Goal: Task Accomplishment & Management: Manage account settings

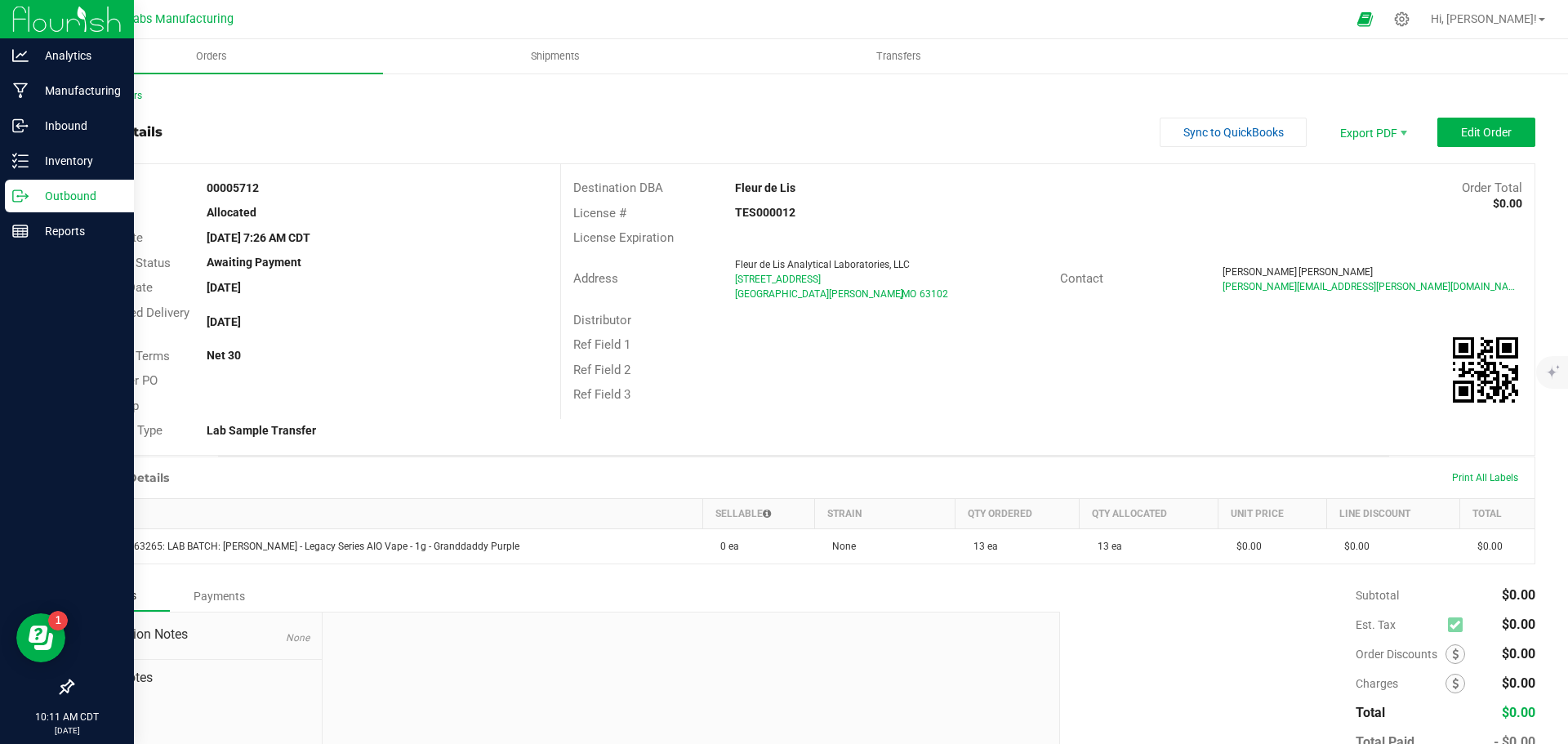
click at [64, 201] on p "Outbound" at bounding box center [77, 195] width 98 height 20
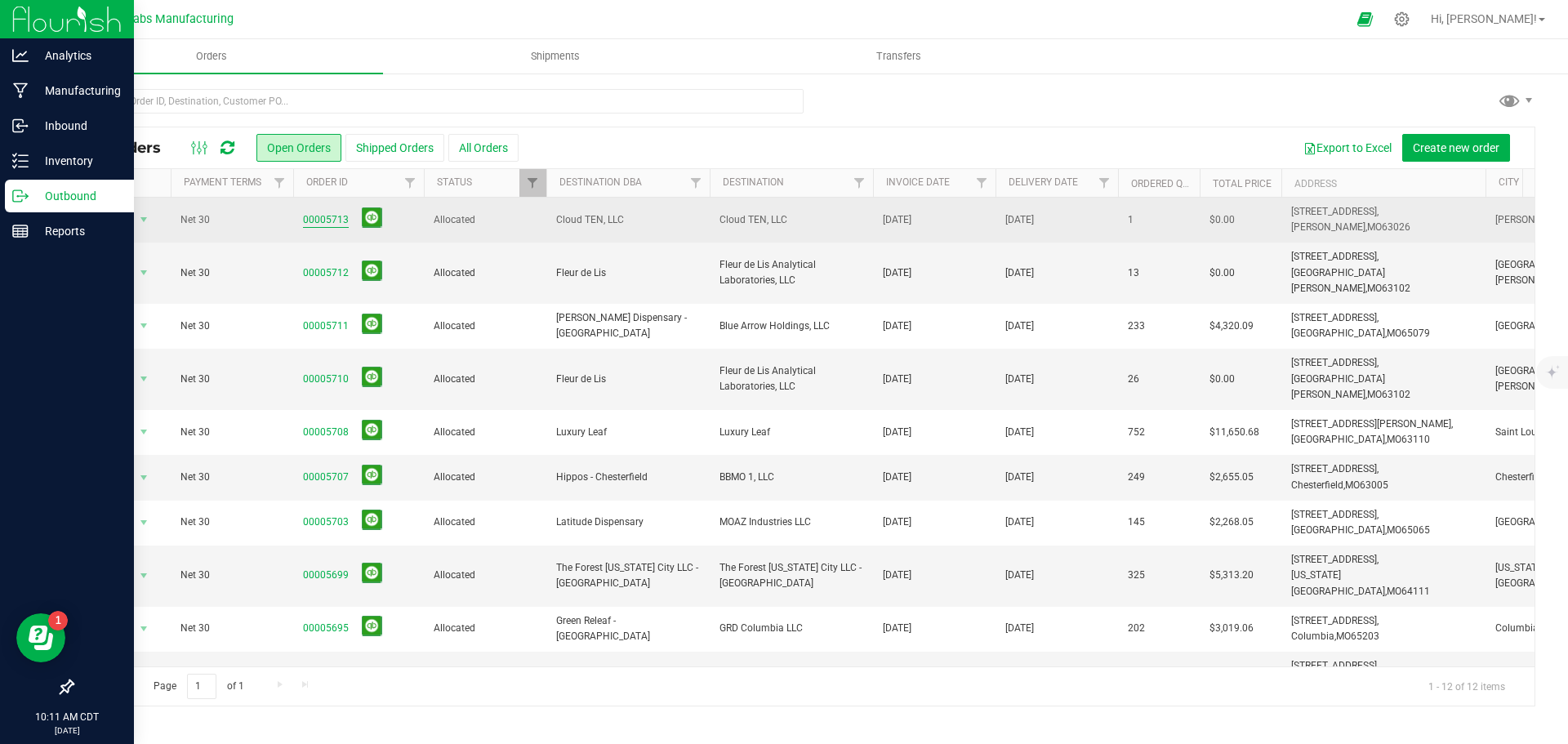
click at [328, 220] on link "00005713" at bounding box center [325, 220] width 46 height 15
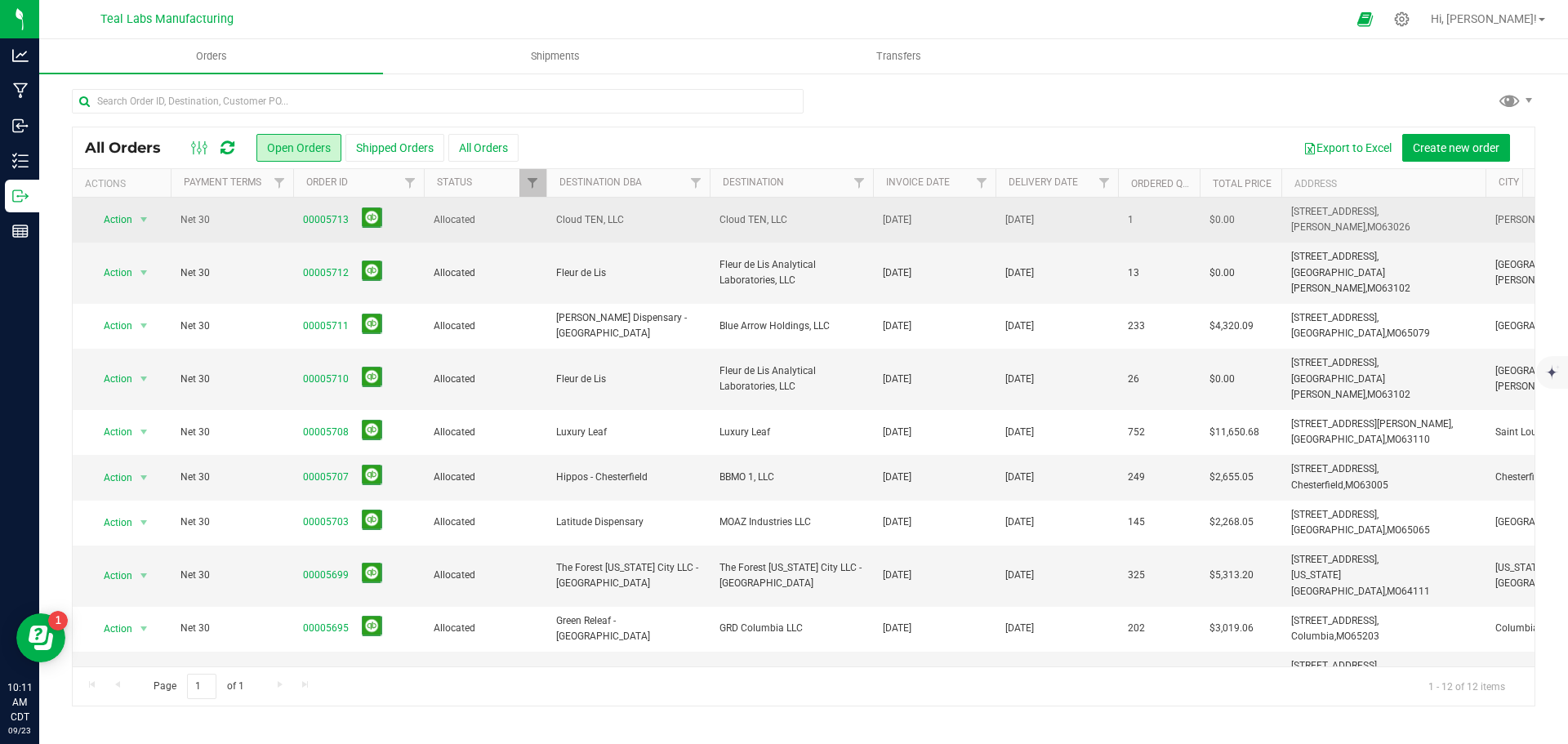
click at [595, 217] on span "Cloud TEN, LLC" at bounding box center [628, 220] width 143 height 15
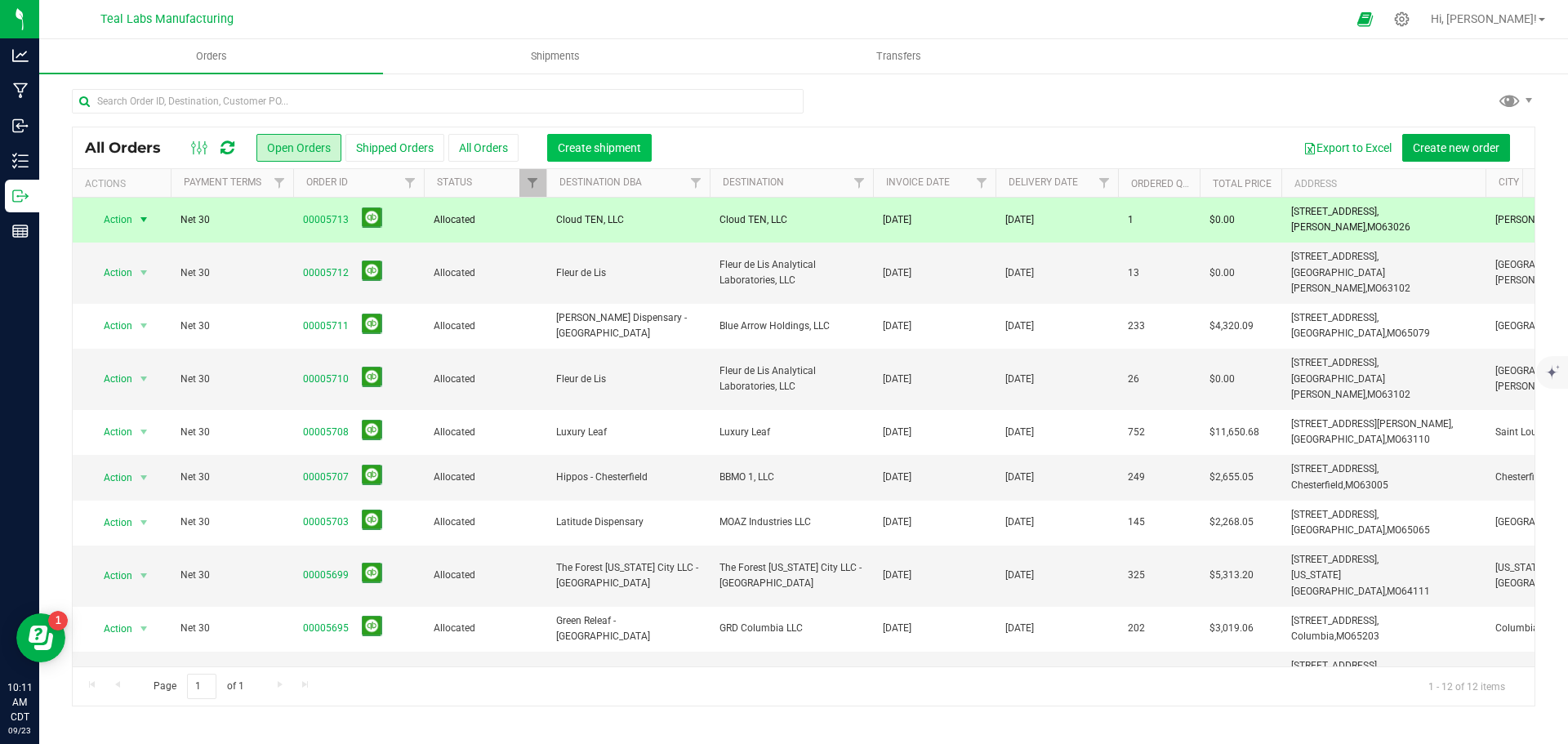
click at [589, 142] on span "Create shipment" at bounding box center [600, 148] width 83 height 13
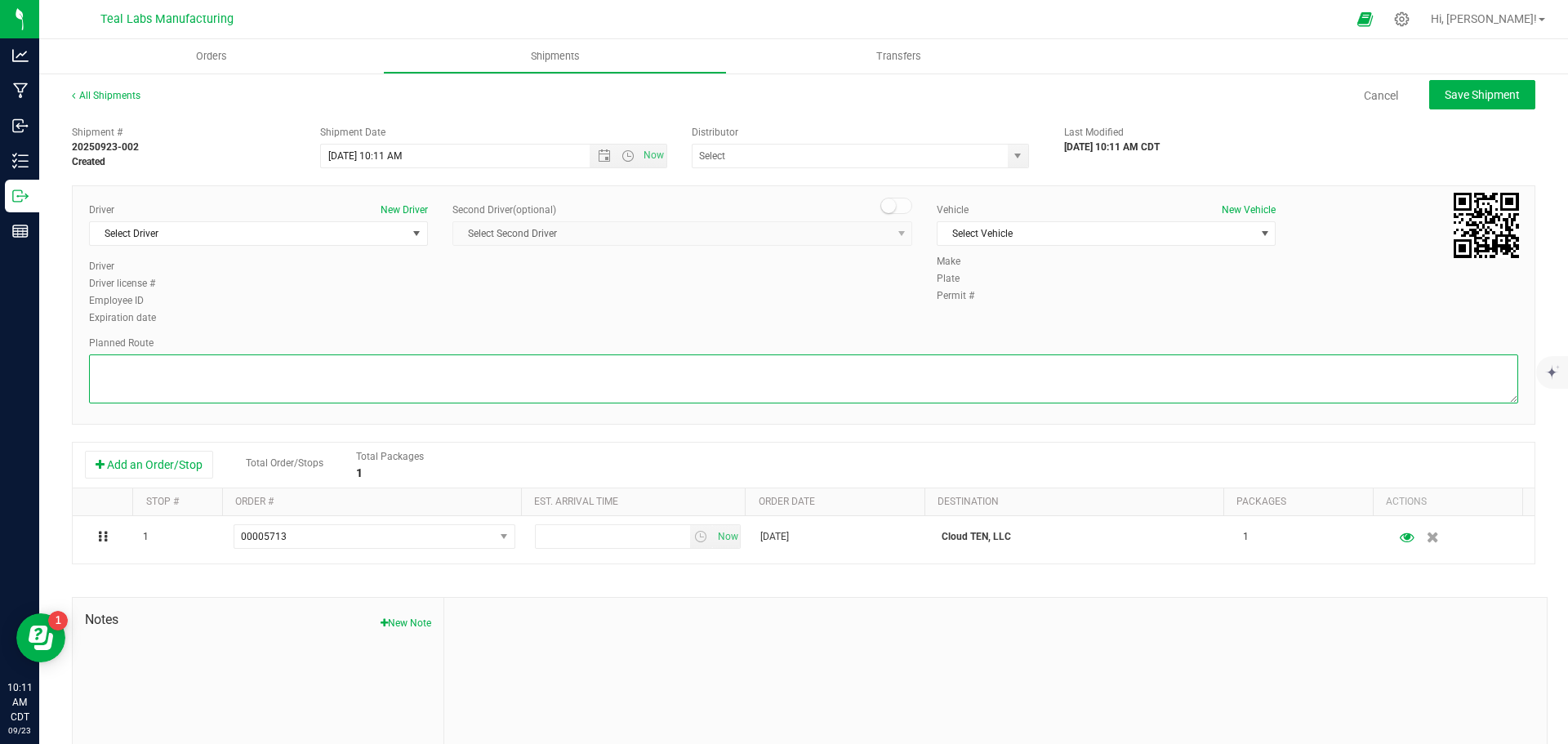
click at [461, 377] on textarea at bounding box center [803, 379] width 1429 height 49
paste textarea "Get on I-70 E in [GEOGRAPHIC_DATA][PERSON_NAME] from [GEOGRAPHIC_DATA] and Stat…"
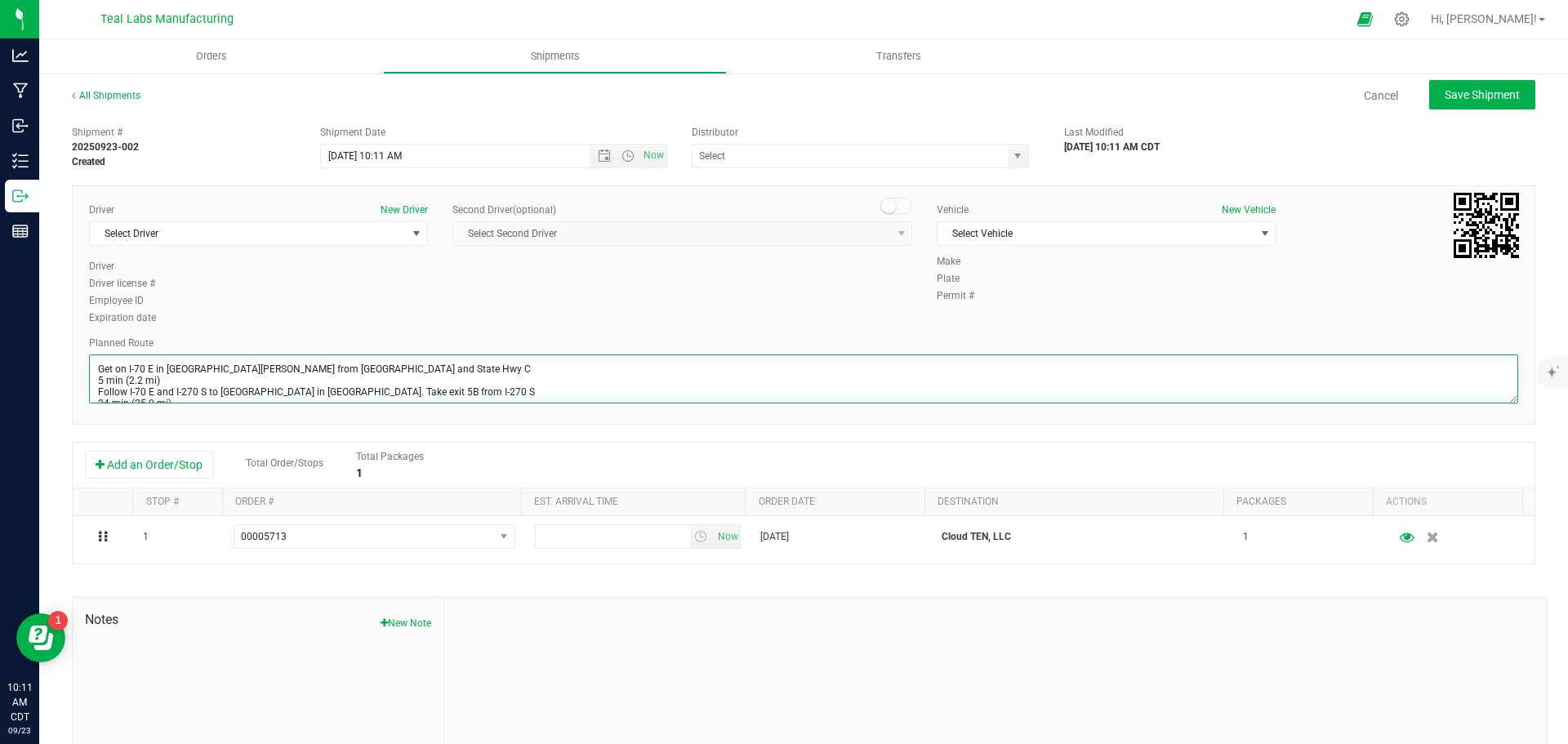
scroll to position [64, 0]
type textarea "Get on I-70 E in [GEOGRAPHIC_DATA][PERSON_NAME] from [GEOGRAPHIC_DATA] and Stat…"
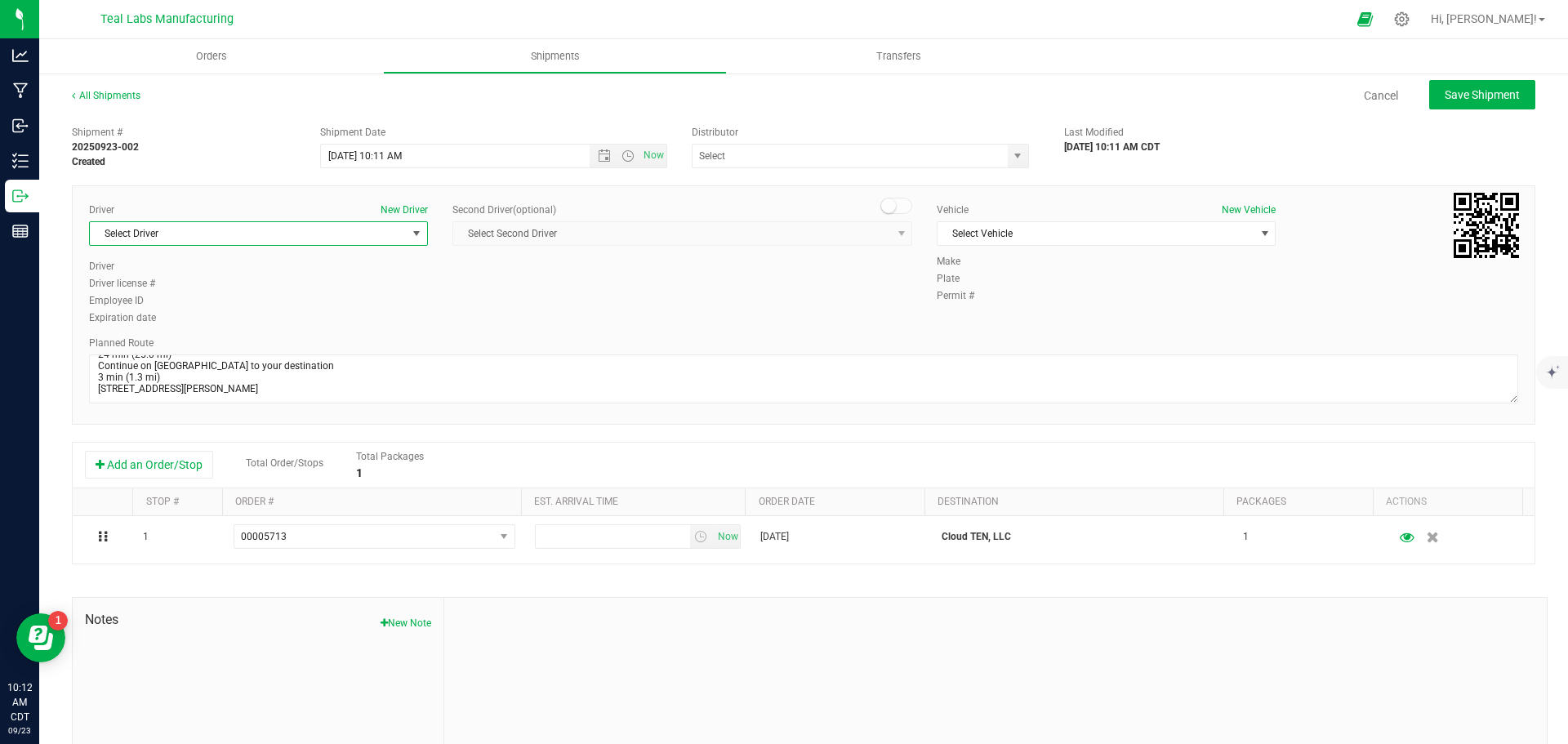
click at [406, 233] on span "select" at bounding box center [417, 234] width 21 height 23
click at [192, 302] on li "[PERSON_NAME]" at bounding box center [256, 302] width 334 height 25
type input "[PERSON_NAME]"
click at [1215, 236] on span "Select Vehicle" at bounding box center [1096, 234] width 317 height 23
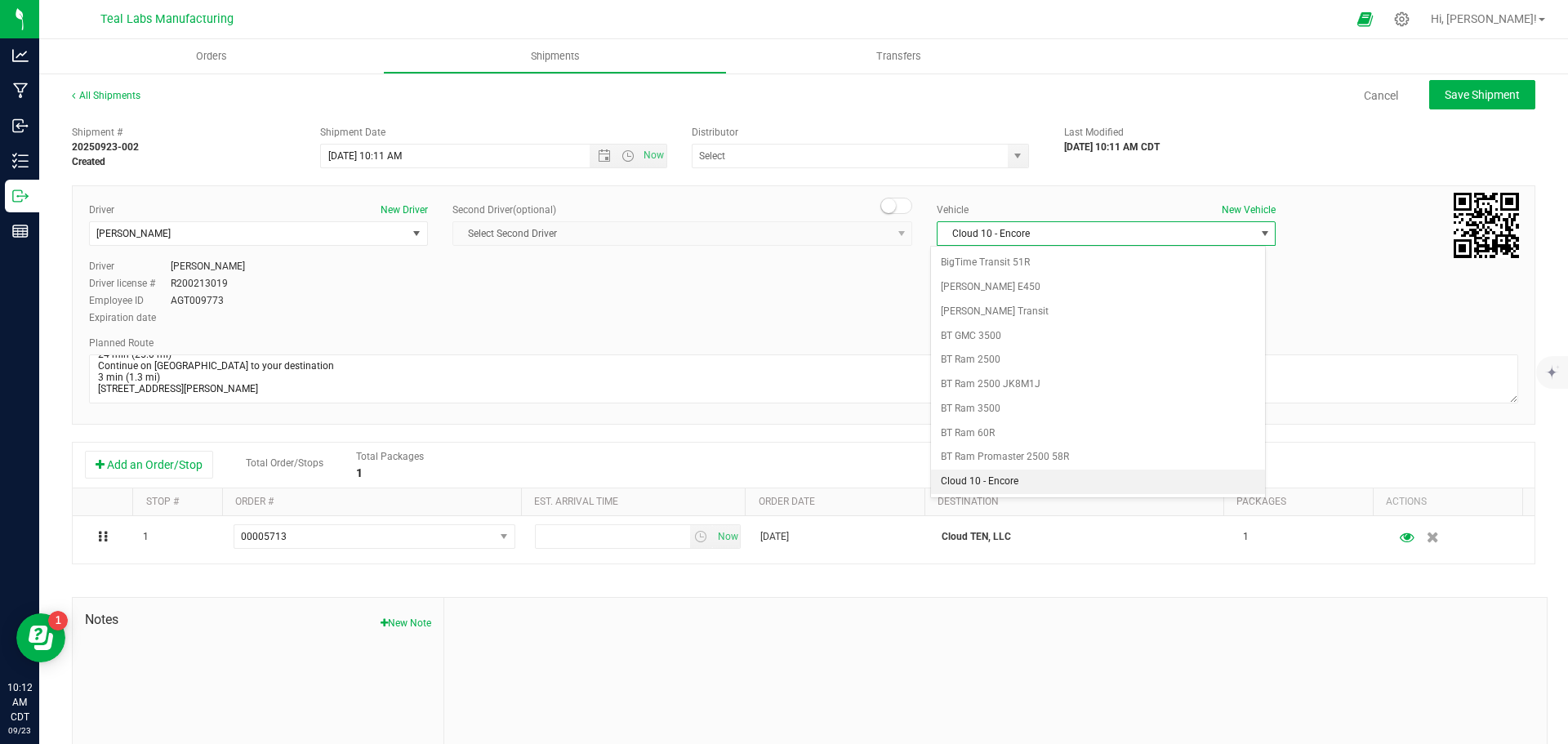
click at [1087, 233] on span "Cloud 10 - Encore" at bounding box center [1096, 234] width 317 height 23
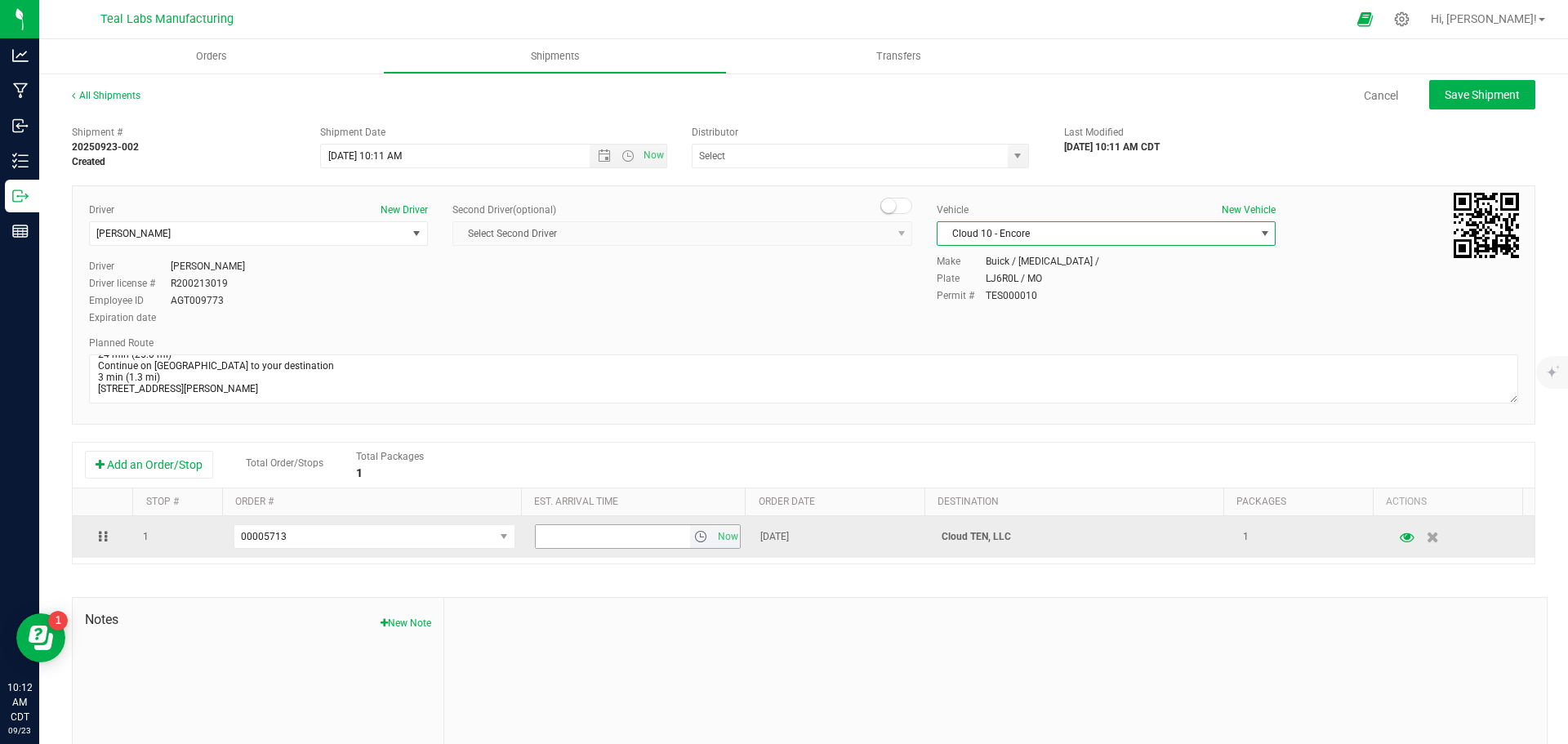
click at [694, 534] on span "select" at bounding box center [701, 537] width 13 height 13
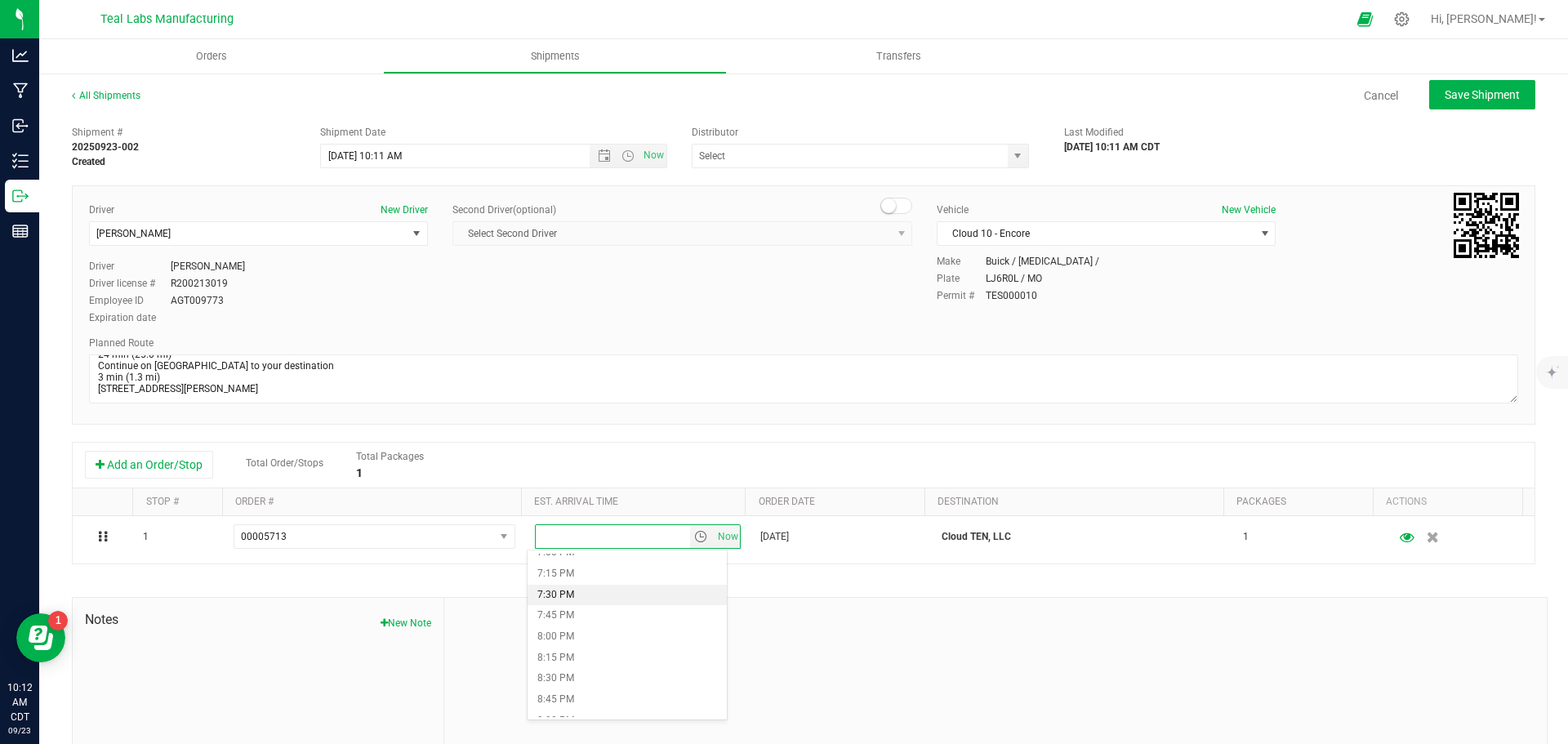
scroll to position [1525, 0]
click at [571, 570] on li "6:15 PM" at bounding box center [627, 571] width 199 height 22
click at [1444, 93] on span "Save Shipment" at bounding box center [1482, 95] width 75 height 13
type input "[DATE] 3:11 PM"
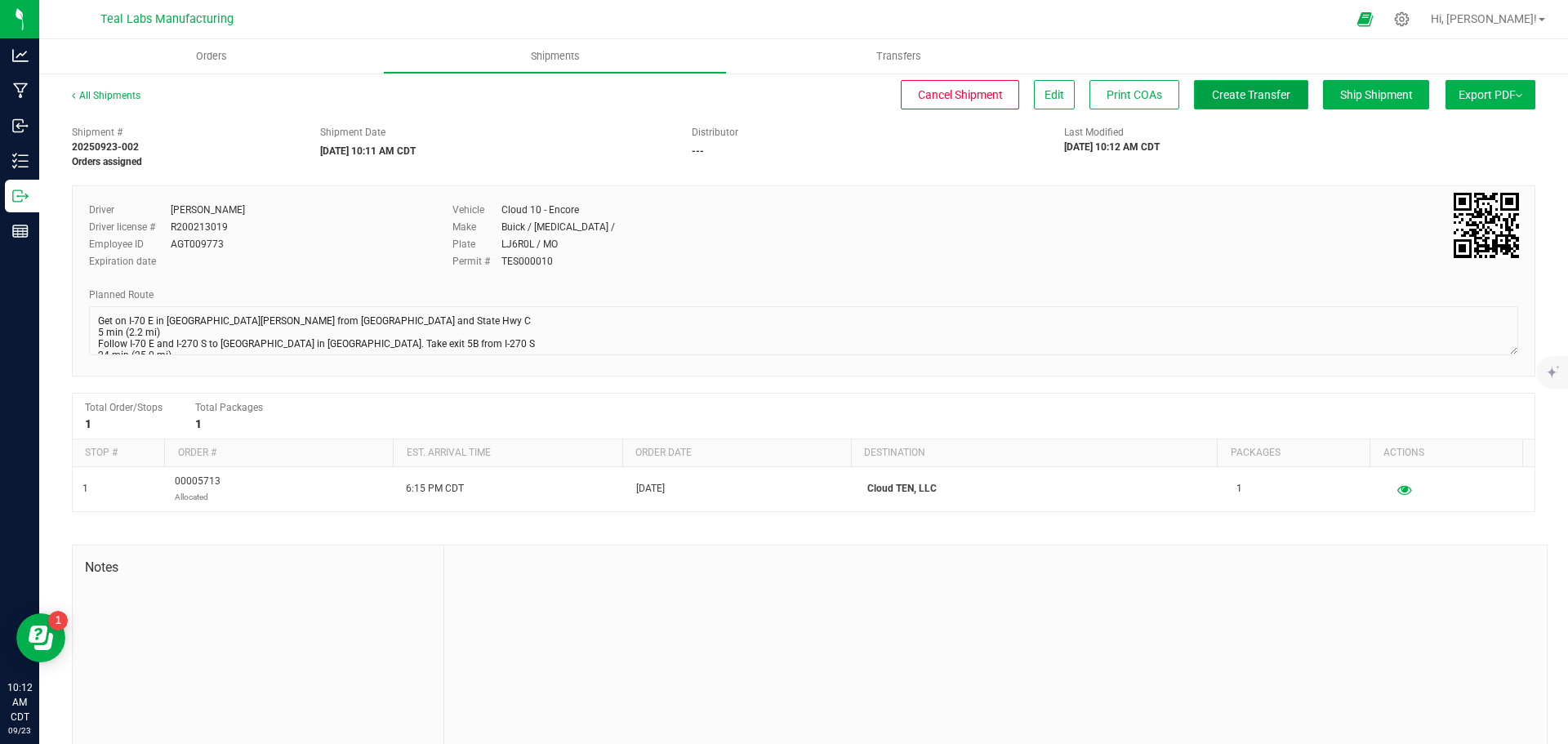
click at [1242, 102] on button "Create Transfer" at bounding box center [1250, 94] width 114 height 29
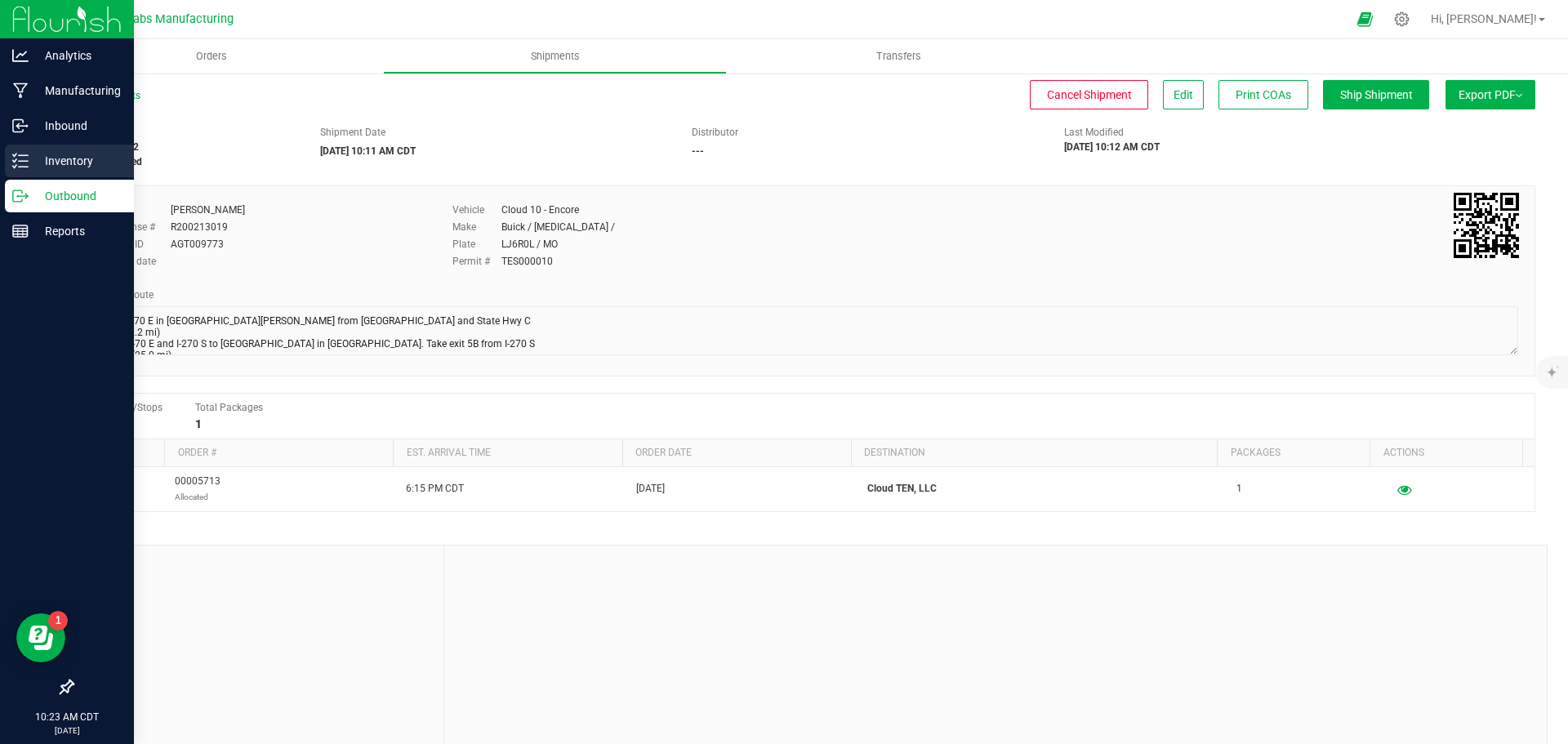
click at [27, 160] on icon at bounding box center [20, 160] width 16 height 16
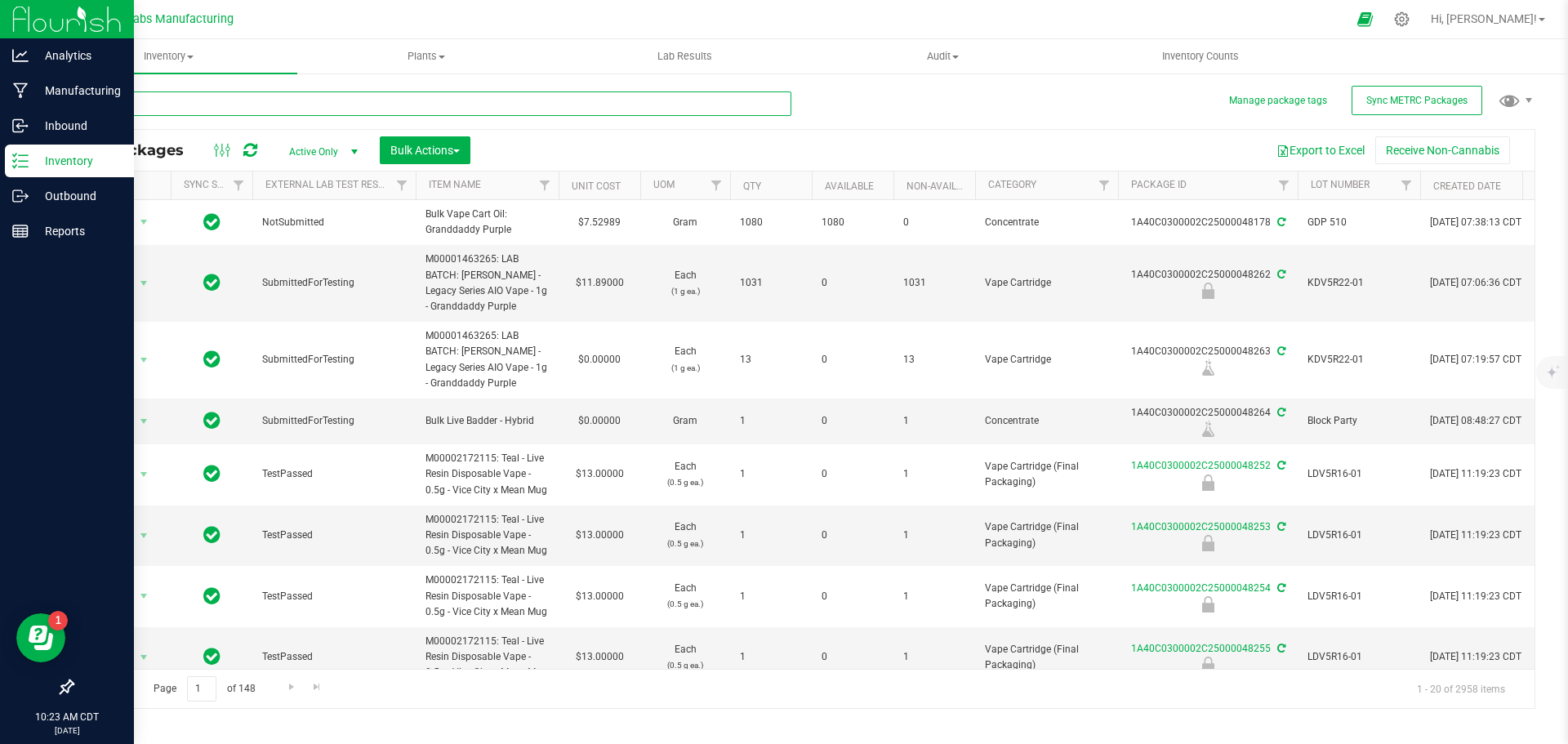
click at [409, 113] on input "text" at bounding box center [431, 104] width 719 height 25
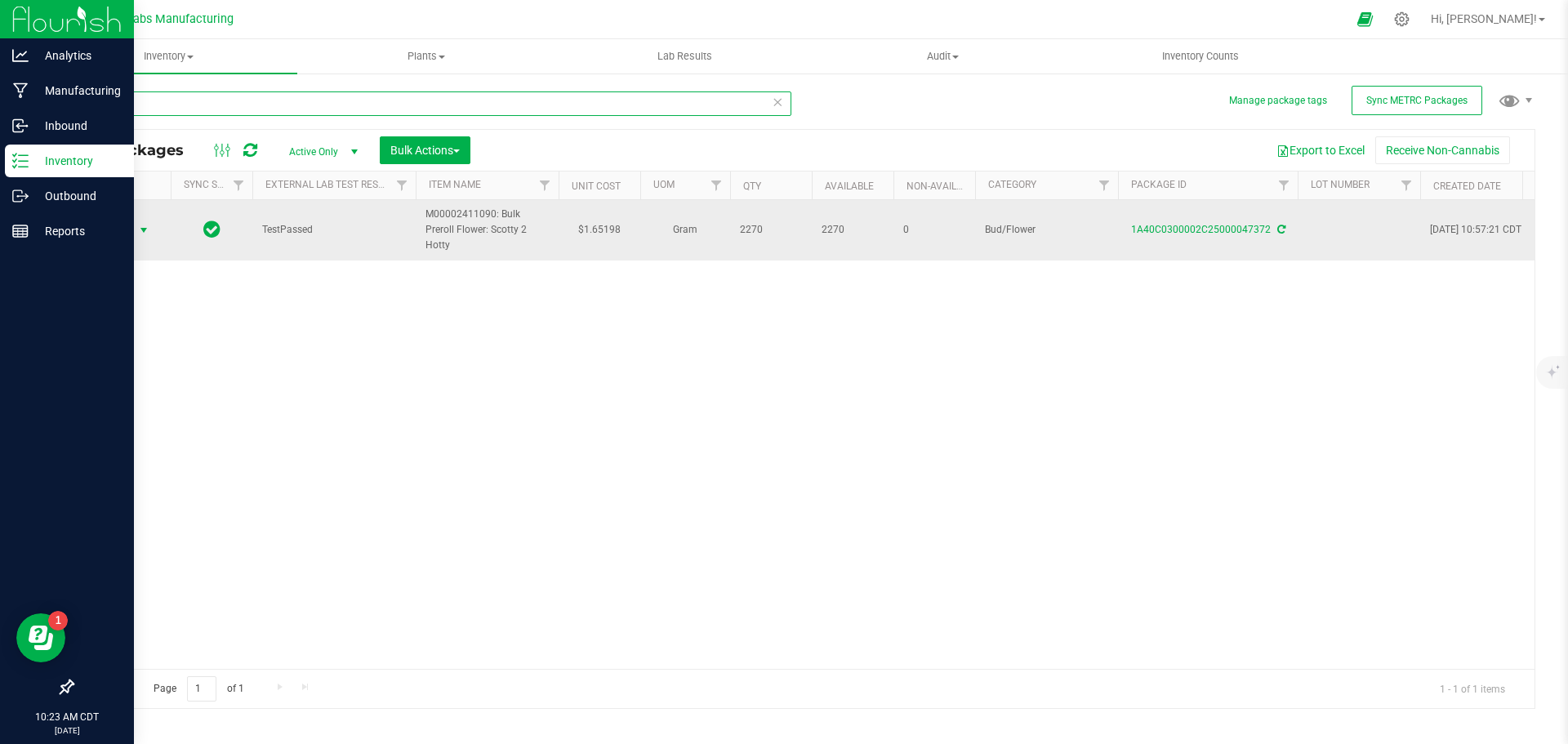
type input "scotty 2"
click at [145, 234] on span "select" at bounding box center [144, 230] width 13 height 13
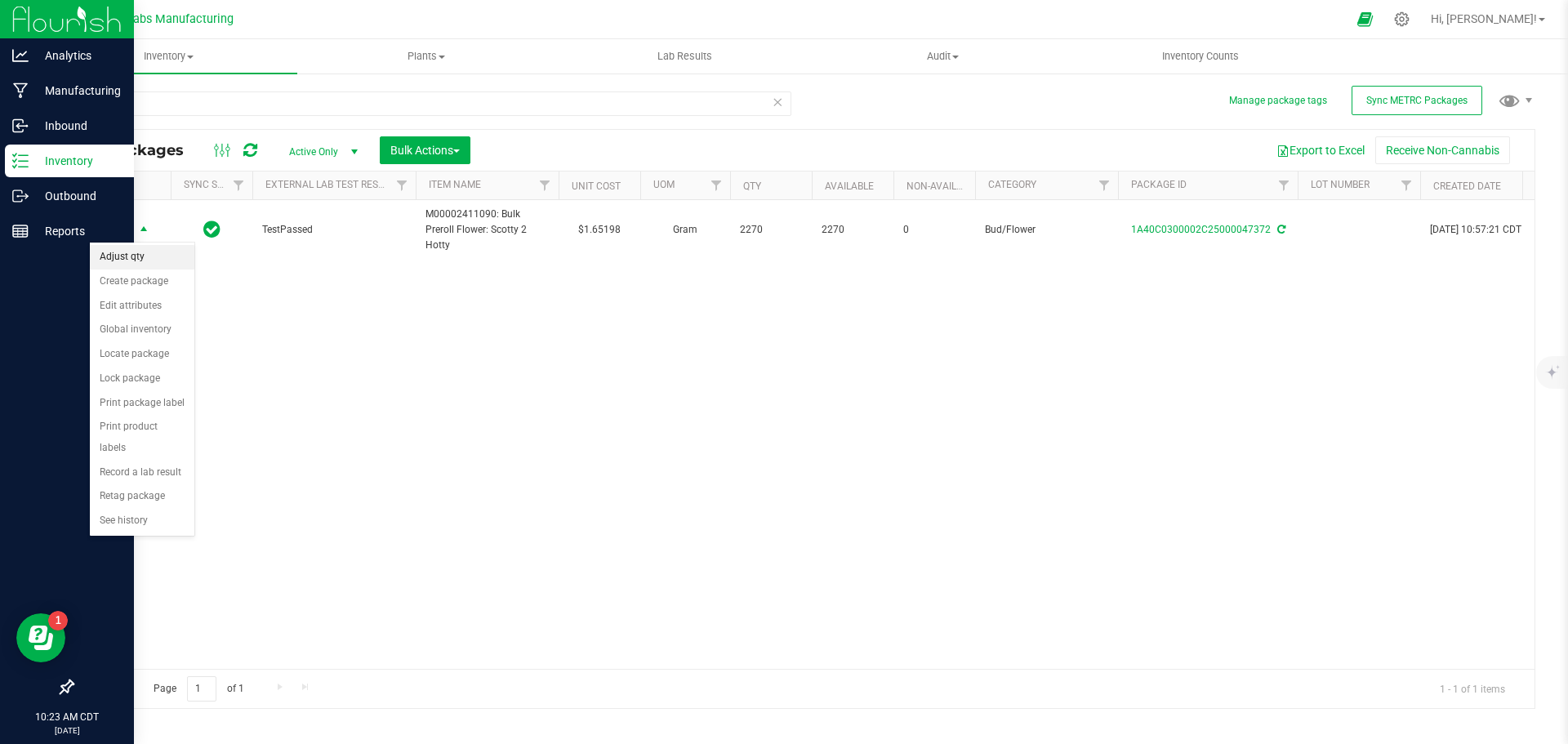
click at [140, 255] on li "Adjust qty" at bounding box center [141, 257] width 105 height 25
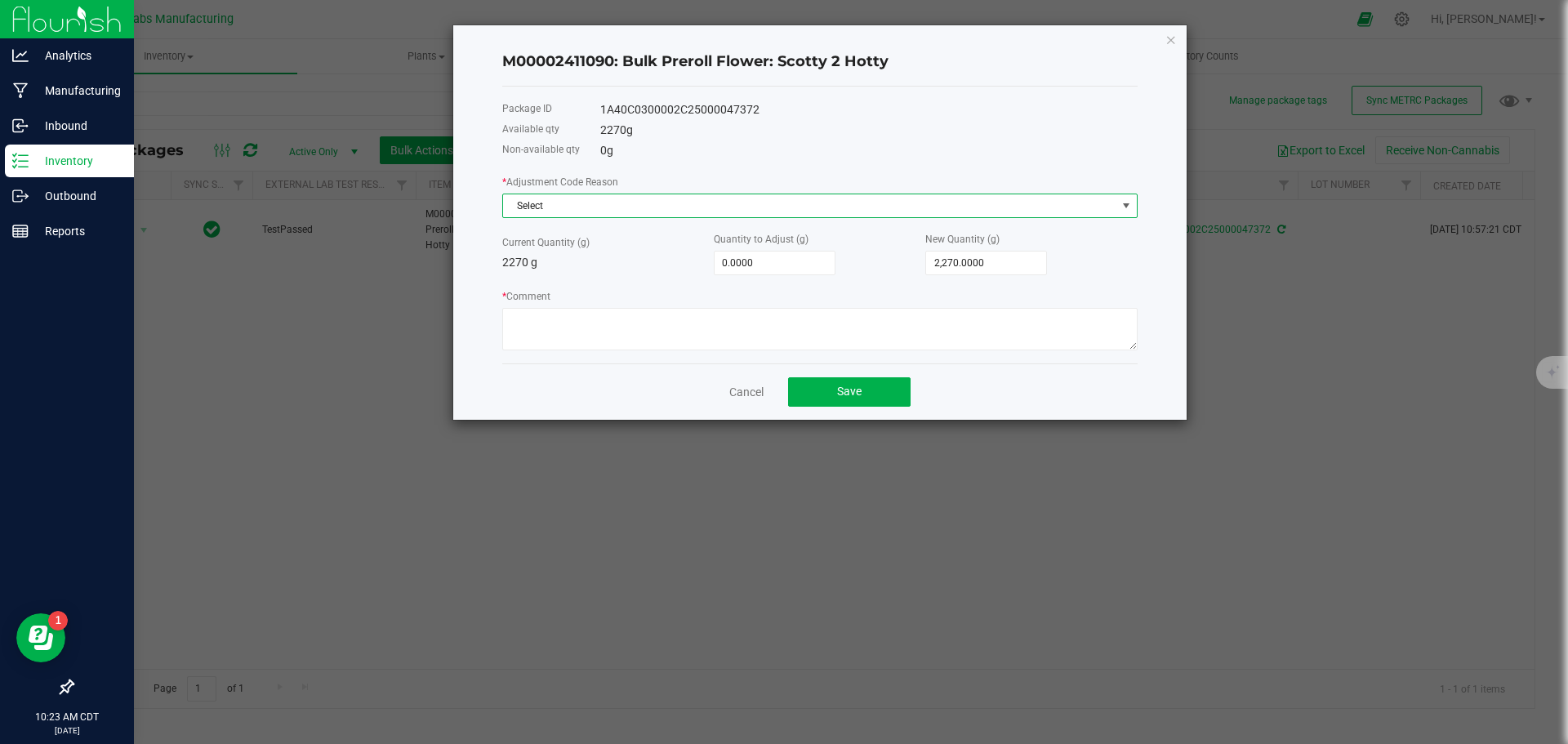
click at [651, 212] on span "Select" at bounding box center [810, 206] width 614 height 23
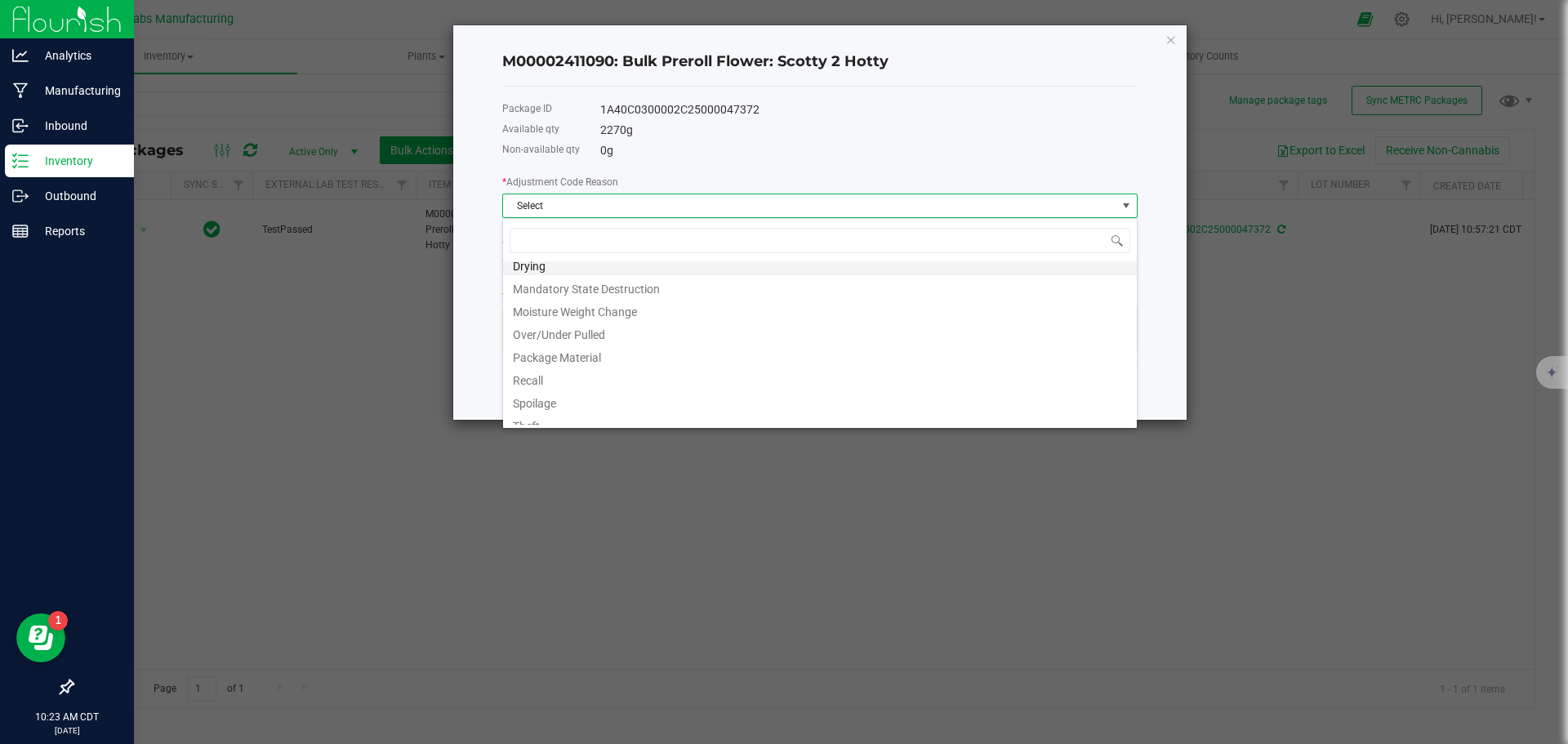
scroll to position [111, 0]
click at [531, 419] on li "Waste" at bounding box center [820, 413] width 634 height 23
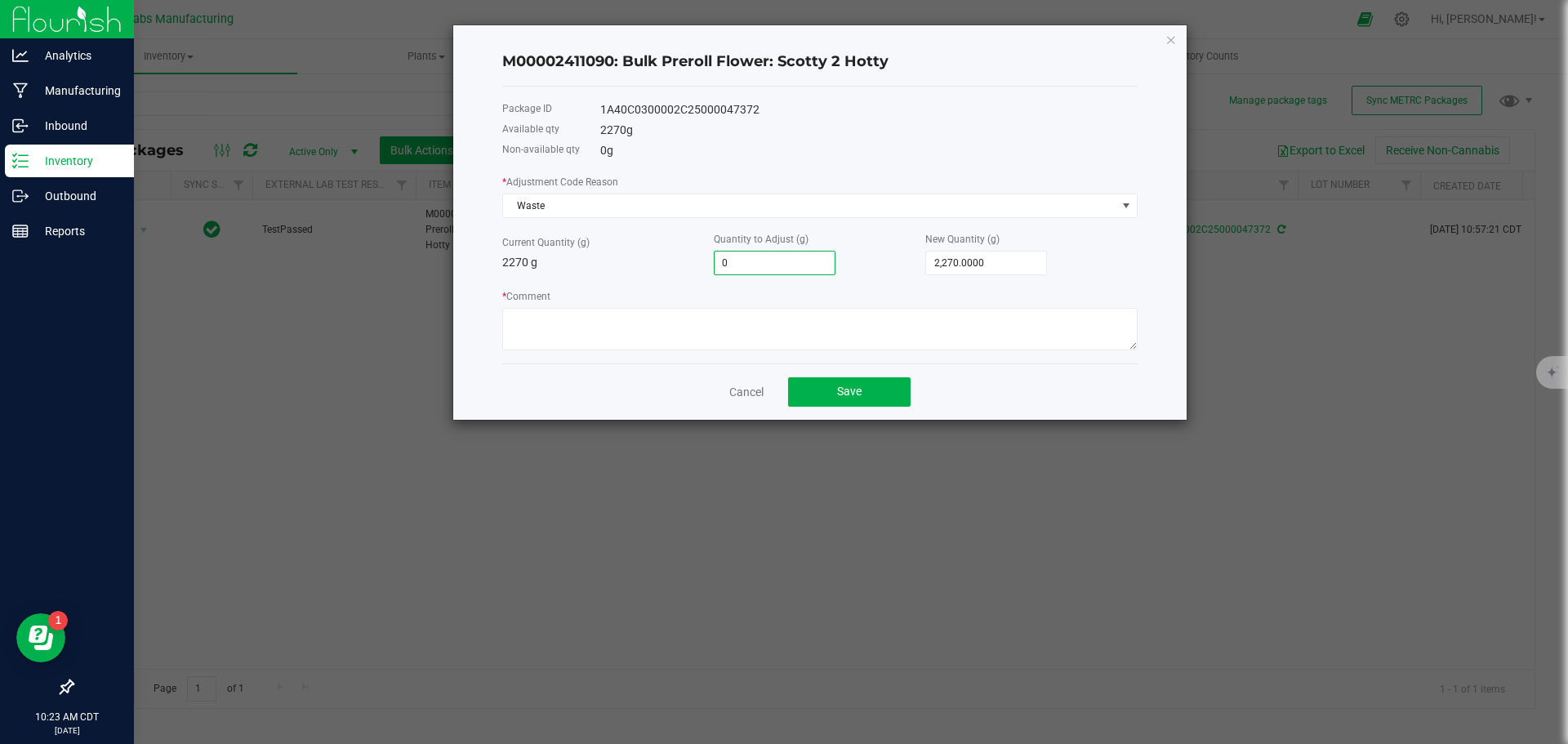
click at [768, 258] on input "0" at bounding box center [774, 263] width 120 height 23
type input "-4"
type input "2,266.0000"
type input "-4.5"
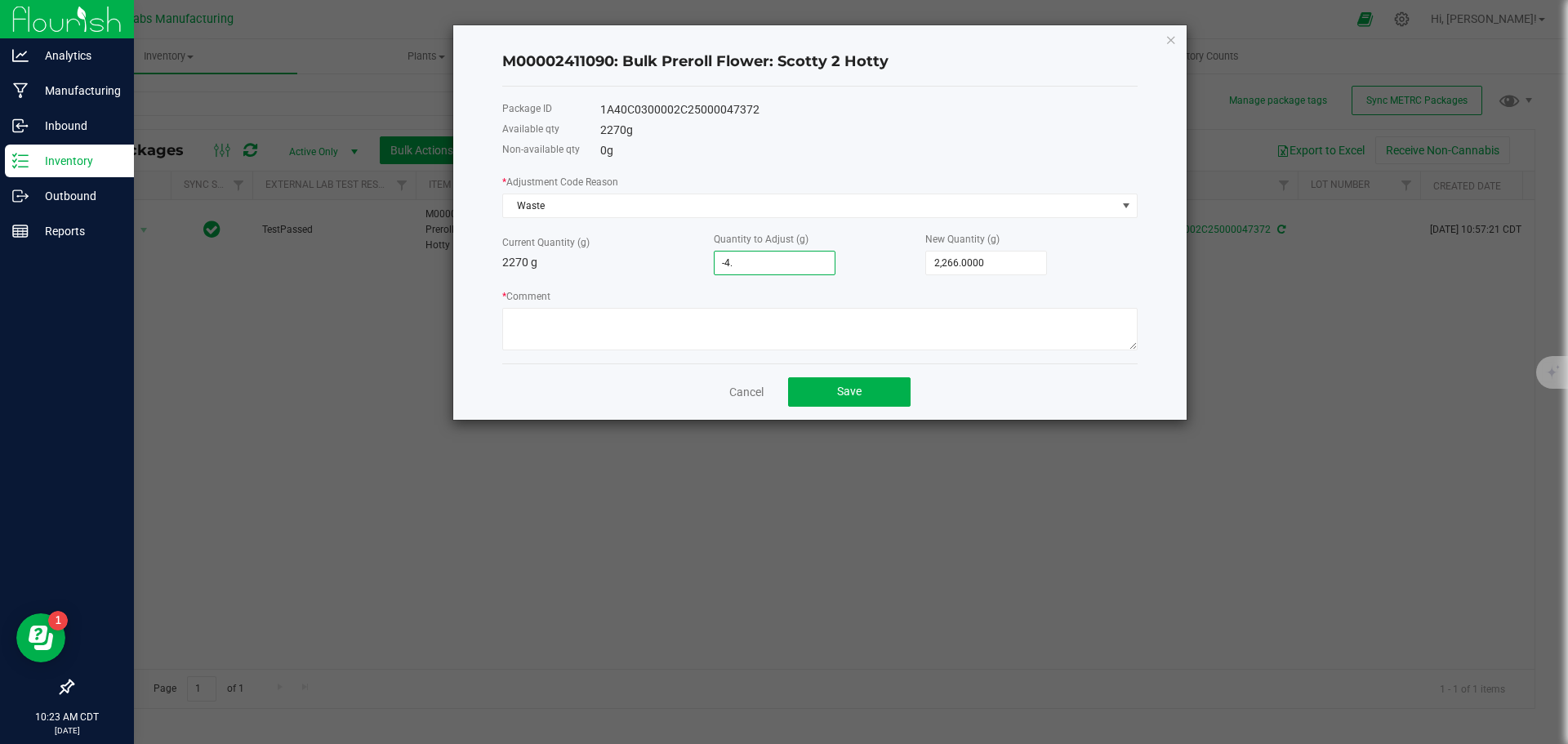
type input "2,265.5000"
type input "-4.5000"
click at [749, 321] on textarea "* Comment" at bounding box center [820, 329] width 635 height 42
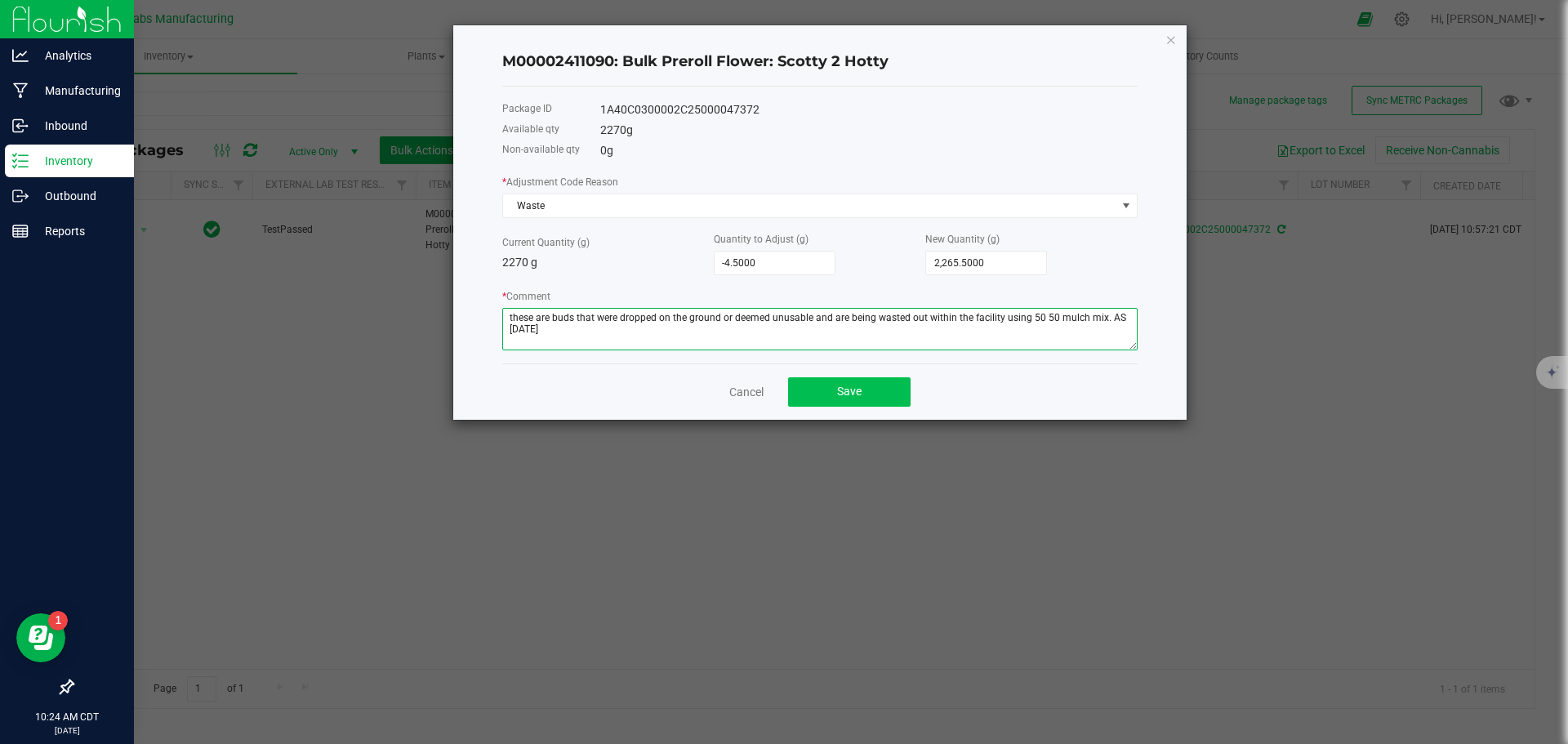
type textarea "these are buds that were dropped on the ground or deemed unusable and are being…"
click at [852, 387] on span "Save" at bounding box center [850, 391] width 25 height 13
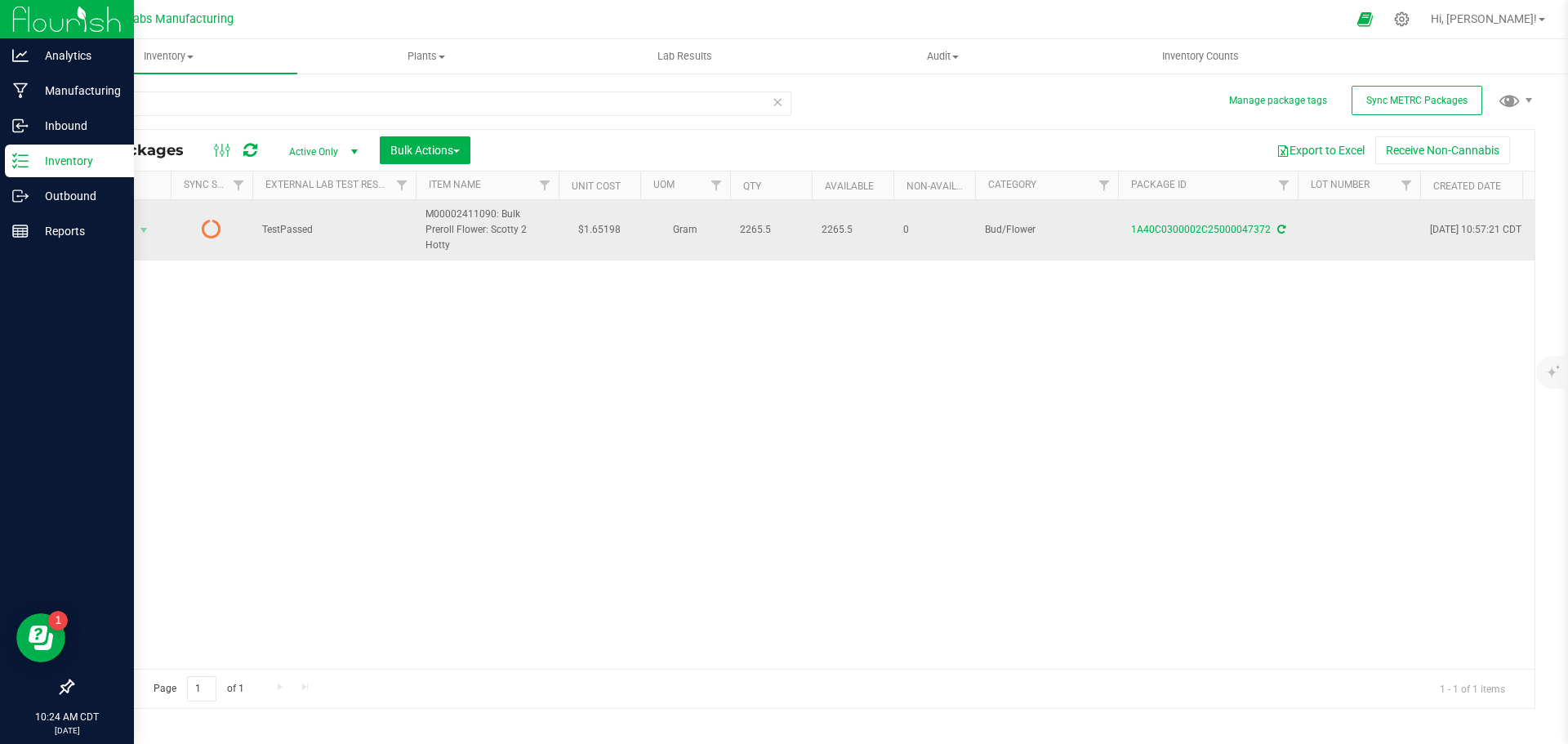
click at [1279, 228] on icon at bounding box center [1281, 229] width 8 height 9
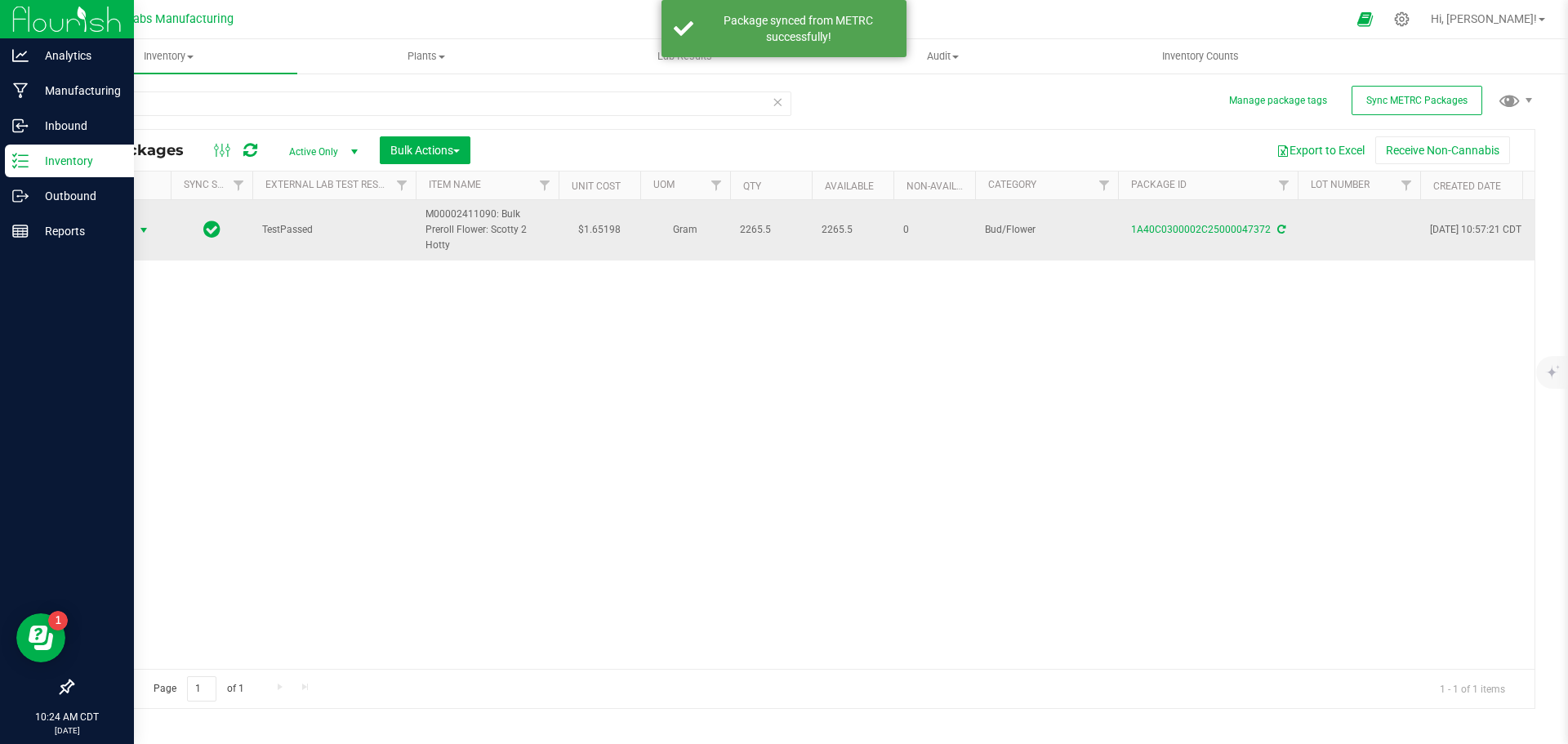
click at [141, 231] on span "select" at bounding box center [144, 230] width 13 height 13
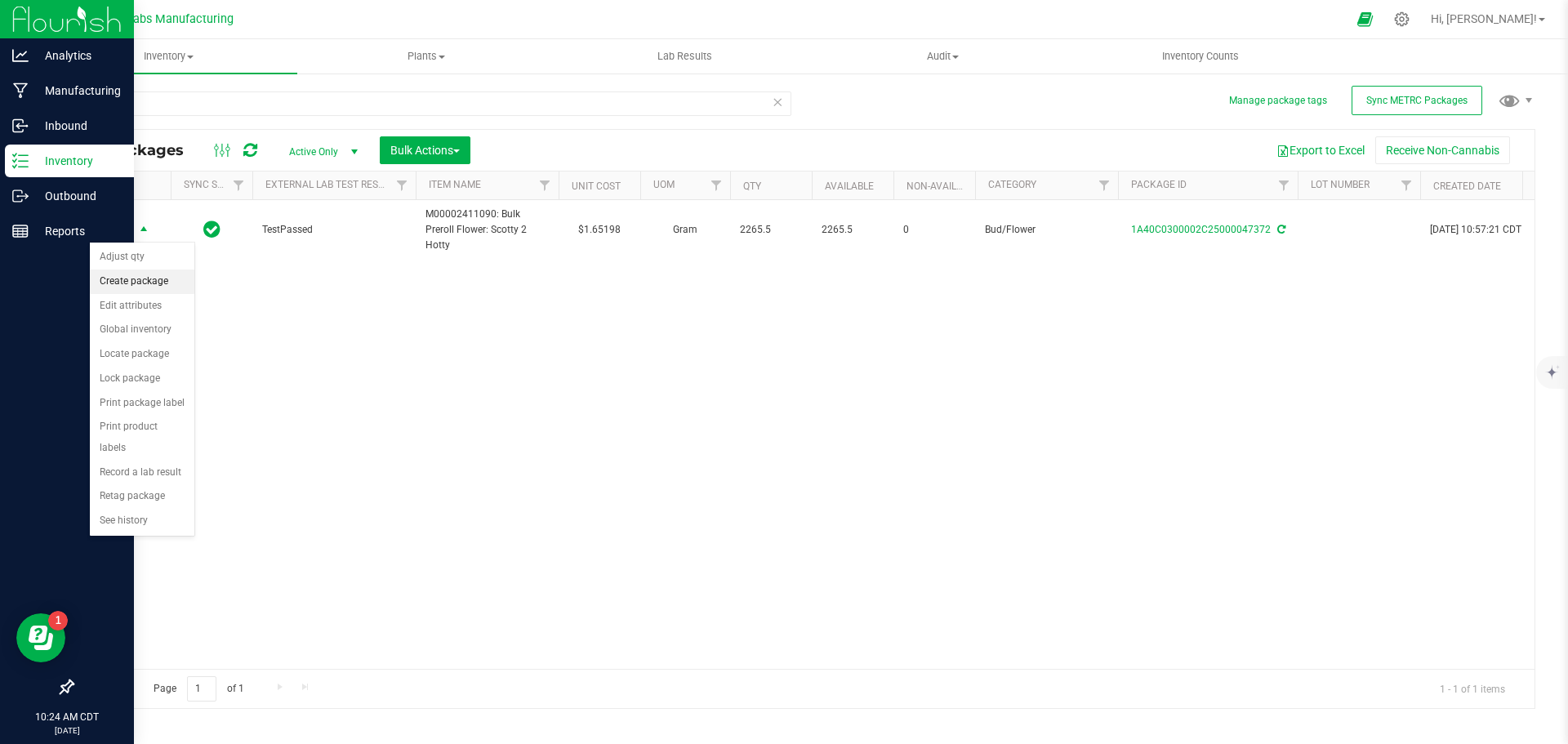
click at [147, 280] on li "Create package" at bounding box center [141, 282] width 105 height 25
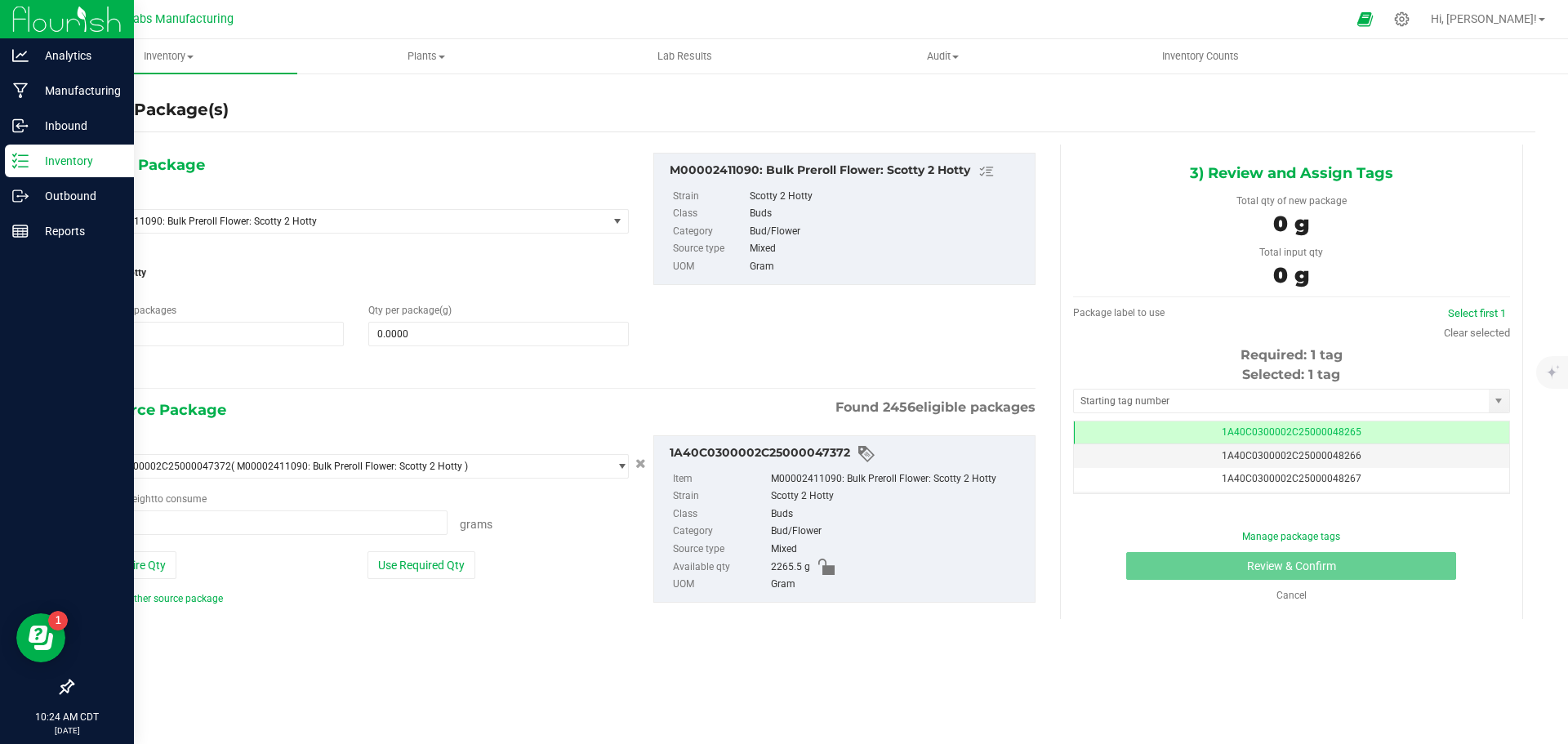
type input "0.0000 g"
click at [356, 219] on span "M00002411090: Bulk Preroll Flower: Scotty 2 Hotty" at bounding box center [336, 222] width 489 height 11
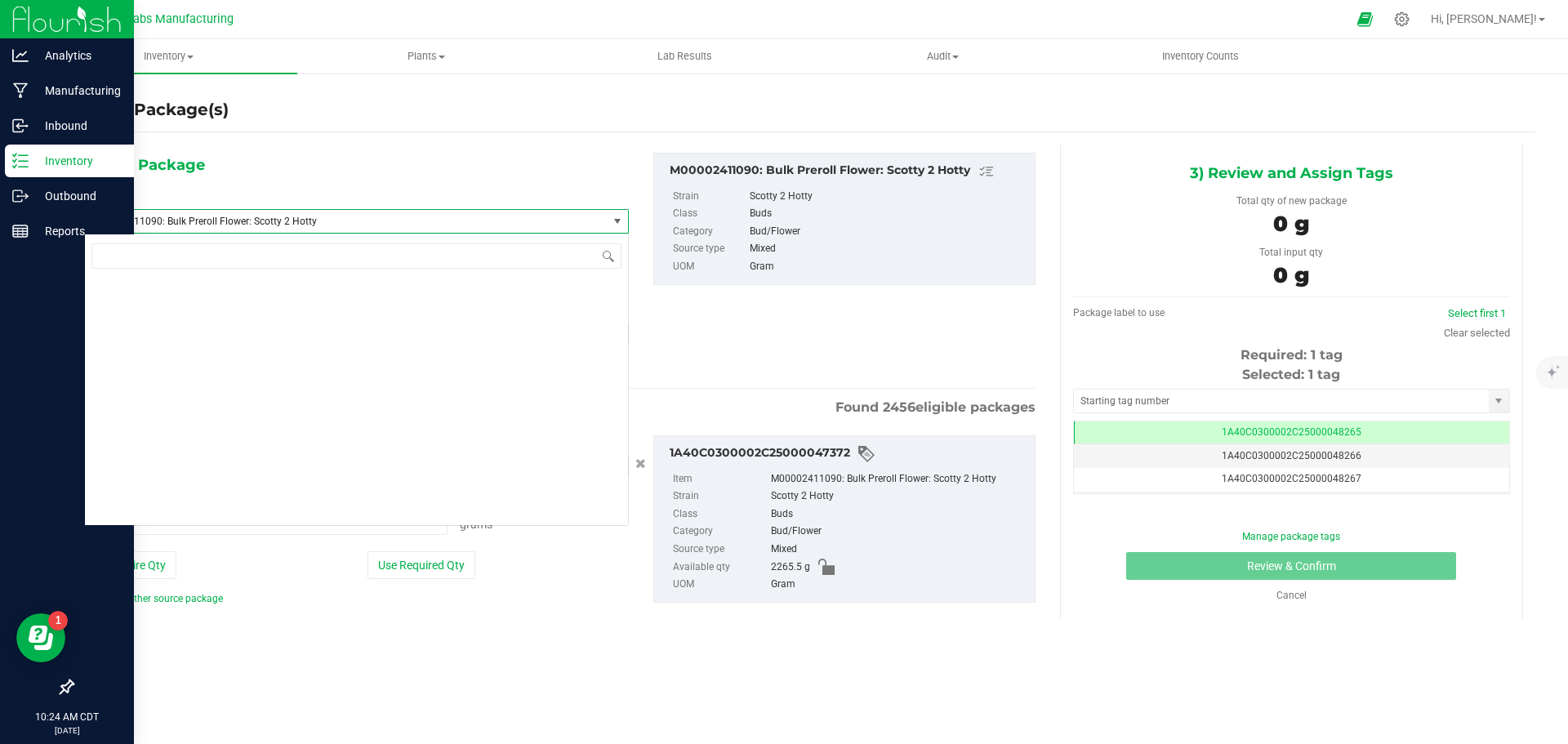
scroll to position [26529, 0]
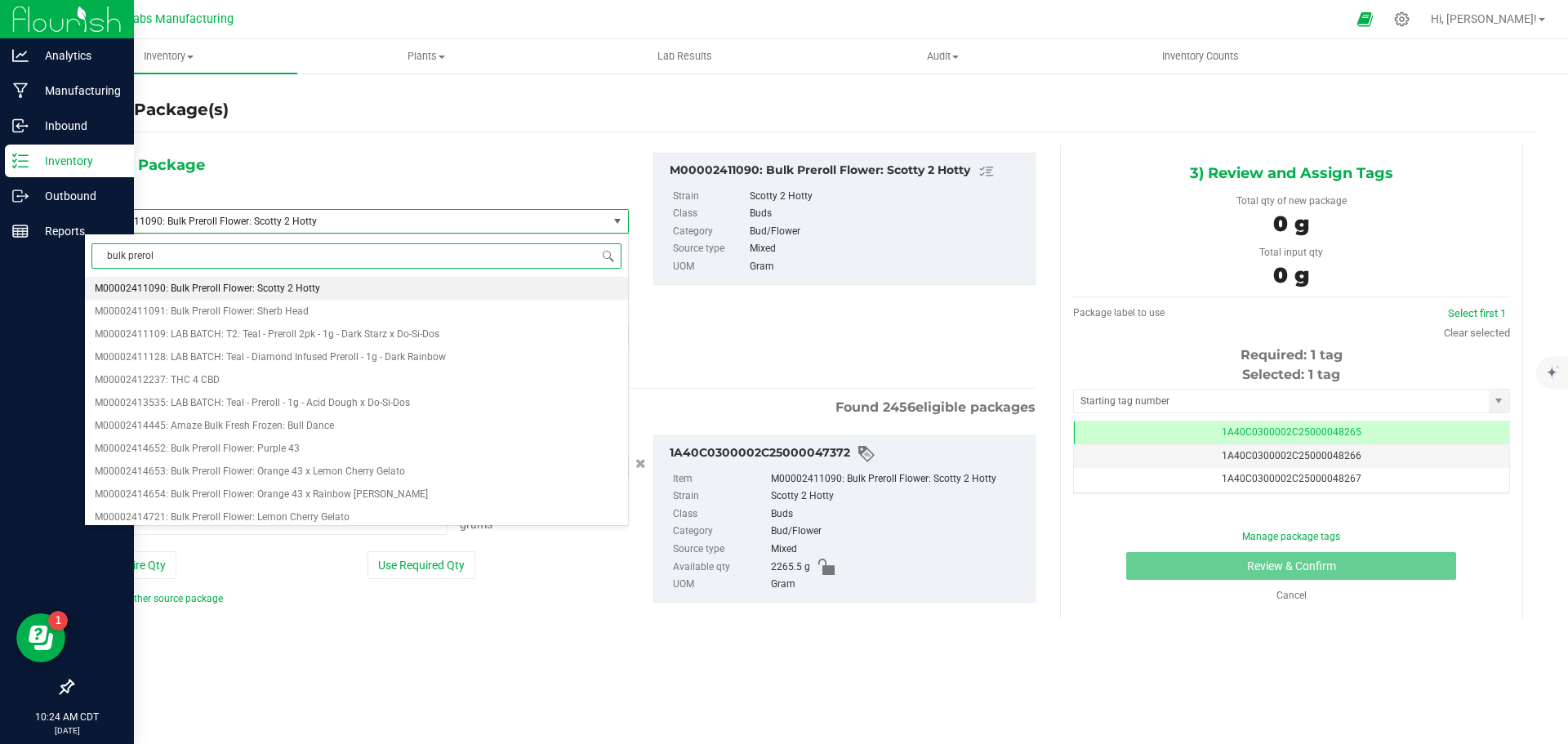
type input "bulk preroll"
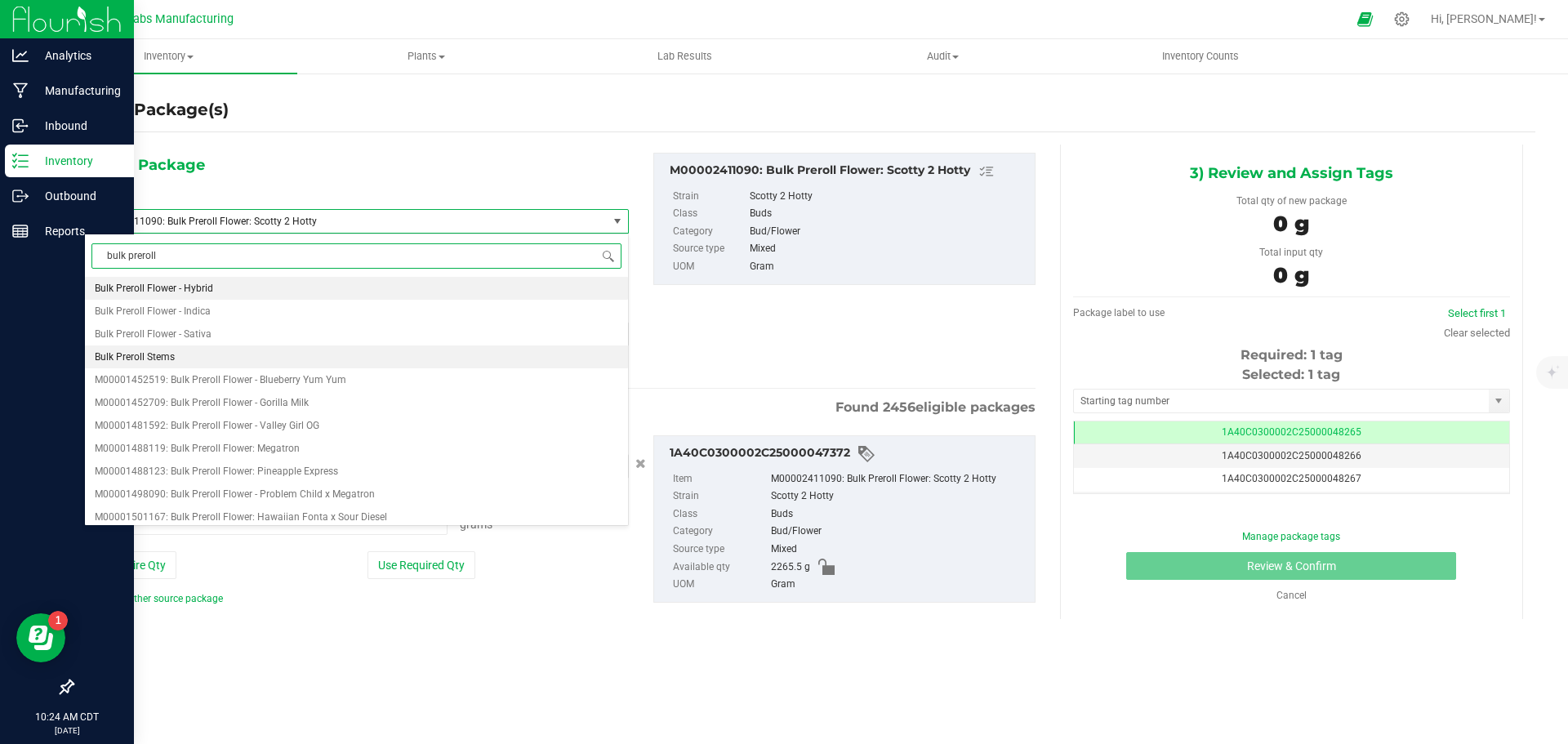
click at [163, 356] on span "Bulk Preroll Stems" at bounding box center [134, 356] width 80 height 11
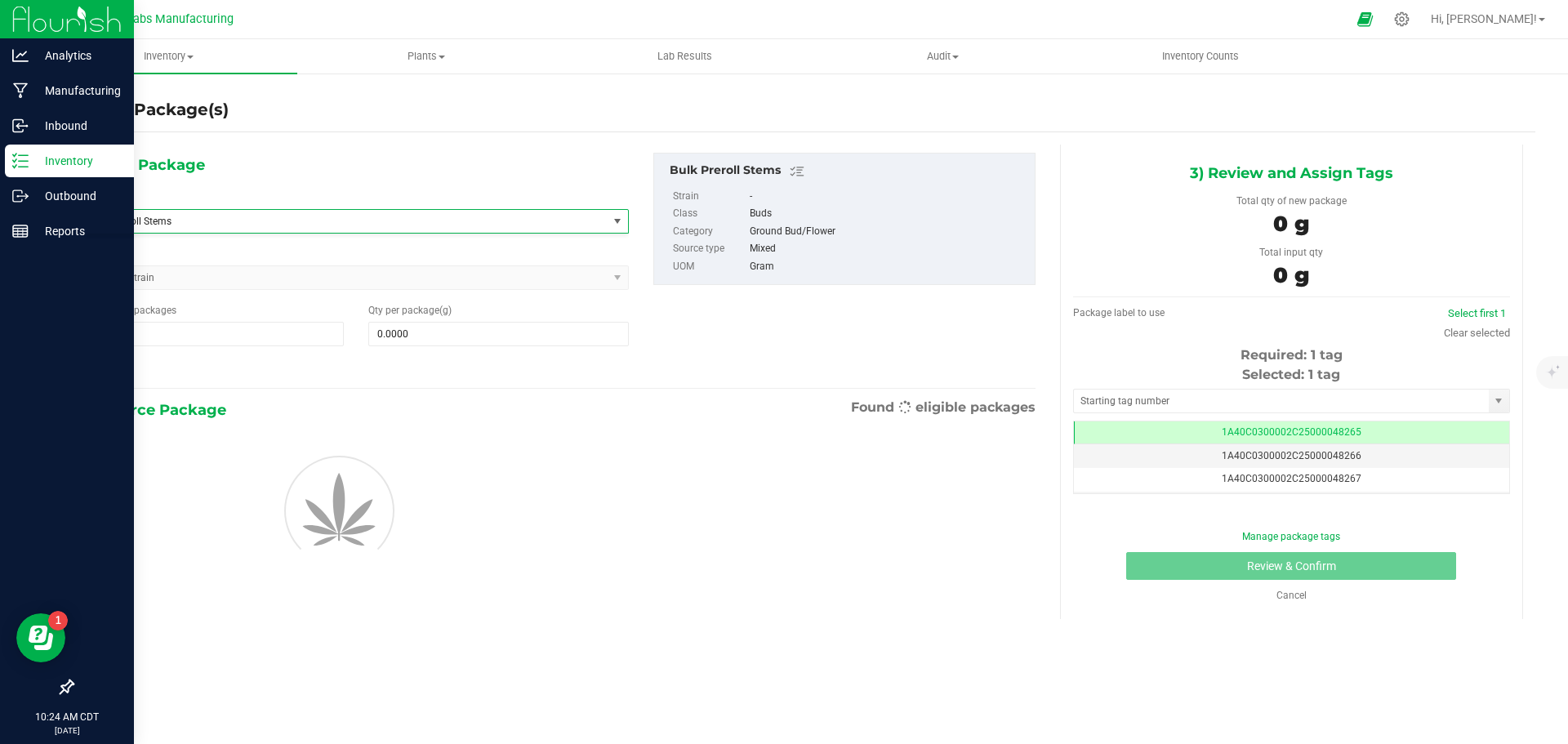
type input "0.0000"
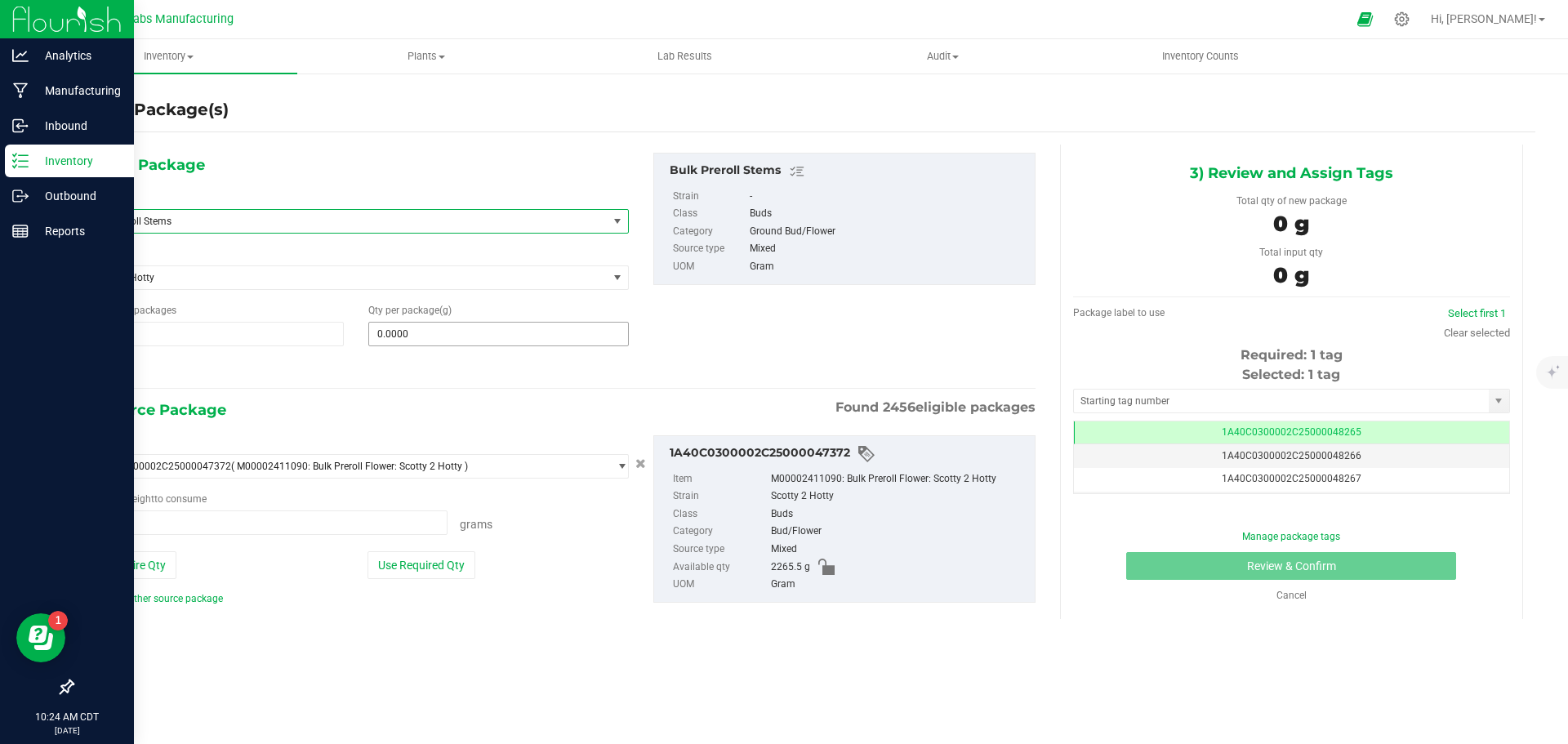
type input "0.0000 g"
click at [424, 331] on span at bounding box center [498, 334] width 259 height 25
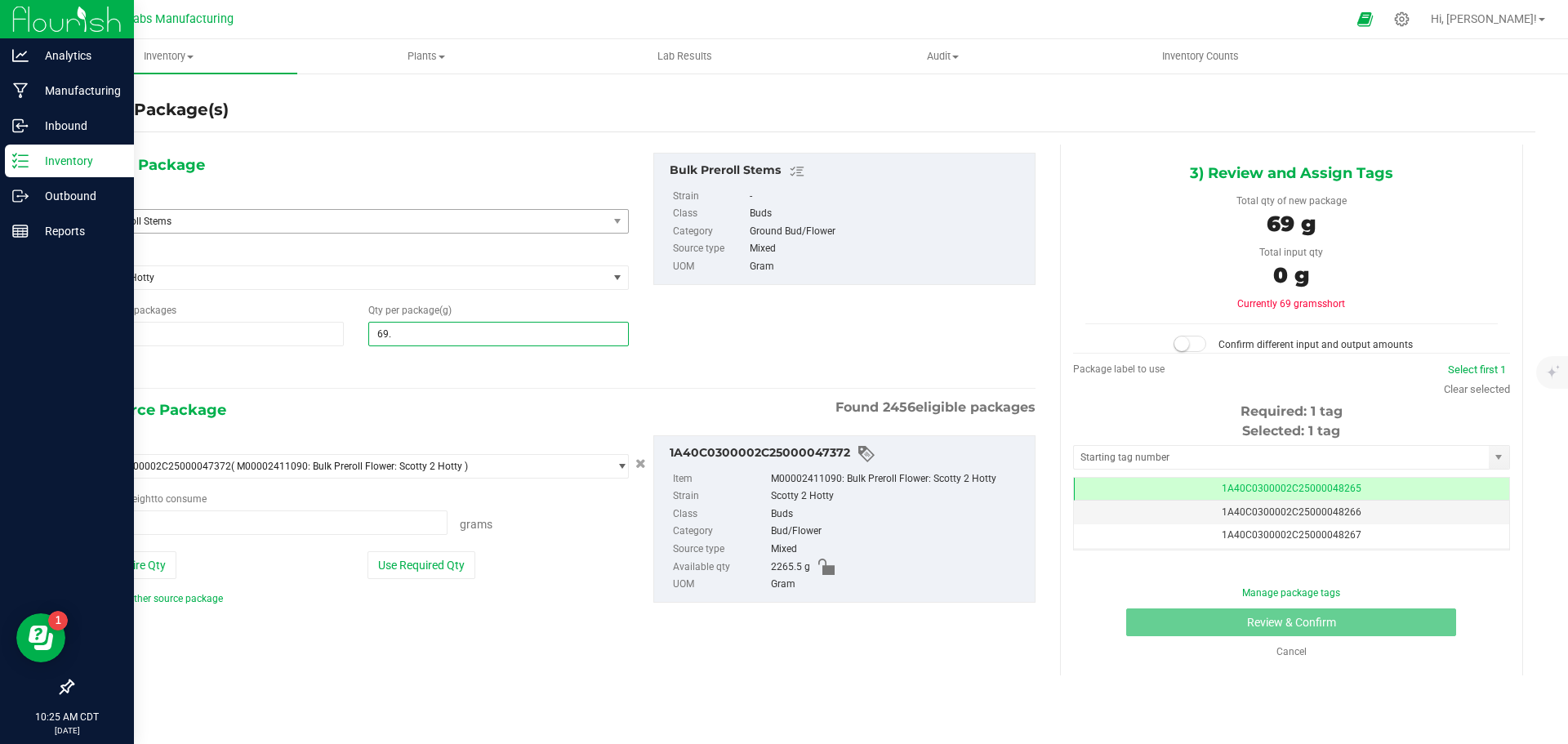
type input "69.8"
type input "69.8000"
click at [458, 392] on div "1) New Package Select Item Bulk Preroll Stems Bulk Live Badder - Indica Bulk Li…" at bounding box center [559, 392] width 976 height 496
click at [412, 563] on button "Use Required Qty" at bounding box center [421, 565] width 107 height 27
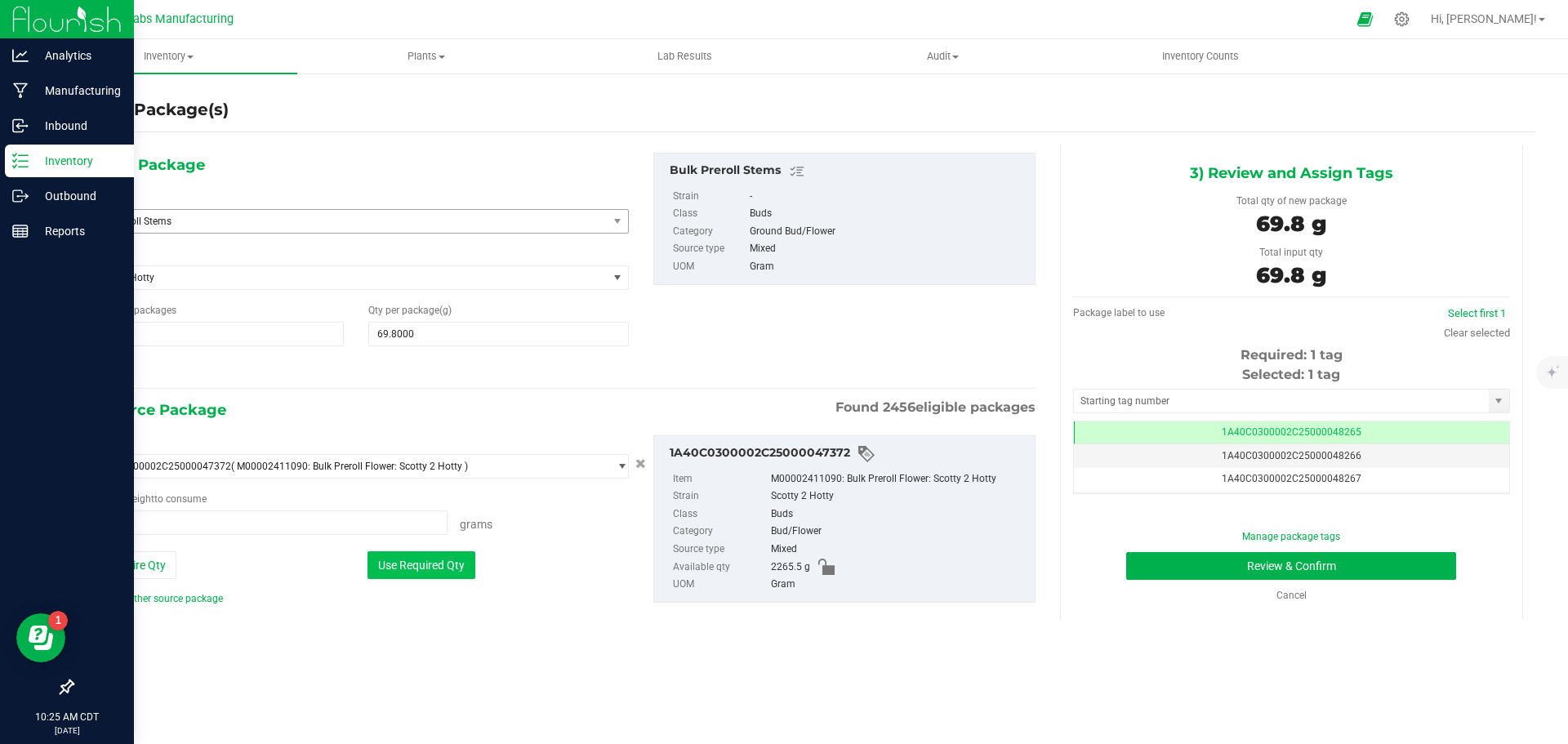
type input "69.8000 g"
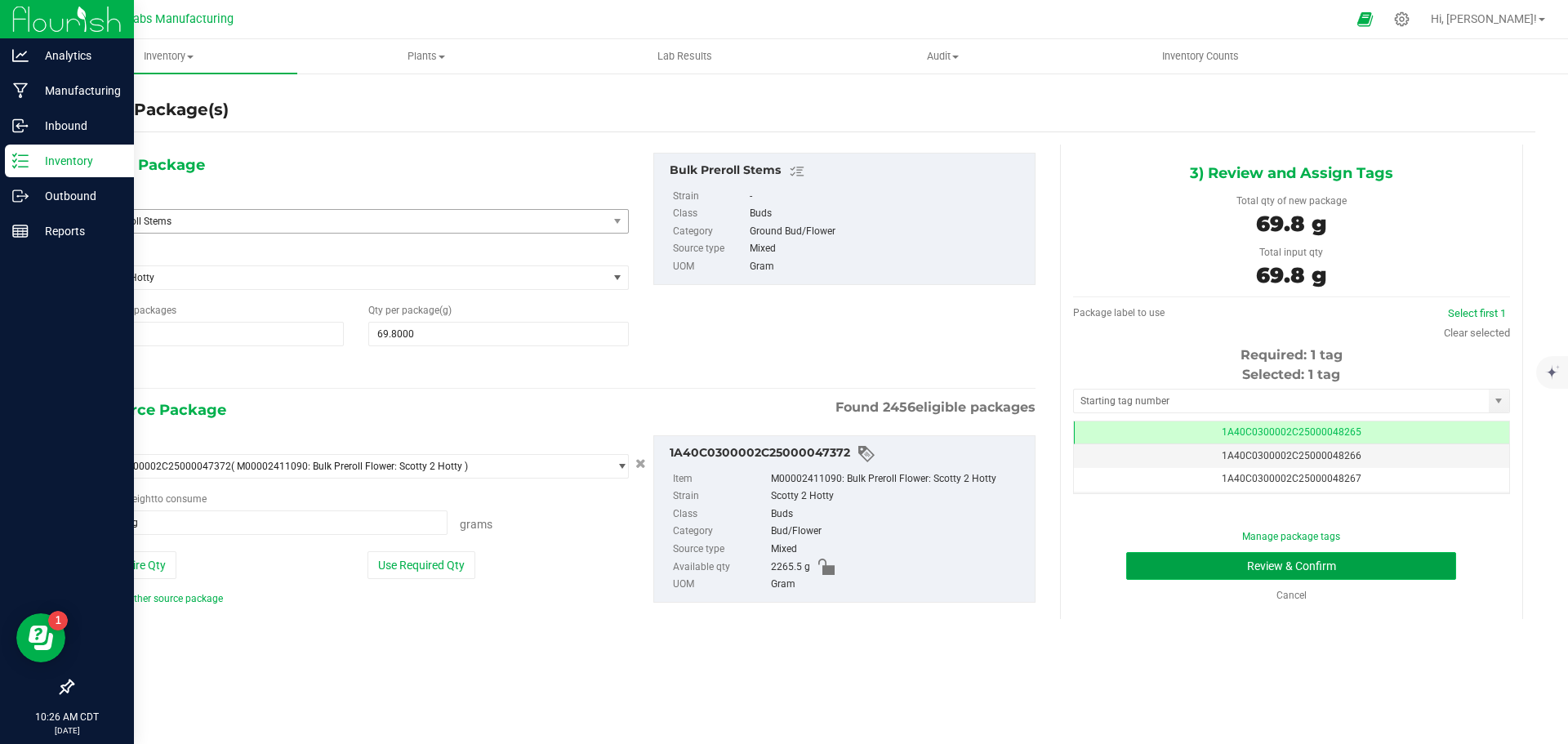
click at [1180, 558] on button "Review & Confirm" at bounding box center [1291, 566] width 330 height 27
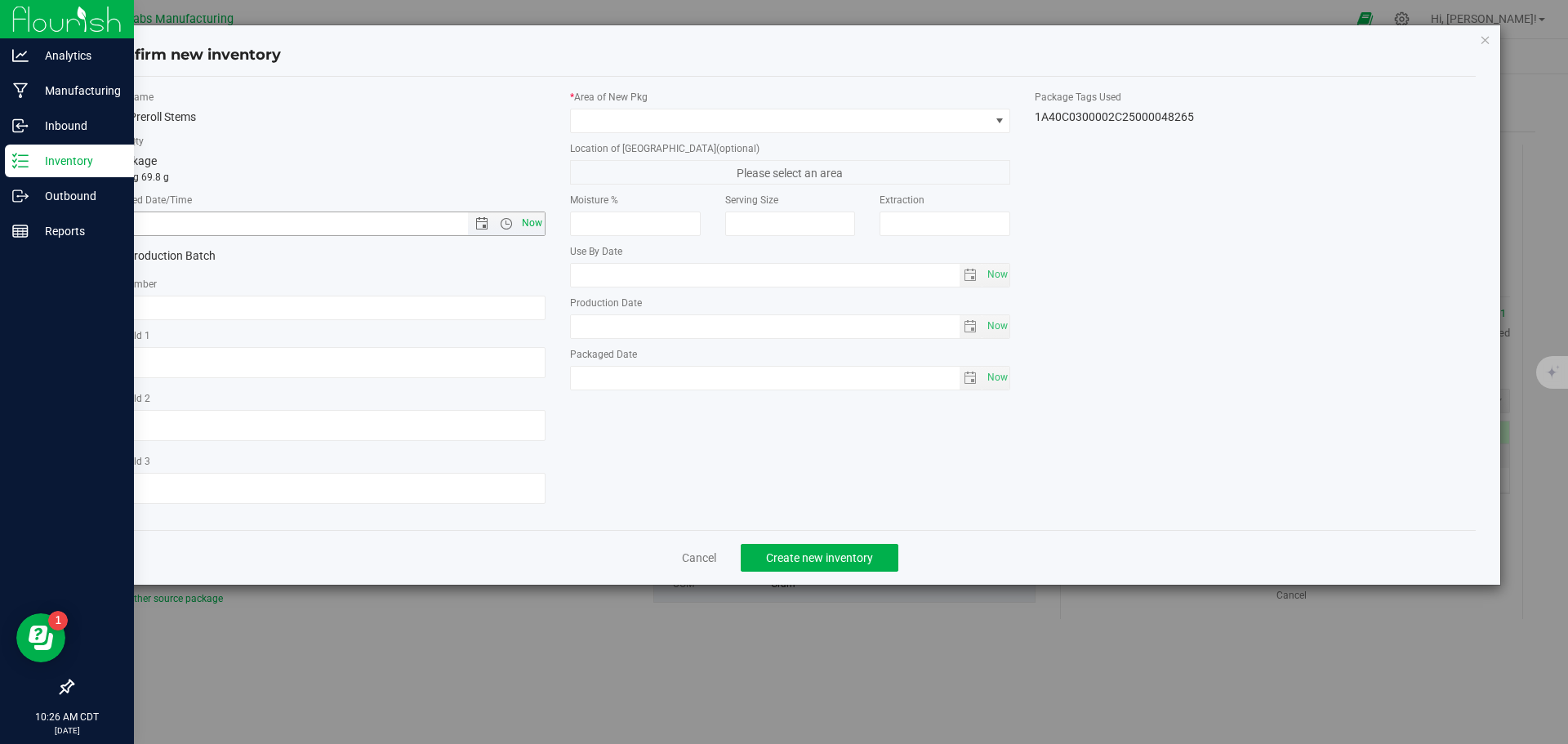
click at [526, 220] on span "Now" at bounding box center [531, 223] width 27 height 24
type input "[DATE] 10:26 AM"
click at [650, 119] on span at bounding box center [780, 121] width 419 height 23
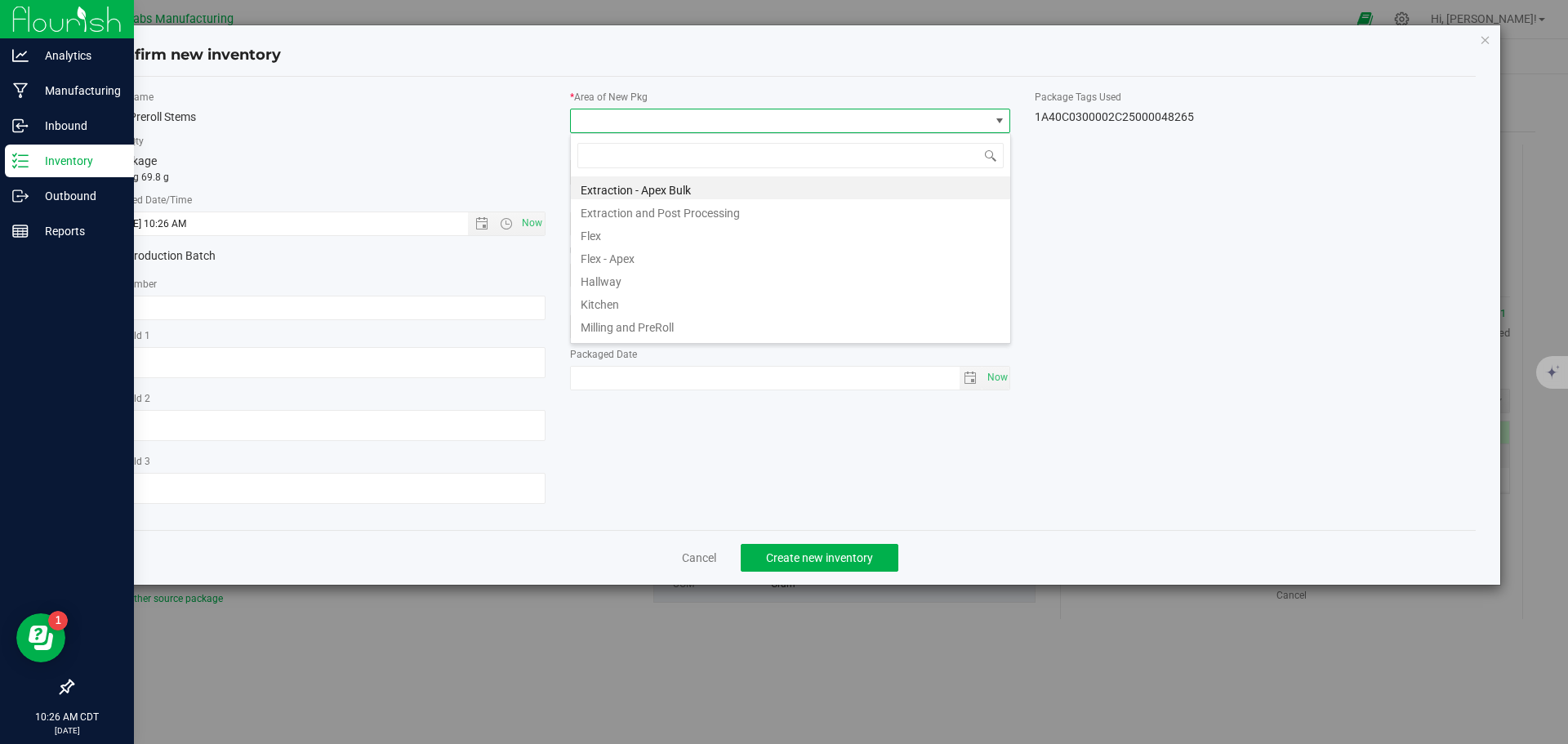
scroll to position [25, 441]
click at [676, 207] on li "Extraction and Post Processing" at bounding box center [790, 210] width 439 height 23
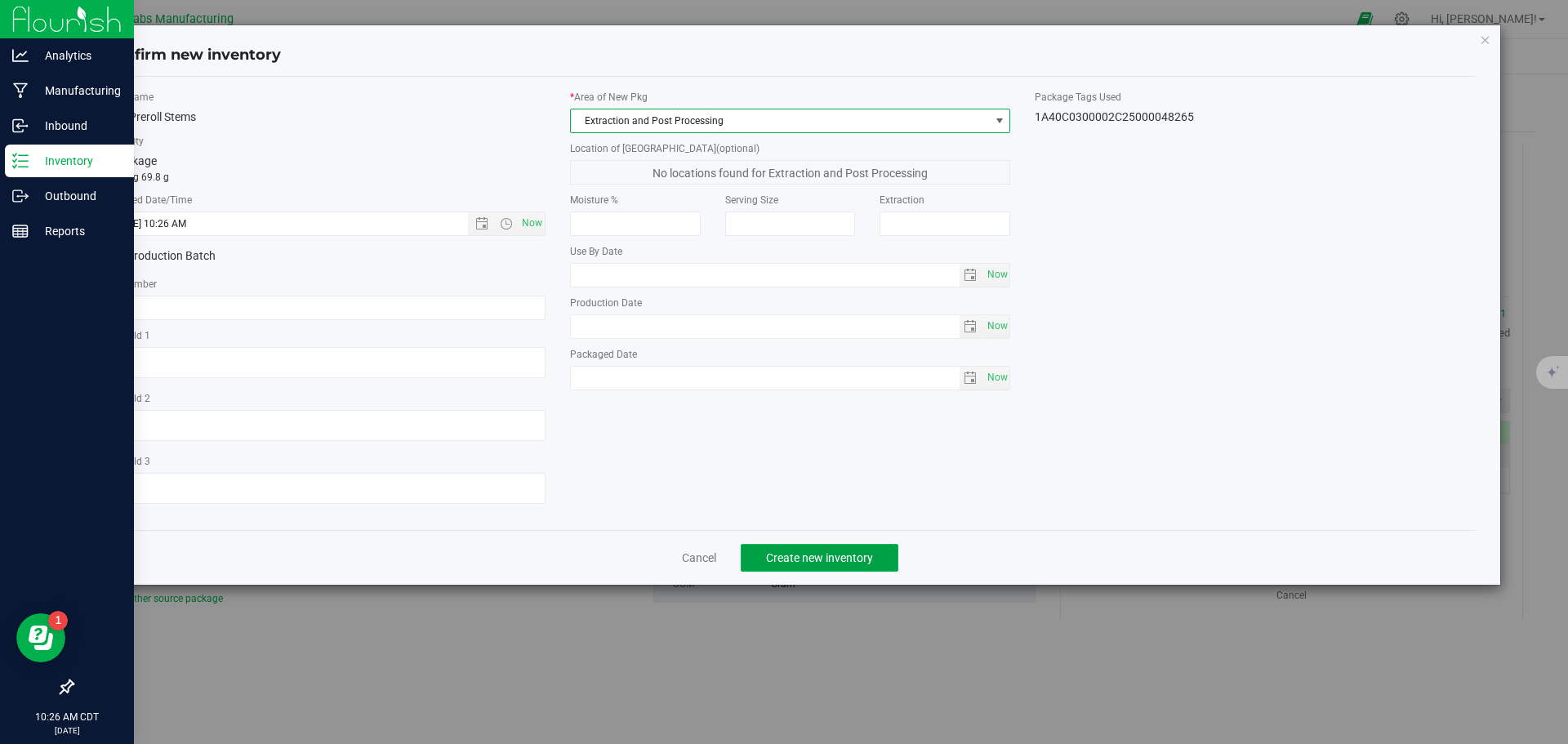
click at [851, 548] on button "Create new inventory" at bounding box center [819, 557] width 157 height 27
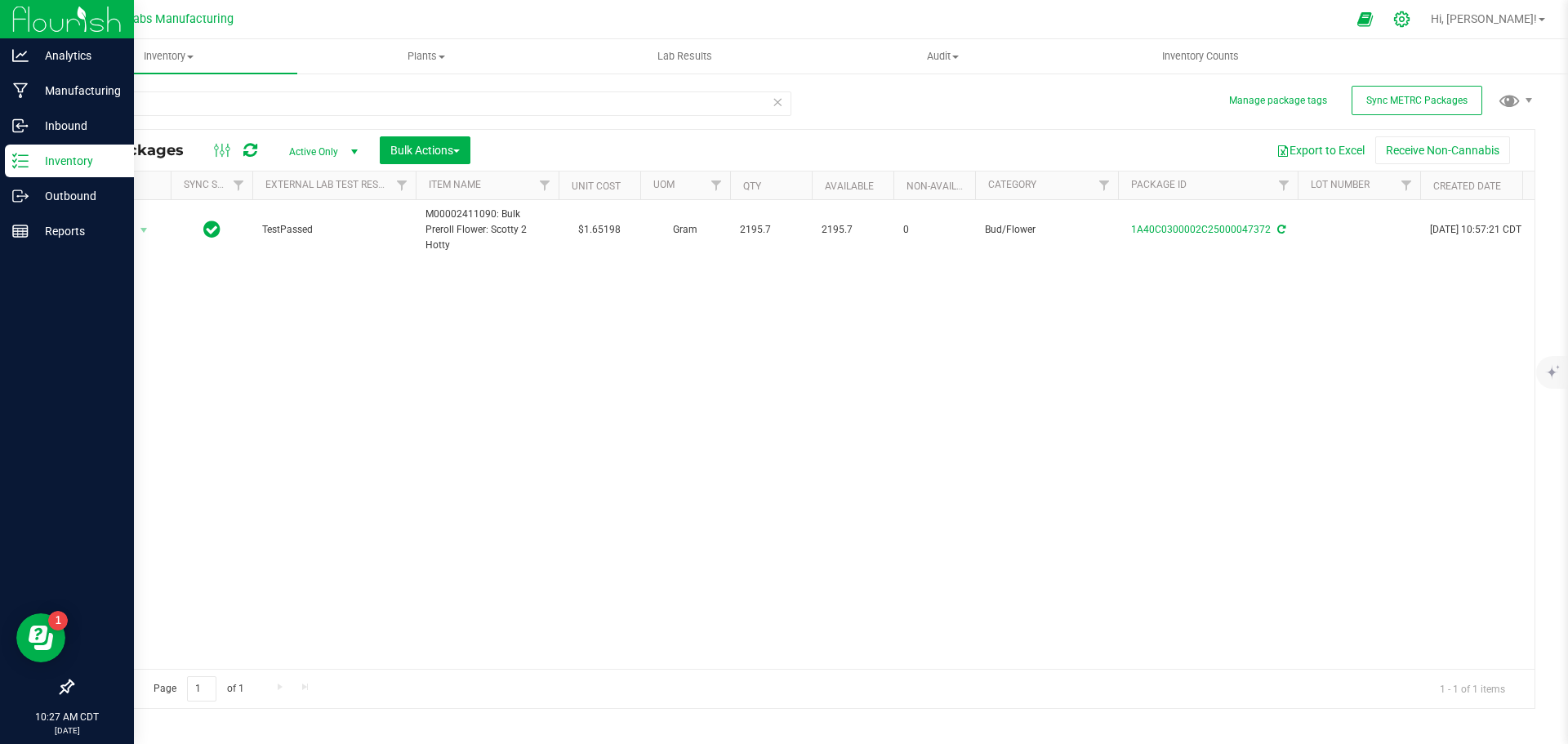
click at [1411, 19] on icon at bounding box center [1402, 19] width 17 height 17
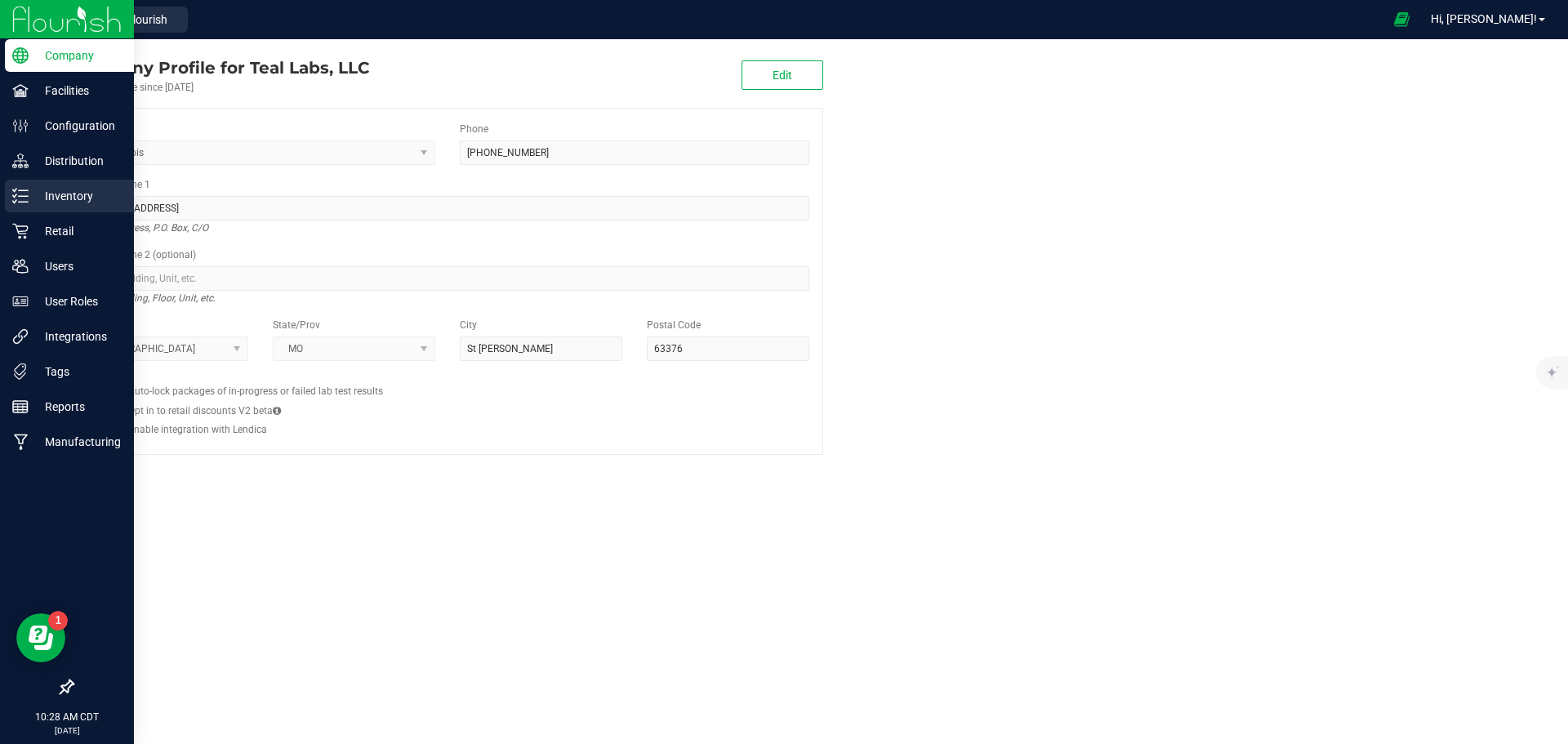
click at [35, 193] on p "Inventory" at bounding box center [77, 195] width 98 height 20
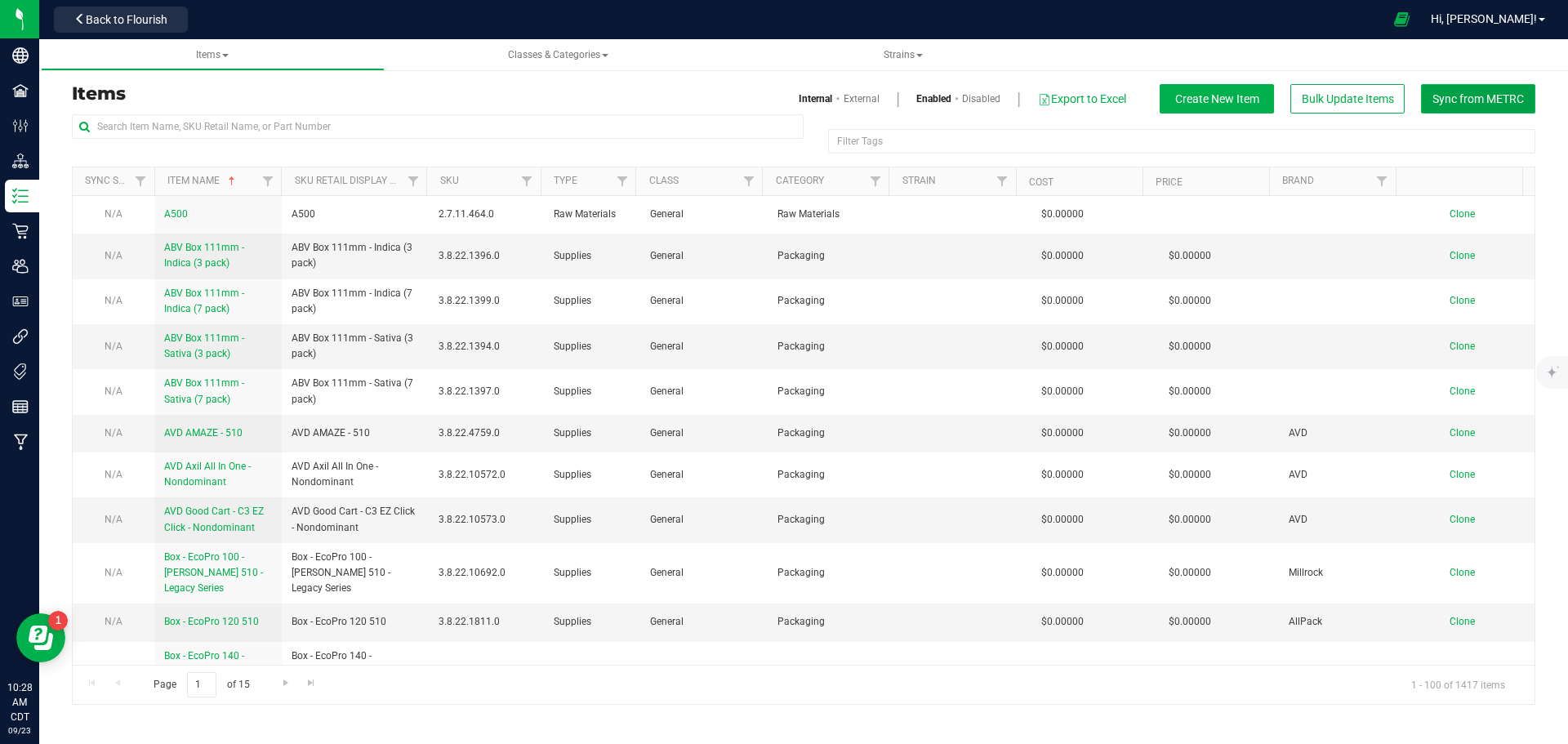
click at [1478, 107] on button "Sync from METRC" at bounding box center [1477, 98] width 114 height 29
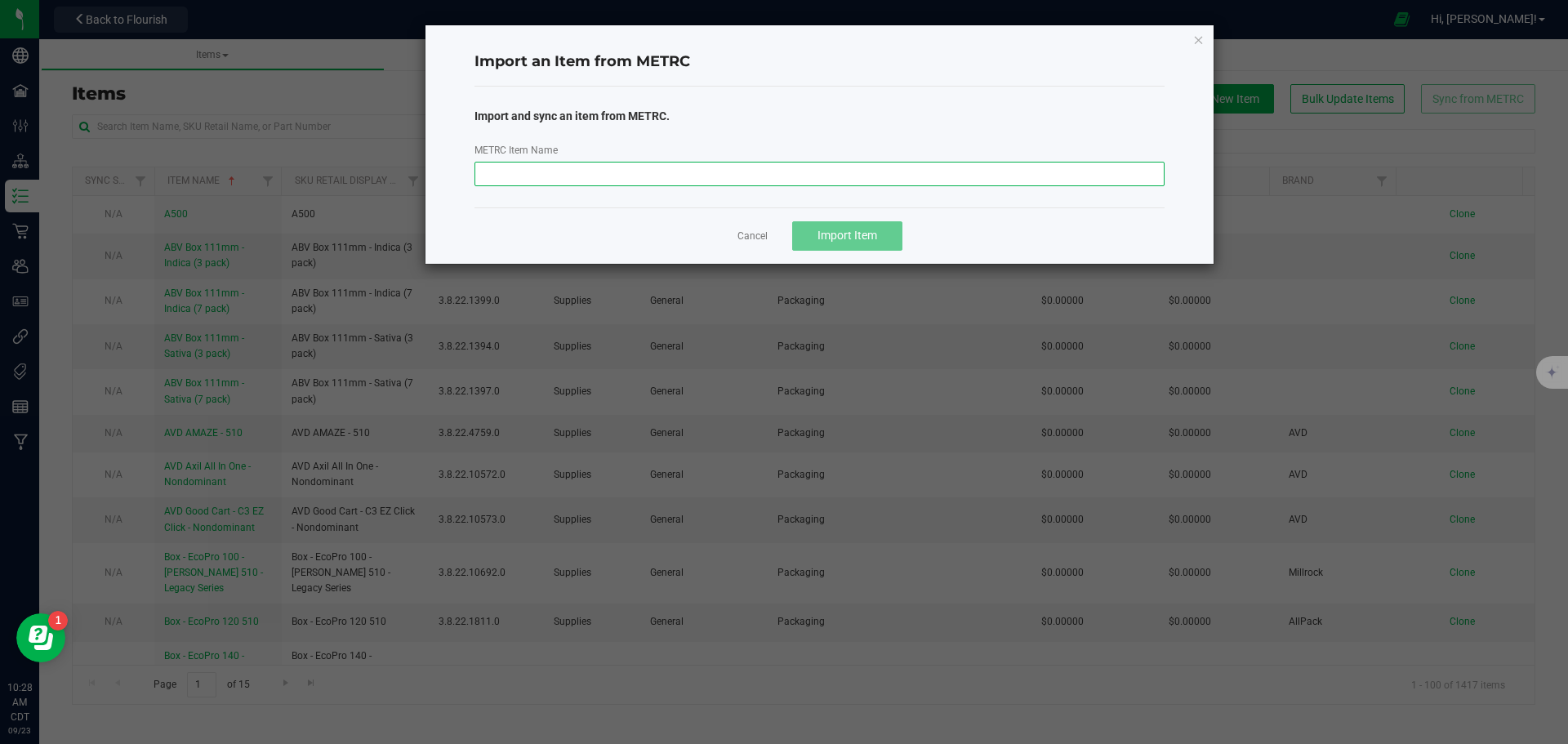
click at [905, 163] on input "METRC Item Name" at bounding box center [819, 174] width 691 height 25
paste input "M00002423406: LAB BATCH: [PERSON_NAME] - Preroll 7pk - 3.5g - Scotty 2 Hotty"
type input "M00002423406: LAB BATCH: [PERSON_NAME] - Preroll 7pk - 3.5g - Scotty 2 Hotty"
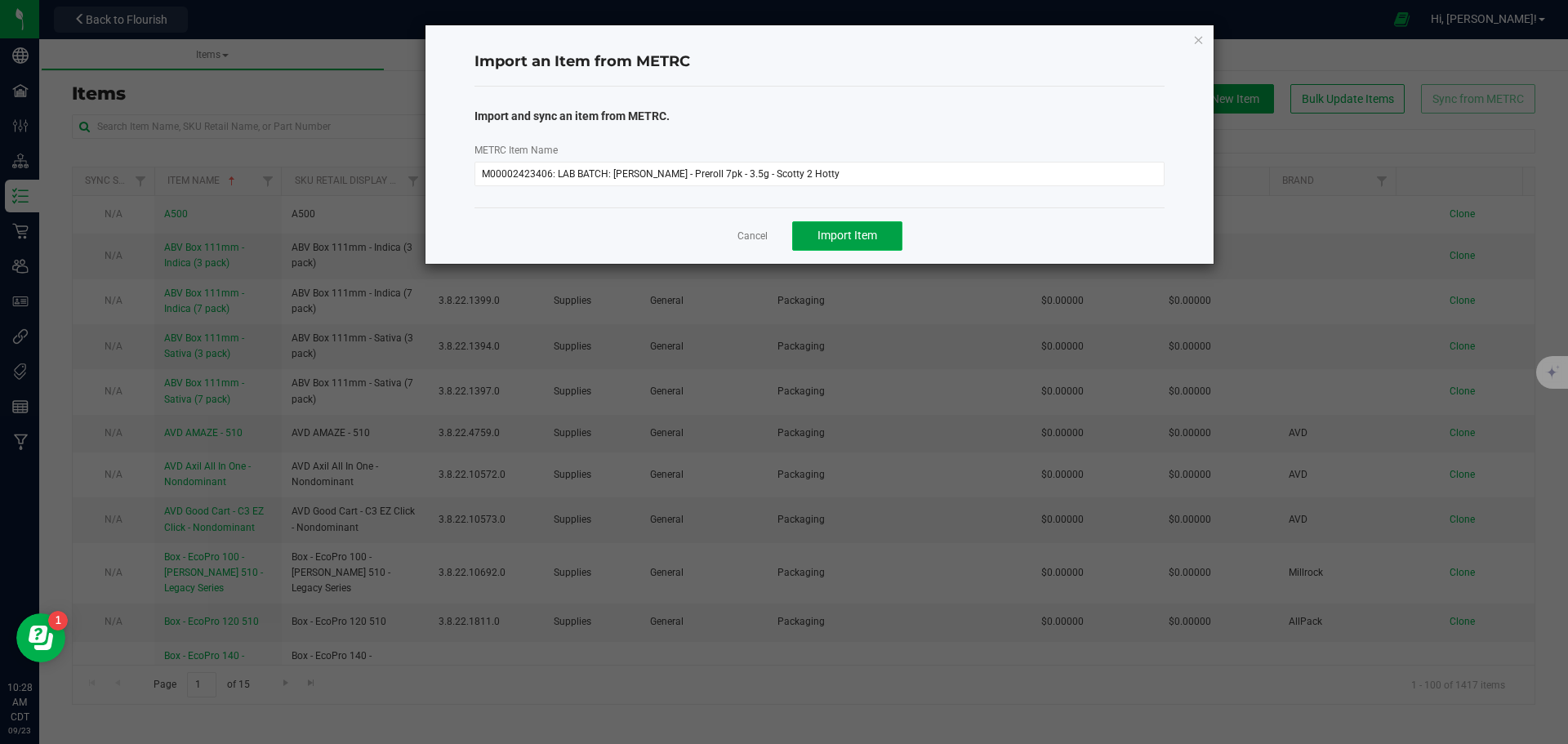
click at [865, 229] on span "Import Item" at bounding box center [847, 236] width 59 height 13
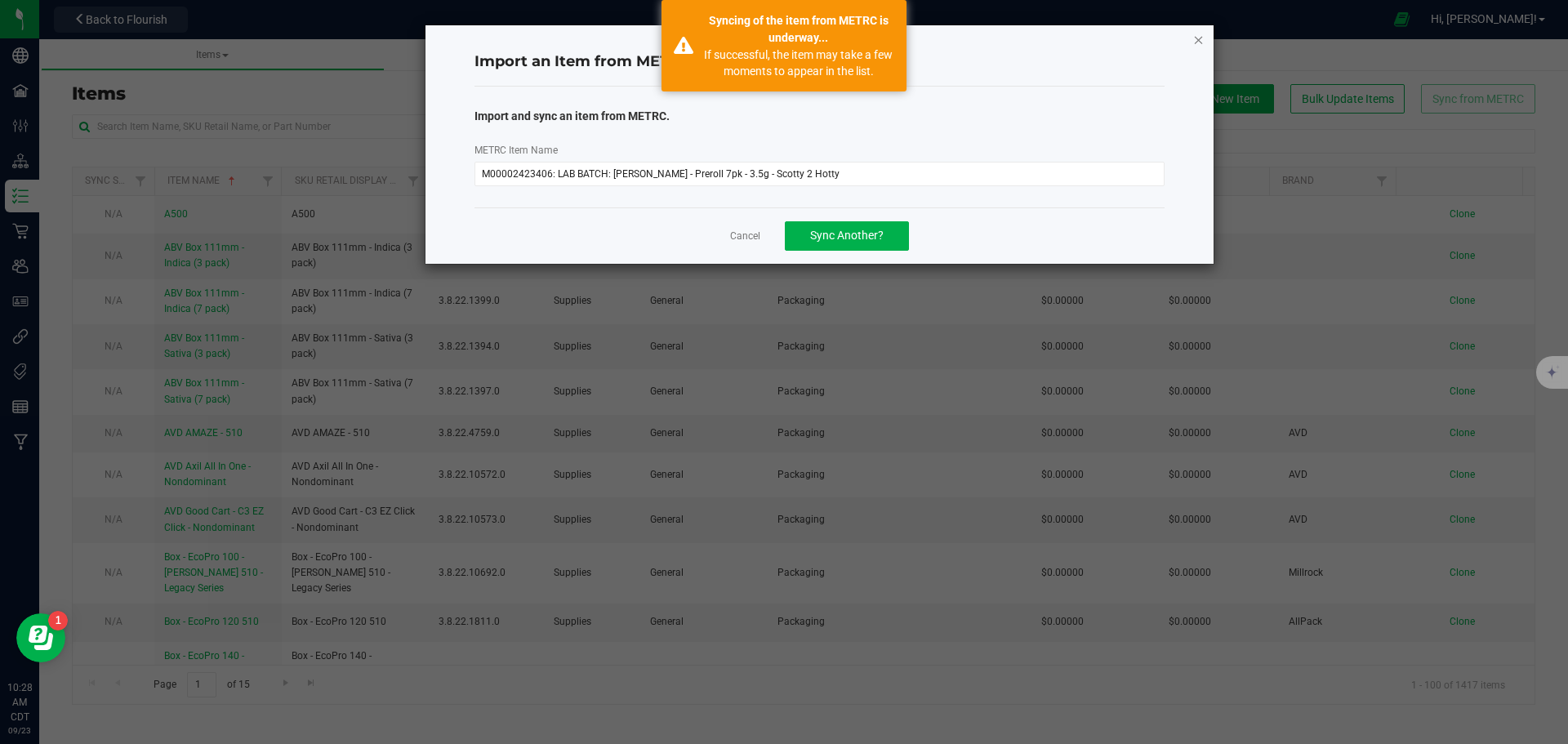
click at [1198, 40] on icon "button" at bounding box center [1199, 39] width 11 height 20
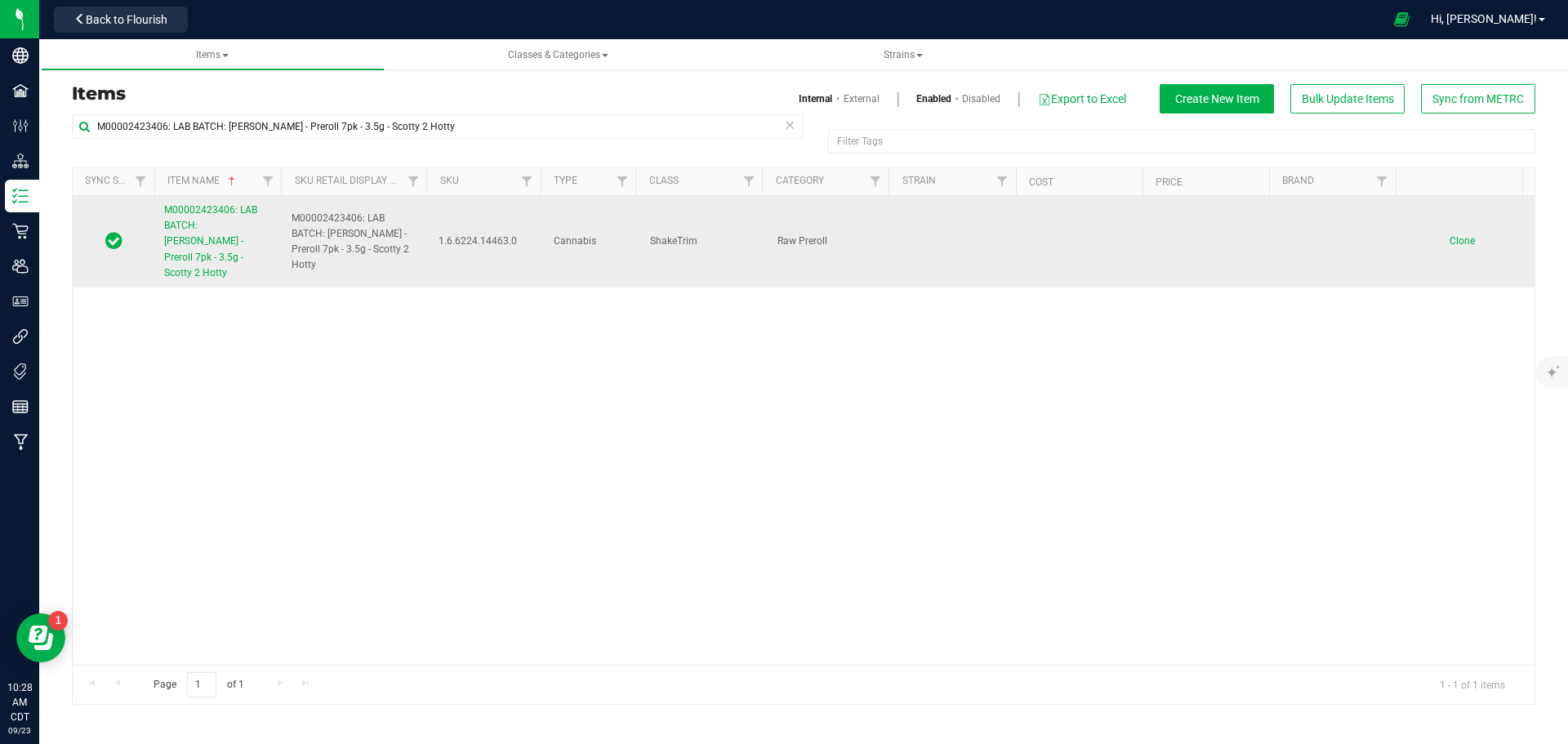
click at [206, 228] on span "M00002423406: LAB BATCH: [PERSON_NAME] - Preroll 7pk - 3.5g - Scotty 2 Hotty" at bounding box center [210, 241] width 93 height 74
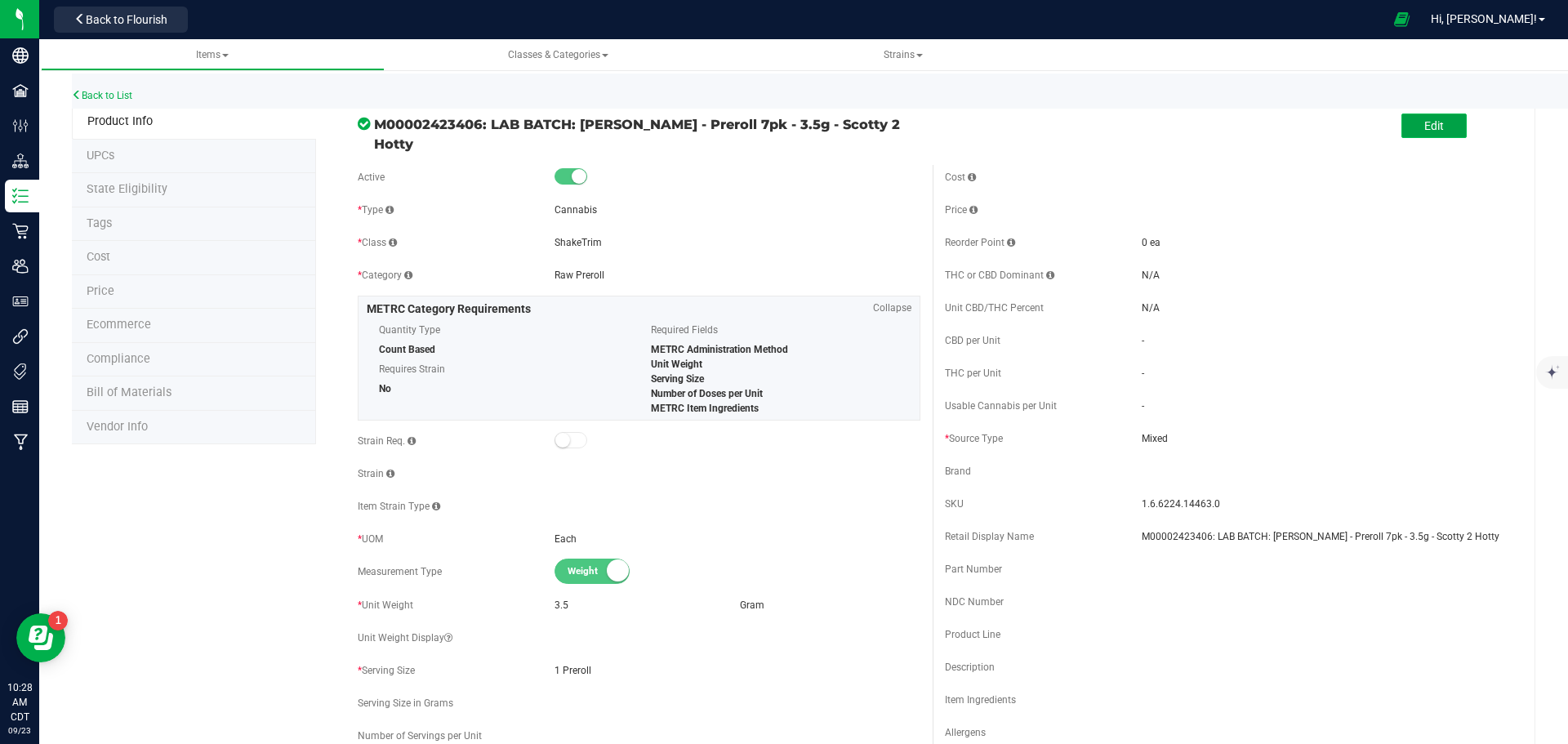
click at [1411, 130] on button "Edit" at bounding box center [1433, 125] width 65 height 25
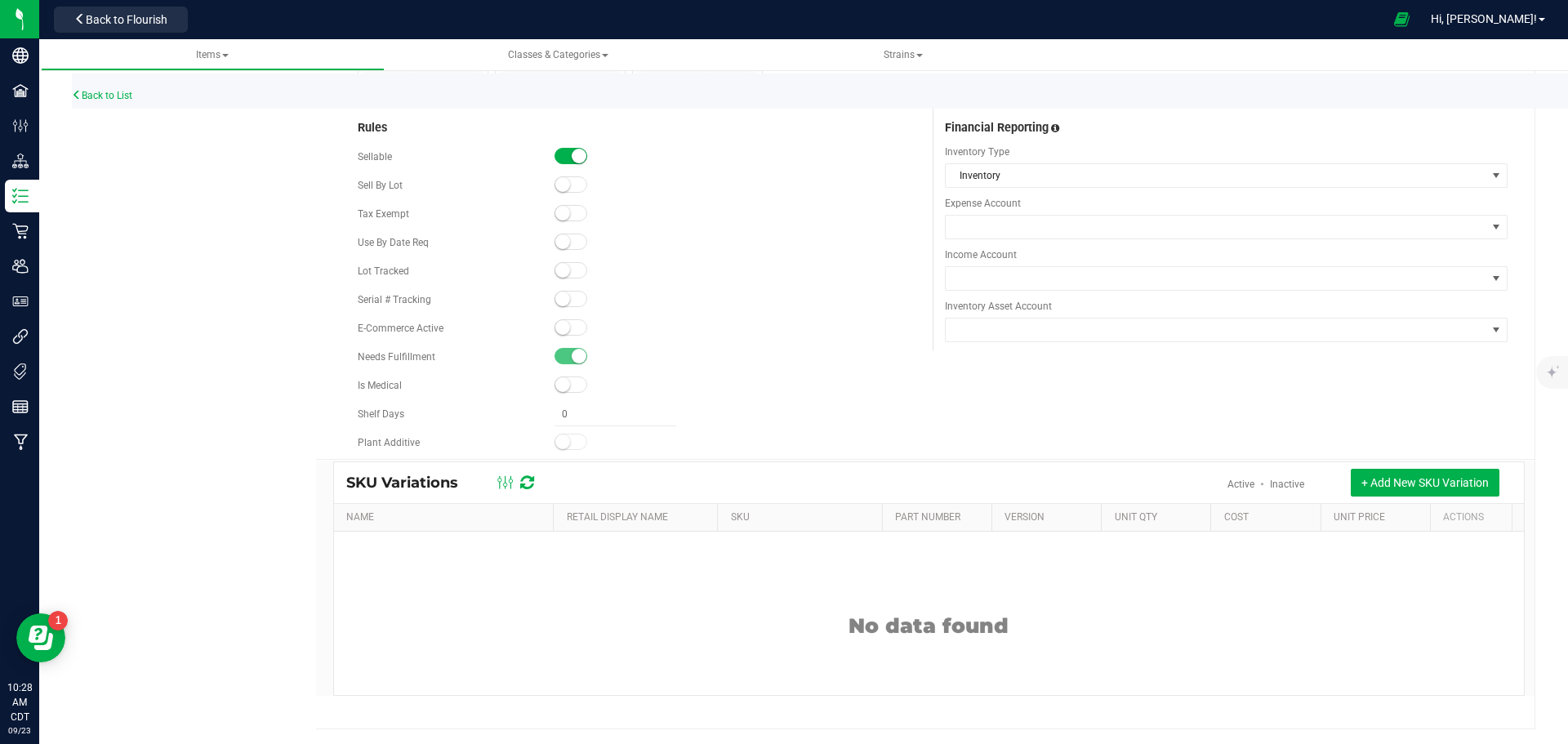
scroll to position [1130, 0]
click at [1023, 223] on span at bounding box center [1215, 225] width 540 height 23
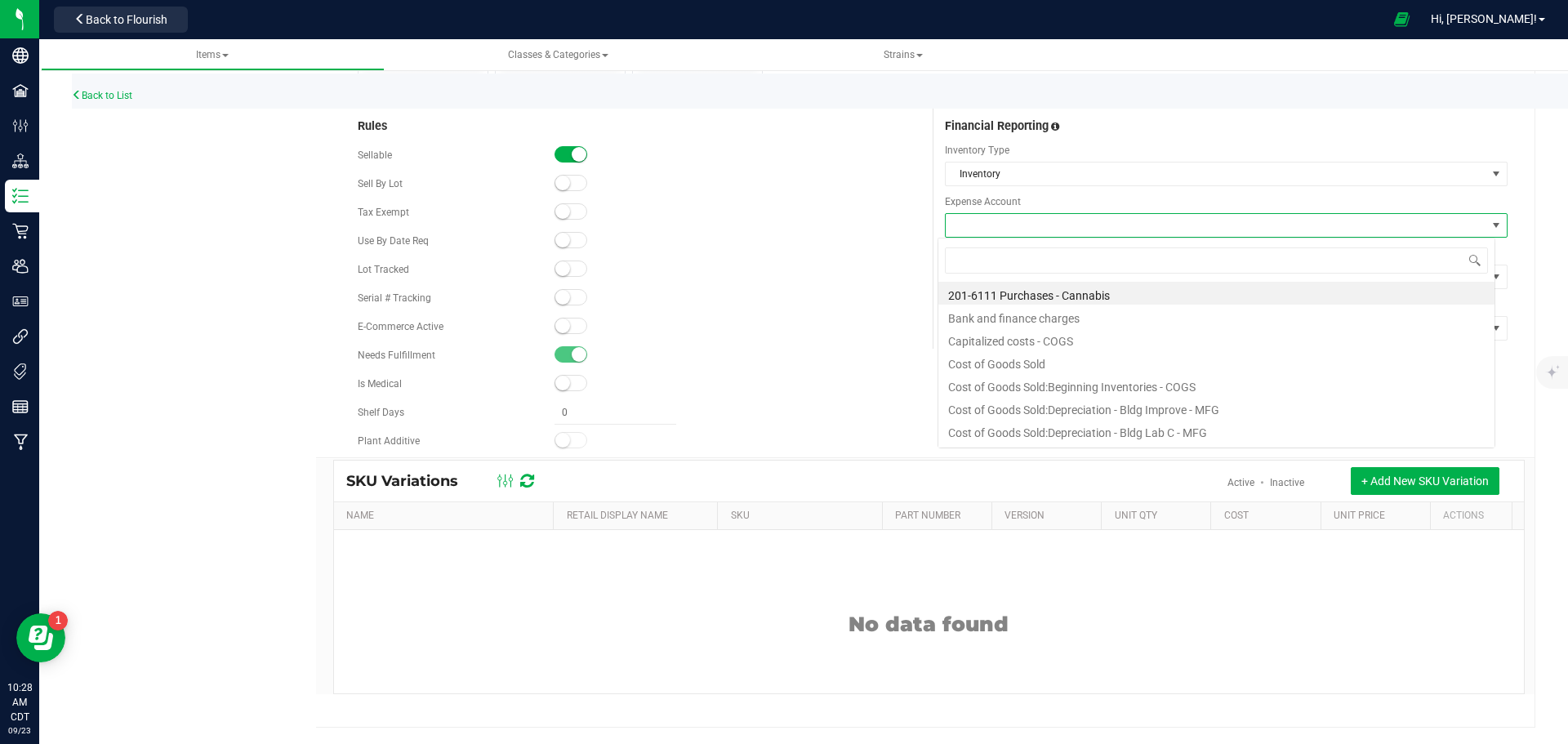
scroll to position [25, 558]
type input "purcha"
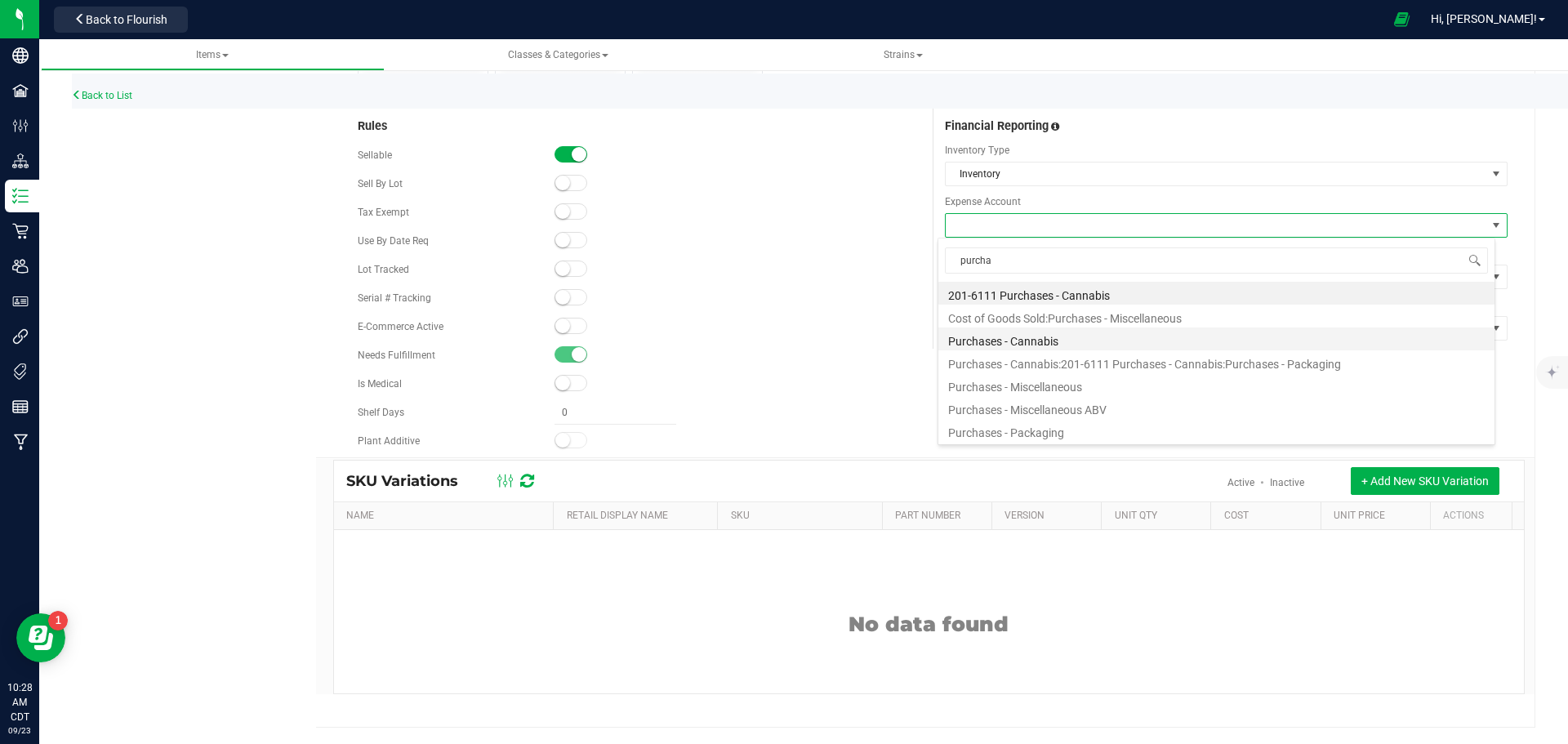
click at [1024, 340] on li "Purchases - Cannabis" at bounding box center [1216, 339] width 556 height 23
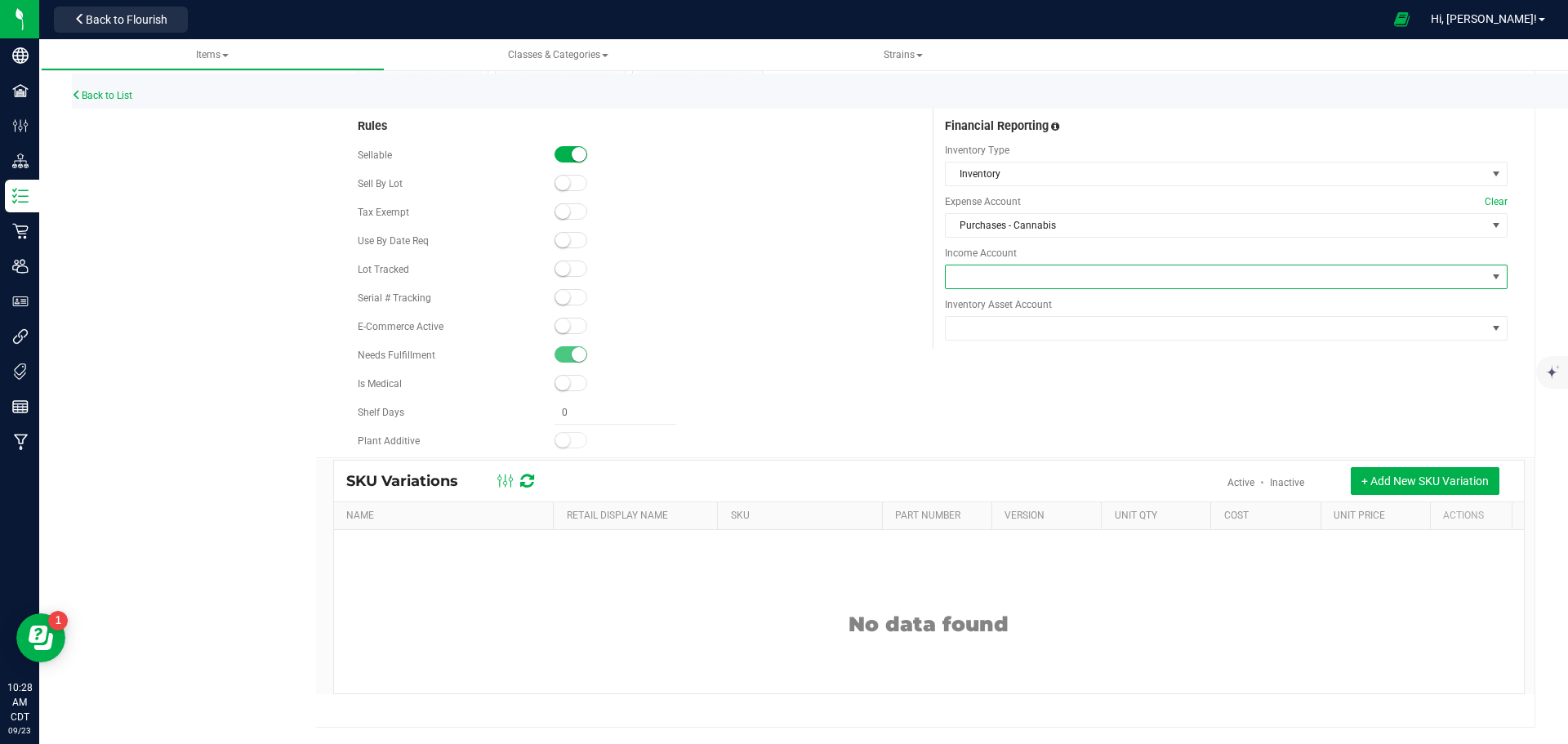
click at [1013, 280] on span at bounding box center [1215, 277] width 540 height 23
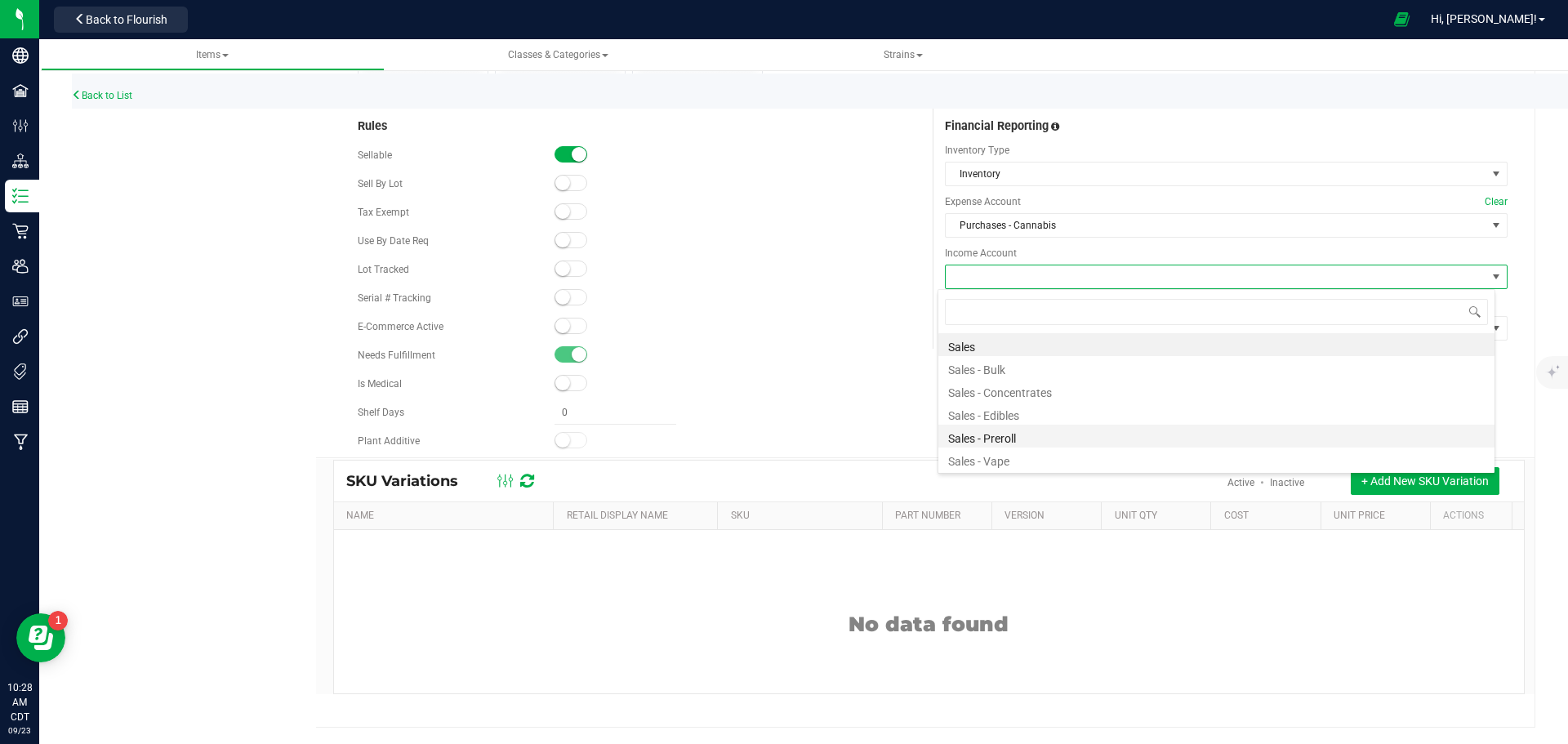
click at [1007, 437] on li "Sales - Preroll" at bounding box center [1216, 436] width 556 height 23
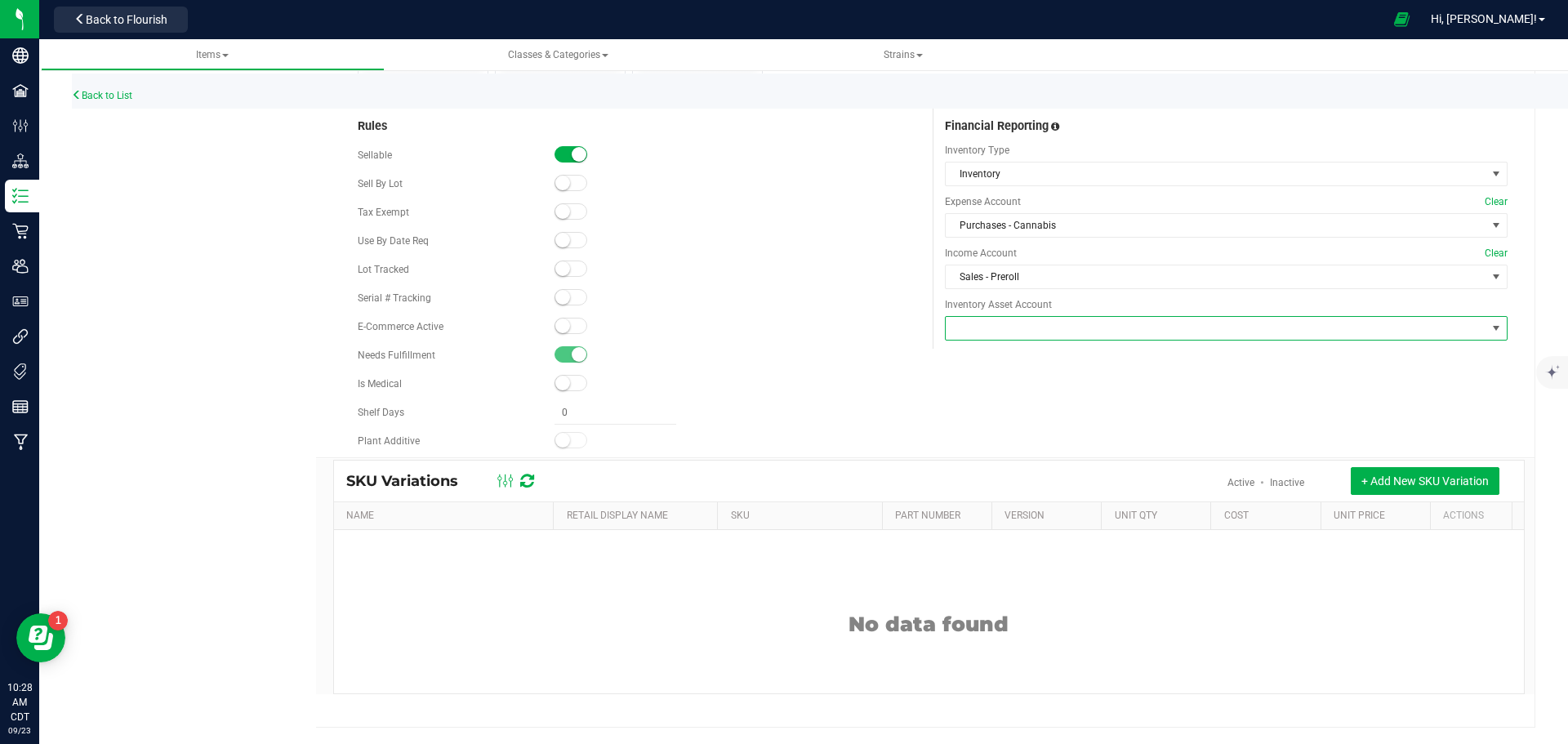
click at [1029, 328] on span at bounding box center [1215, 328] width 540 height 23
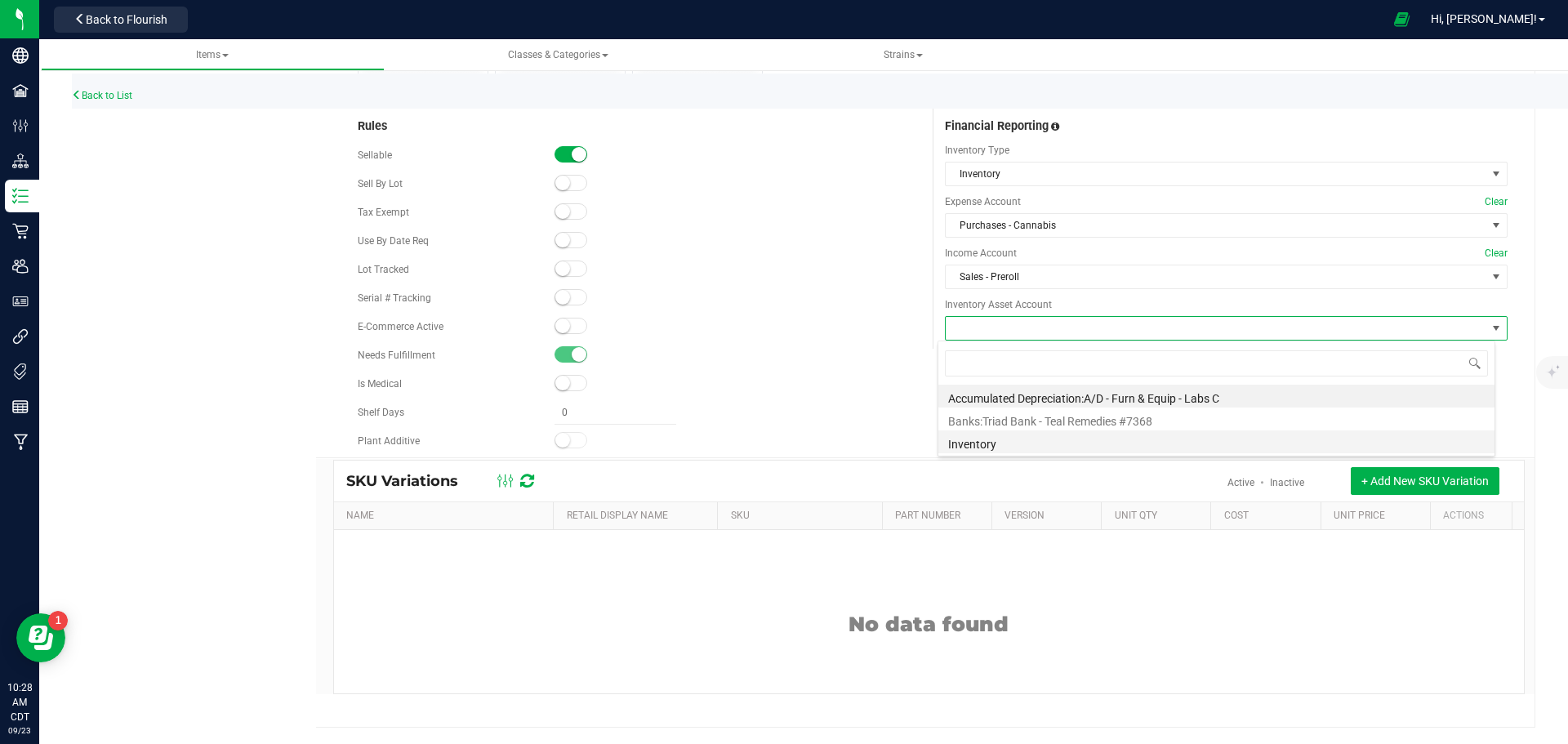
click at [977, 444] on li "Inventory" at bounding box center [1216, 441] width 556 height 23
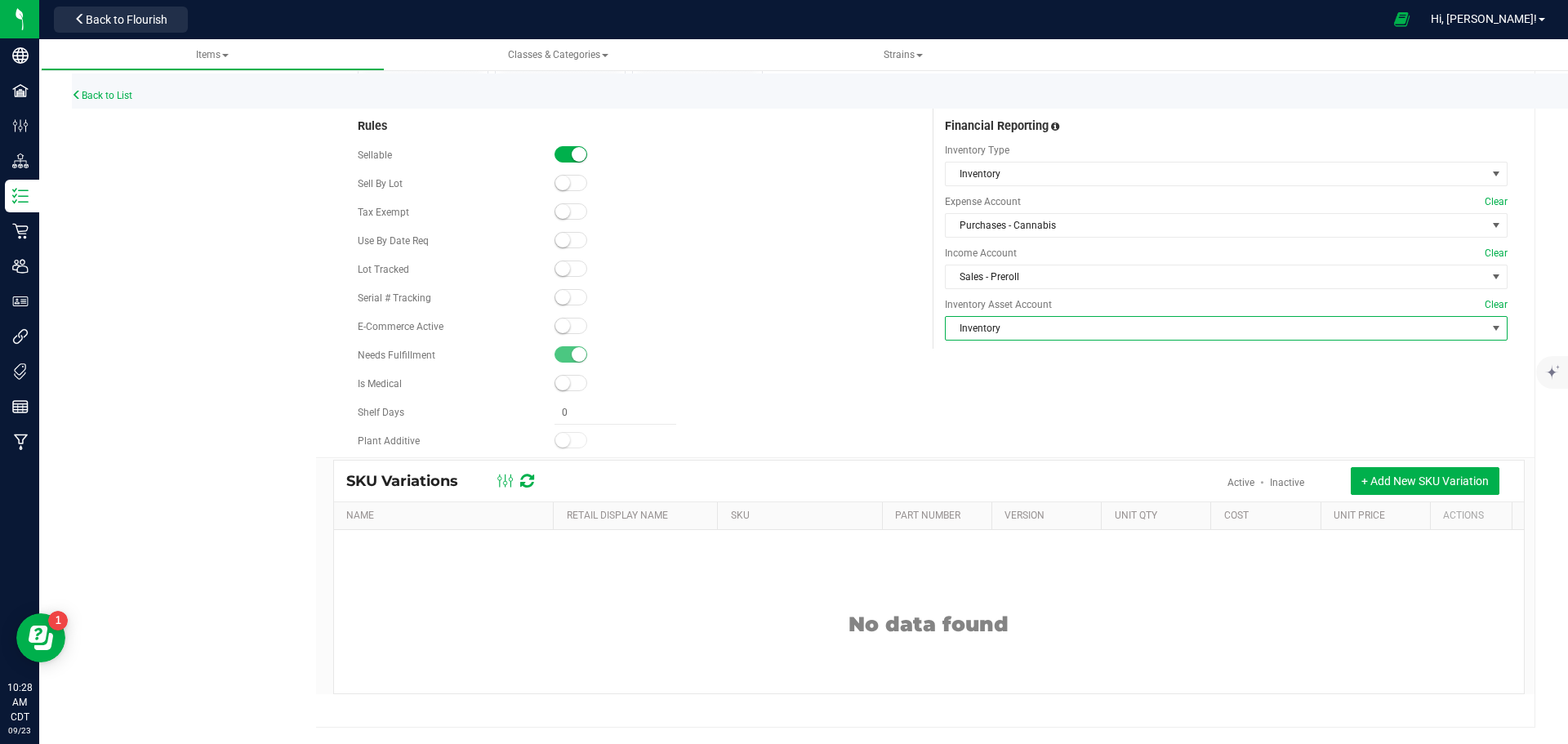
click at [982, 431] on div "Rules Sellable Sell By Lot" at bounding box center [933, 281] width 1175 height 352
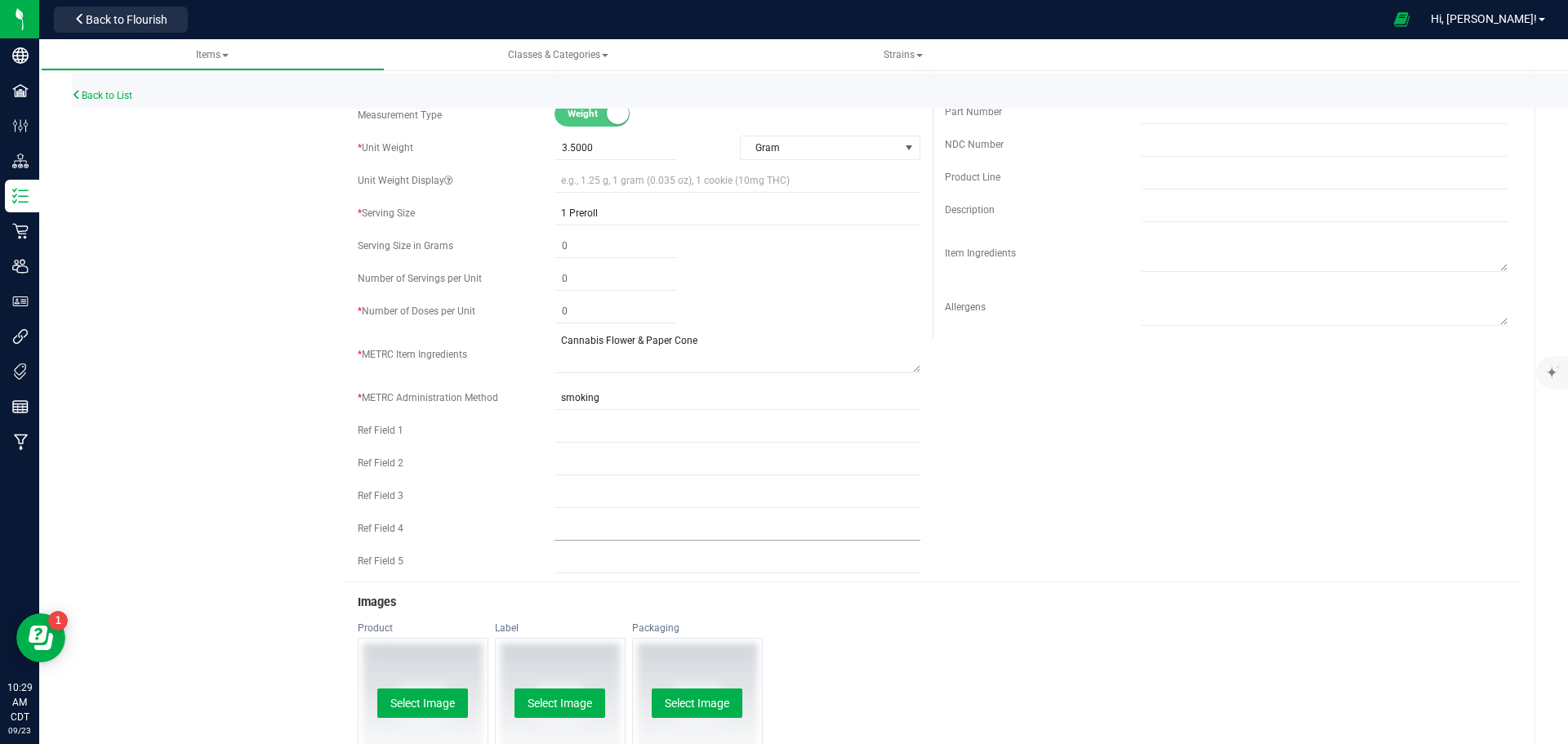
scroll to position [313, 0]
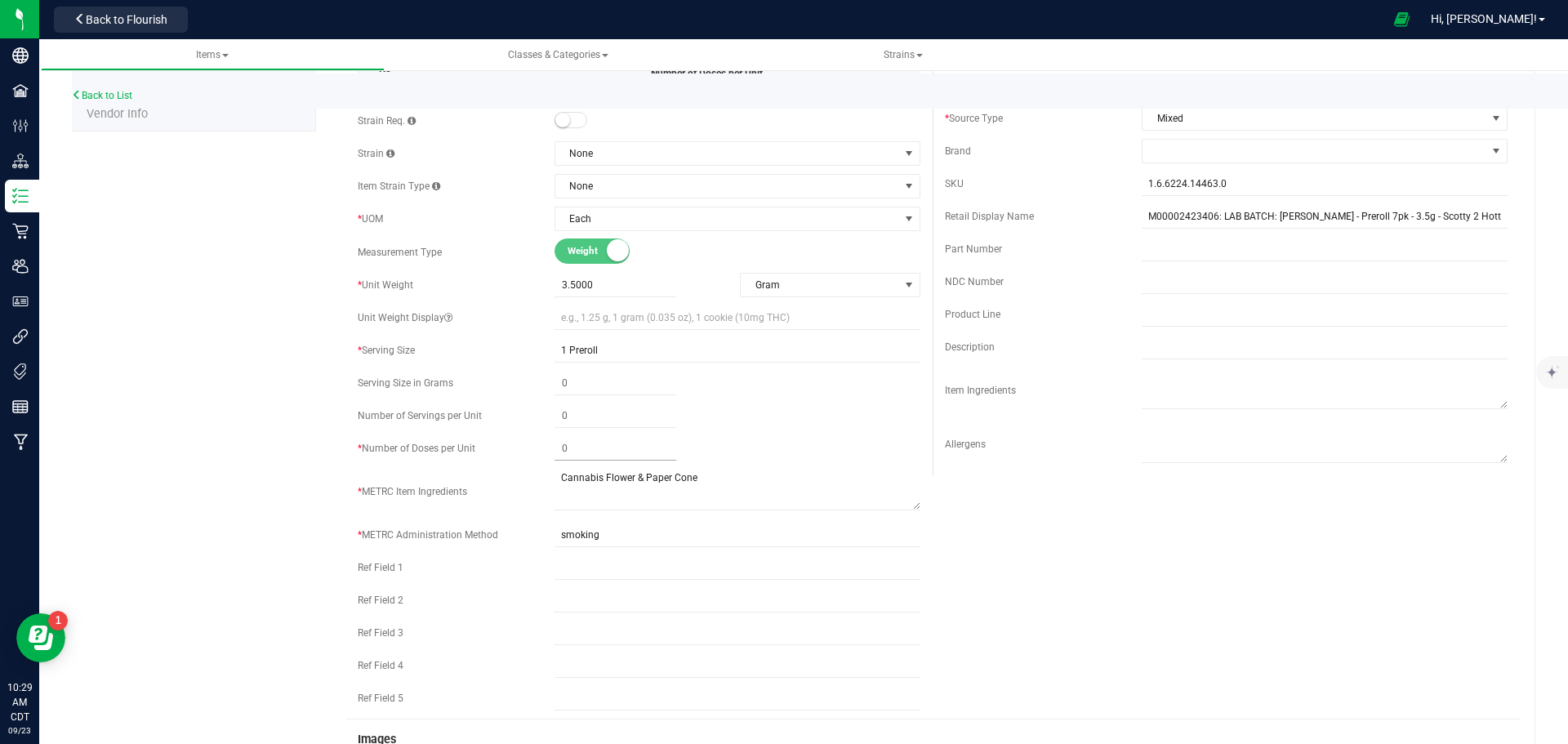
click at [607, 442] on span at bounding box center [615, 448] width 122 height 24
type input "7"
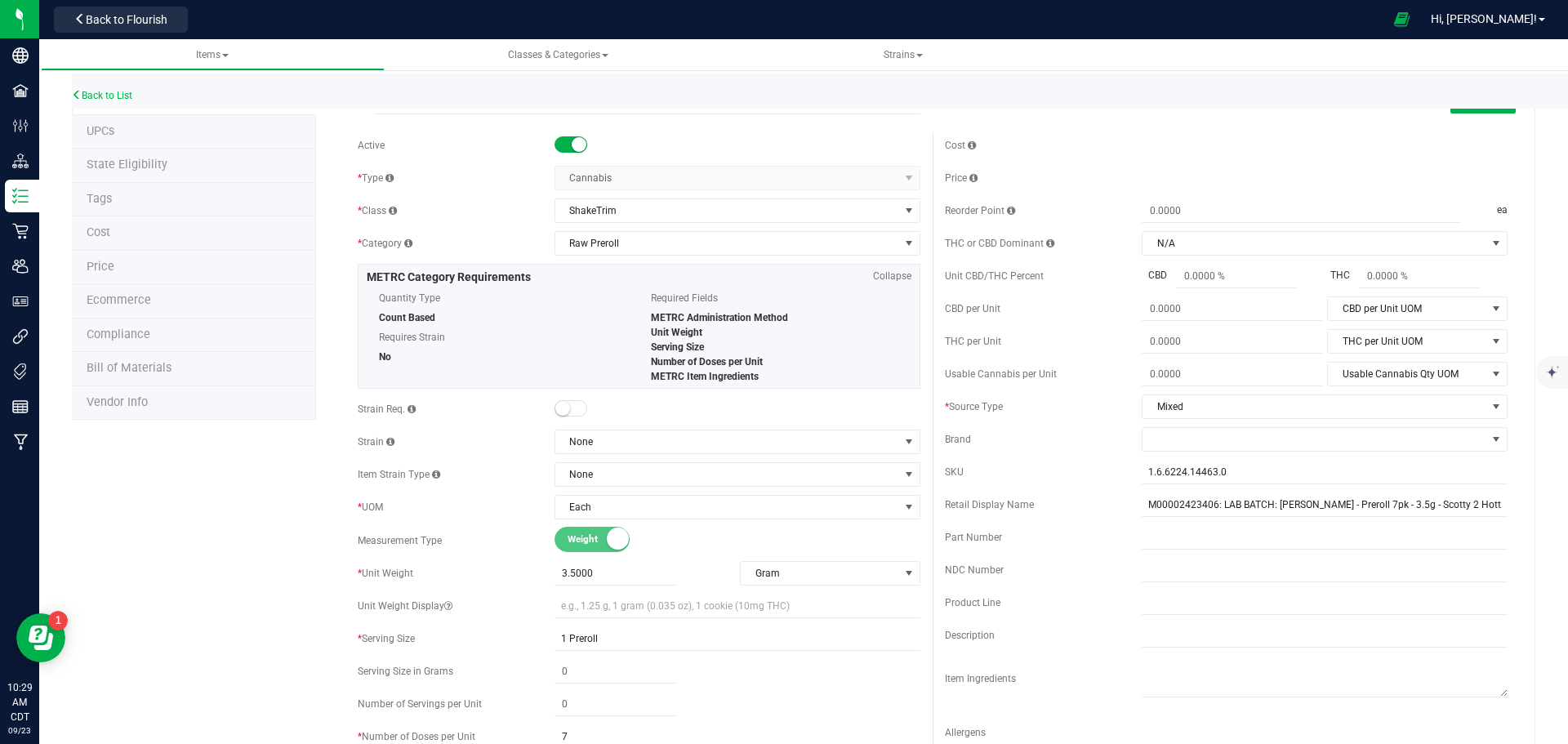
scroll to position [0, 0]
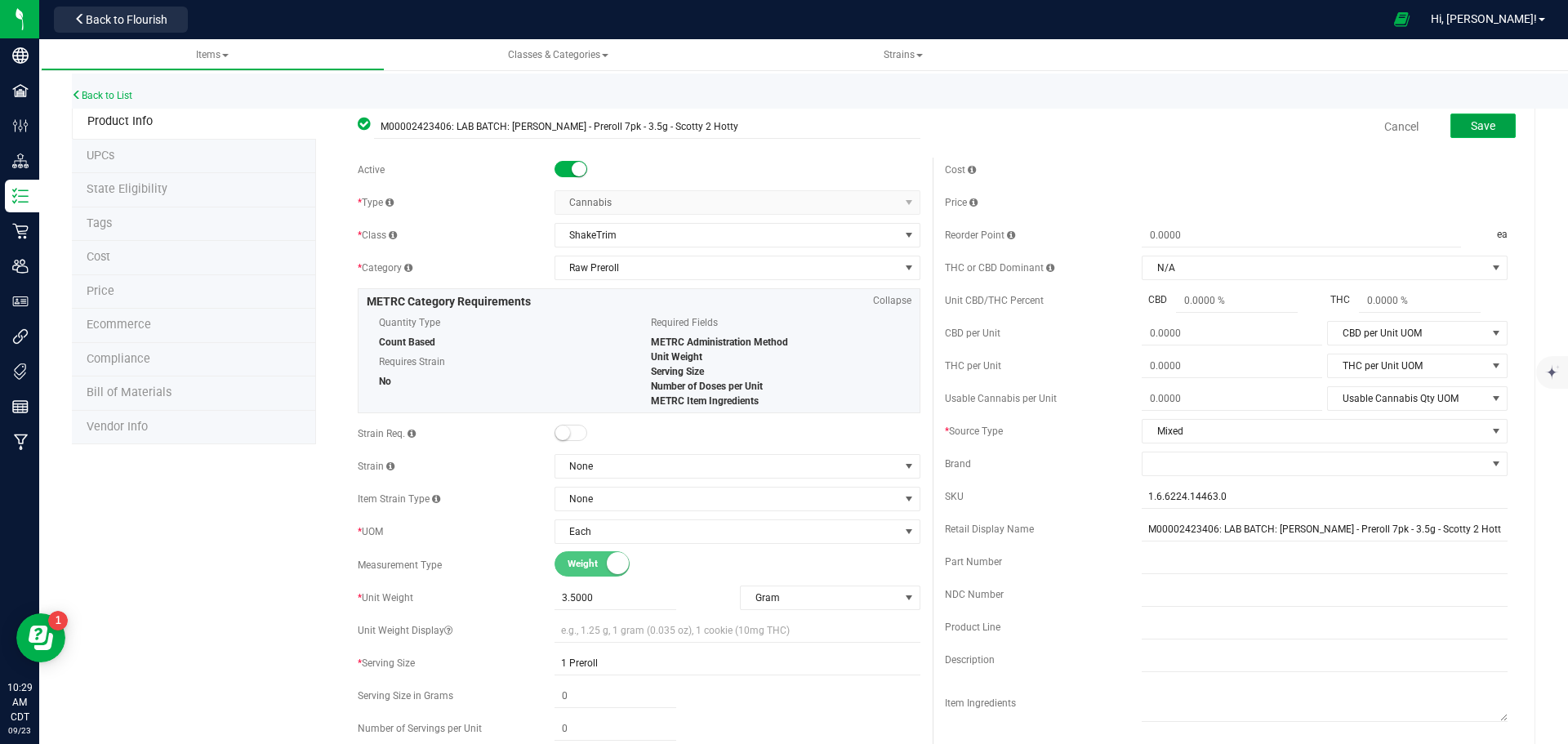
type input "7"
click at [1475, 123] on span "Save" at bounding box center [1483, 125] width 25 height 13
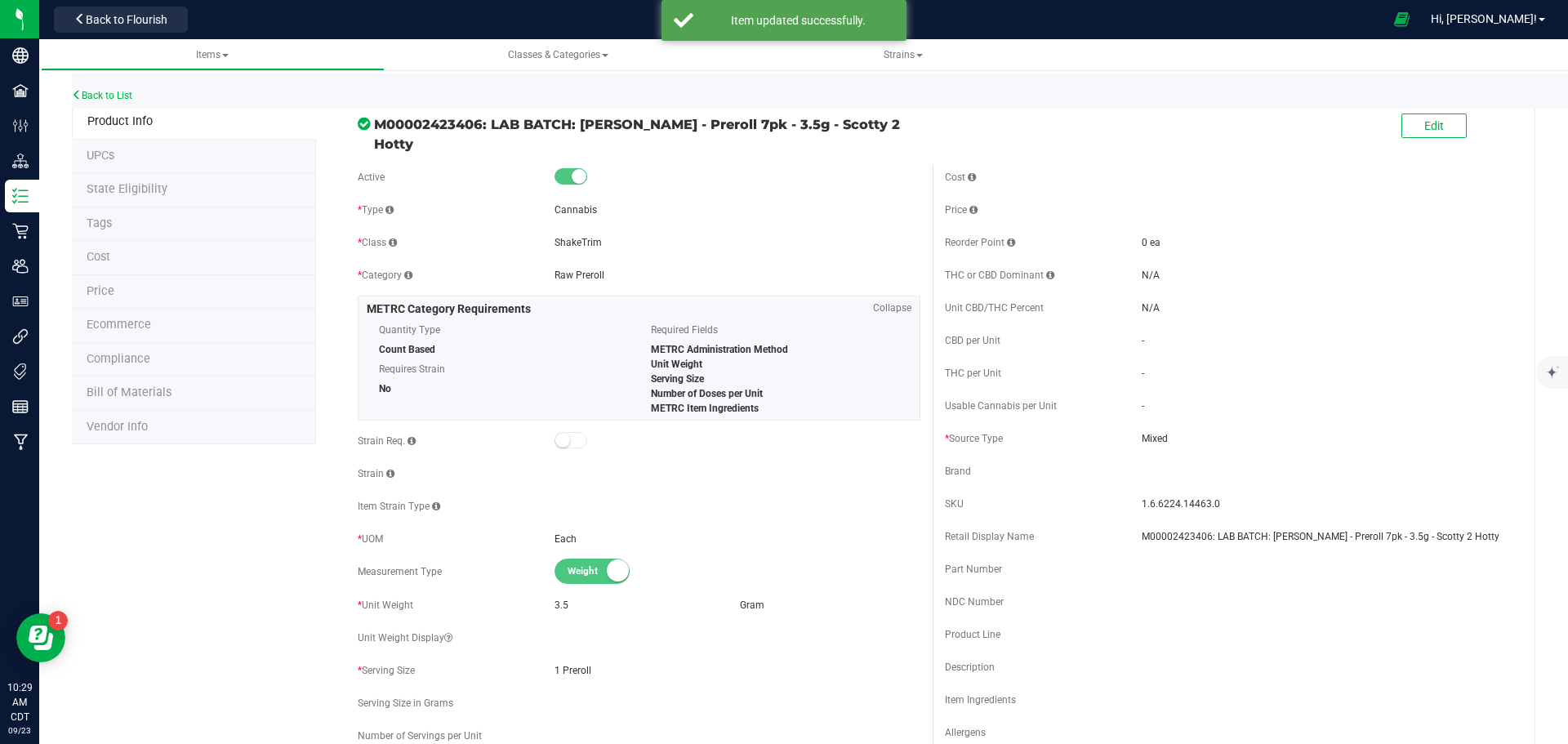
click at [158, 391] on span "Bill of Materials" at bounding box center [129, 392] width 85 height 14
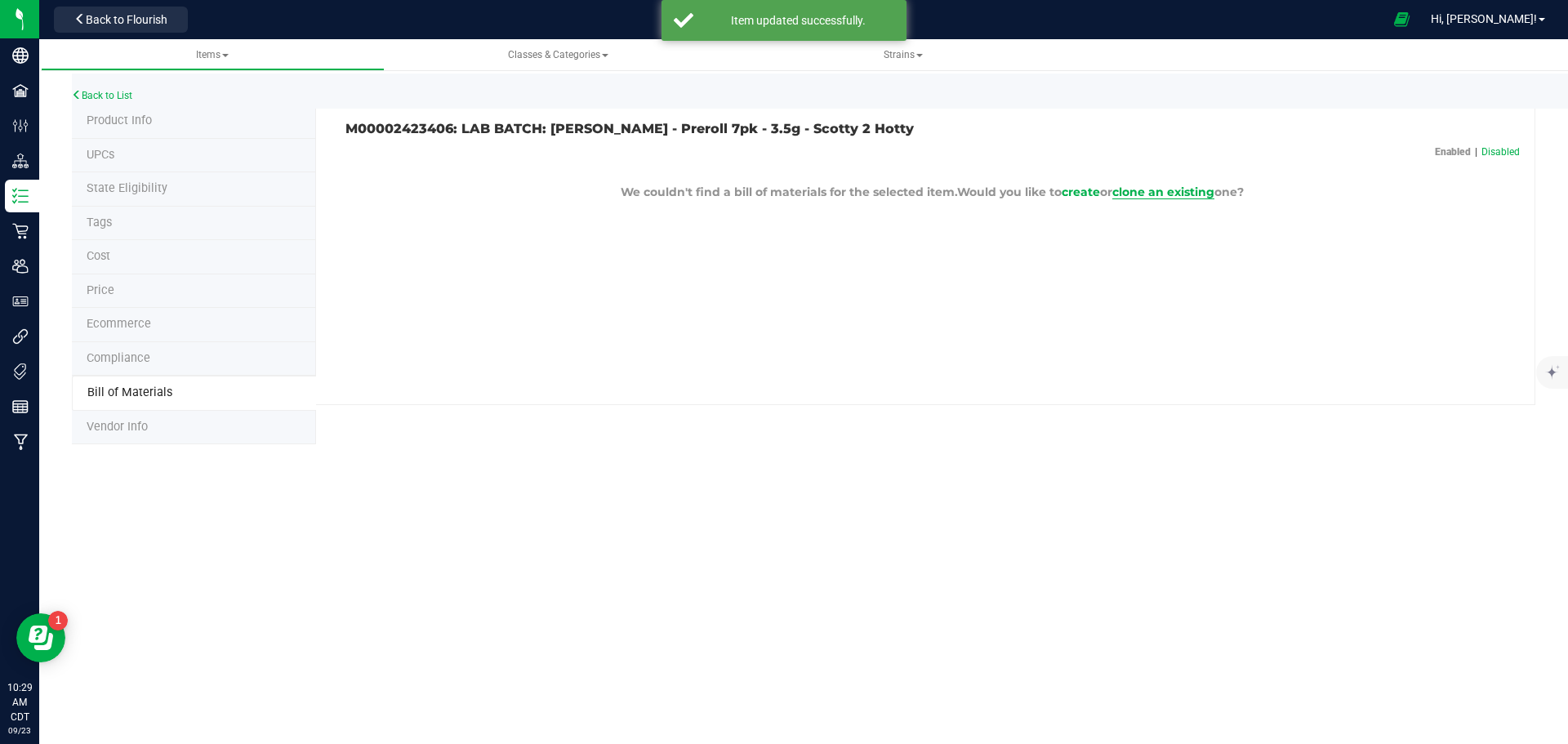
click at [1170, 186] on span "clone an existing" at bounding box center [1164, 192] width 102 height 15
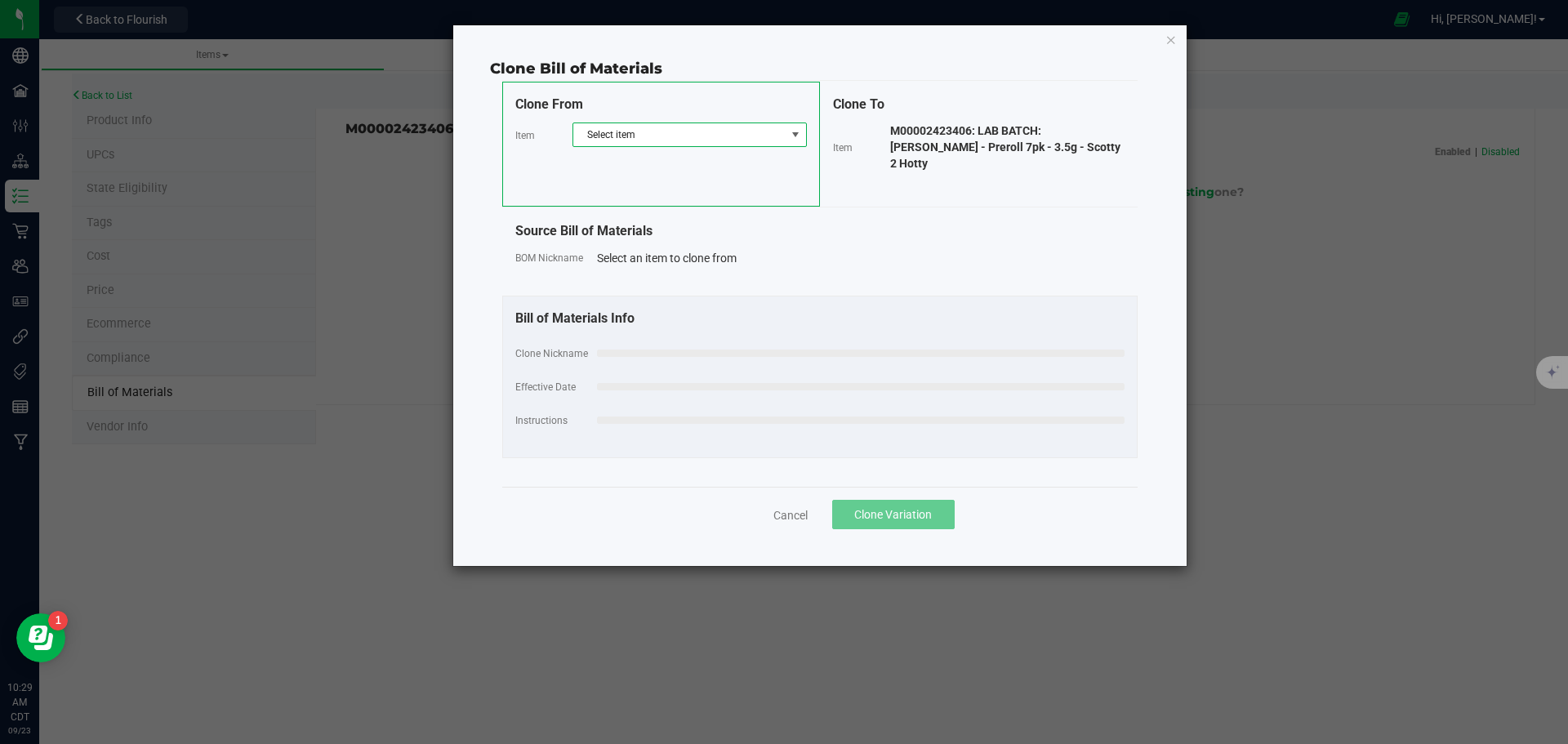
click at [724, 137] on span "Select item" at bounding box center [679, 135] width 212 height 23
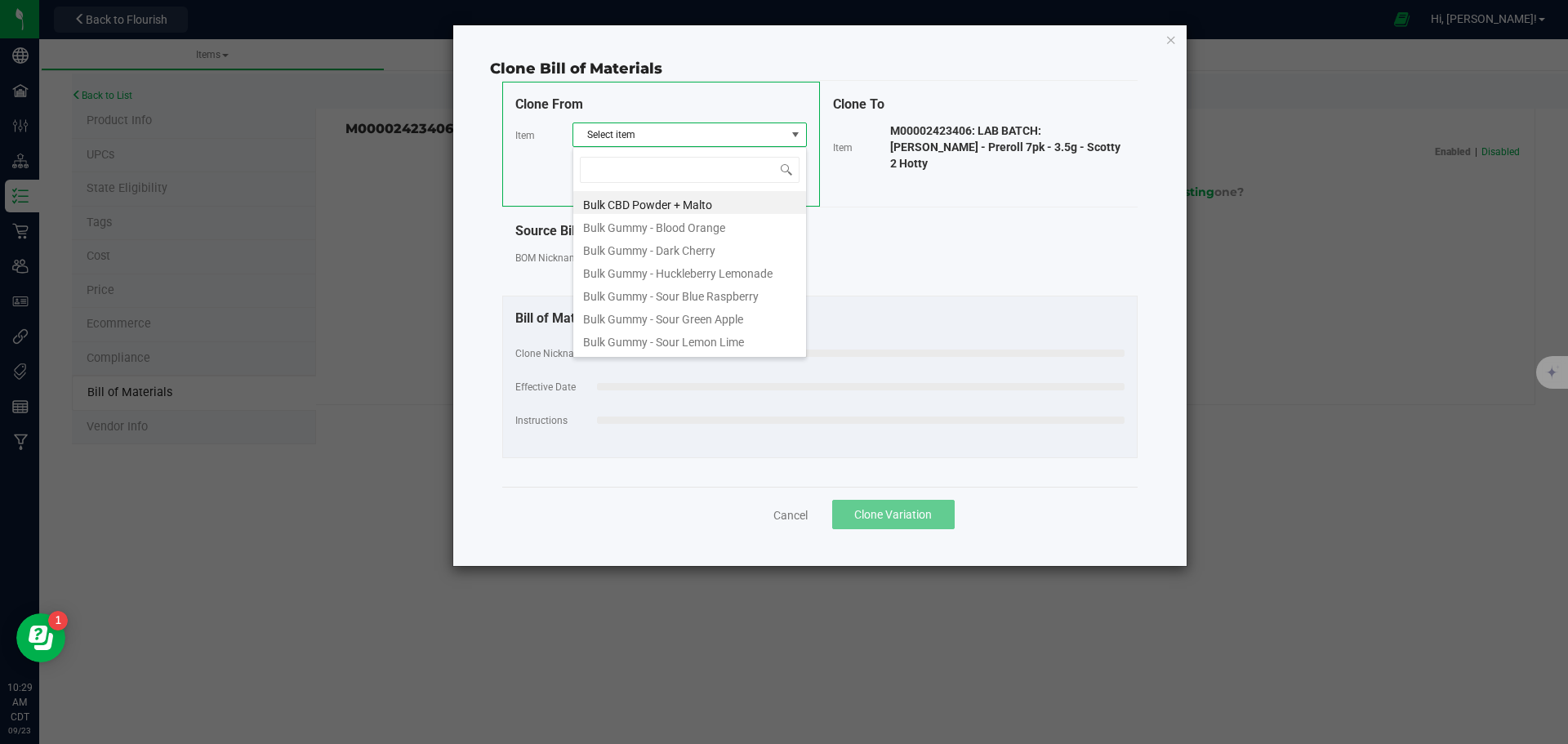
scroll to position [25, 235]
type input "goofiez"
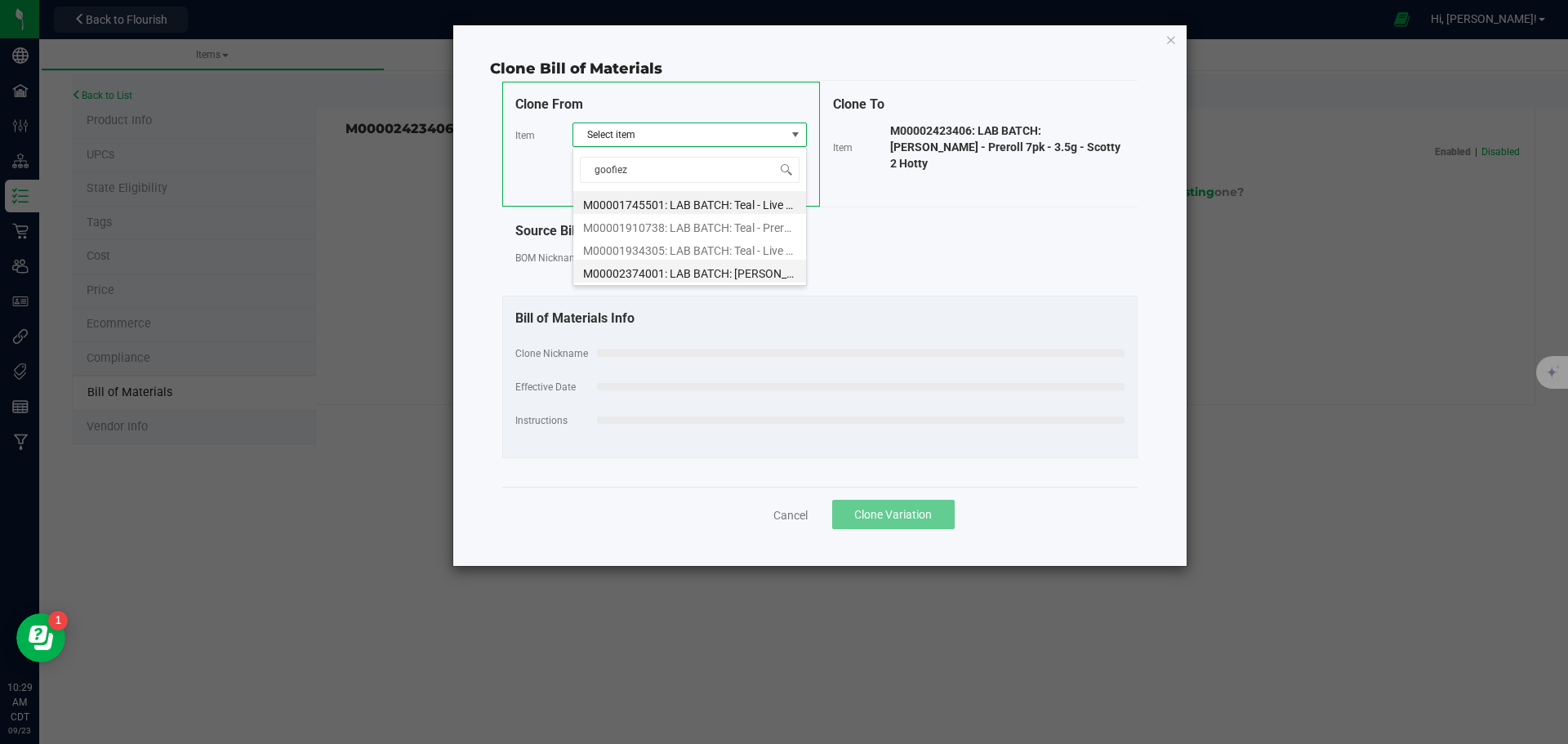
click at [735, 272] on li "M00002374001: LAB BATCH: [PERSON_NAME] - Preroll 7pk - 3.5g - Goofiez x Moonbow" at bounding box center [689, 271] width 233 height 23
select select "730"
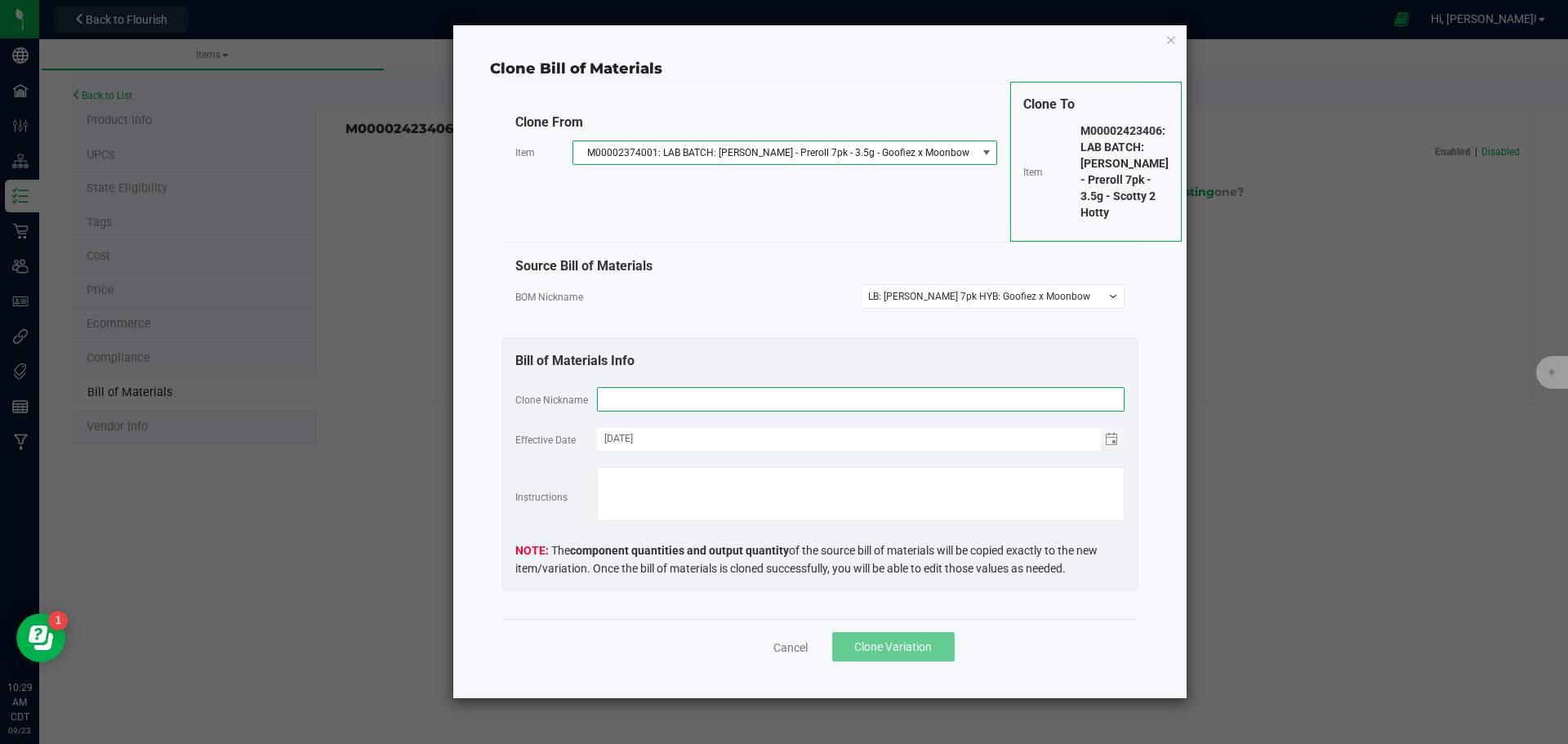
click at [696, 389] on input "text" at bounding box center [861, 400] width 528 height 25
type input "LB: [PERSON_NAME] 7pk HYB: Scotty 2 Hotty"
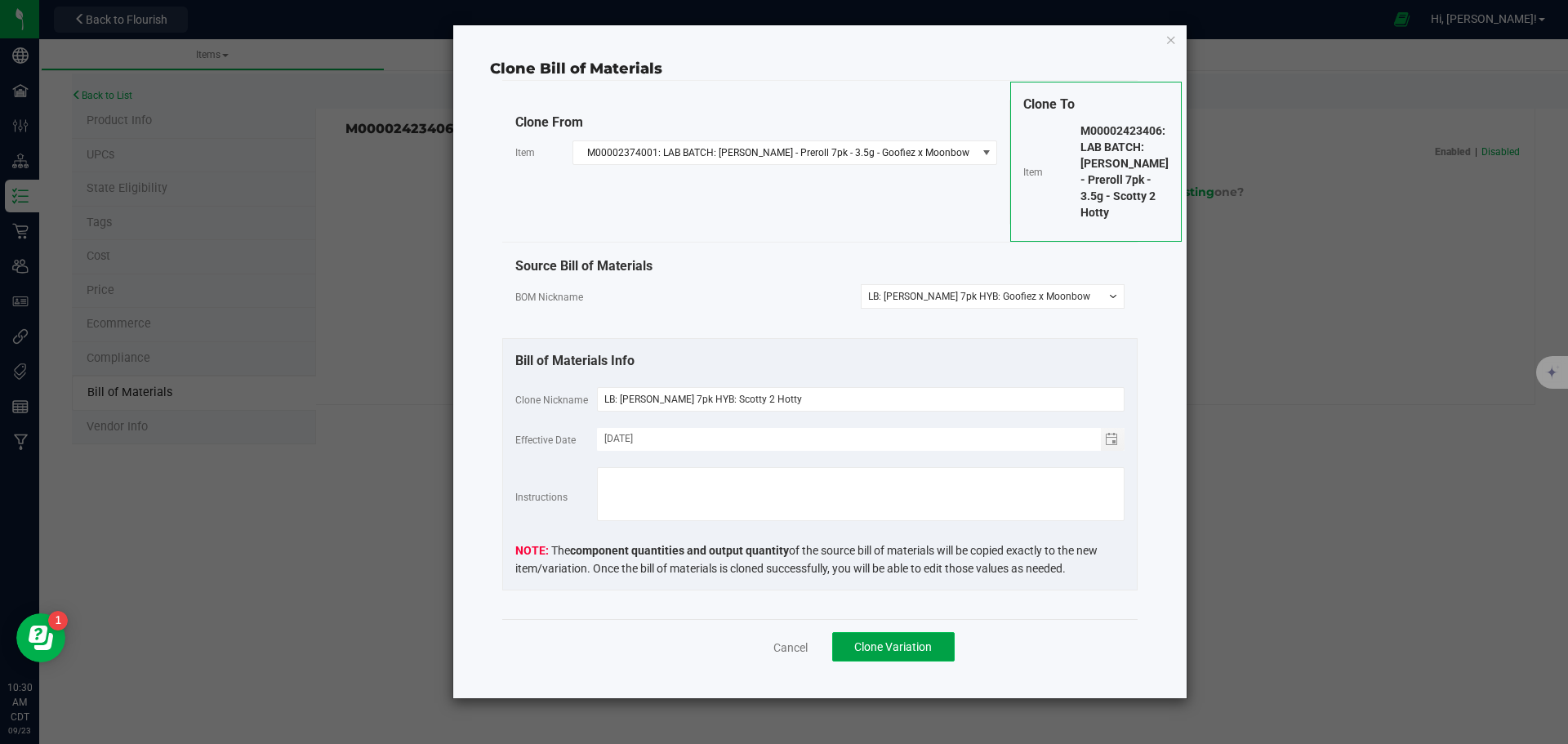
click at [909, 640] on span "Clone Variation" at bounding box center [893, 647] width 77 height 13
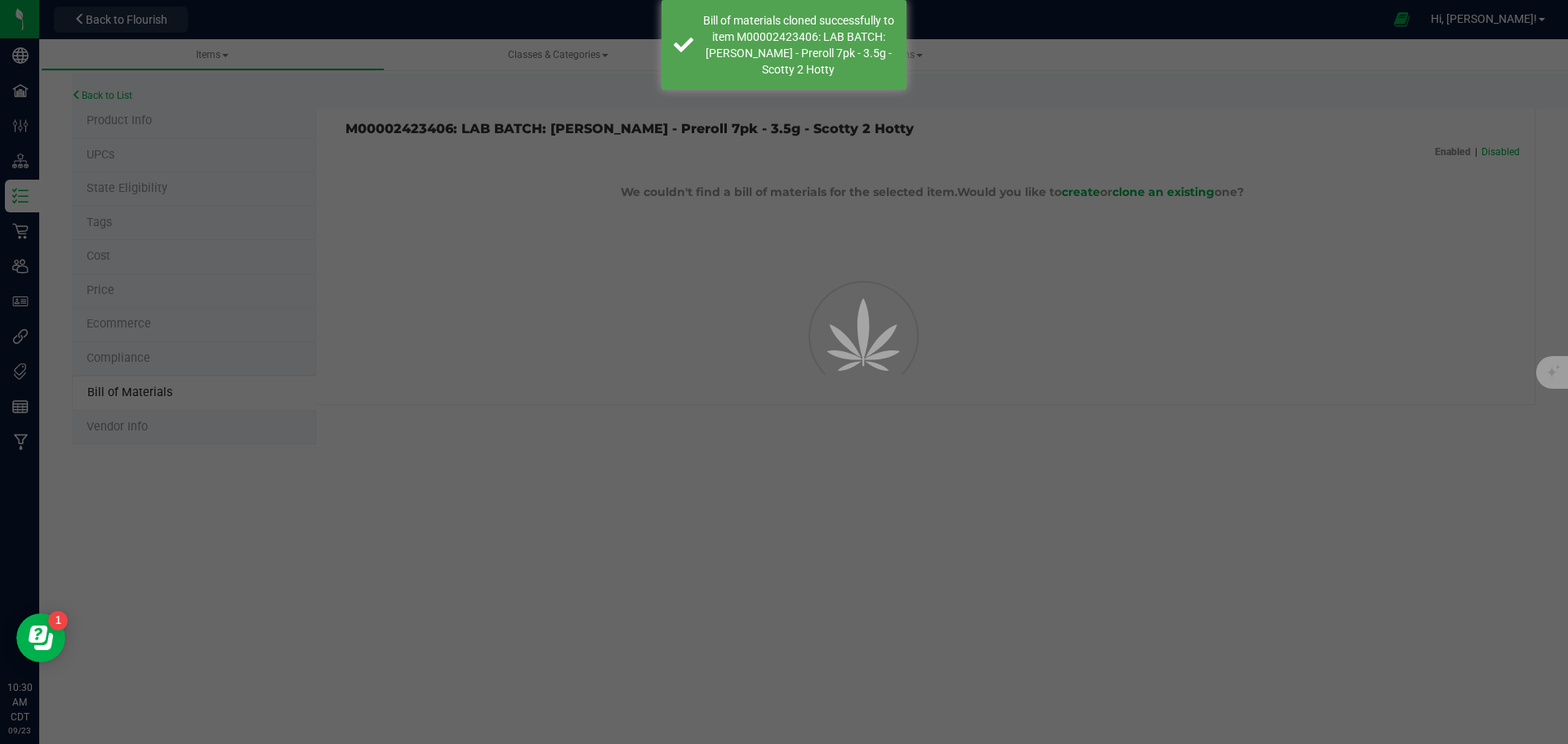
select select "769"
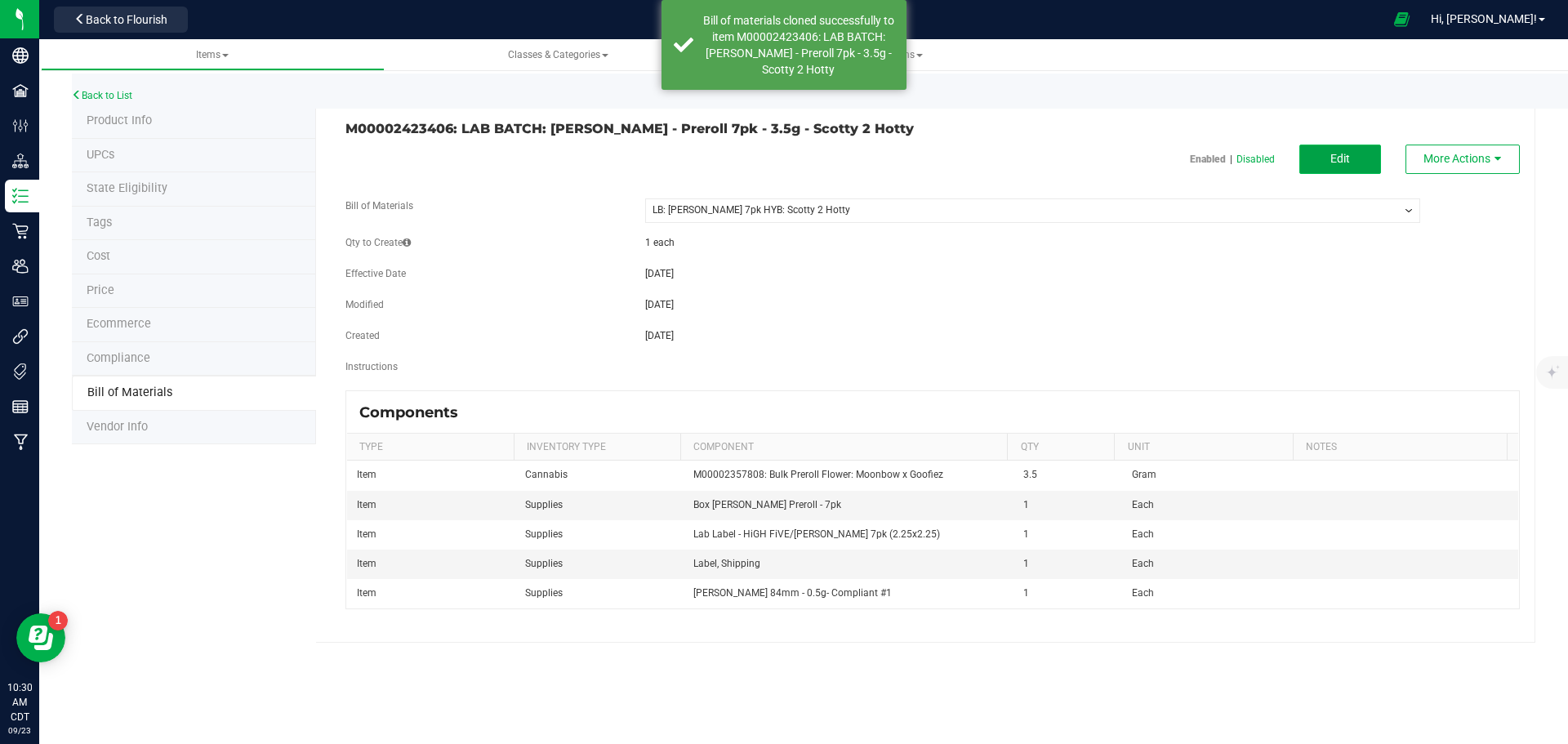
click at [1326, 156] on button "Edit" at bounding box center [1340, 158] width 82 height 29
select select "769"
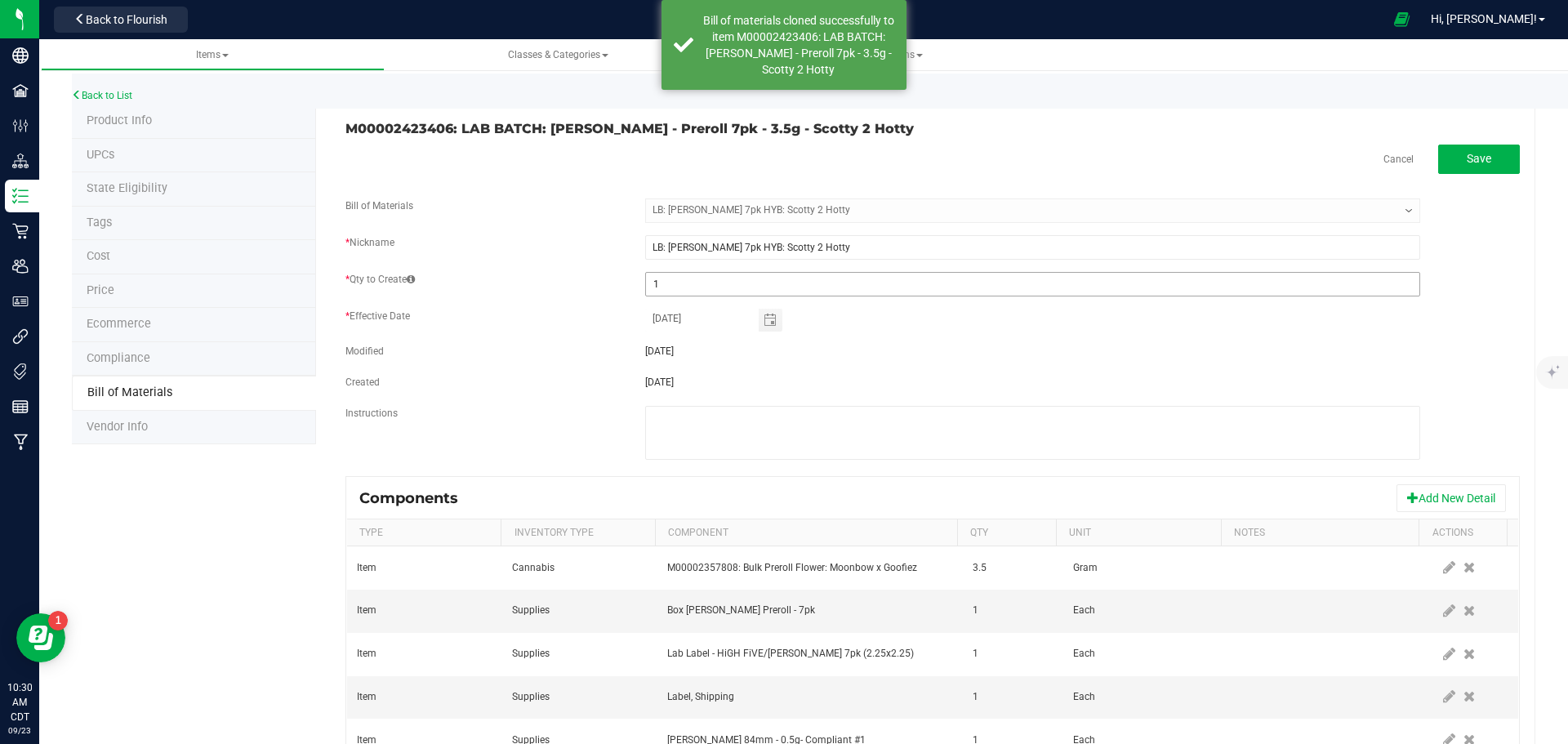
scroll to position [69, 0]
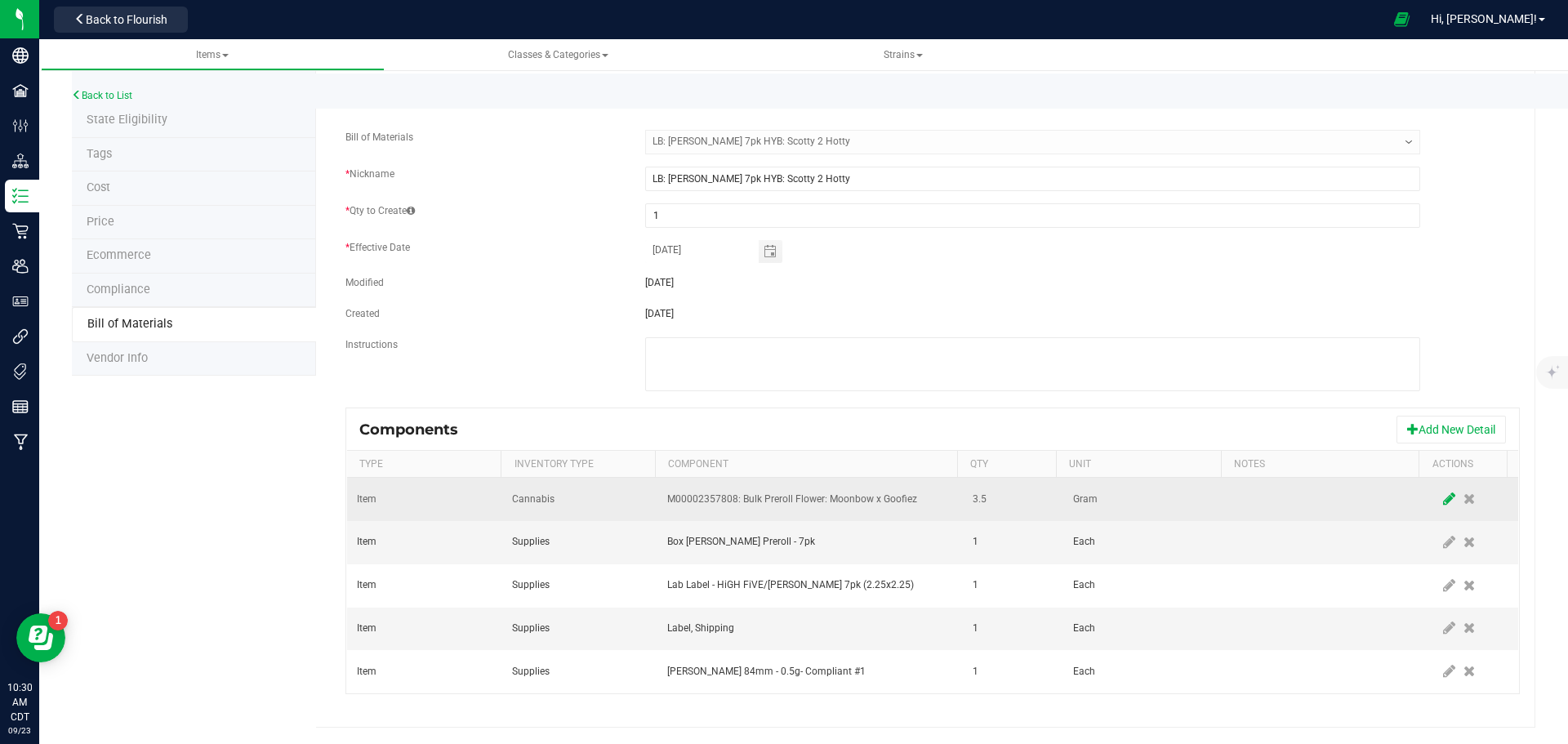
click at [1444, 500] on icon at bounding box center [1449, 499] width 12 height 15
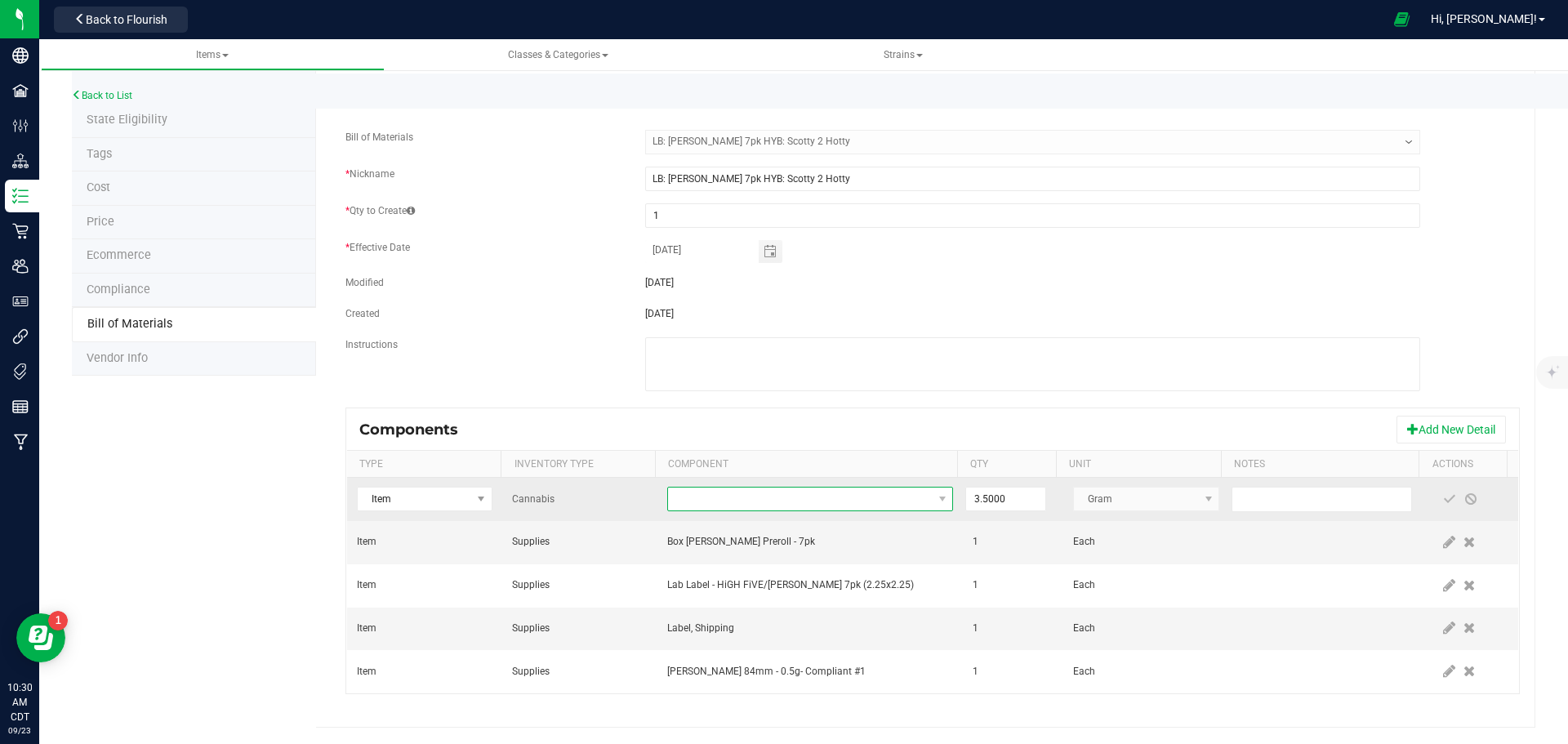
click at [907, 500] on span "NO DATA FOUND" at bounding box center [801, 499] width 264 height 23
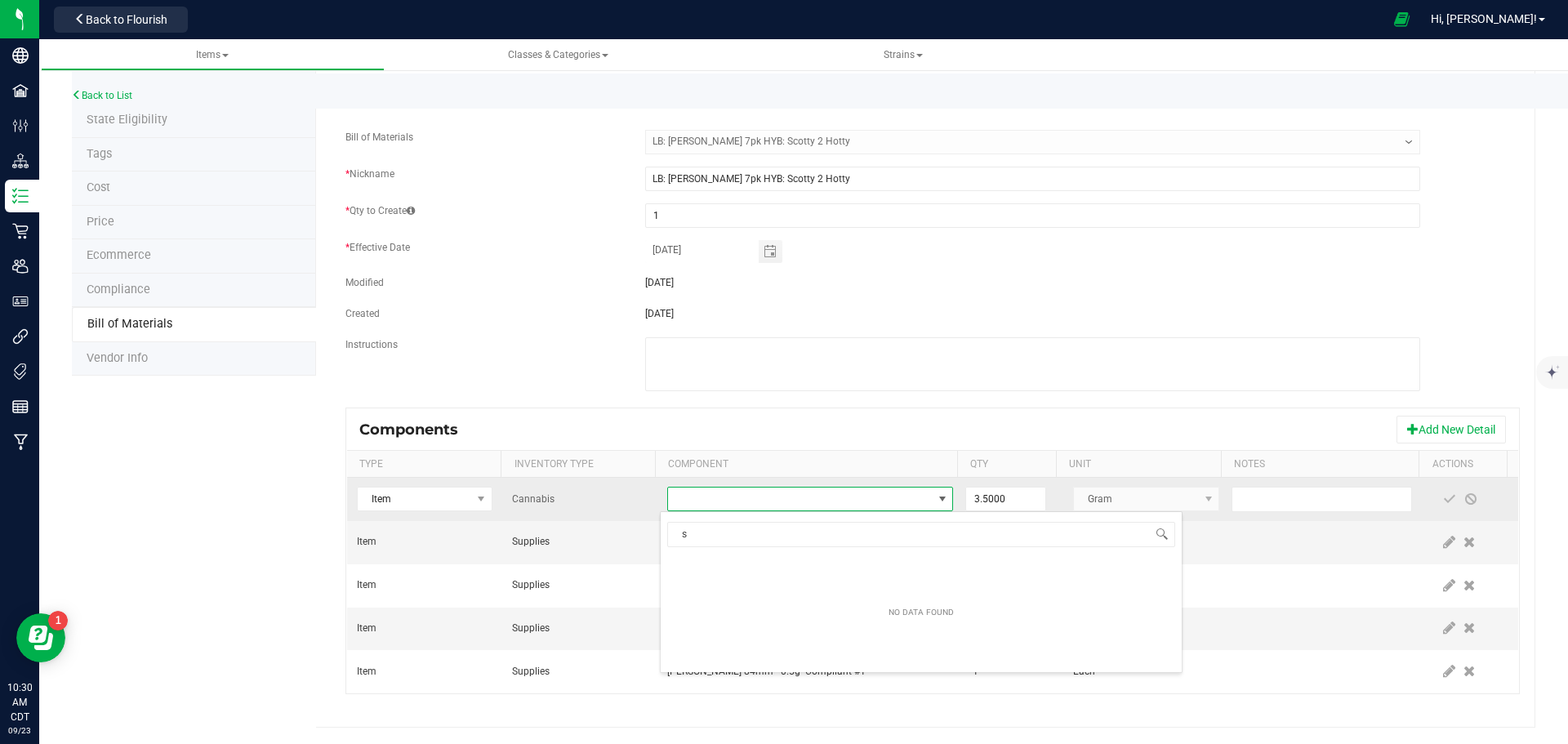
scroll to position [25, 278]
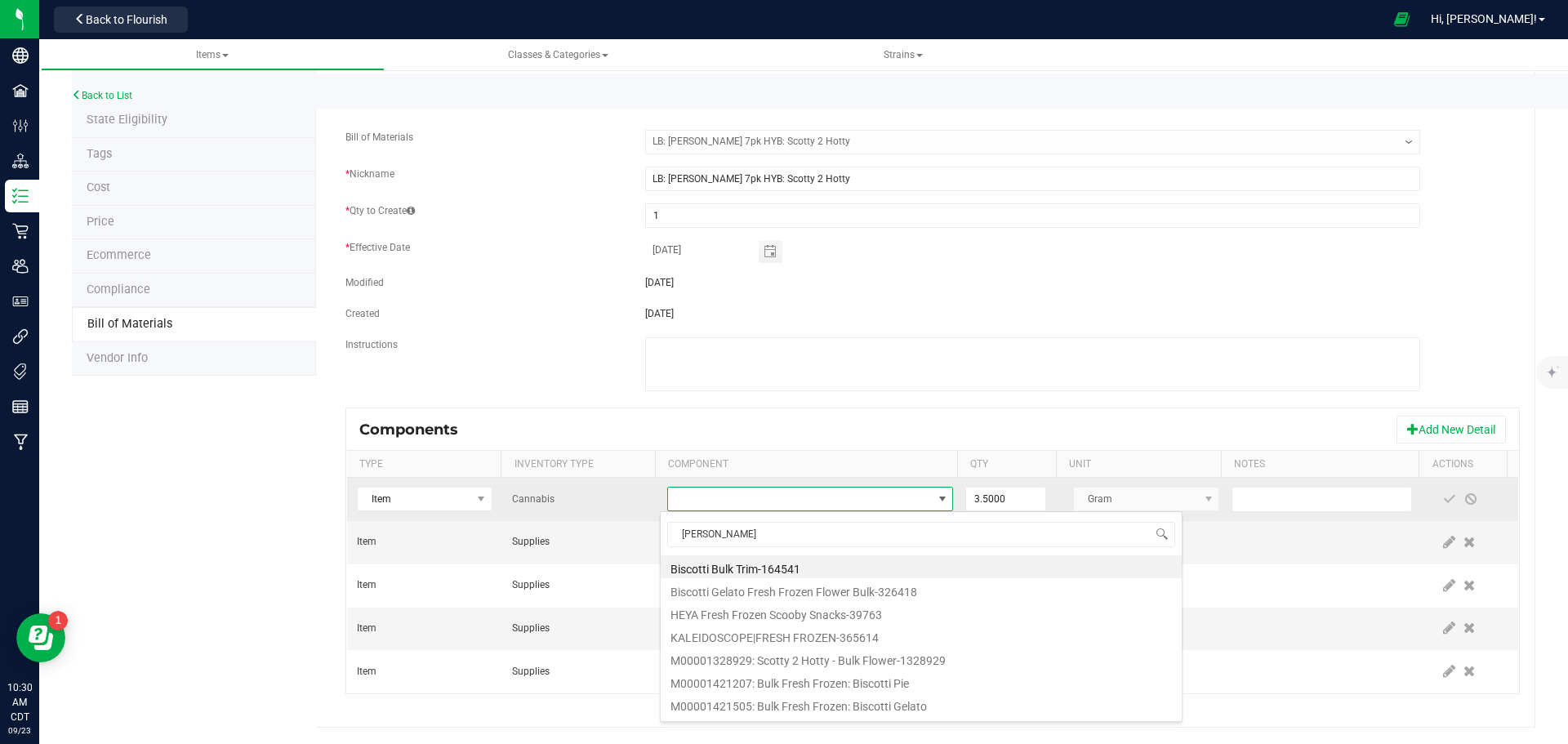
type input "scotty"
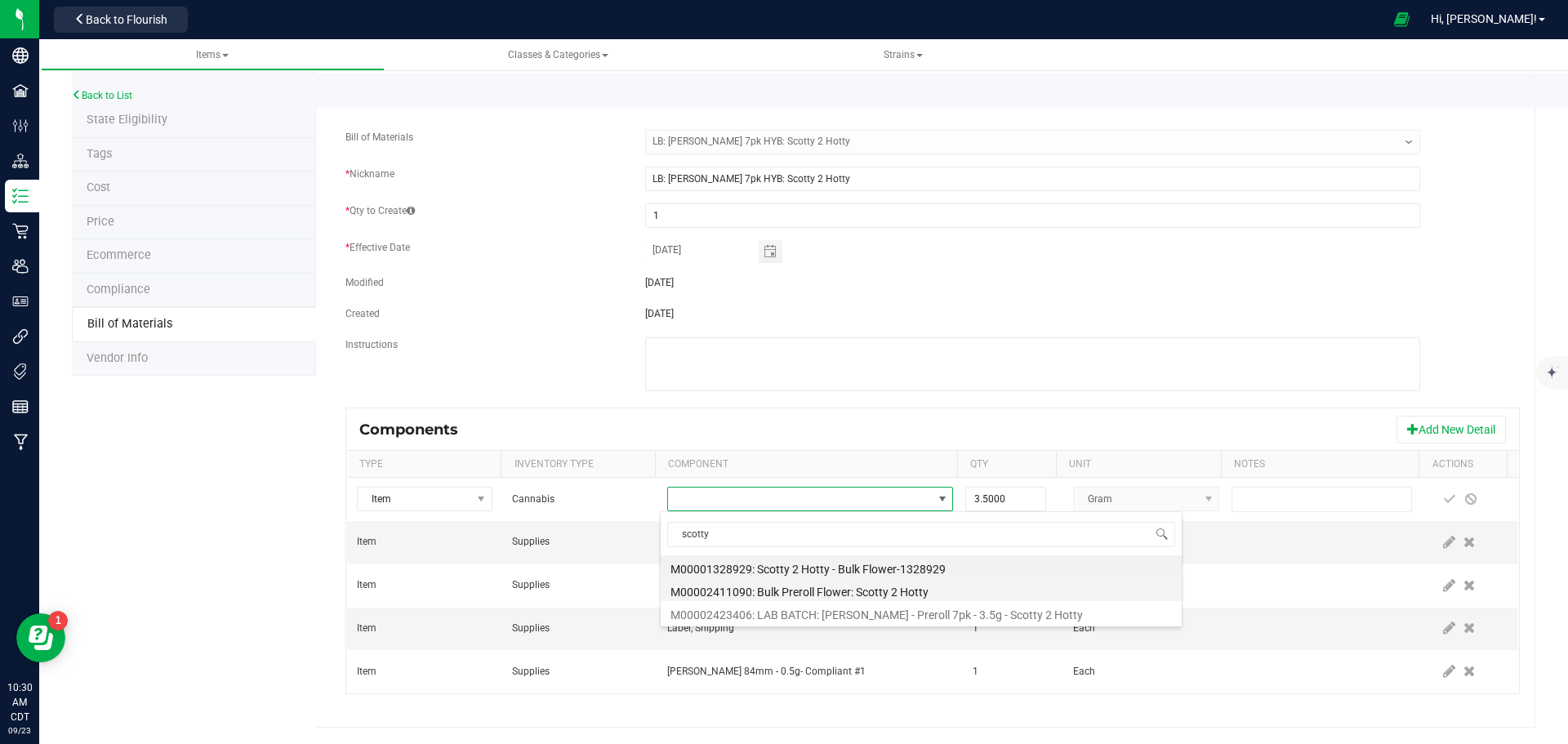
click at [916, 595] on li "M00002411090: Bulk Preroll Flower: Scotty 2 Hotty" at bounding box center [921, 589] width 521 height 23
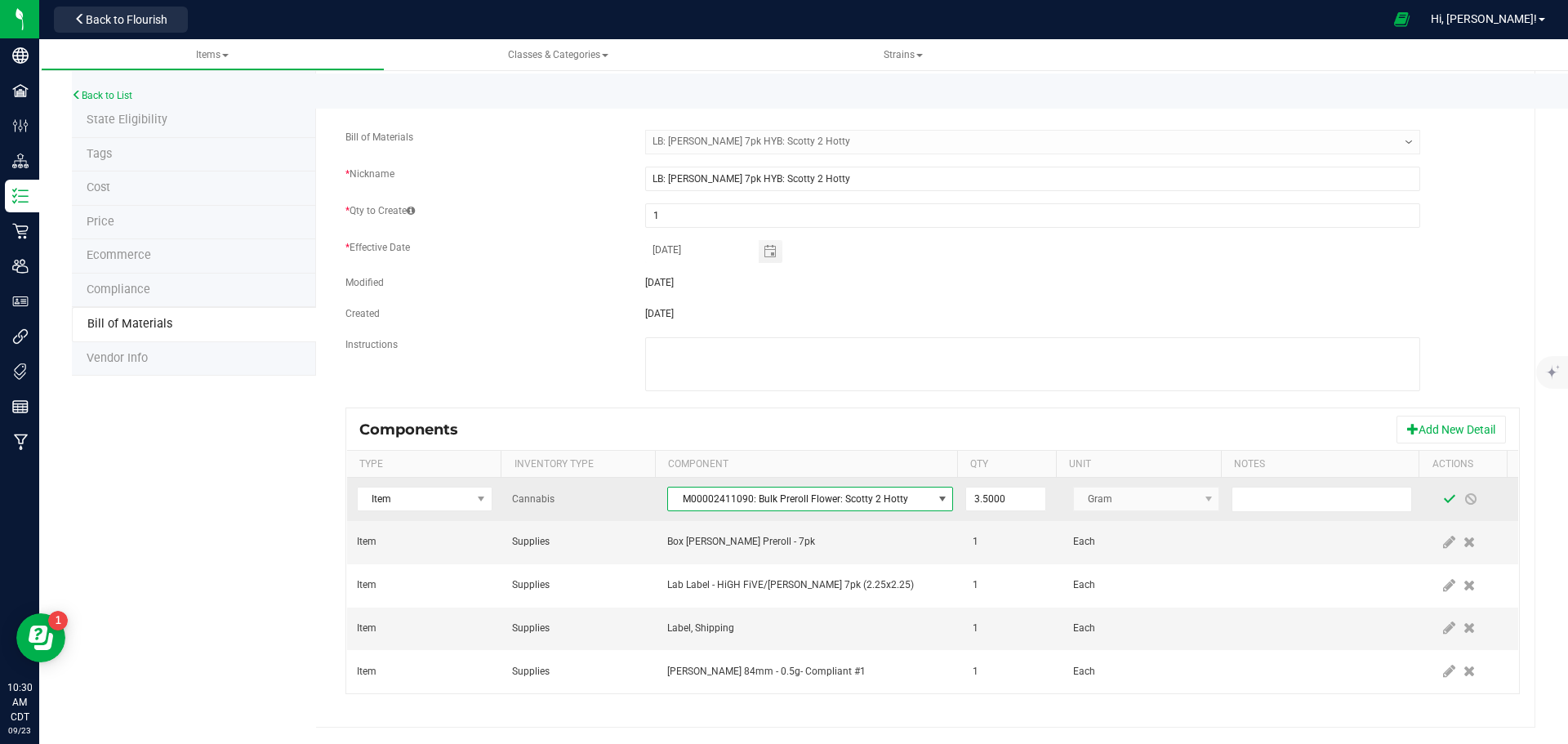
click at [1444, 498] on span at bounding box center [1450, 499] width 13 height 13
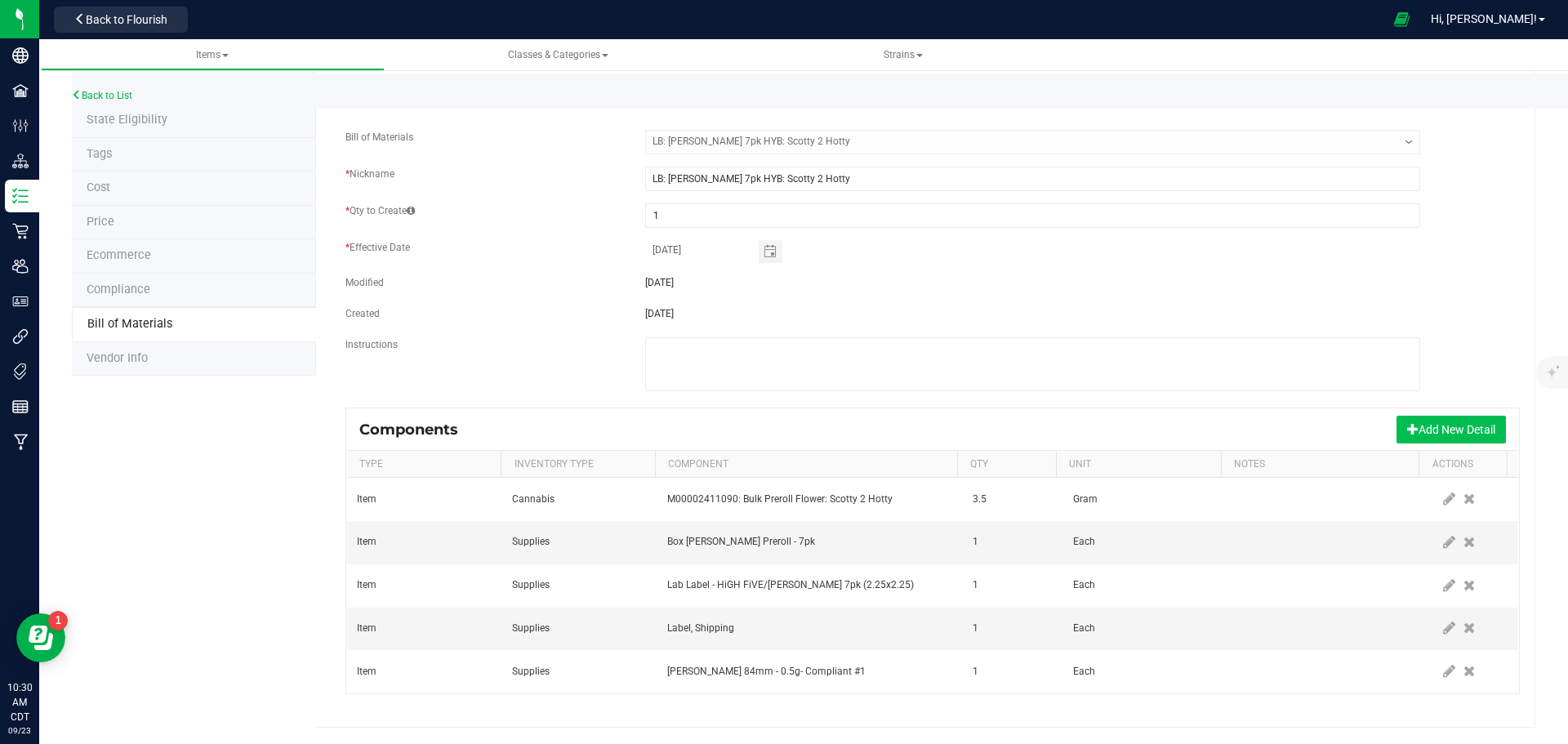
click at [1404, 424] on button "Add New Detail" at bounding box center [1451, 429] width 109 height 27
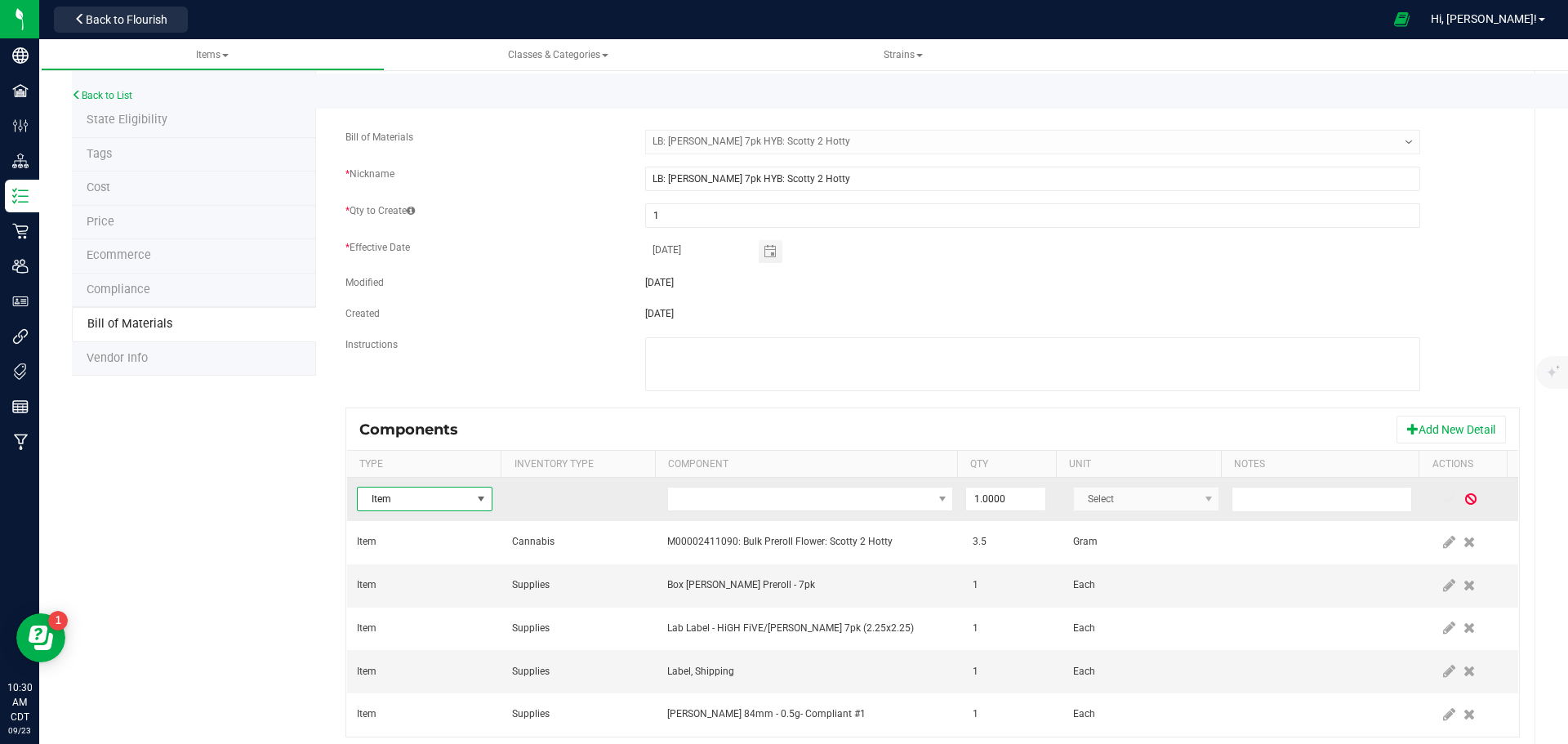
click at [1464, 497] on span at bounding box center [1471, 499] width 13 height 13
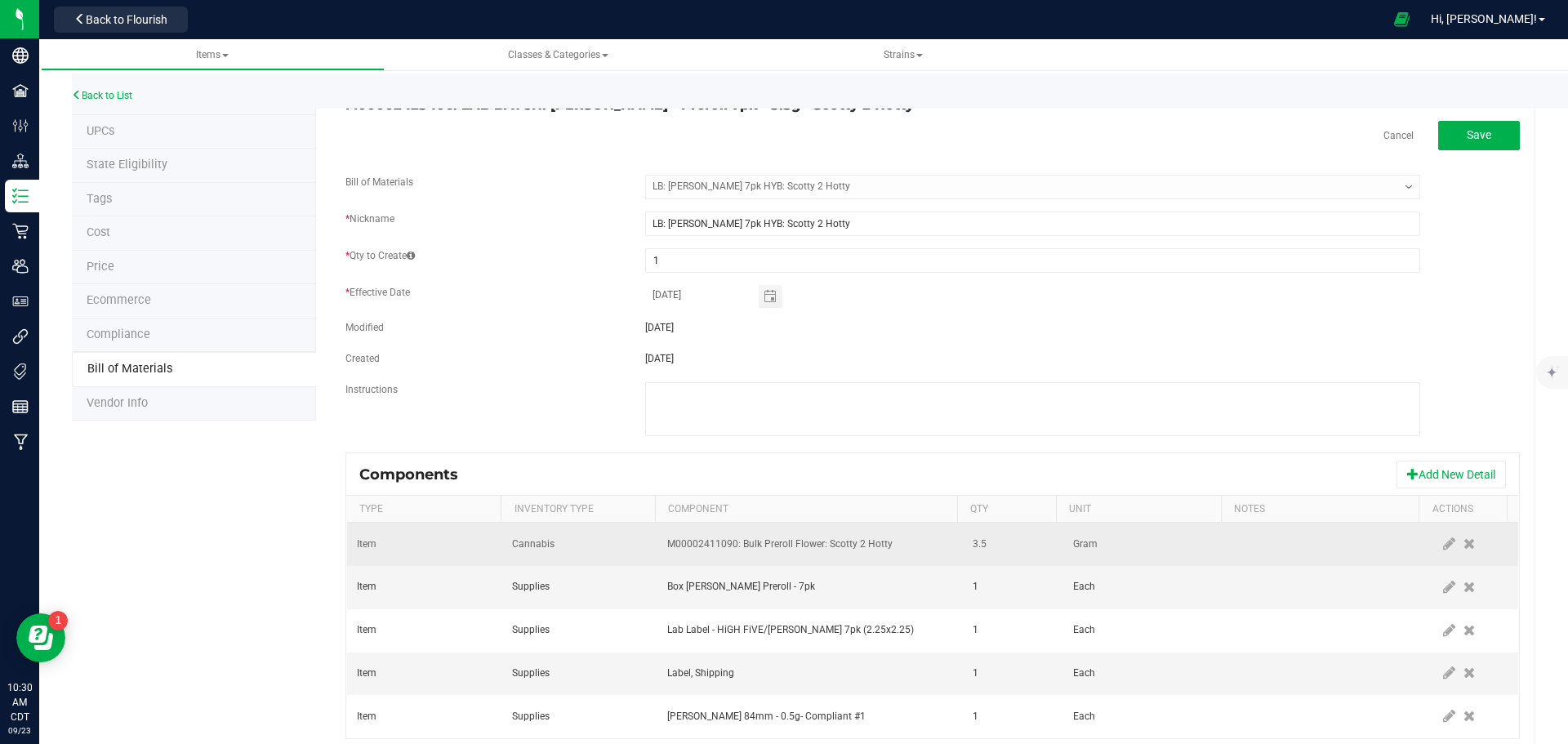
scroll to position [0, 0]
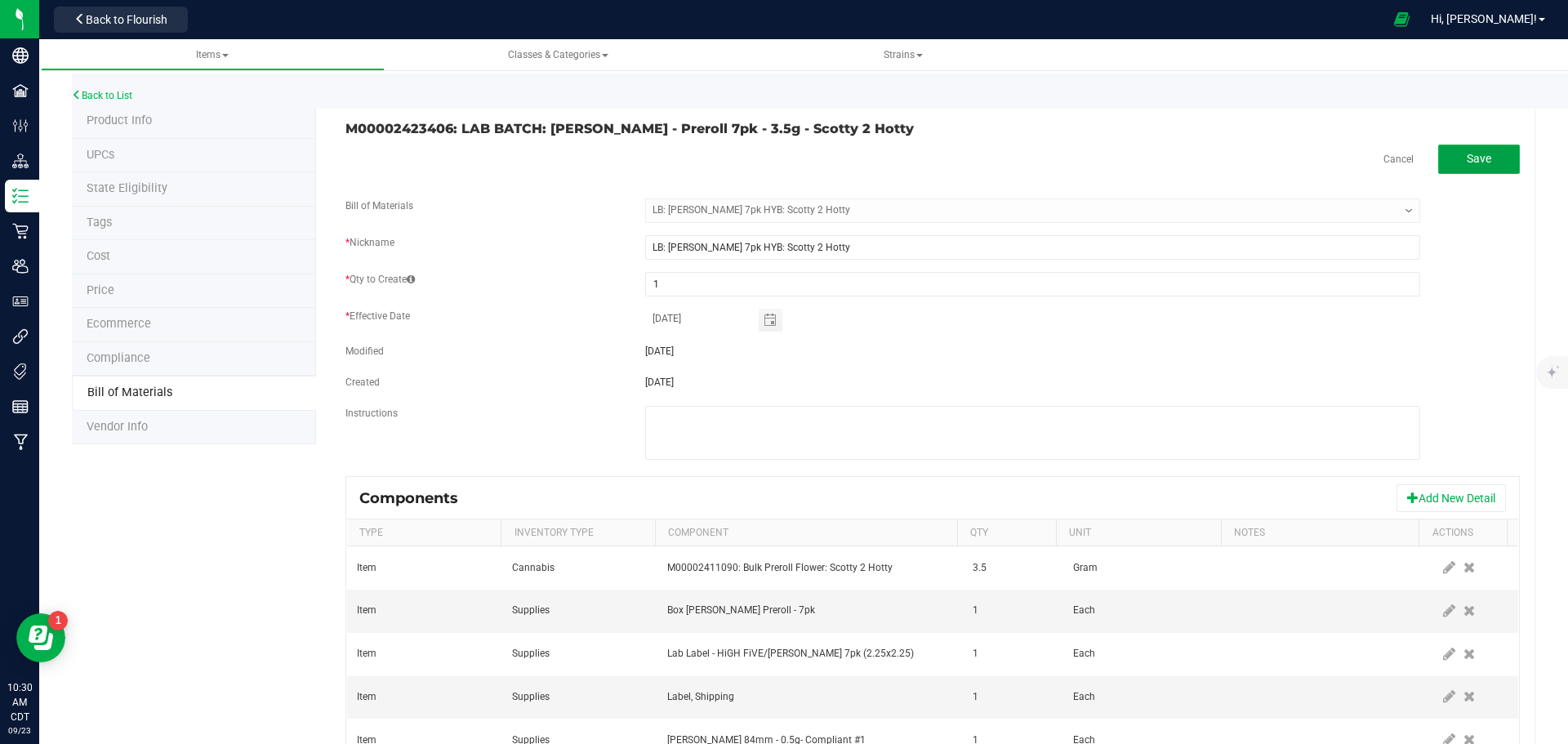
click at [1449, 162] on button "Save" at bounding box center [1478, 158] width 82 height 29
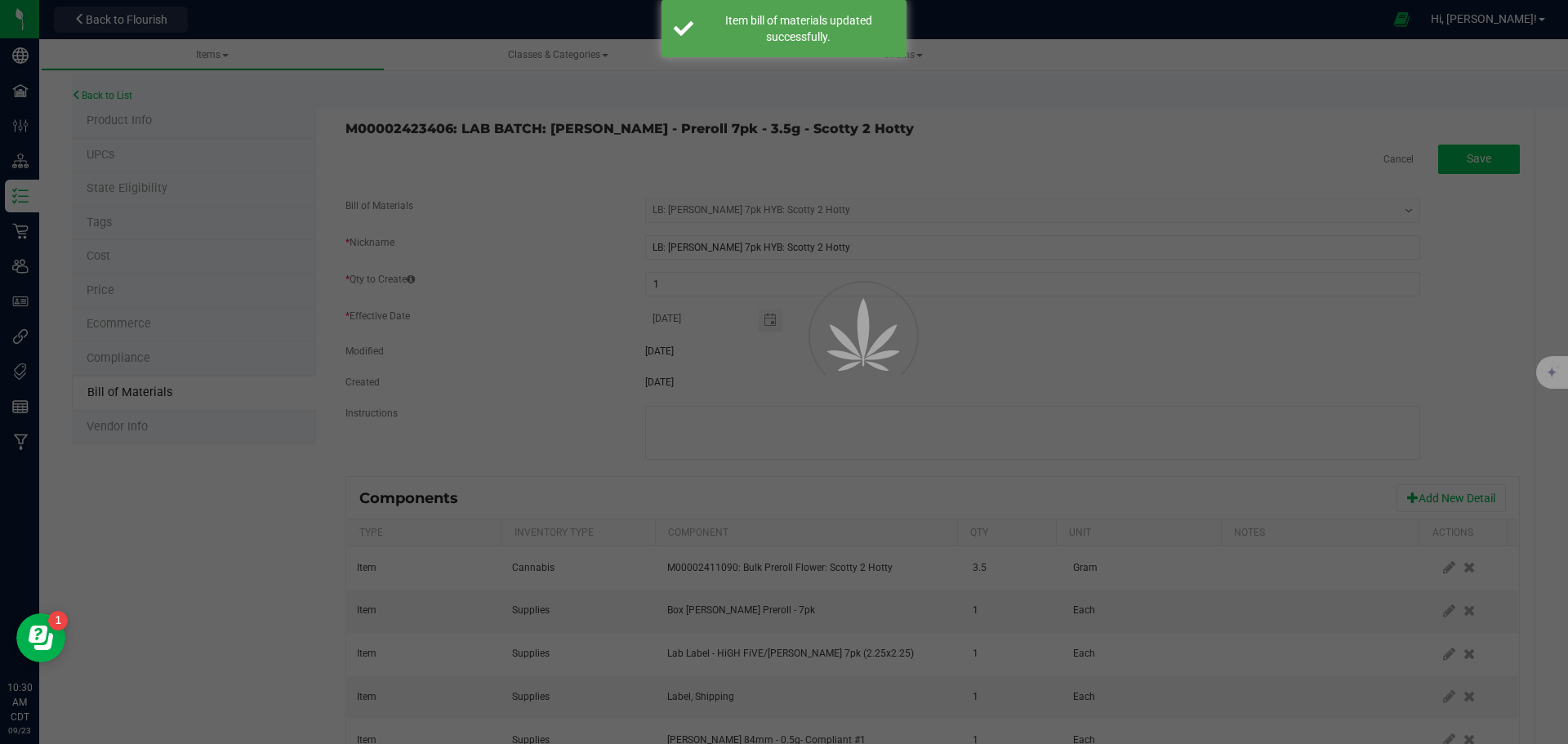
select select "769"
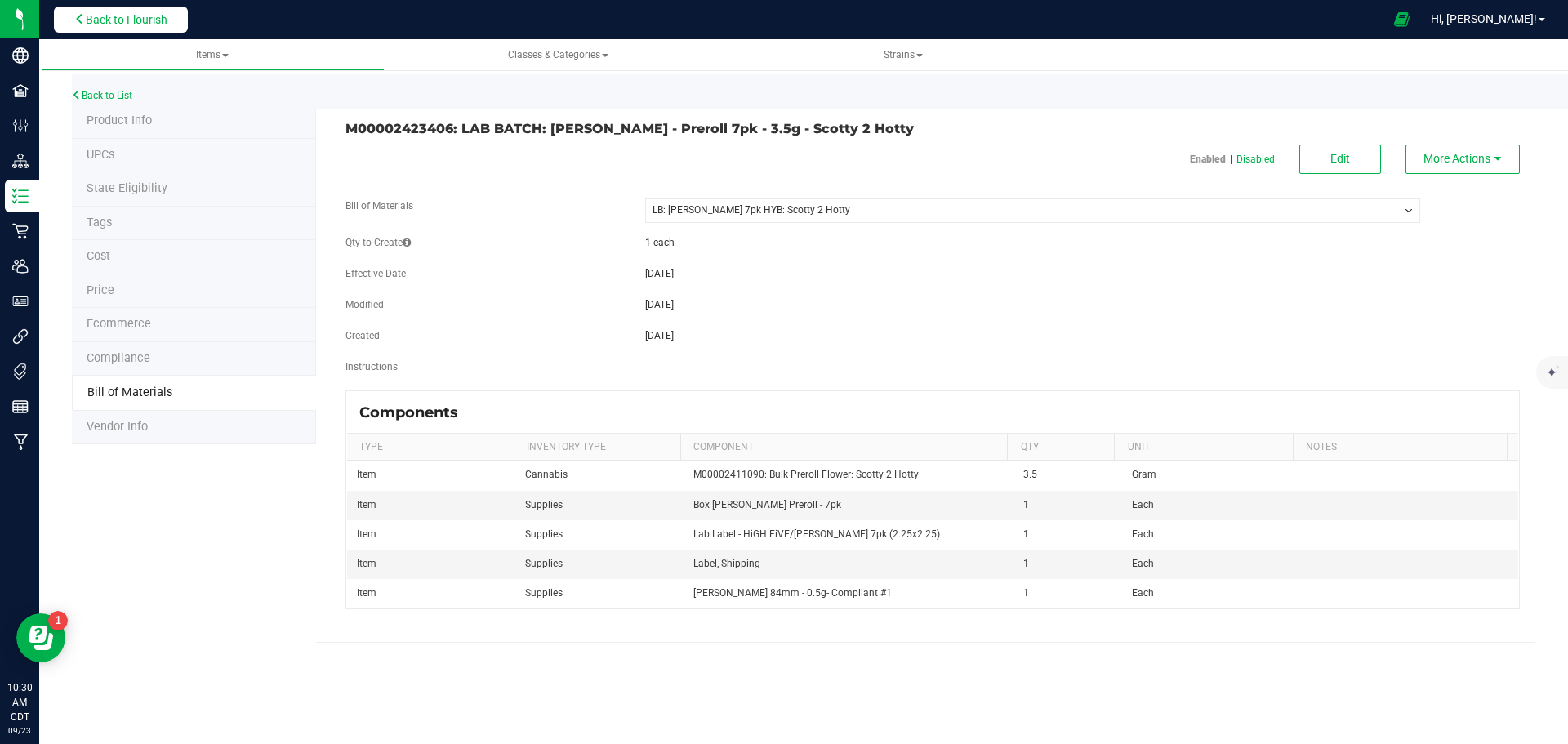
click at [122, 26] on span "Back to Flourish" at bounding box center [126, 20] width 82 height 13
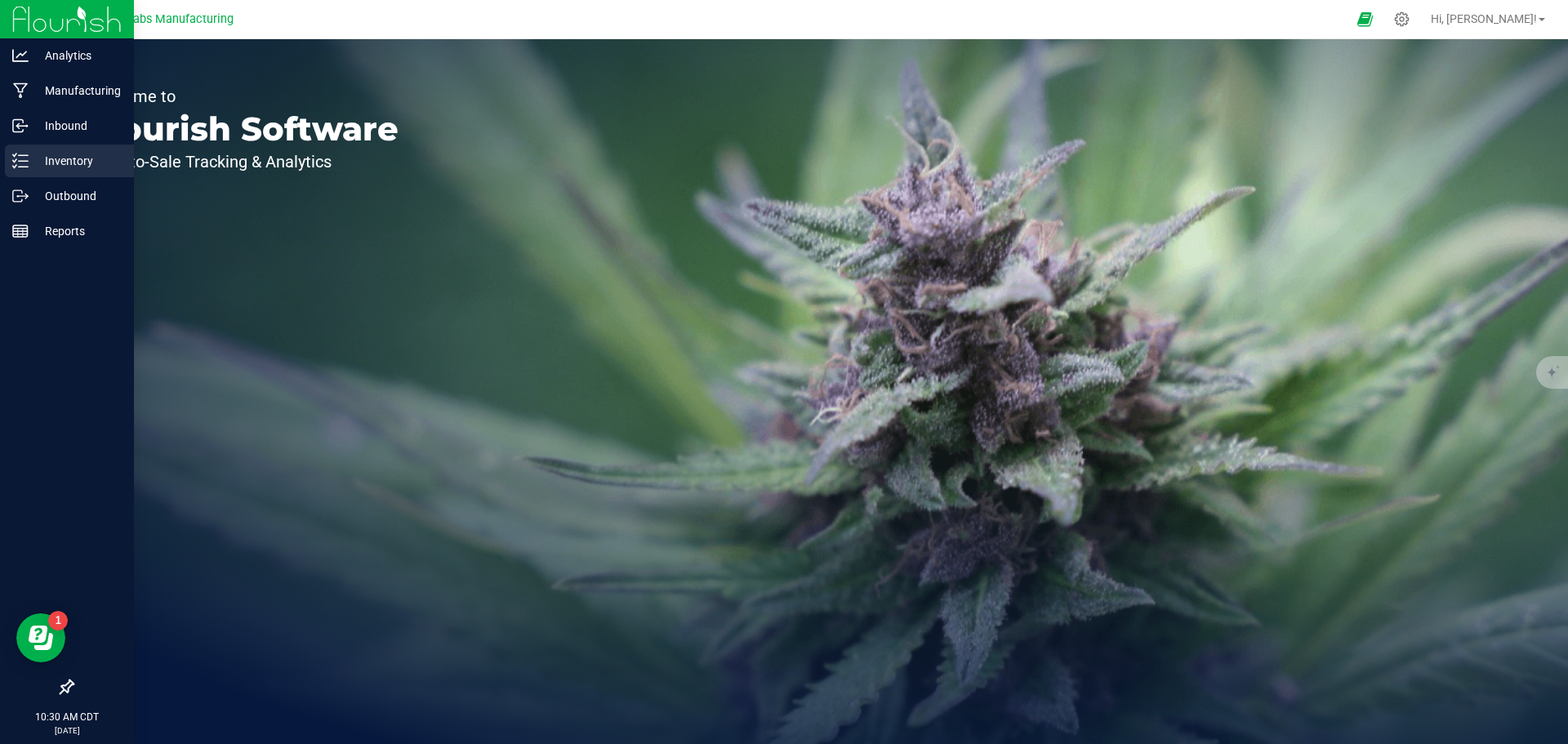
click at [22, 159] on icon at bounding box center [20, 160] width 16 height 16
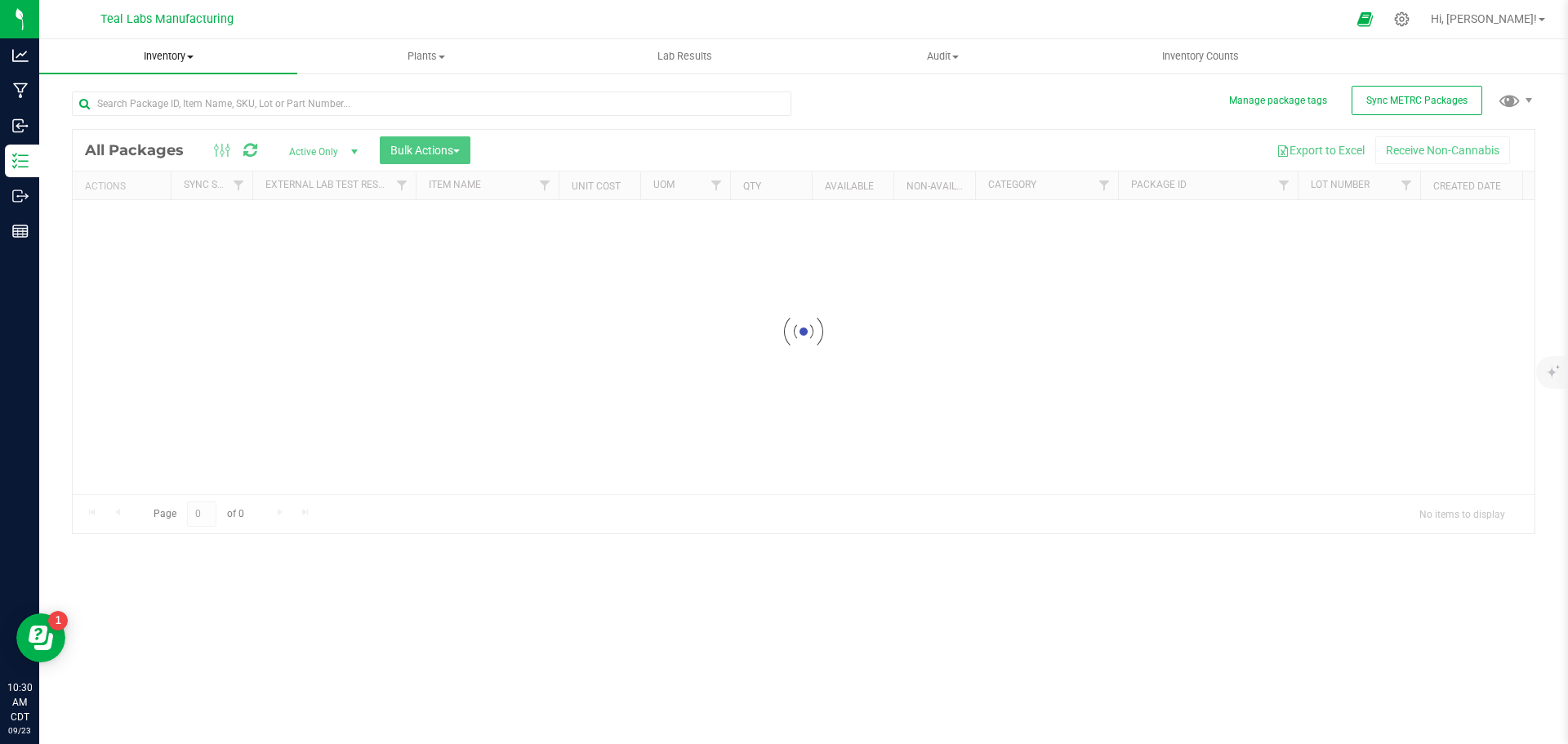
click at [189, 58] on div "Inventory All packages All inventory Waste log Create inventory Plants All plan…" at bounding box center [804, 392] width 1529 height 705
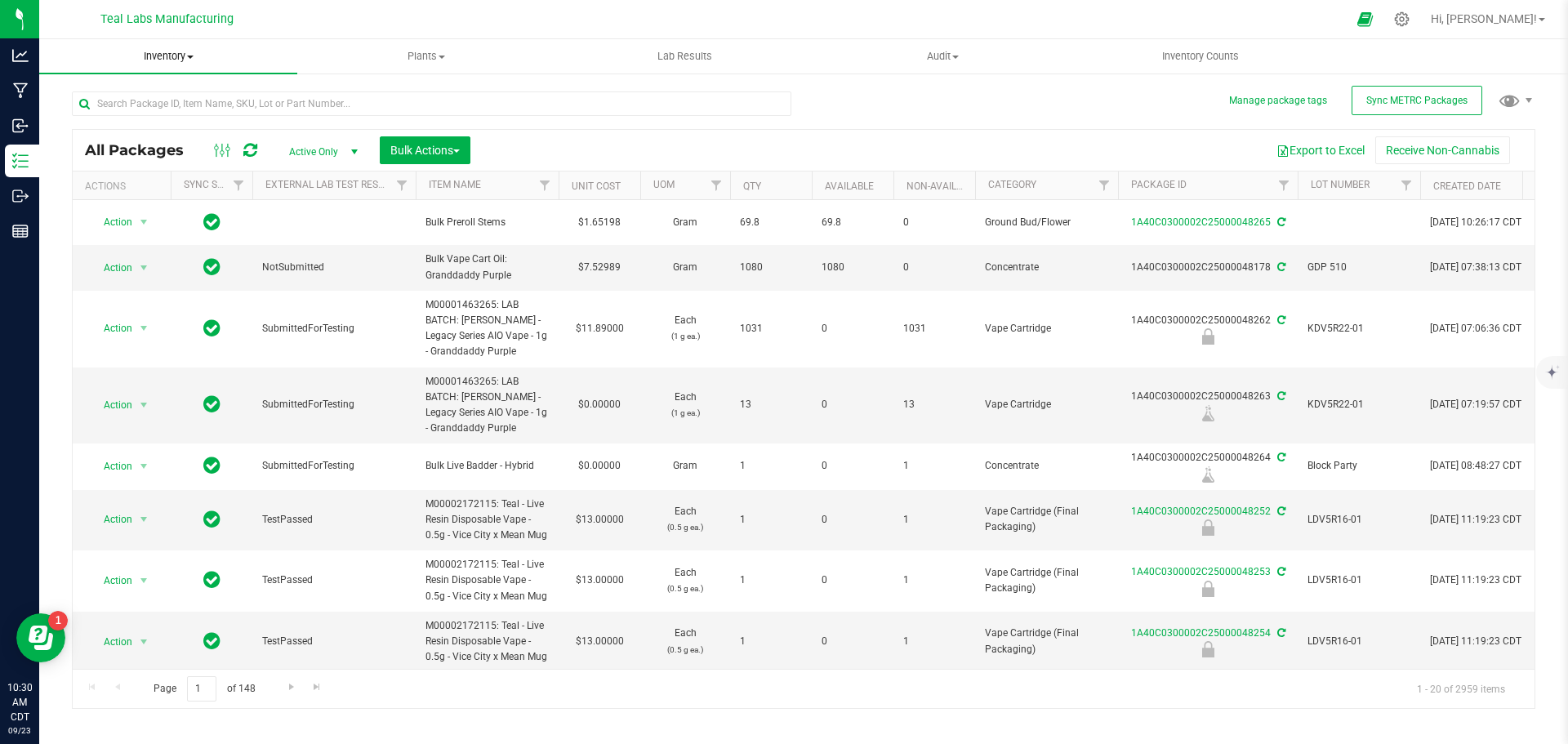
click at [189, 58] on span at bounding box center [190, 57] width 7 height 3
click at [157, 200] on span "From bill of materials" at bounding box center [113, 196] width 148 height 14
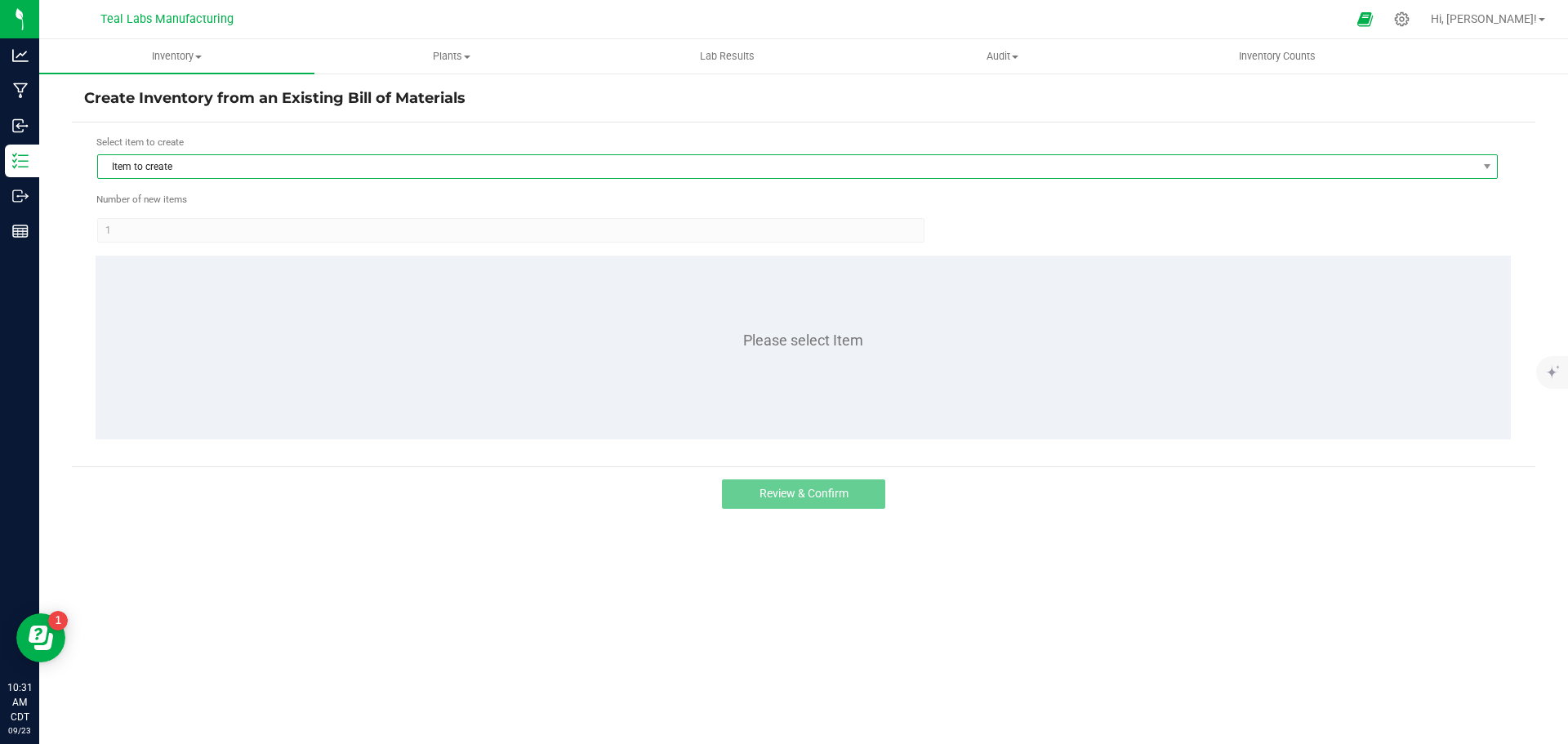
click at [190, 162] on span "Item to create" at bounding box center [787, 167] width 1378 height 23
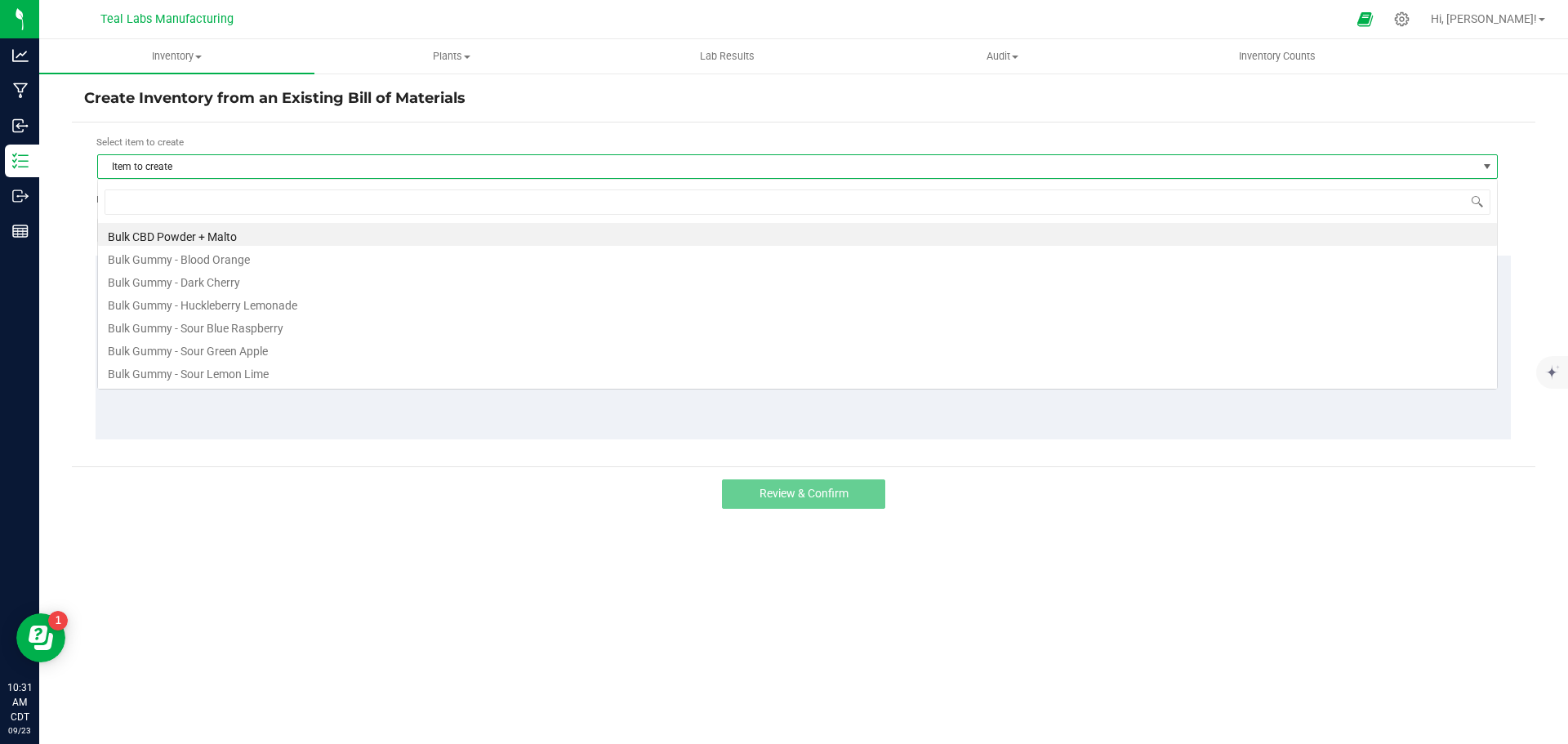
scroll to position [25, 1401]
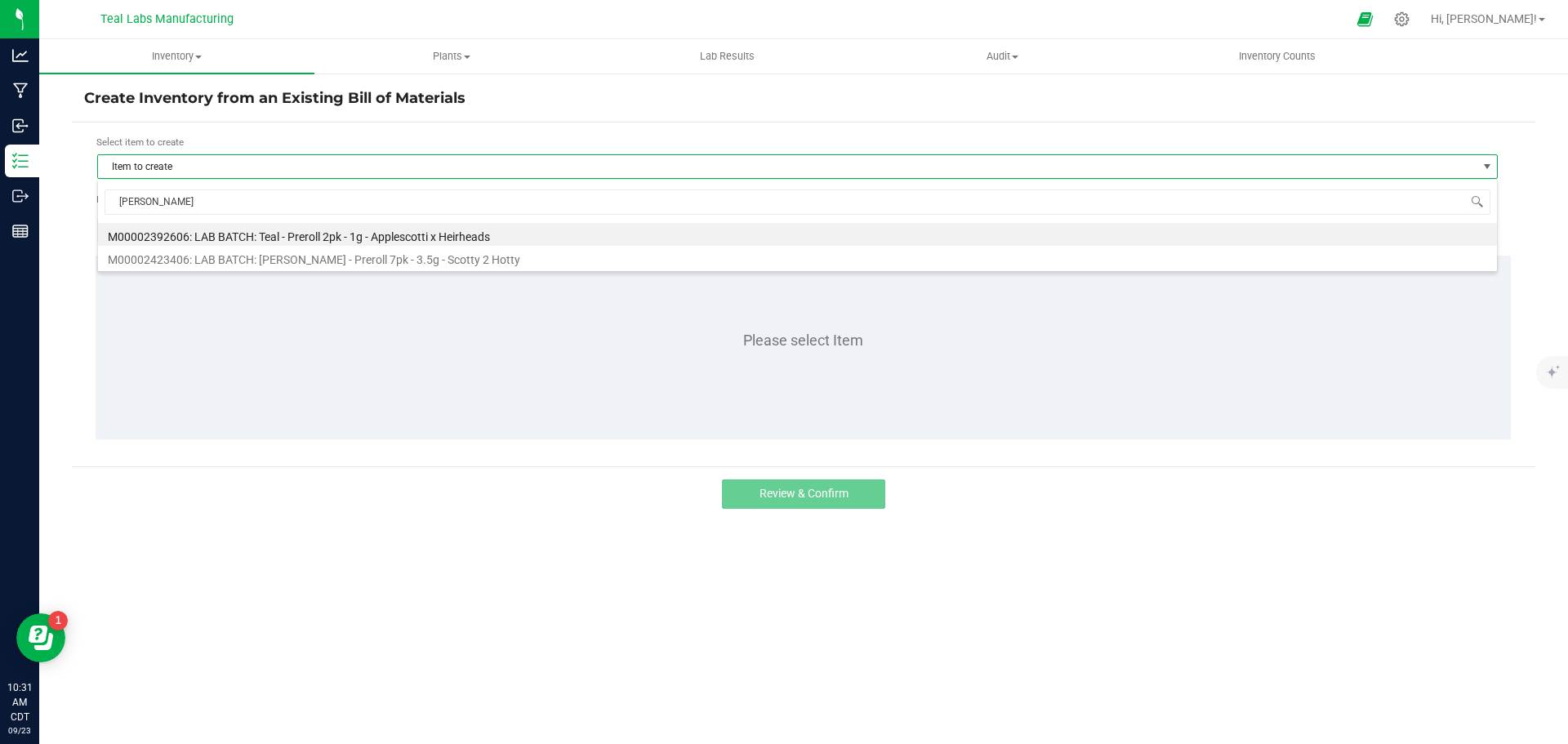
type input "scotty"
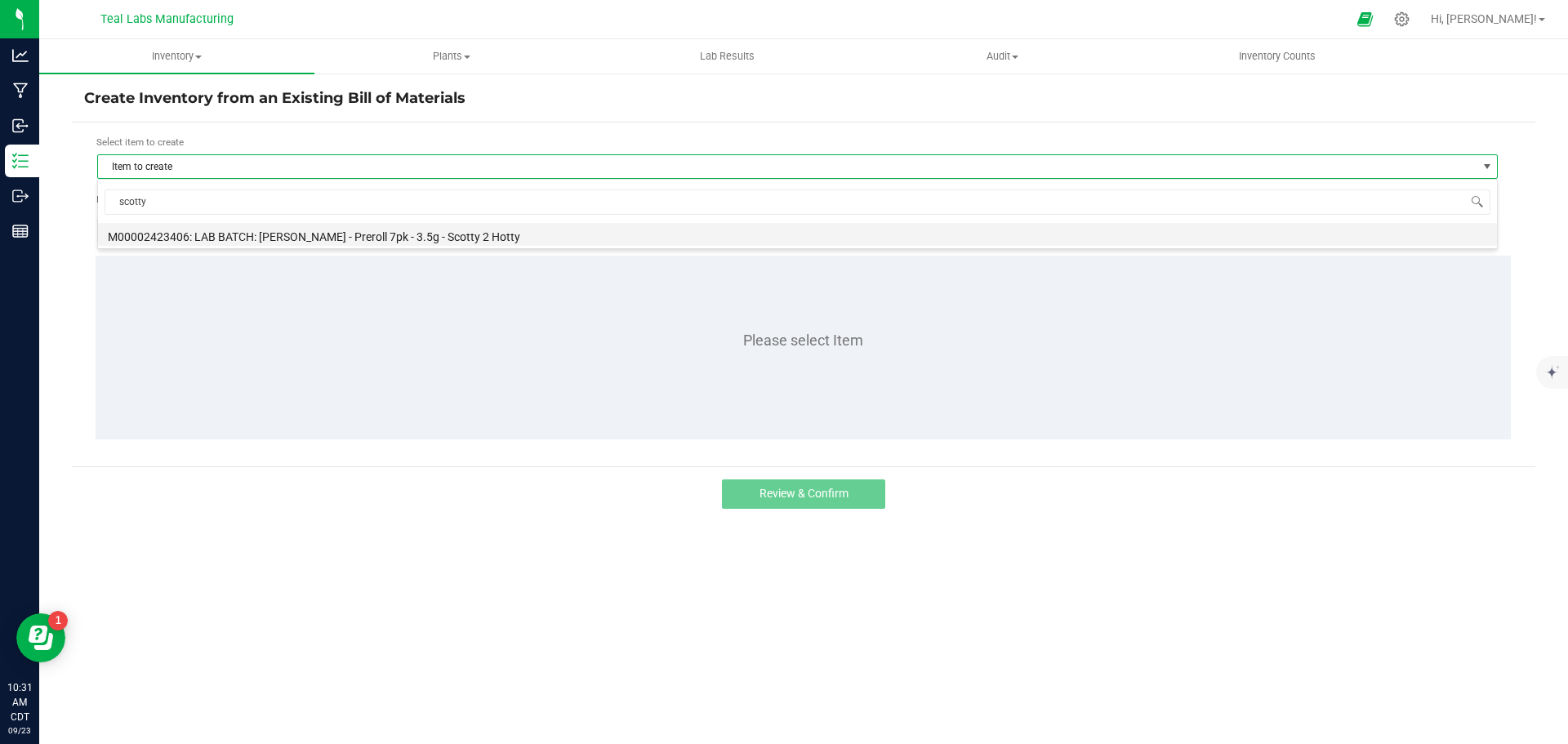
click at [388, 239] on li "M00002423406: LAB BATCH: [PERSON_NAME] - Preroll 7pk - 3.5g - Scotty 2 Hotty" at bounding box center [798, 234] width 1399 height 23
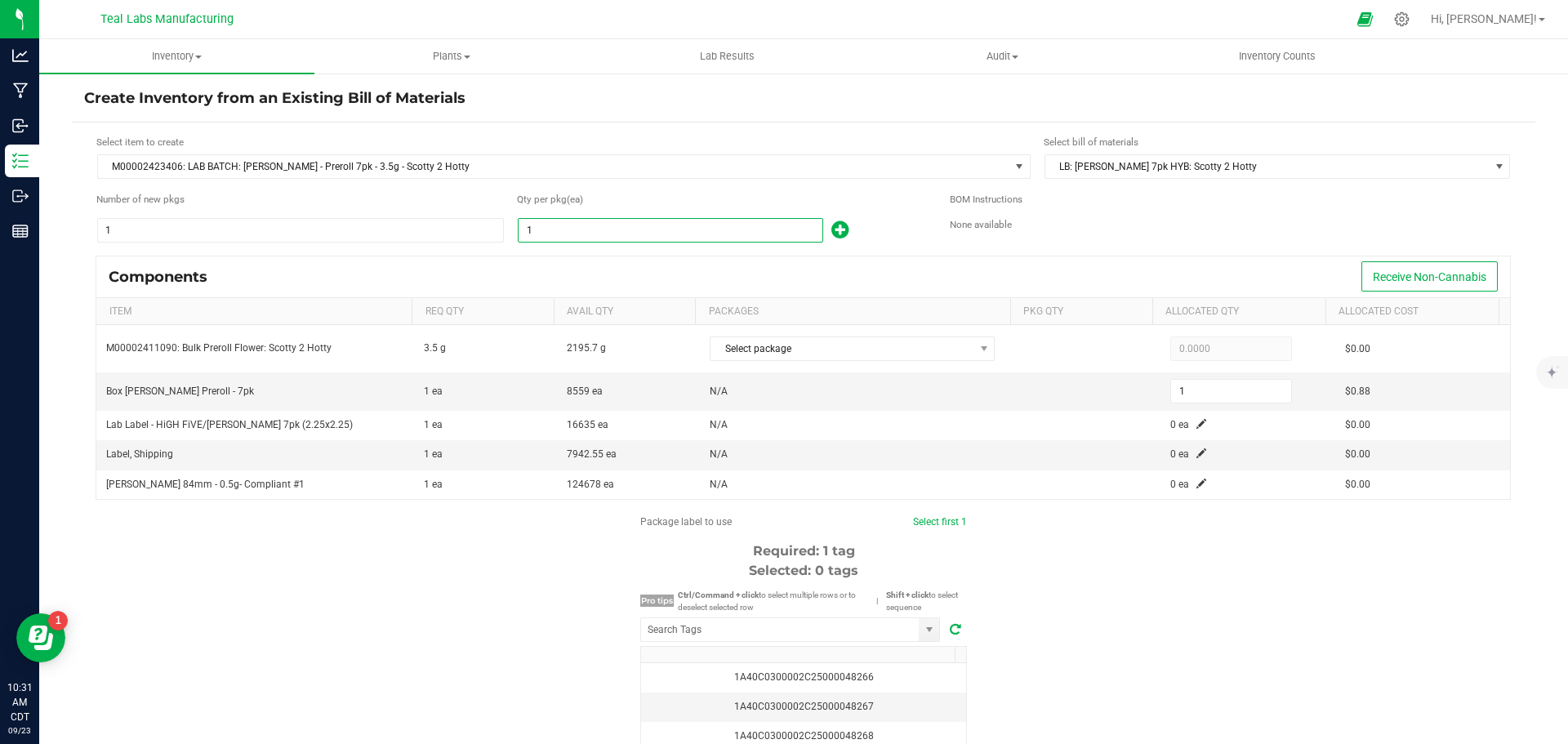
click at [560, 234] on input "1" at bounding box center [670, 230] width 304 height 23
type input "5"
type input "58"
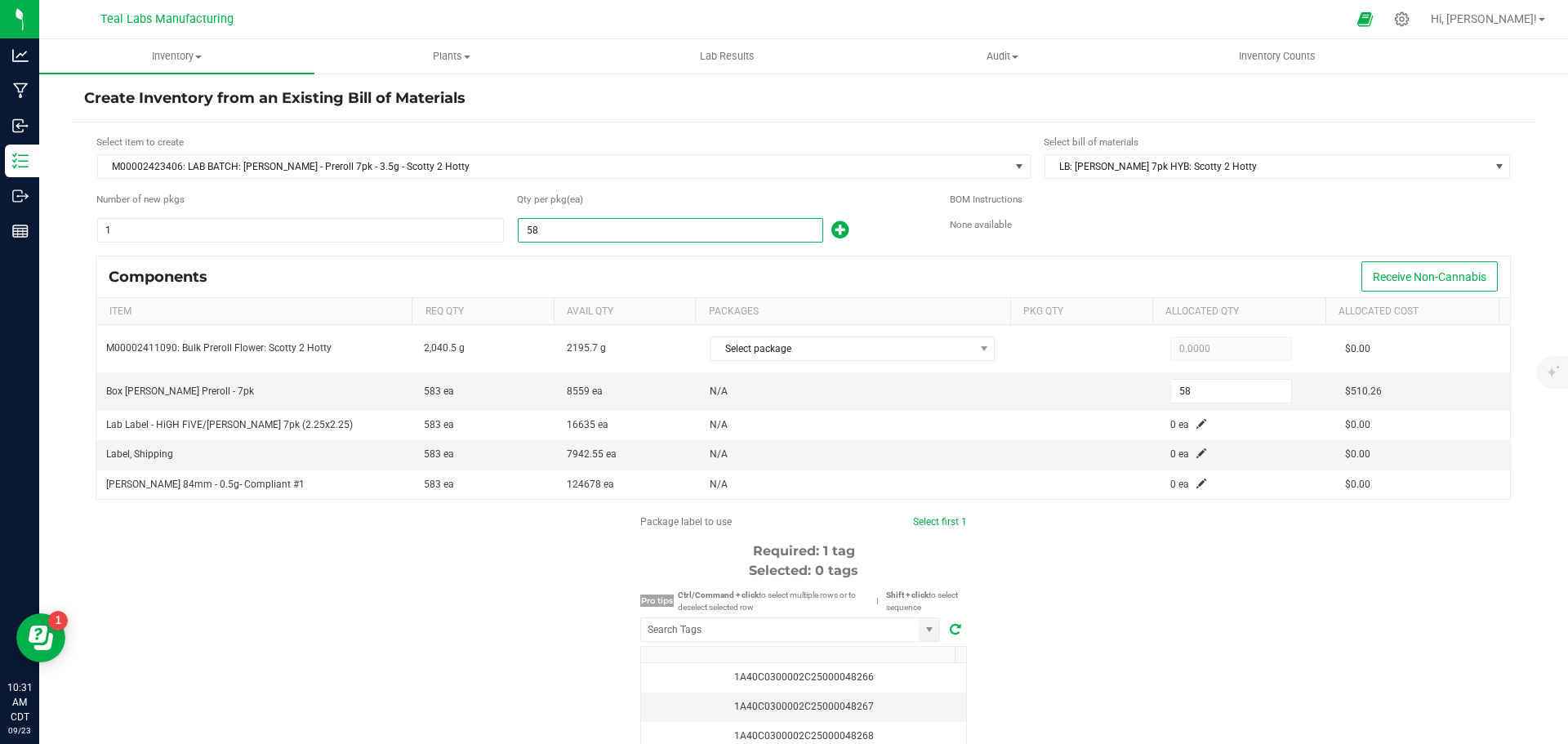
type input "583"
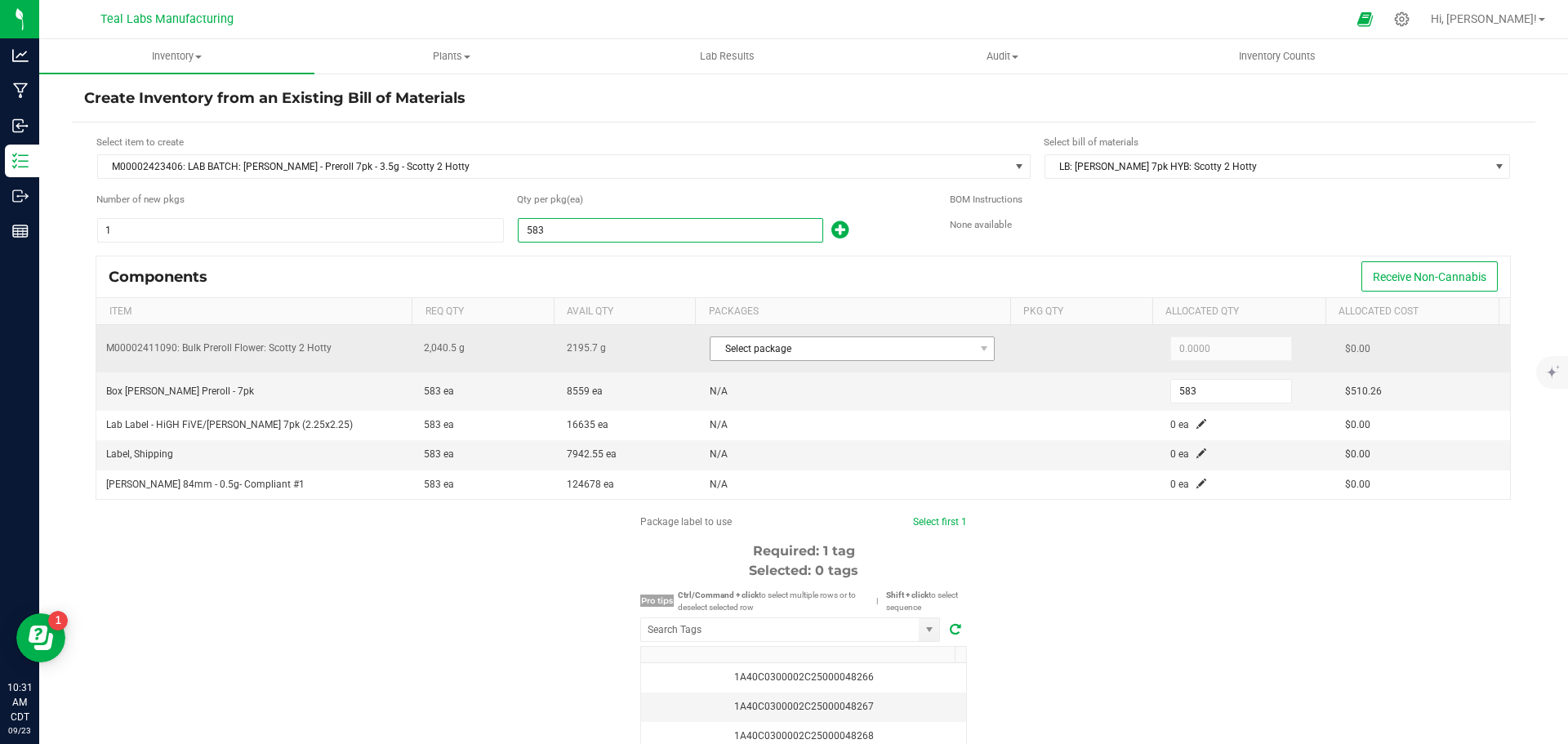
type input "583"
click at [865, 344] on span "Select package" at bounding box center [842, 349] width 263 height 23
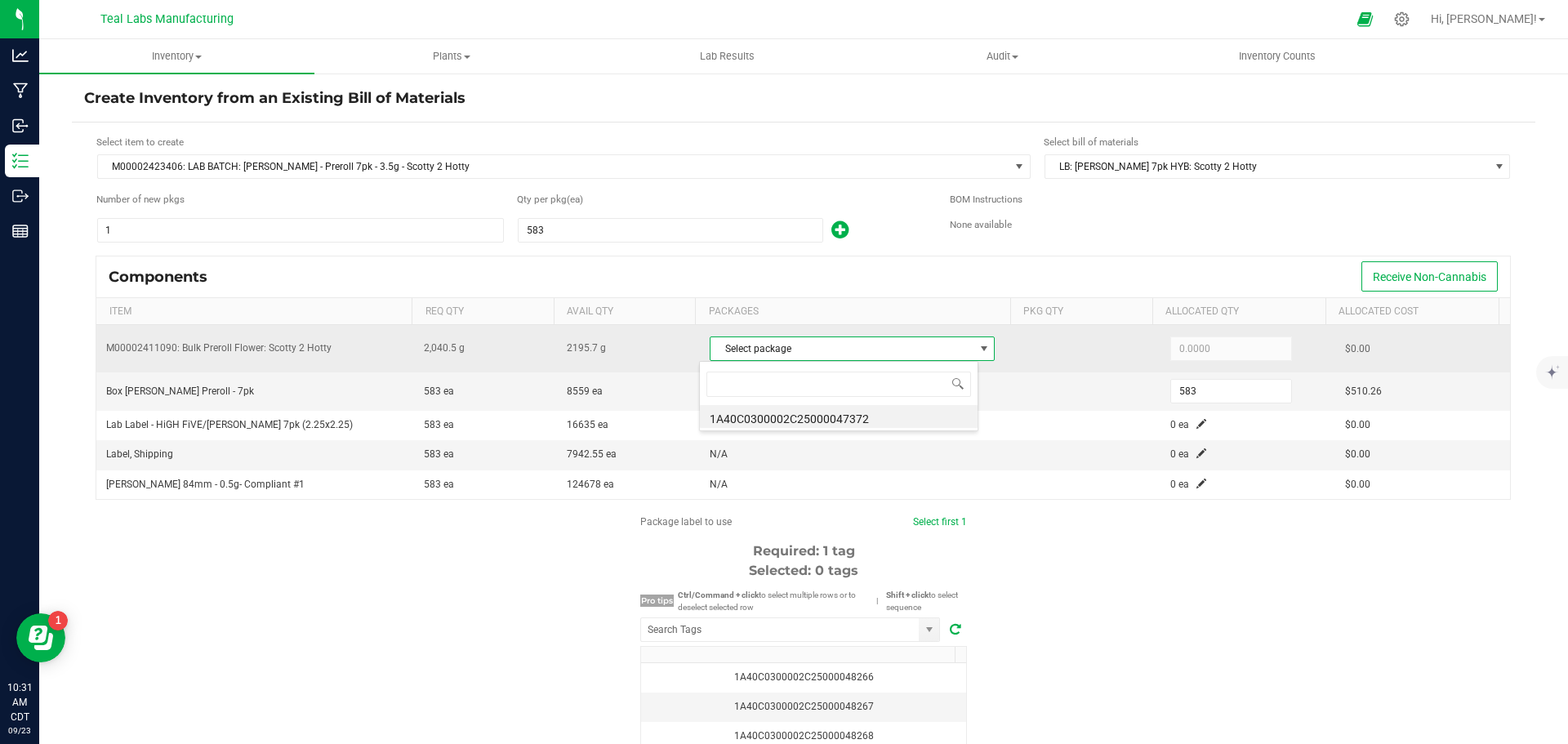
scroll to position [25, 279]
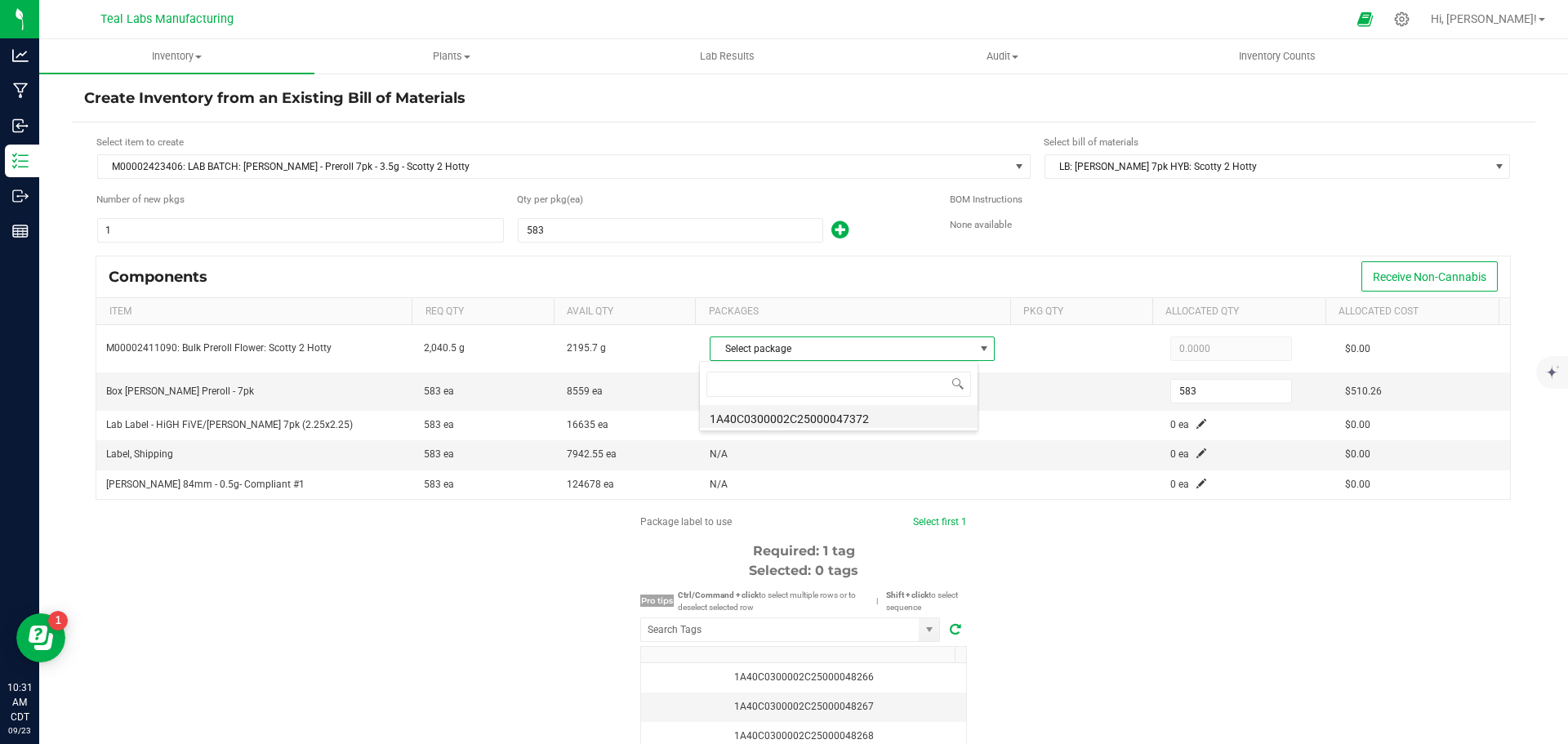
click at [861, 418] on li "1A40C0300002C25000047372" at bounding box center [838, 417] width 278 height 23
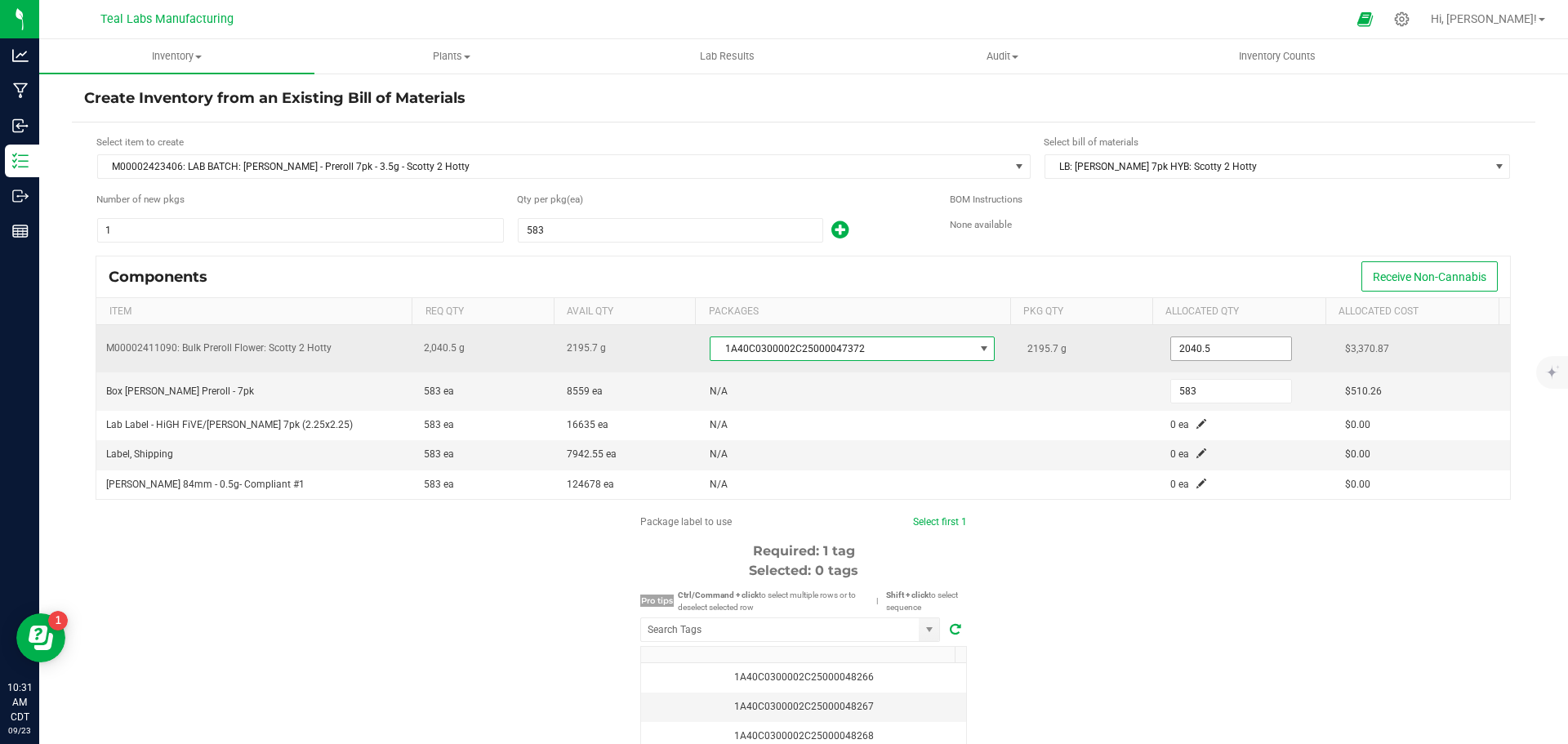
click at [1203, 353] on input "2040.5" at bounding box center [1230, 349] width 120 height 23
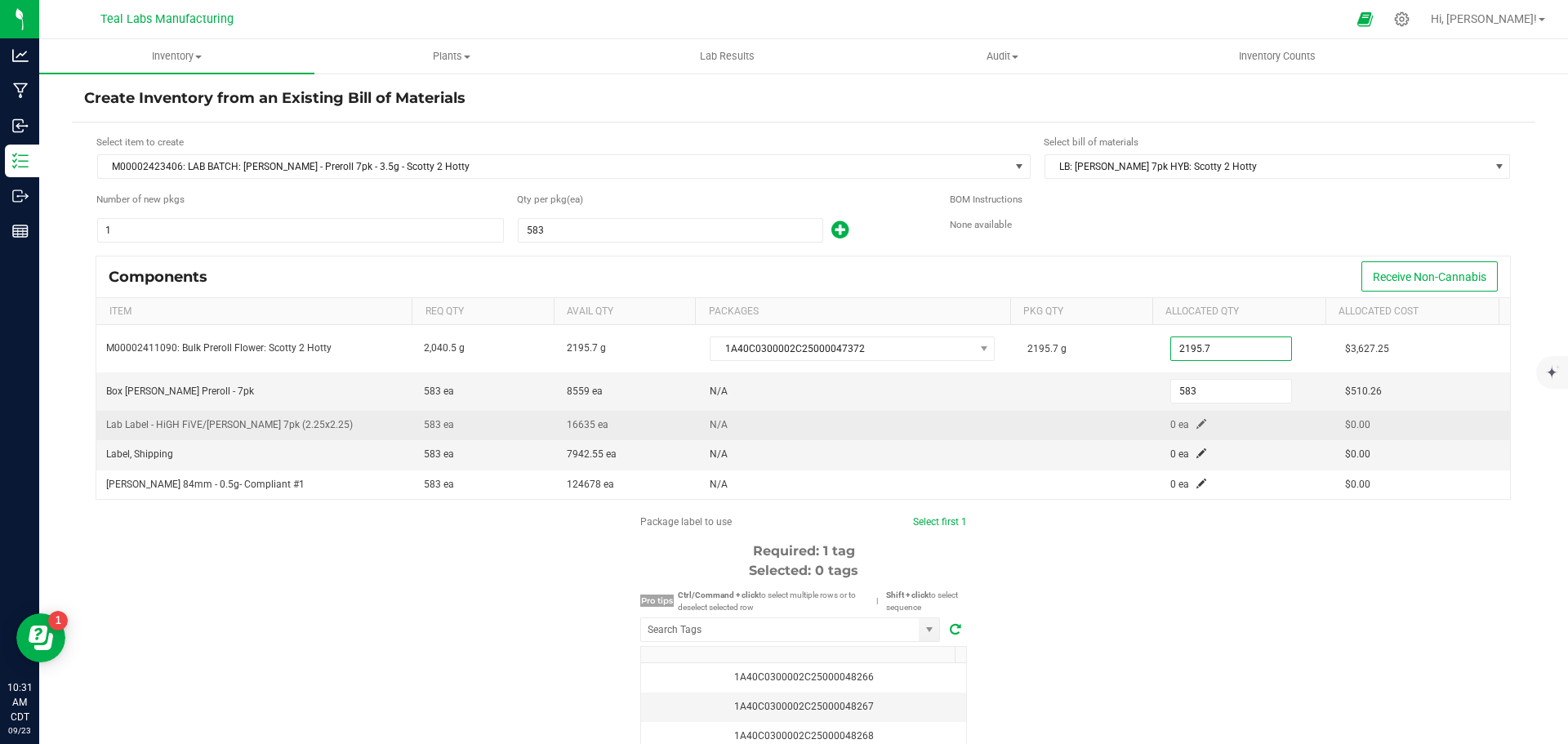
type input "2,195.7000"
click at [1197, 424] on span at bounding box center [1201, 423] width 9 height 9
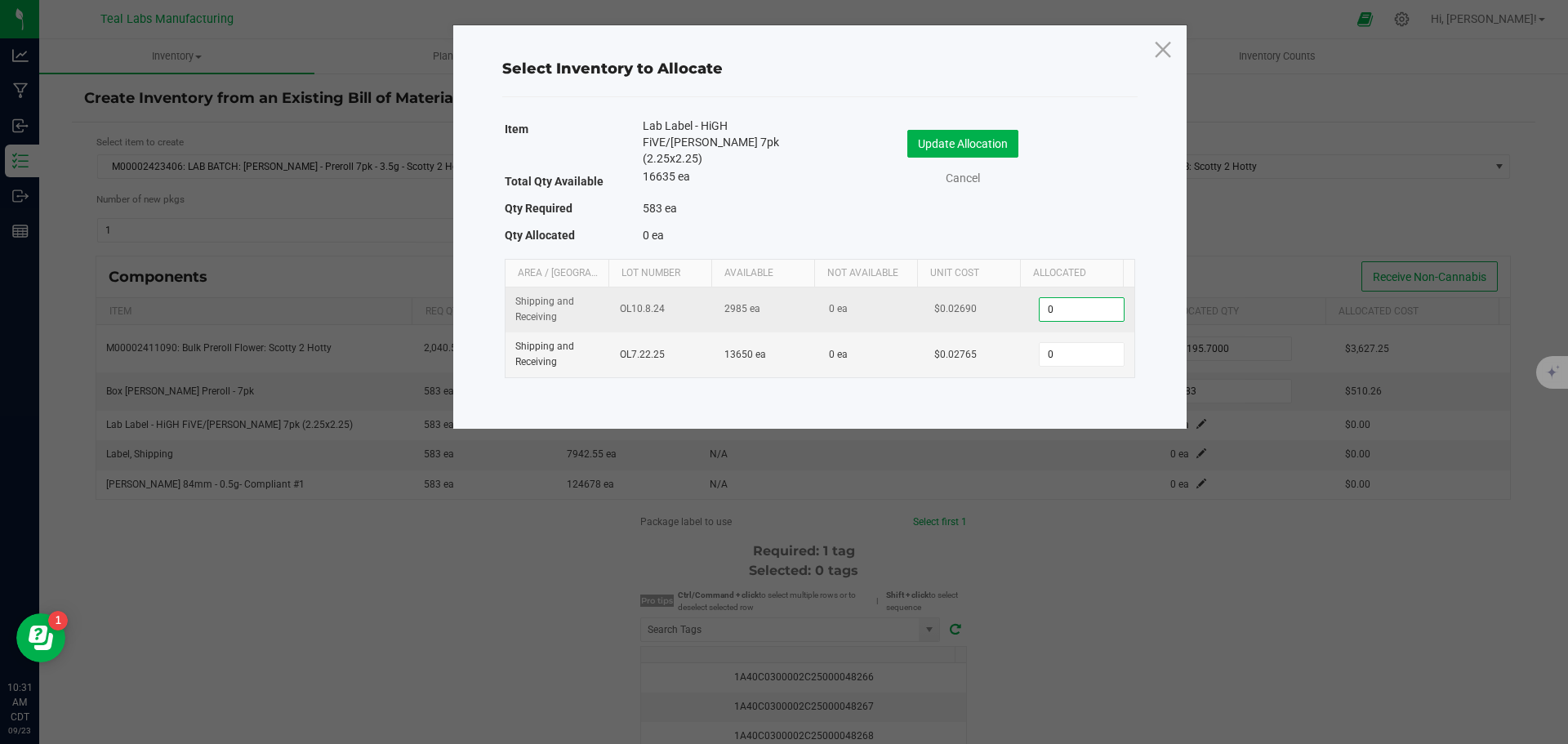
click at [1067, 298] on input "0" at bounding box center [1081, 309] width 83 height 23
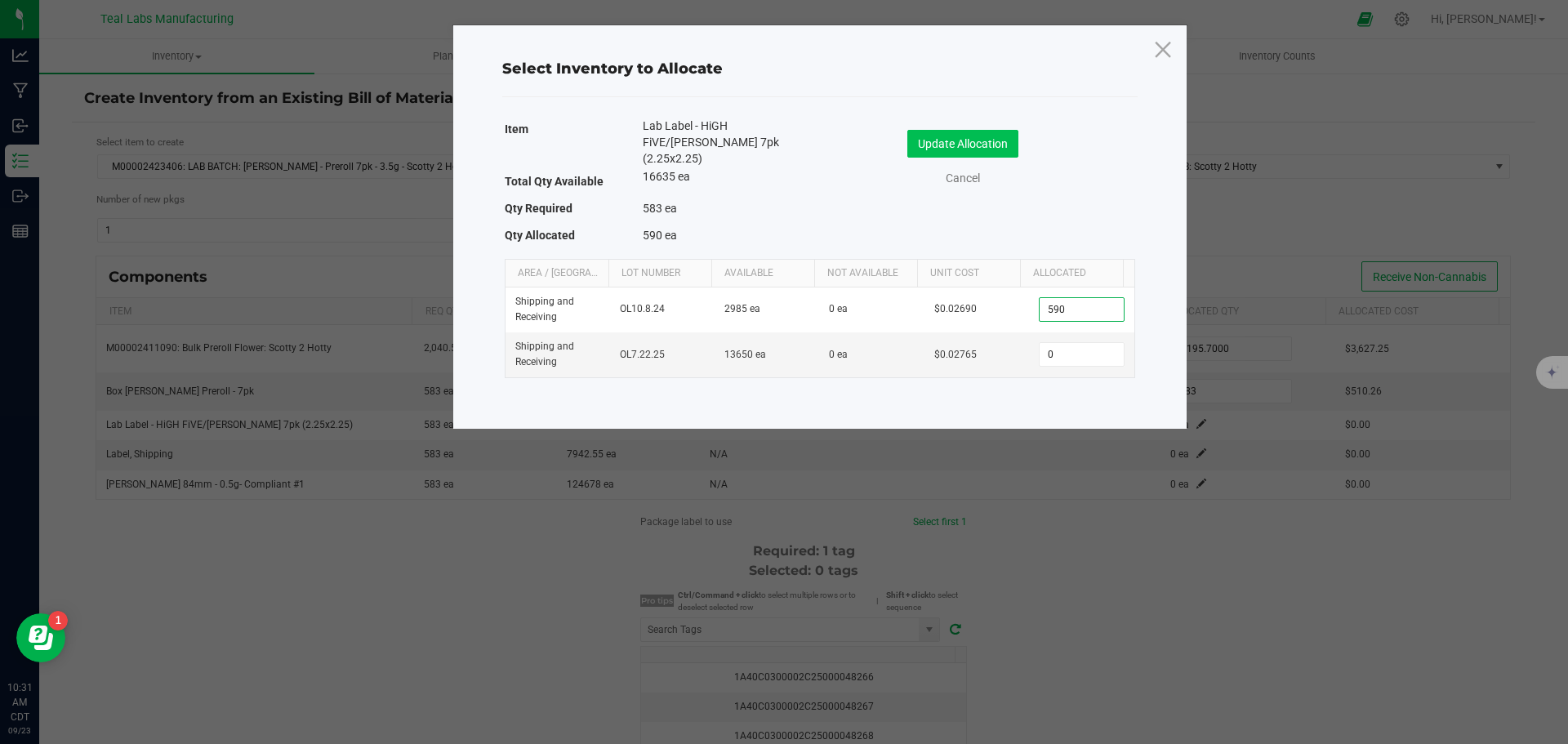
type input "590"
click at [951, 146] on button "Update Allocation" at bounding box center [963, 143] width 111 height 27
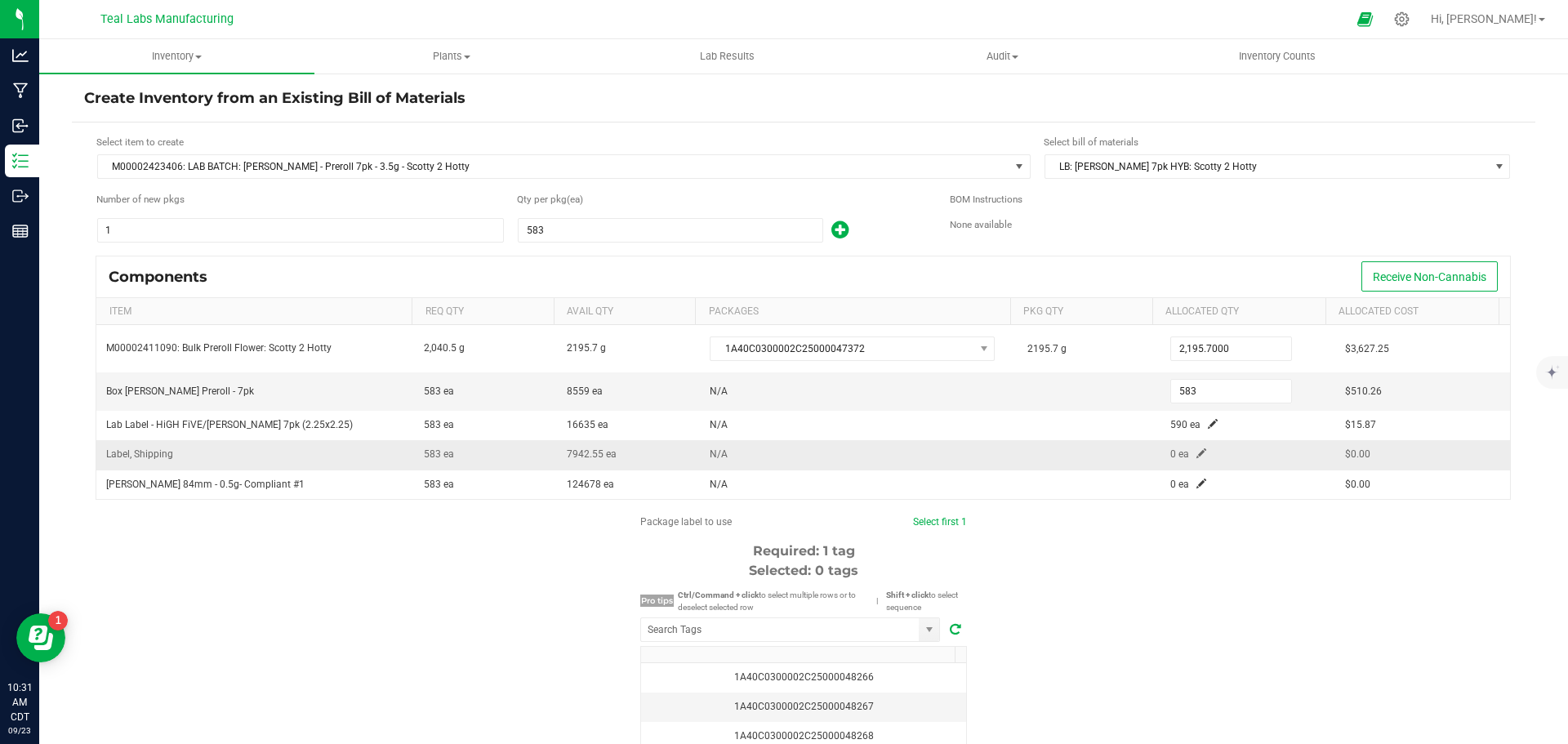
click at [1197, 455] on span at bounding box center [1201, 454] width 9 height 9
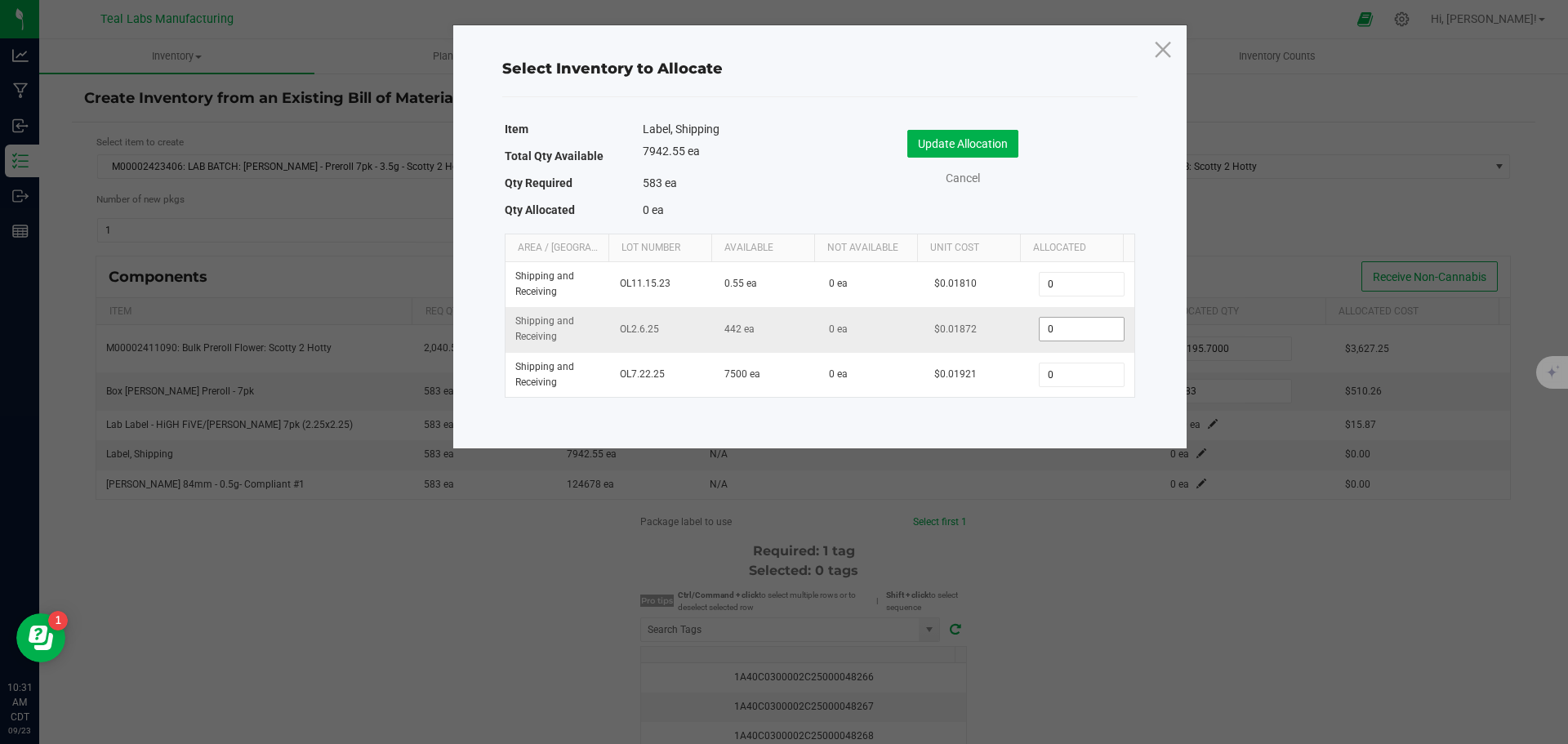
click at [1078, 334] on input "0" at bounding box center [1081, 329] width 83 height 23
type input "28"
click at [946, 139] on button "Update Allocation" at bounding box center [963, 143] width 111 height 27
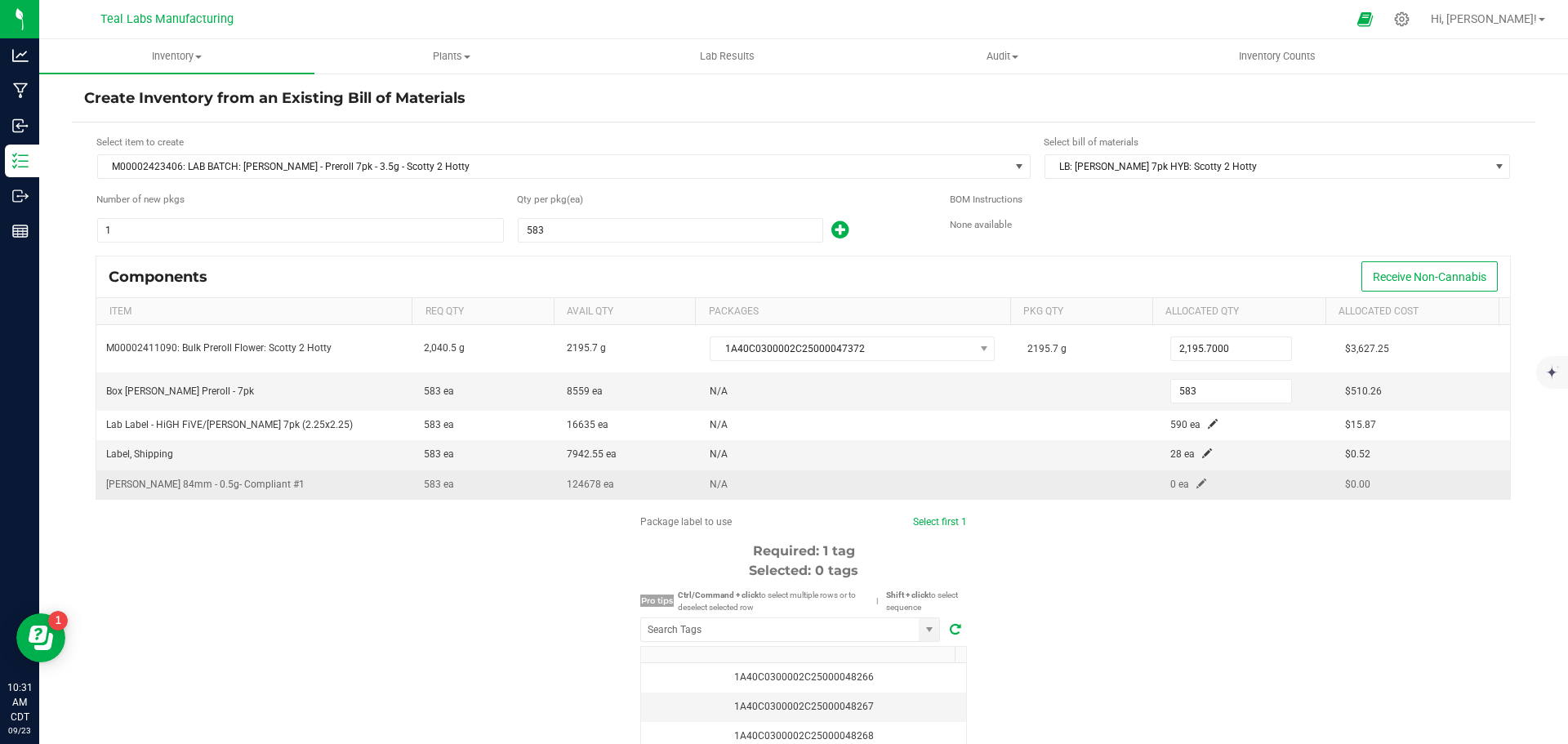
click at [1197, 483] on span at bounding box center [1201, 484] width 9 height 9
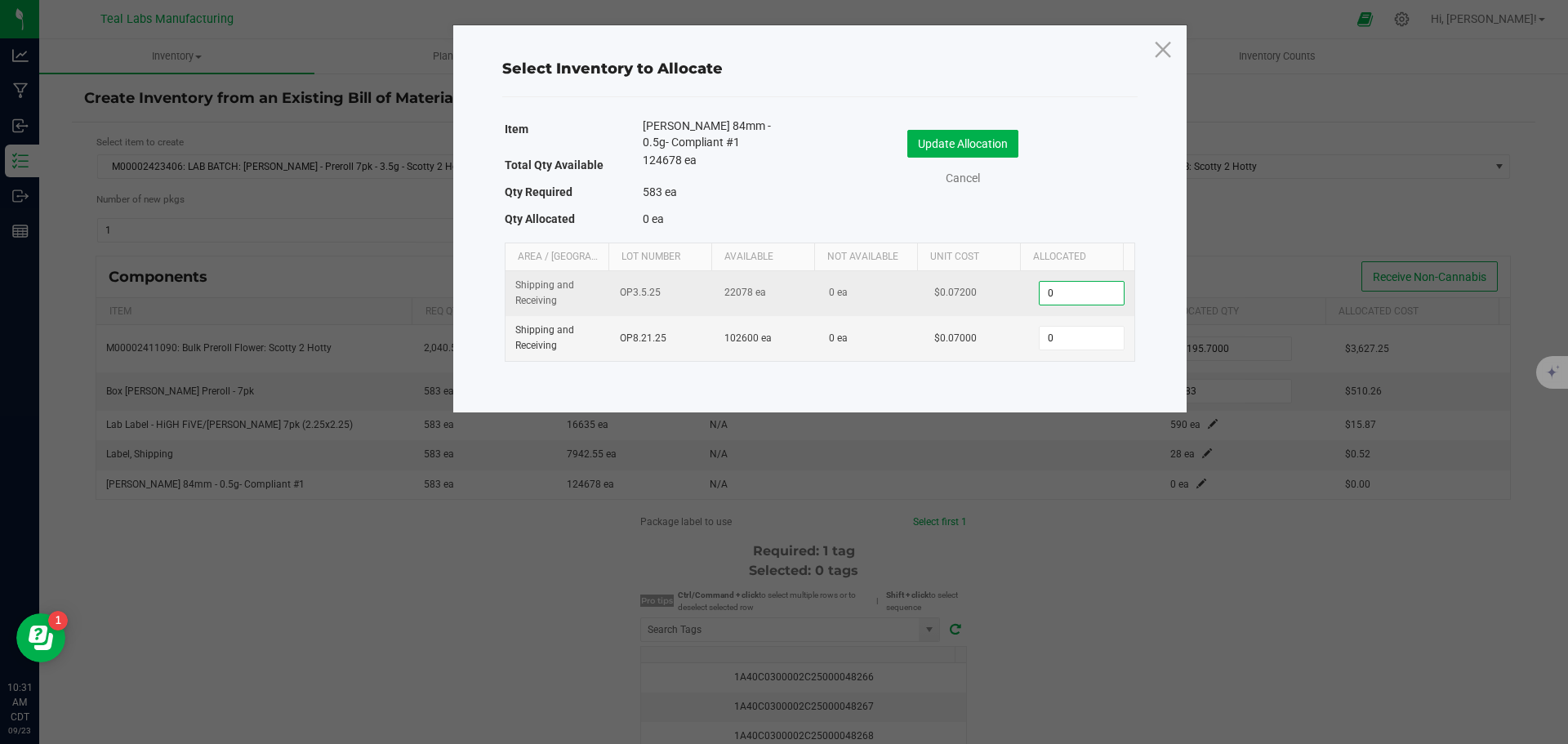
click at [1047, 290] on input "0" at bounding box center [1081, 293] width 83 height 23
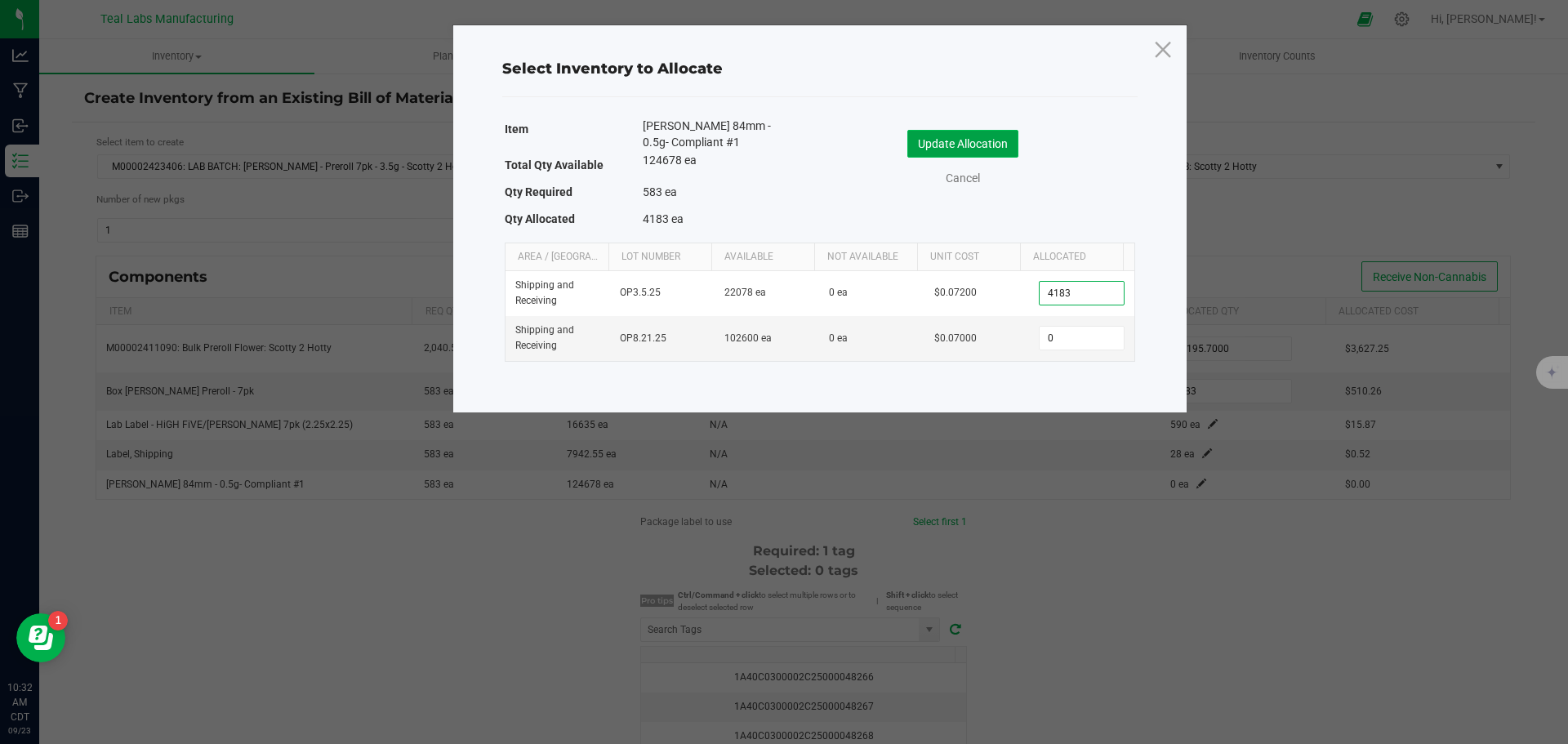
type input "4,183"
click at [992, 143] on button "Update Allocation" at bounding box center [963, 143] width 111 height 27
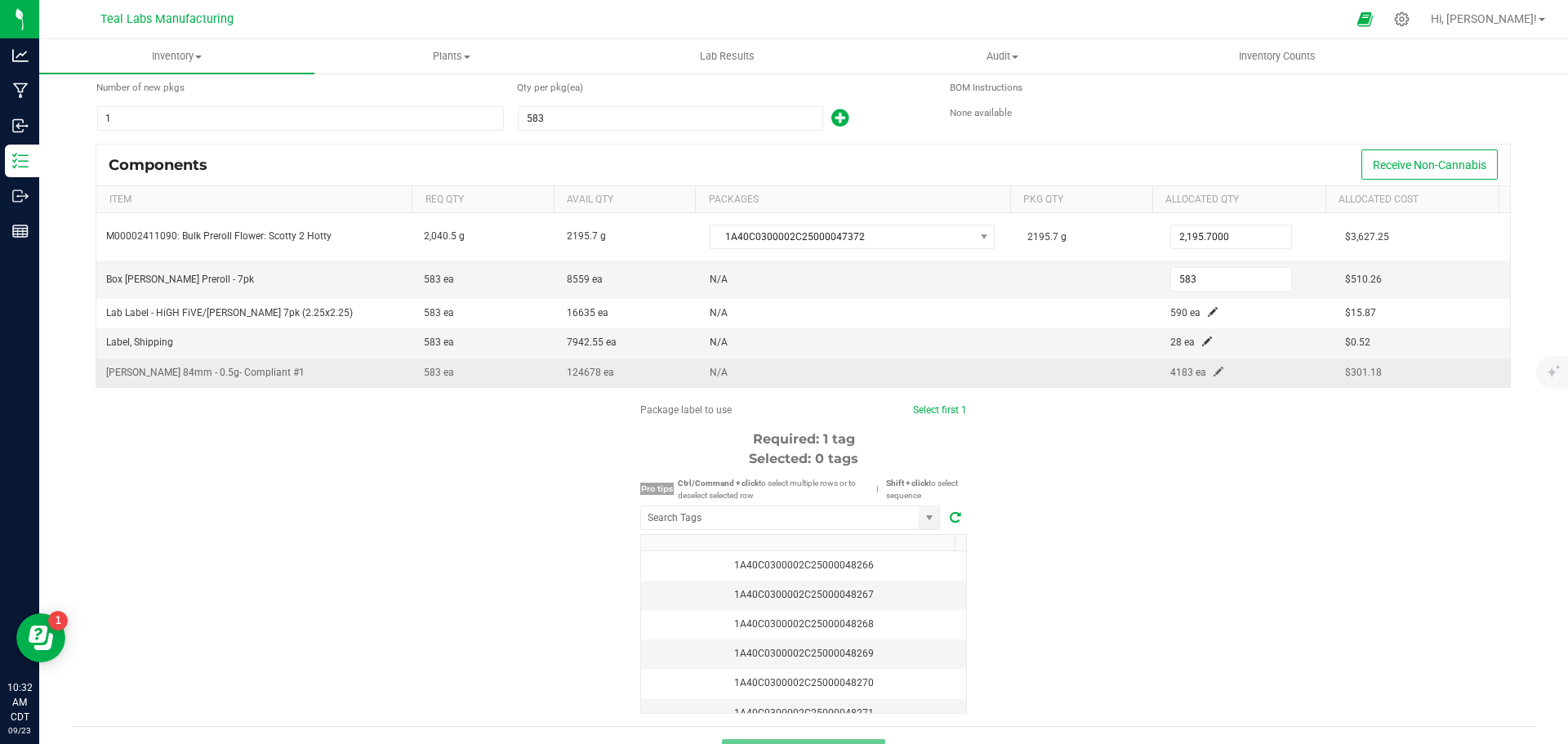
scroll to position [149, 0]
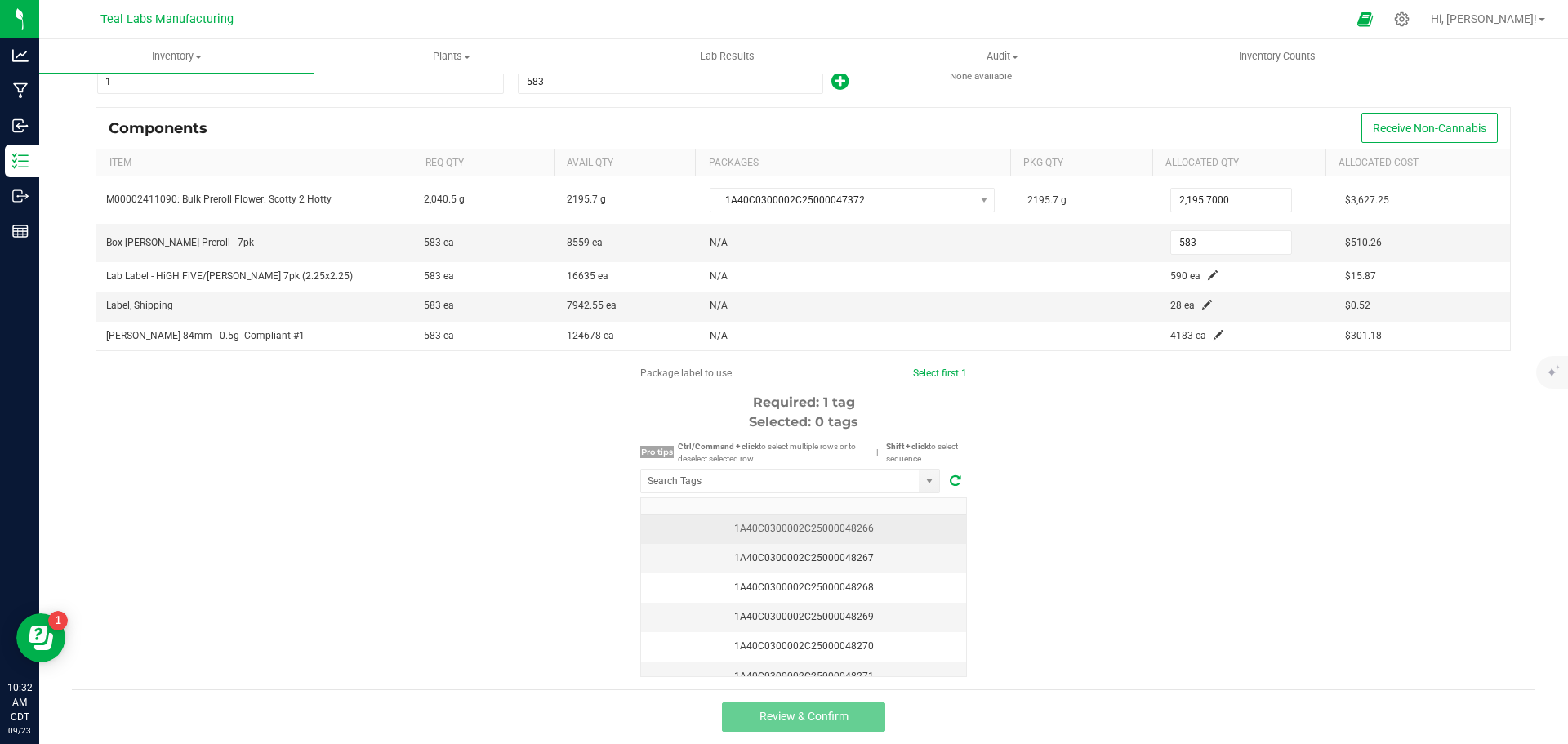
click at [851, 528] on div "1A40C0300002C25000048266" at bounding box center [803, 529] width 305 height 15
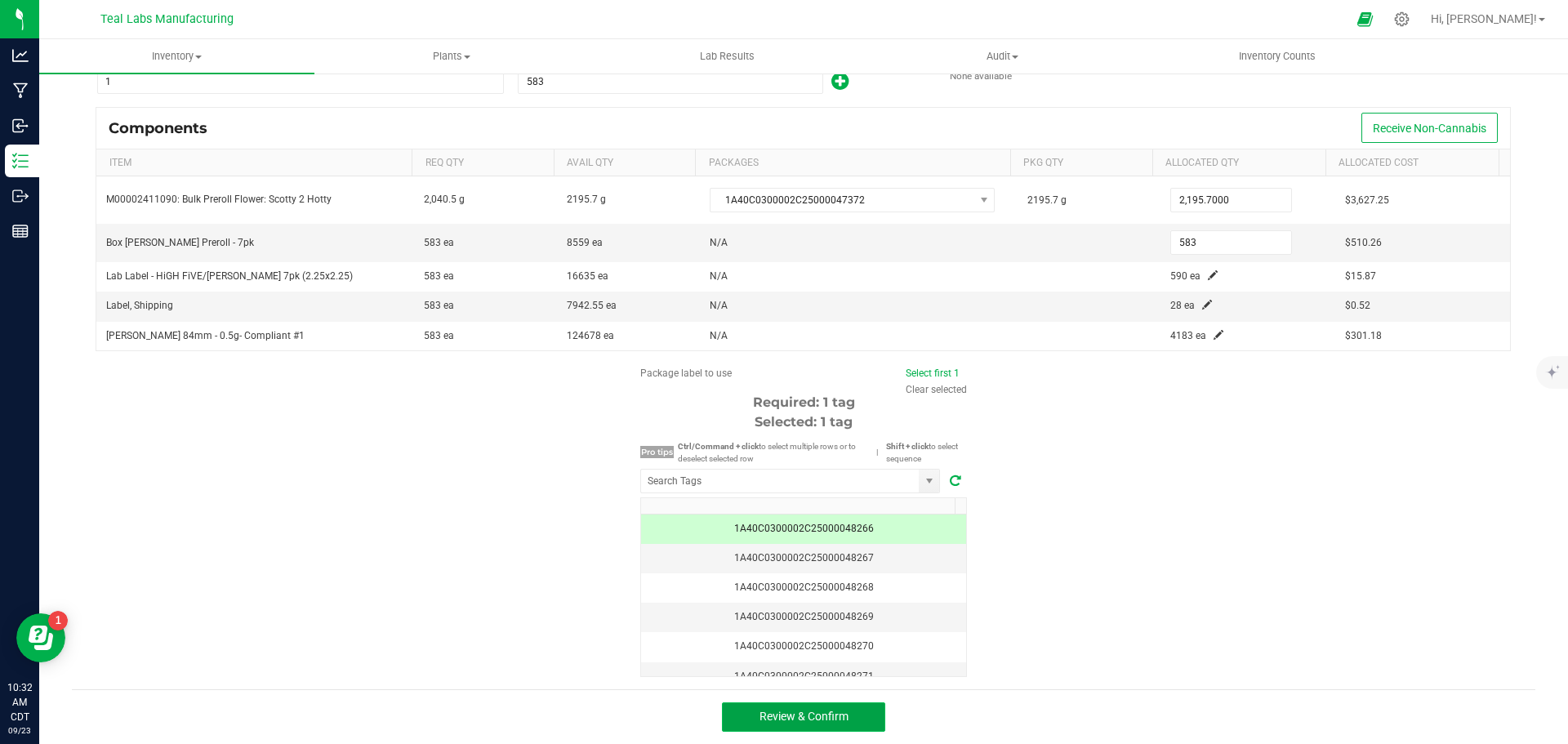
click at [864, 711] on button "Review & Confirm" at bounding box center [803, 717] width 163 height 29
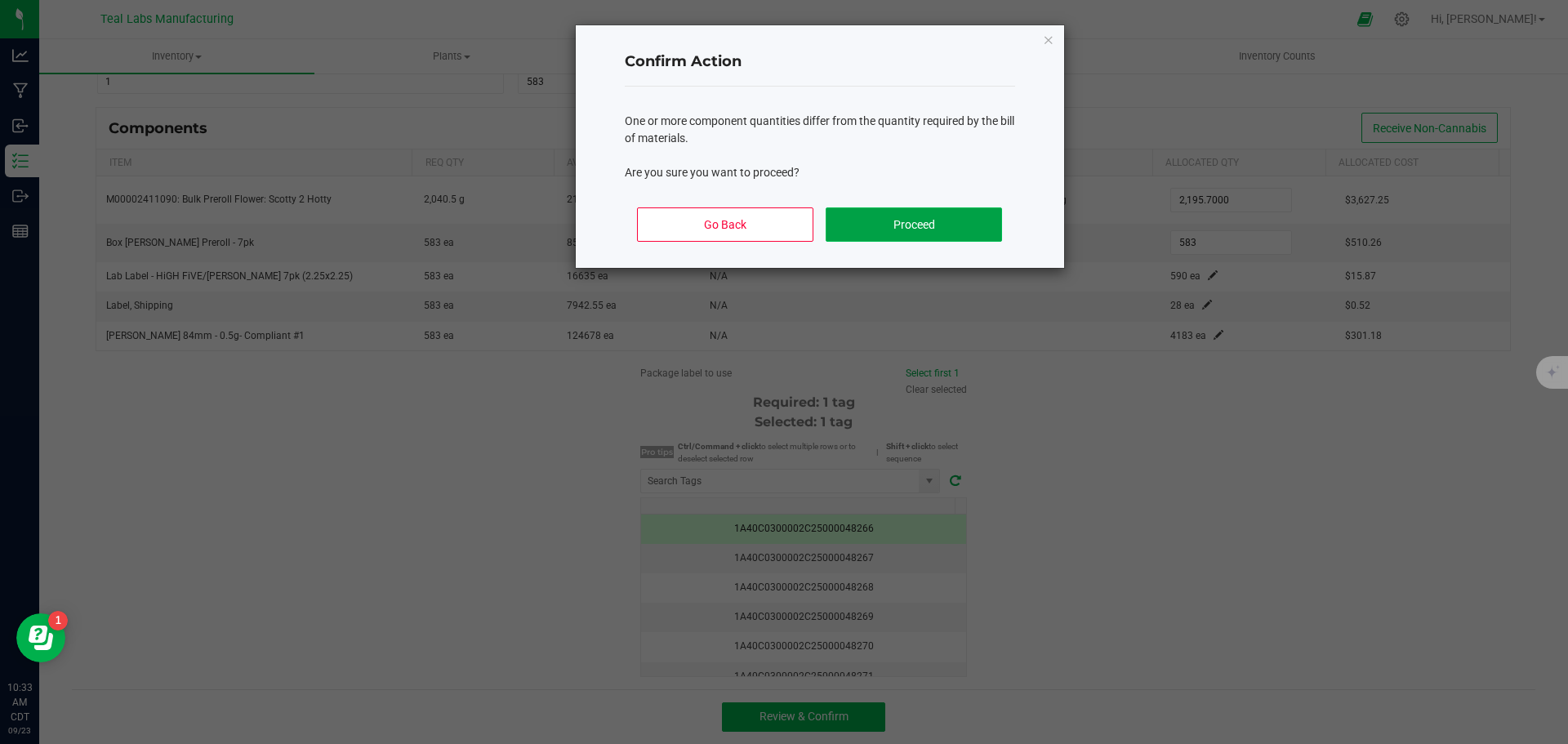
click at [875, 222] on button "Proceed" at bounding box center [914, 224] width 175 height 34
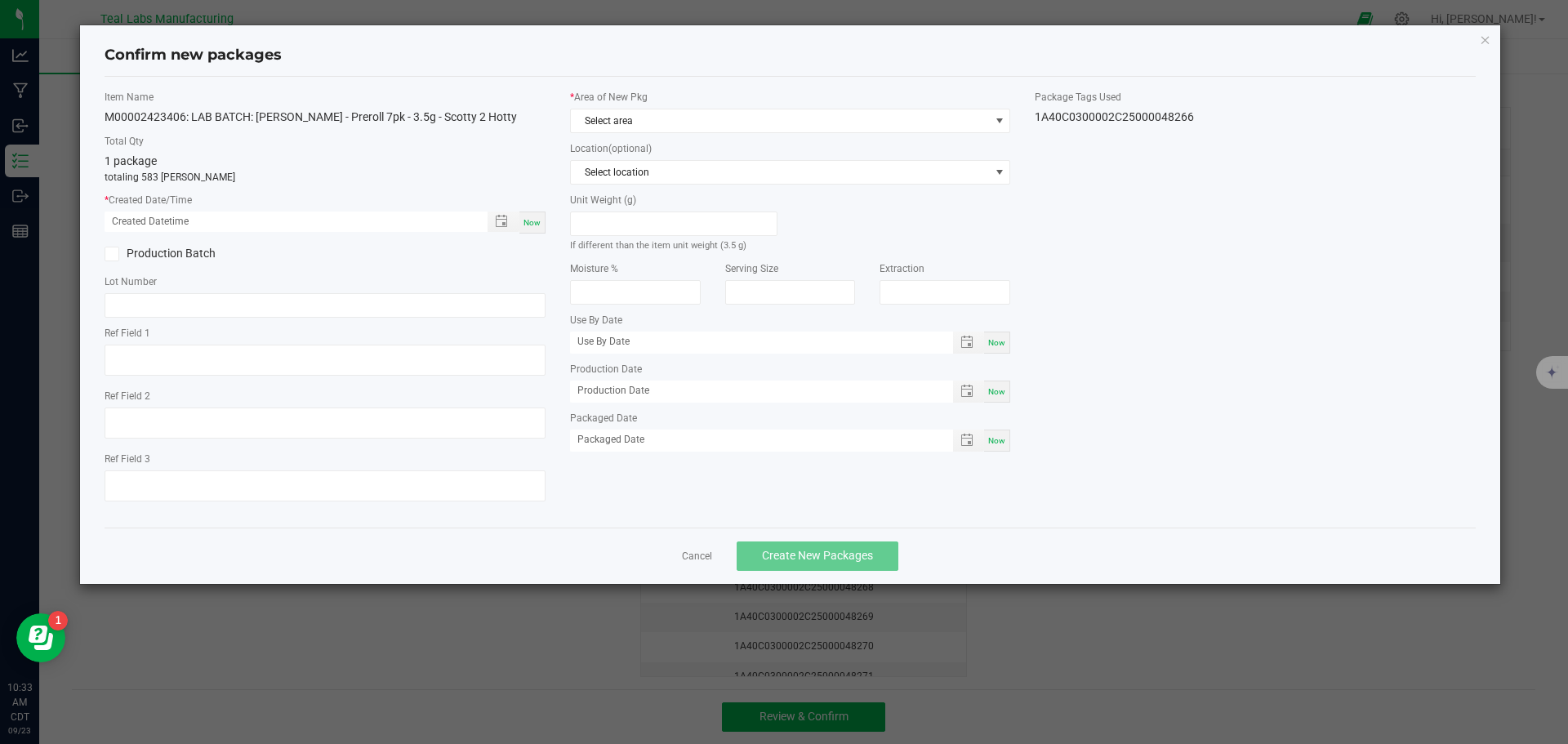
click at [539, 219] on span "Now" at bounding box center [532, 223] width 17 height 9
type input "[DATE] 10:33 AM"
click at [673, 111] on span "Select area" at bounding box center [780, 121] width 419 height 23
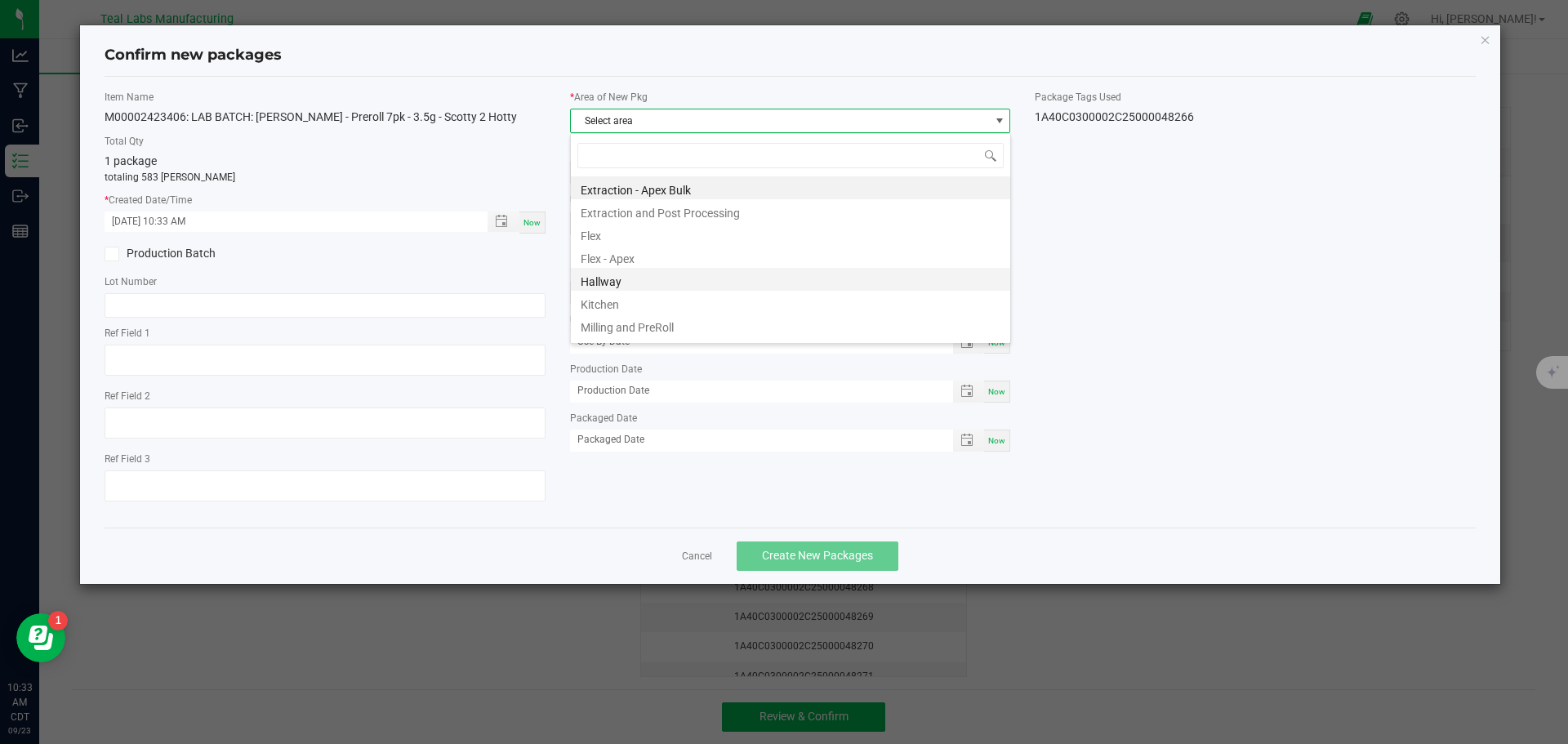
scroll to position [82, 0]
click at [656, 265] on li "Production and Packaging" at bounding box center [790, 266] width 439 height 23
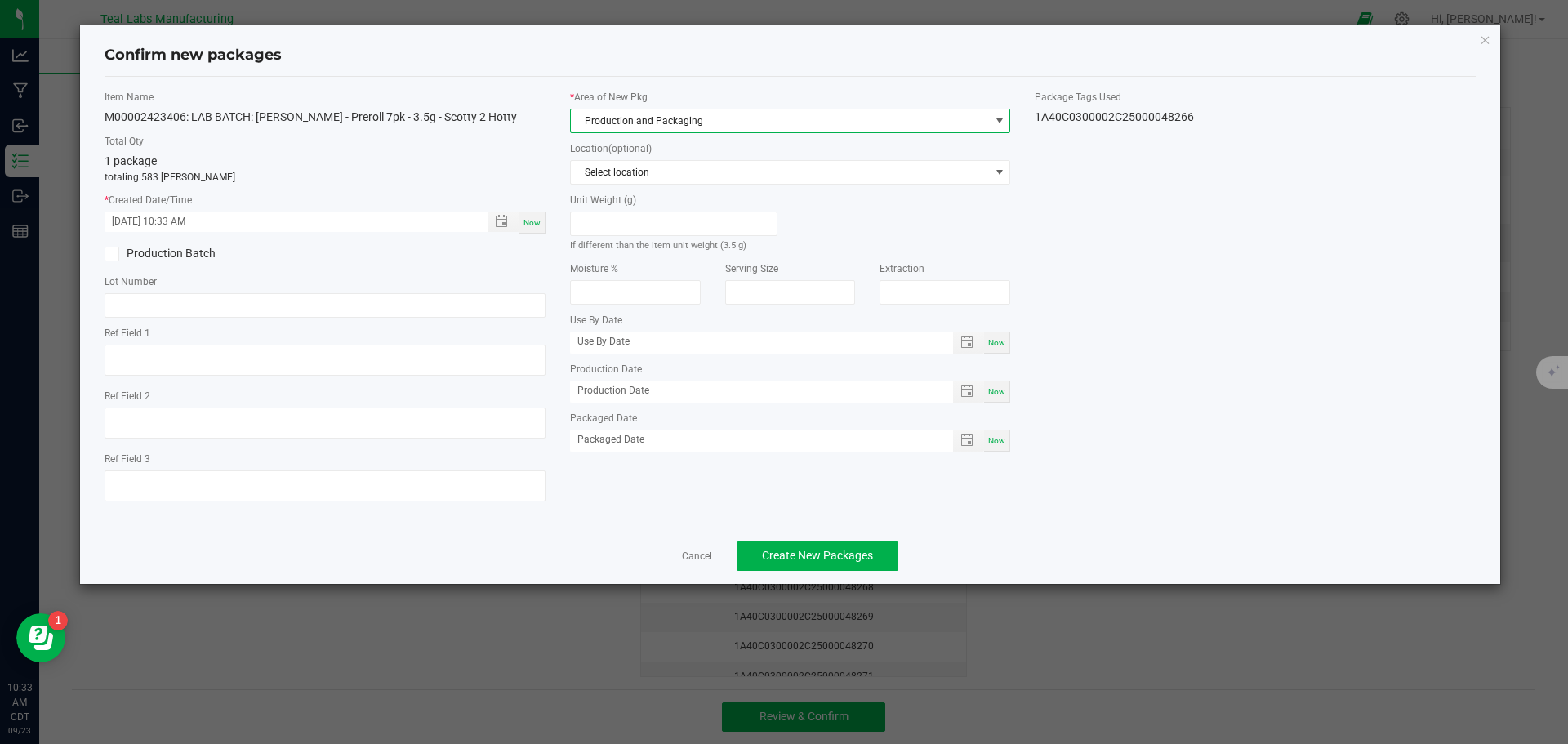
click at [113, 254] on icon at bounding box center [111, 254] width 10 height 0
click at [0, 0] on input "Production Batch" at bounding box center [0, 0] width 0 height 0
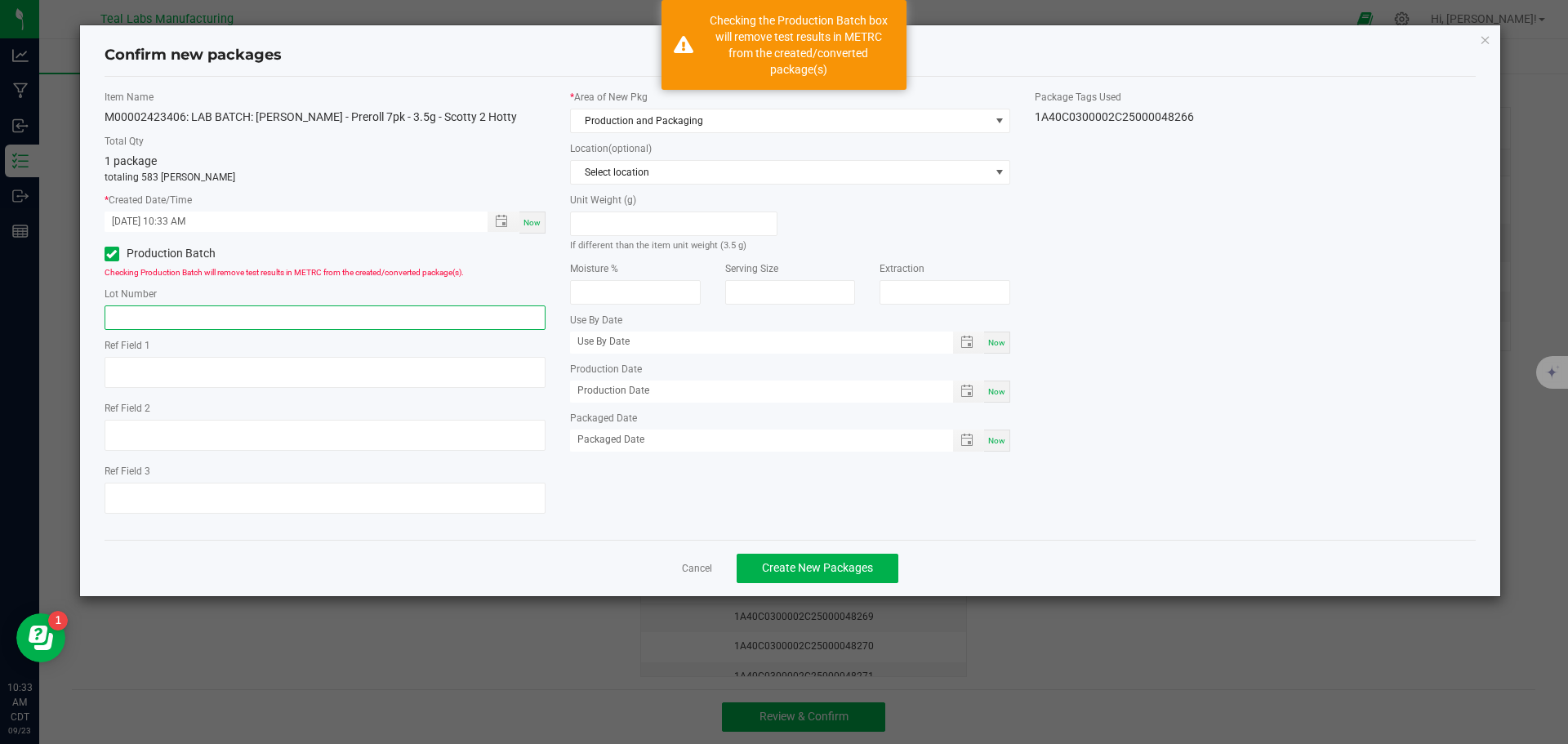
click at [147, 315] on input "text" at bounding box center [325, 318] width 441 height 25
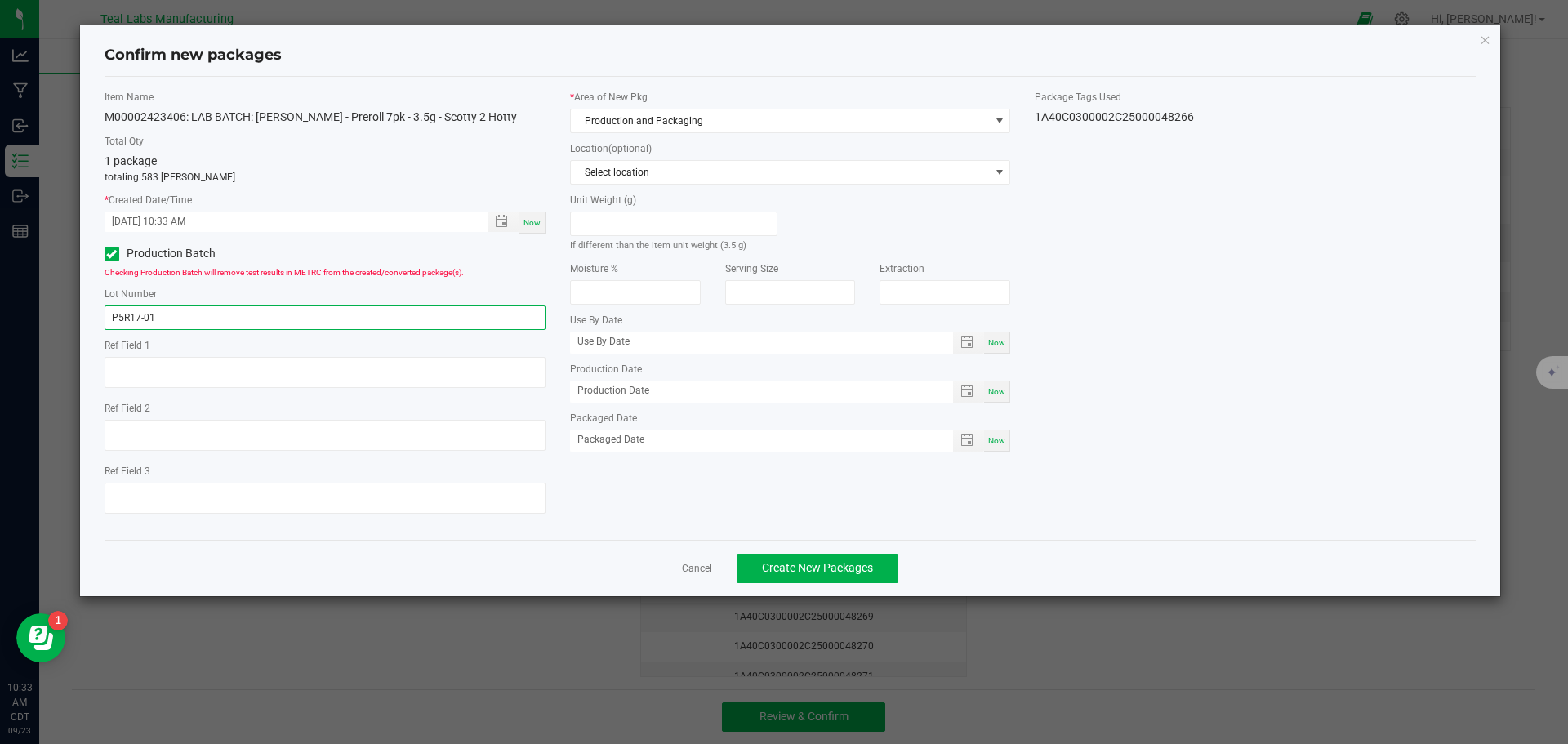
click at [157, 318] on input "P5R17-01" at bounding box center [325, 318] width 441 height 25
type input "P5R17-01"
click at [815, 571] on span "Create New Packages" at bounding box center [817, 568] width 111 height 13
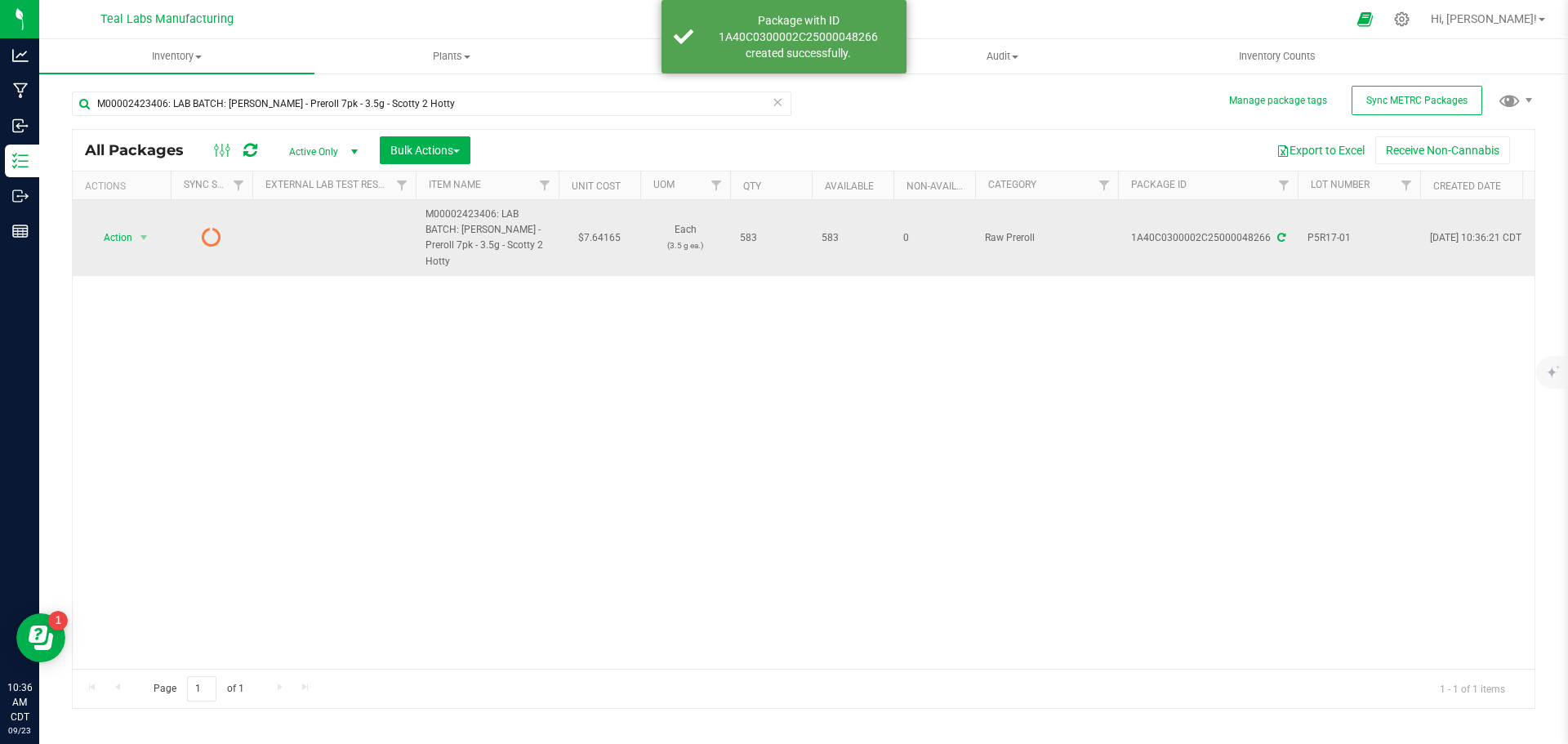
click at [600, 223] on td "$7.64165" at bounding box center [599, 238] width 82 height 76
click at [600, 226] on input "7.64165" at bounding box center [595, 238] width 74 height 23
type input "9"
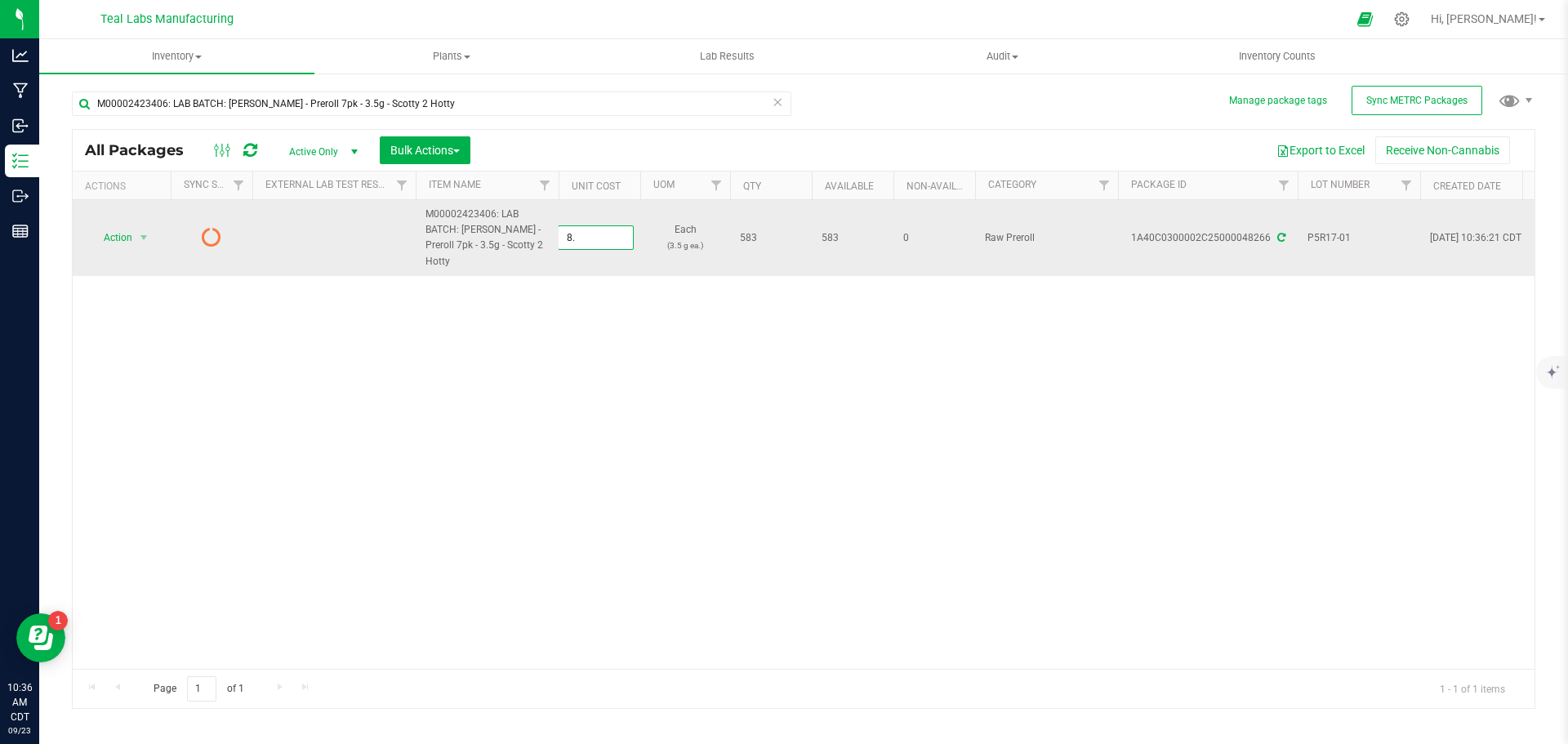
type input "8"
click at [600, 230] on td "$8.00000" at bounding box center [599, 238] width 82 height 76
click at [600, 230] on input "8" at bounding box center [595, 238] width 74 height 23
type input "8.96"
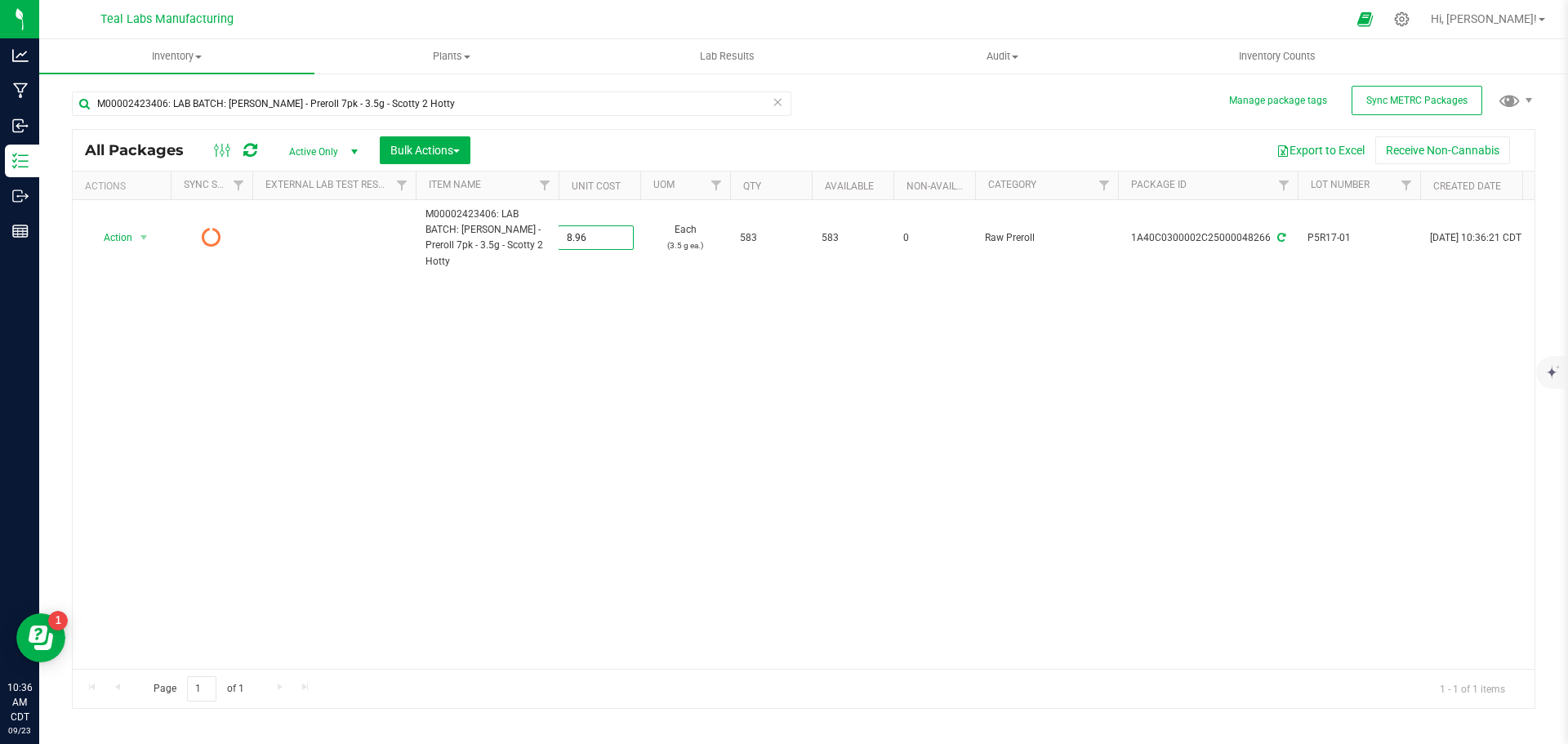
click at [657, 457] on div "All Packages Active Only Active Only Lab Samples Locked All External Internal B…" at bounding box center [803, 419] width 1463 height 580
click at [1405, 105] on span "Sync METRC Packages" at bounding box center [1416, 100] width 101 height 11
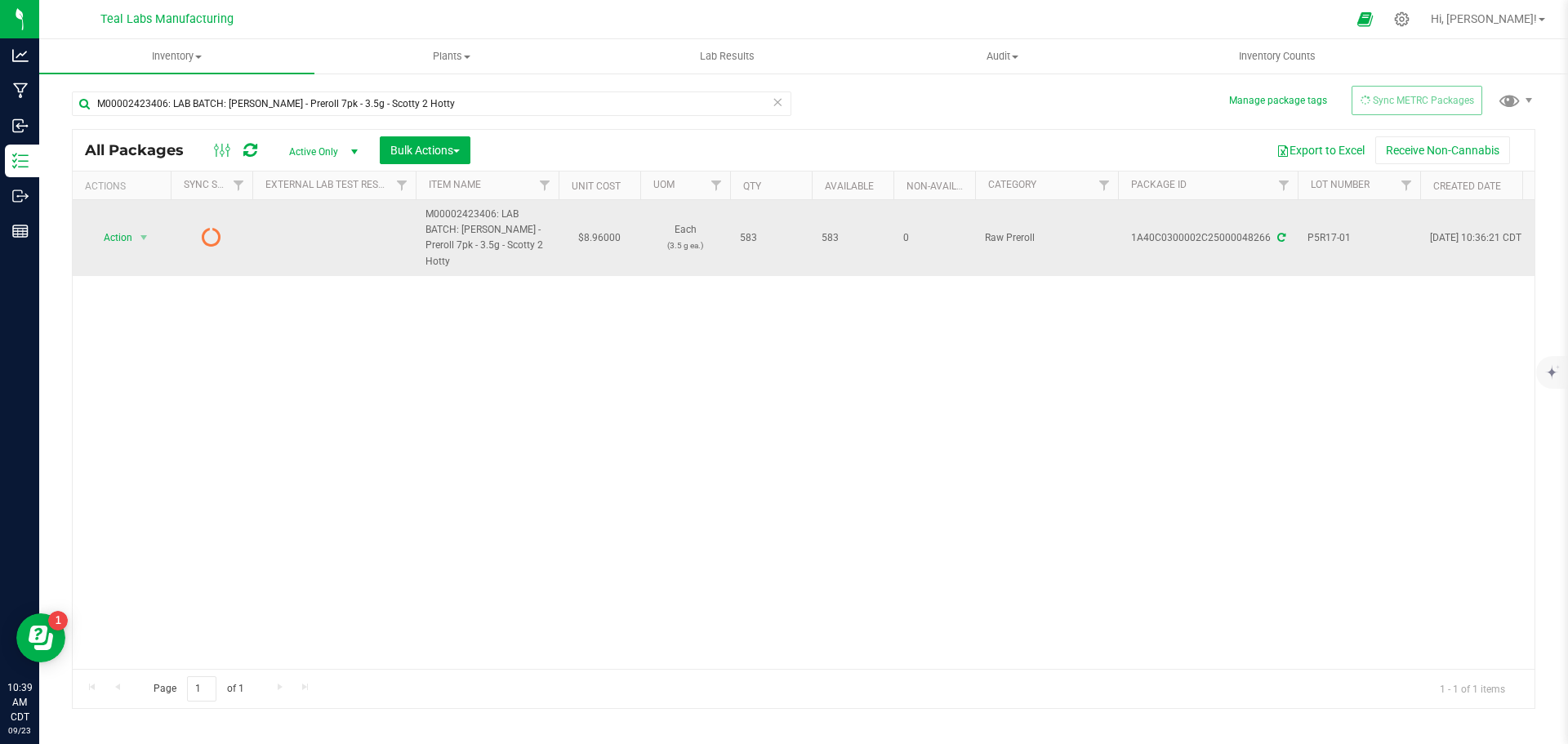
drag, startPoint x: 461, startPoint y: 230, endPoint x: 545, endPoint y: 240, distance: 84.6
click at [545, 240] on span "M00002423406: LAB BATCH: [PERSON_NAME] - Preroll 7pk - 3.5g - Scotty 2 Hotty" at bounding box center [487, 238] width 124 height 63
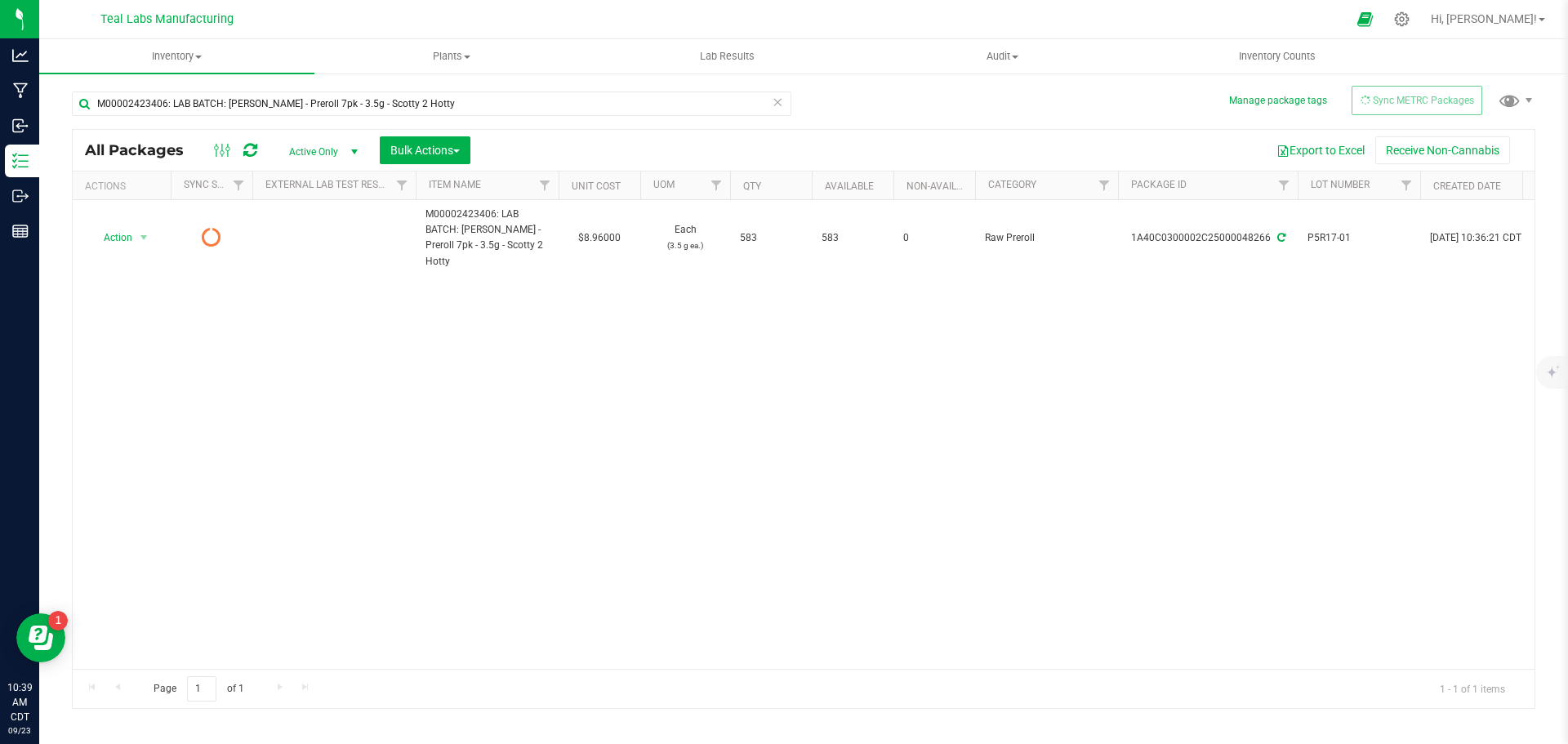
copy span "[PERSON_NAME] - Preroll 7pk - 3.5g - Scotty 2 Hotty"
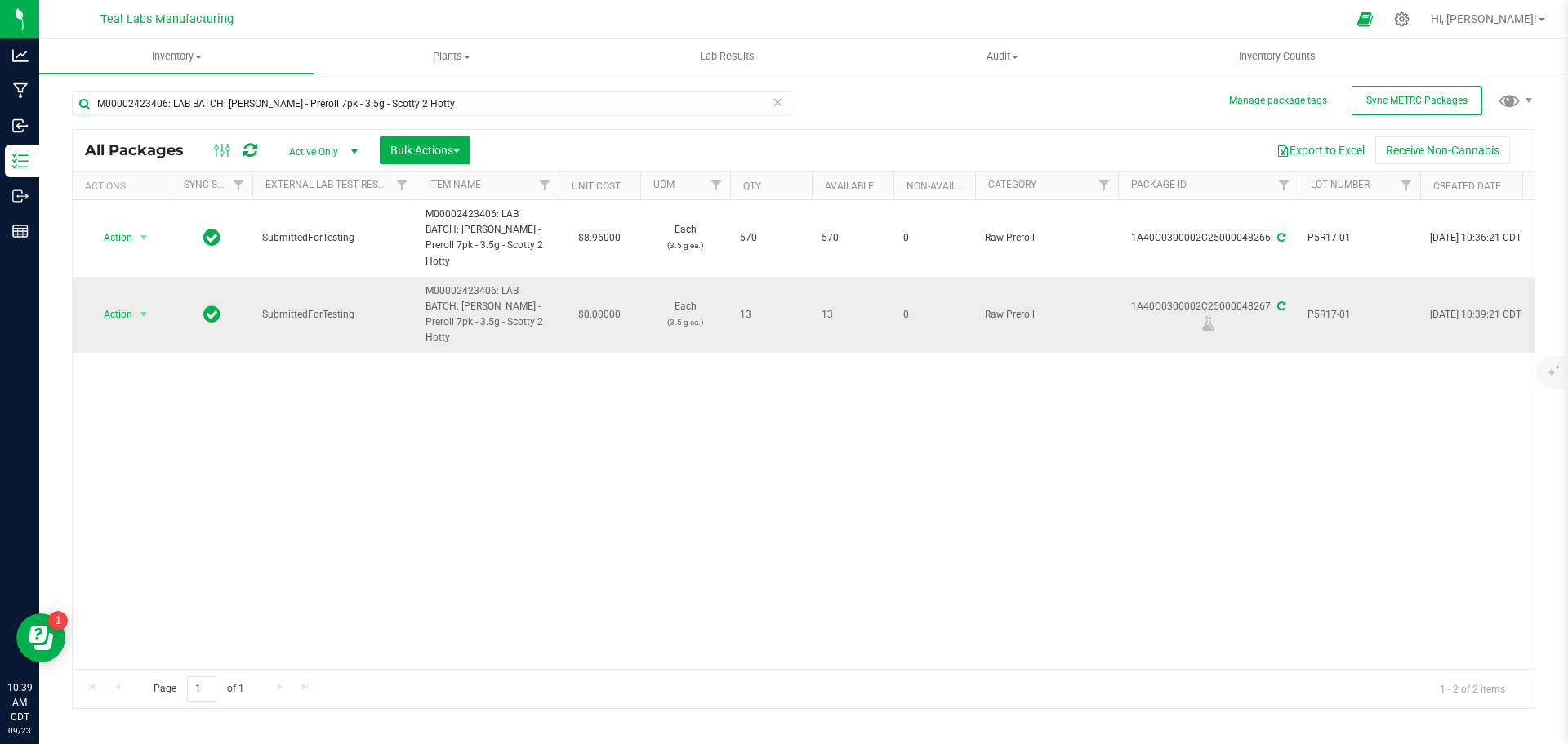
click at [1338, 307] on span "P5R17-01" at bounding box center [1359, 315] width 103 height 15
click at [1338, 302] on input "P5R17-01" at bounding box center [1356, 314] width 117 height 25
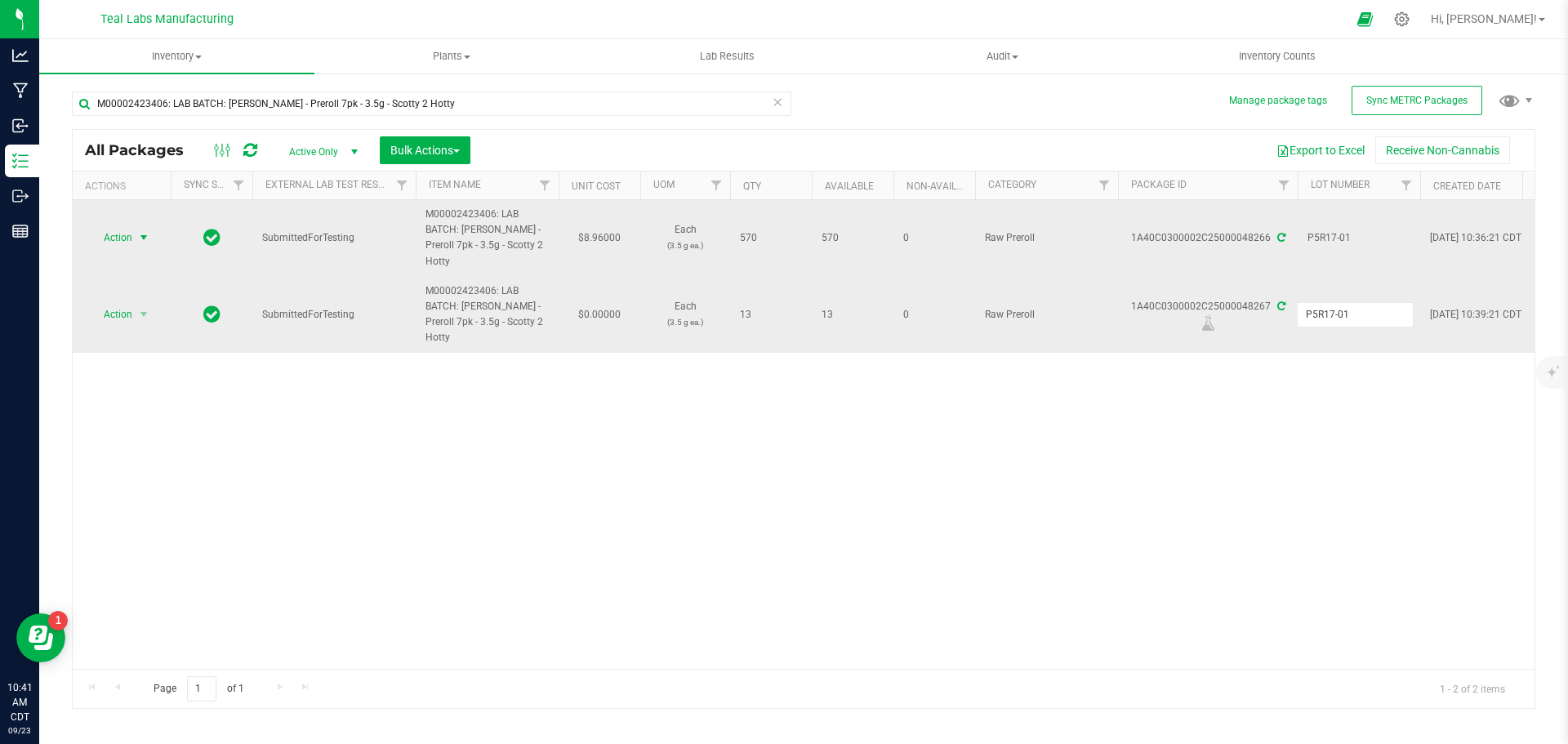
click at [143, 231] on span "select" at bounding box center [144, 238] width 13 height 13
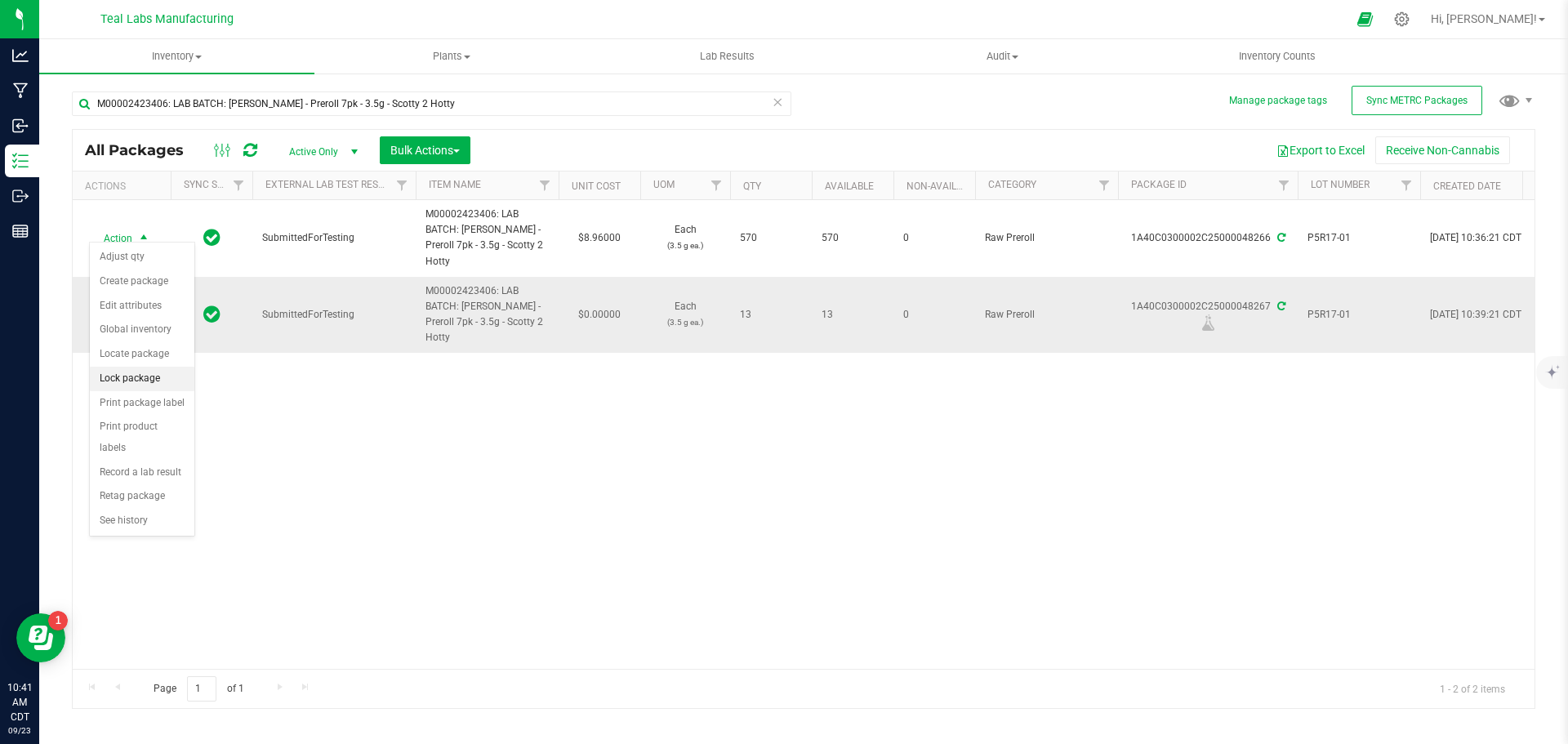
click at [146, 379] on li "Lock package" at bounding box center [141, 379] width 105 height 25
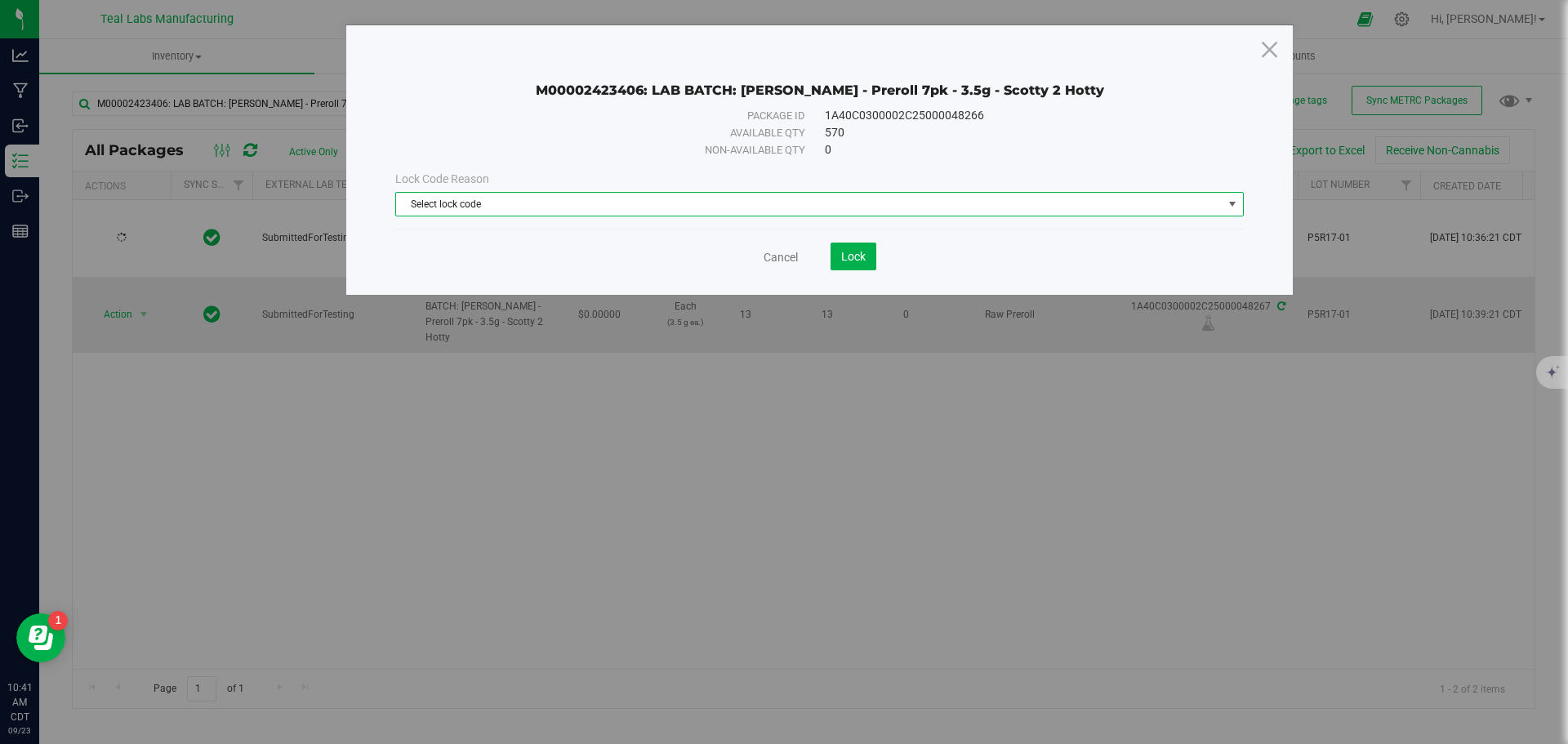
click at [510, 198] on span "Select lock code" at bounding box center [809, 204] width 827 height 23
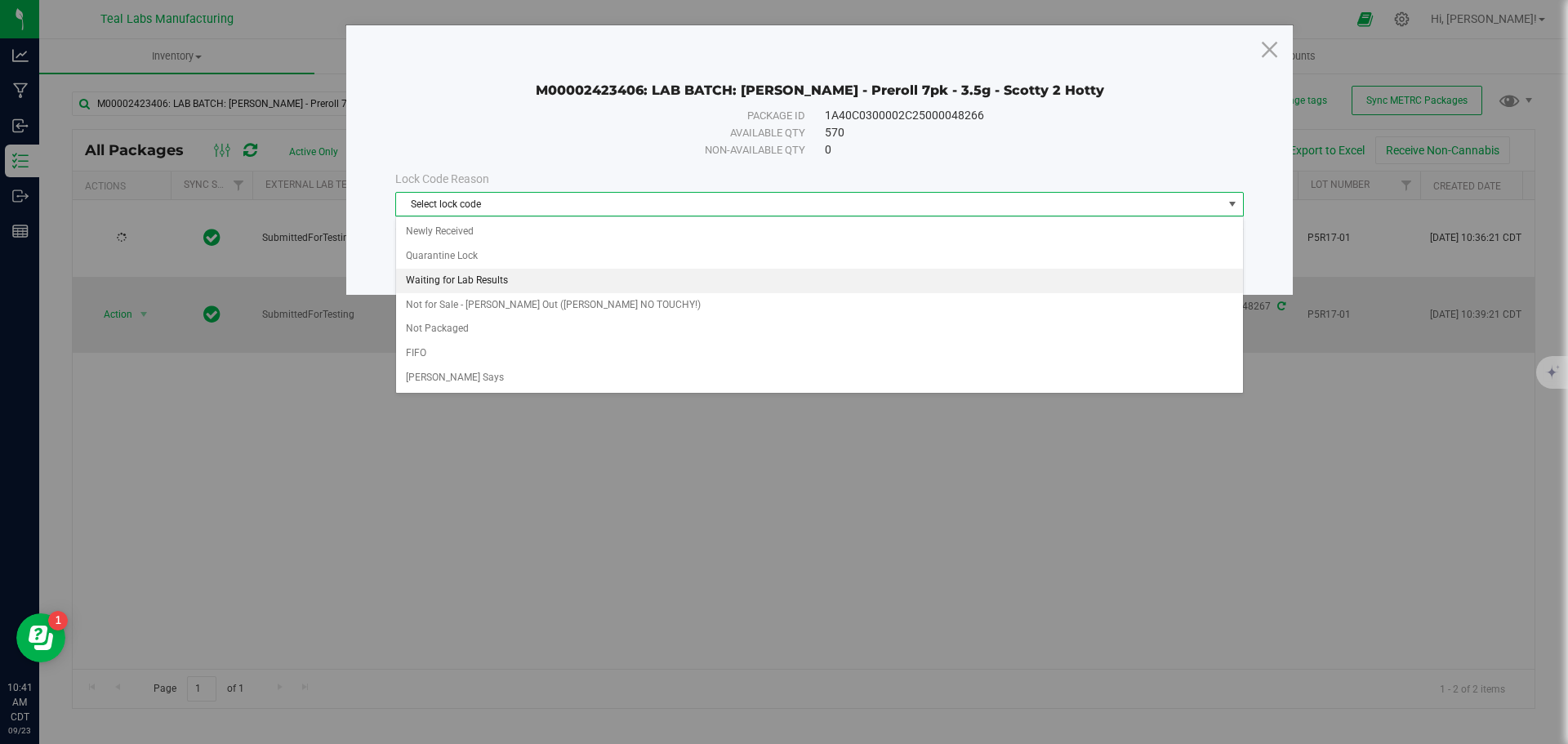
click at [491, 284] on li "Waiting for Lab Results" at bounding box center [819, 281] width 847 height 25
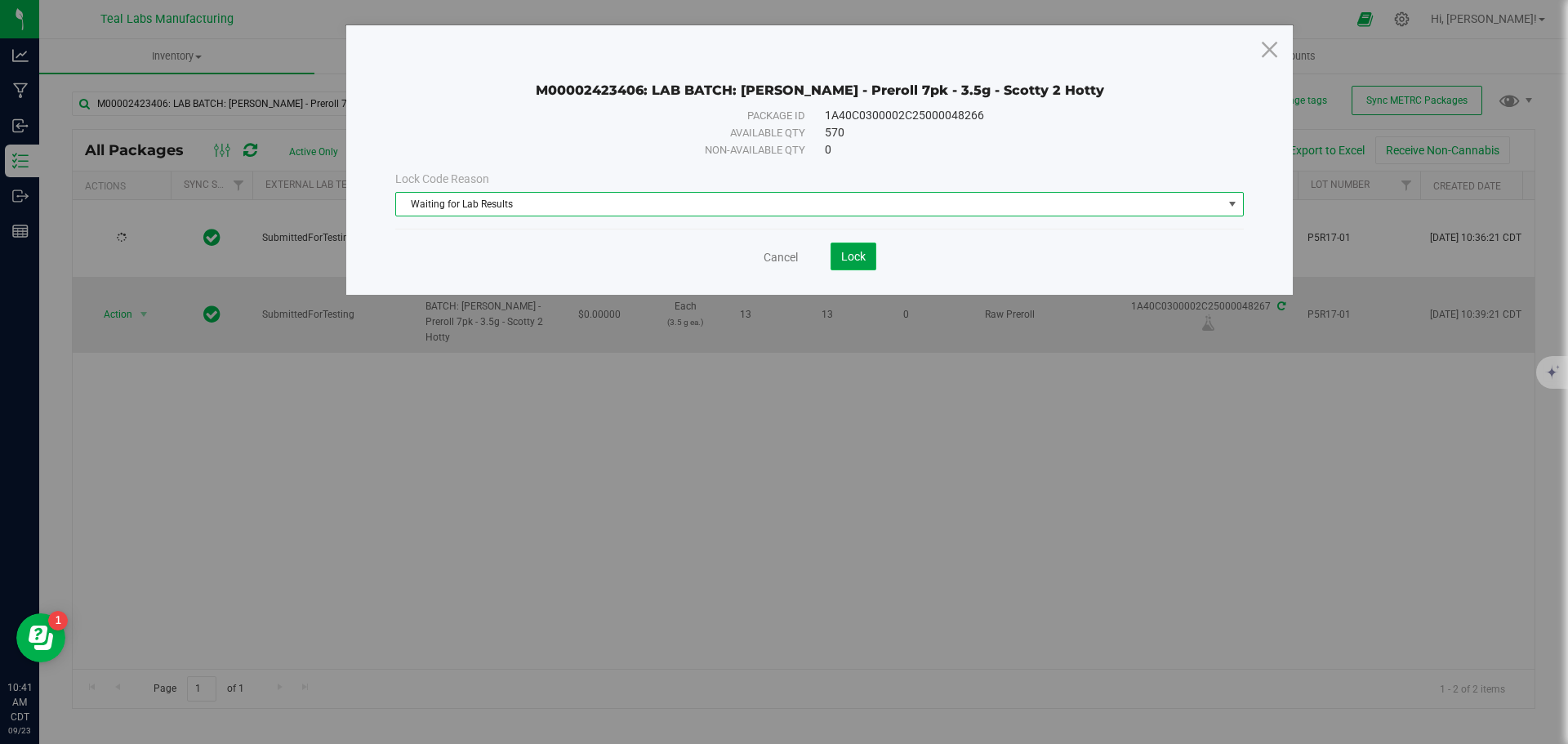
click at [867, 260] on button "Lock" at bounding box center [853, 256] width 46 height 27
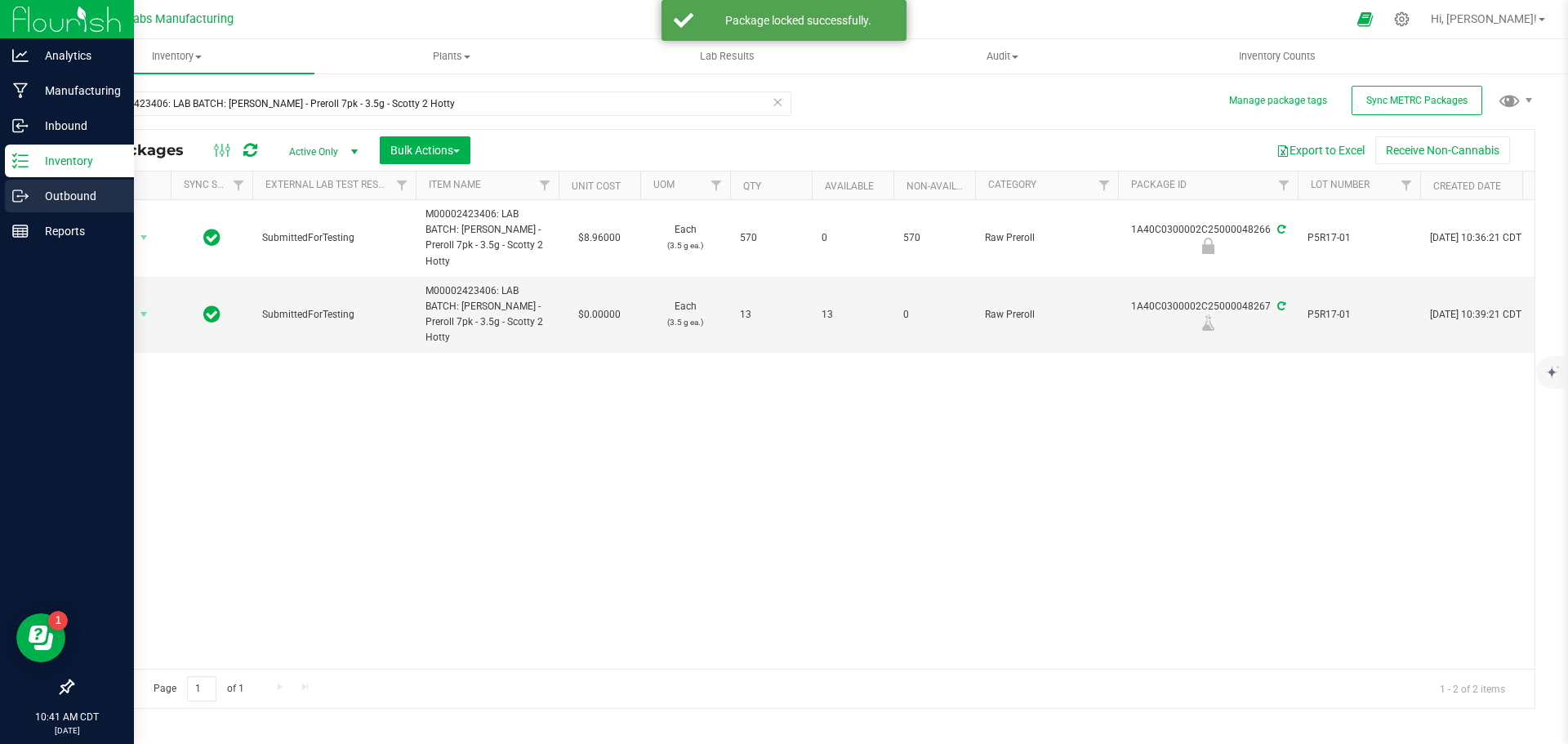
click at [25, 200] on icon at bounding box center [20, 195] width 16 height 16
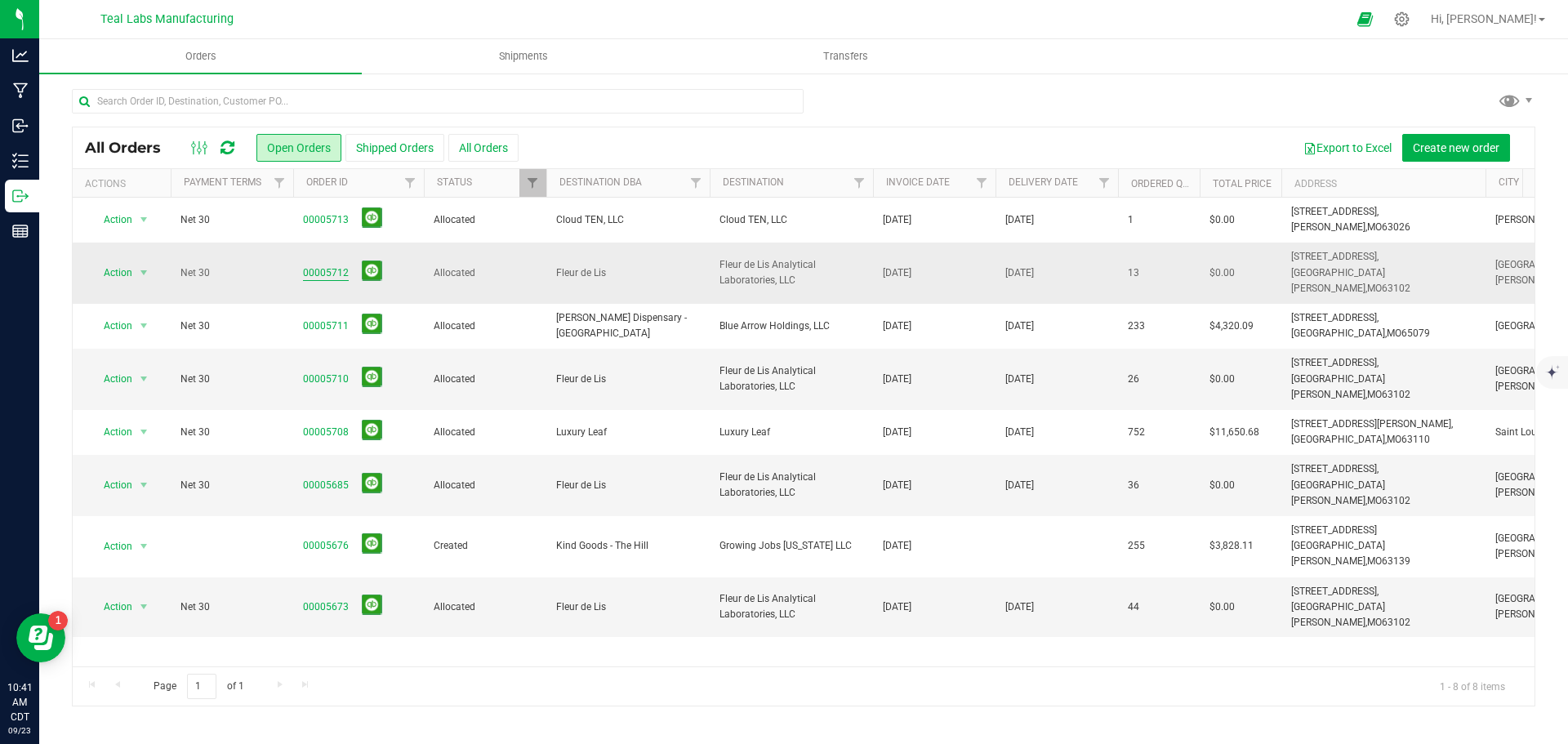
click at [334, 266] on link "00005712" at bounding box center [325, 273] width 46 height 15
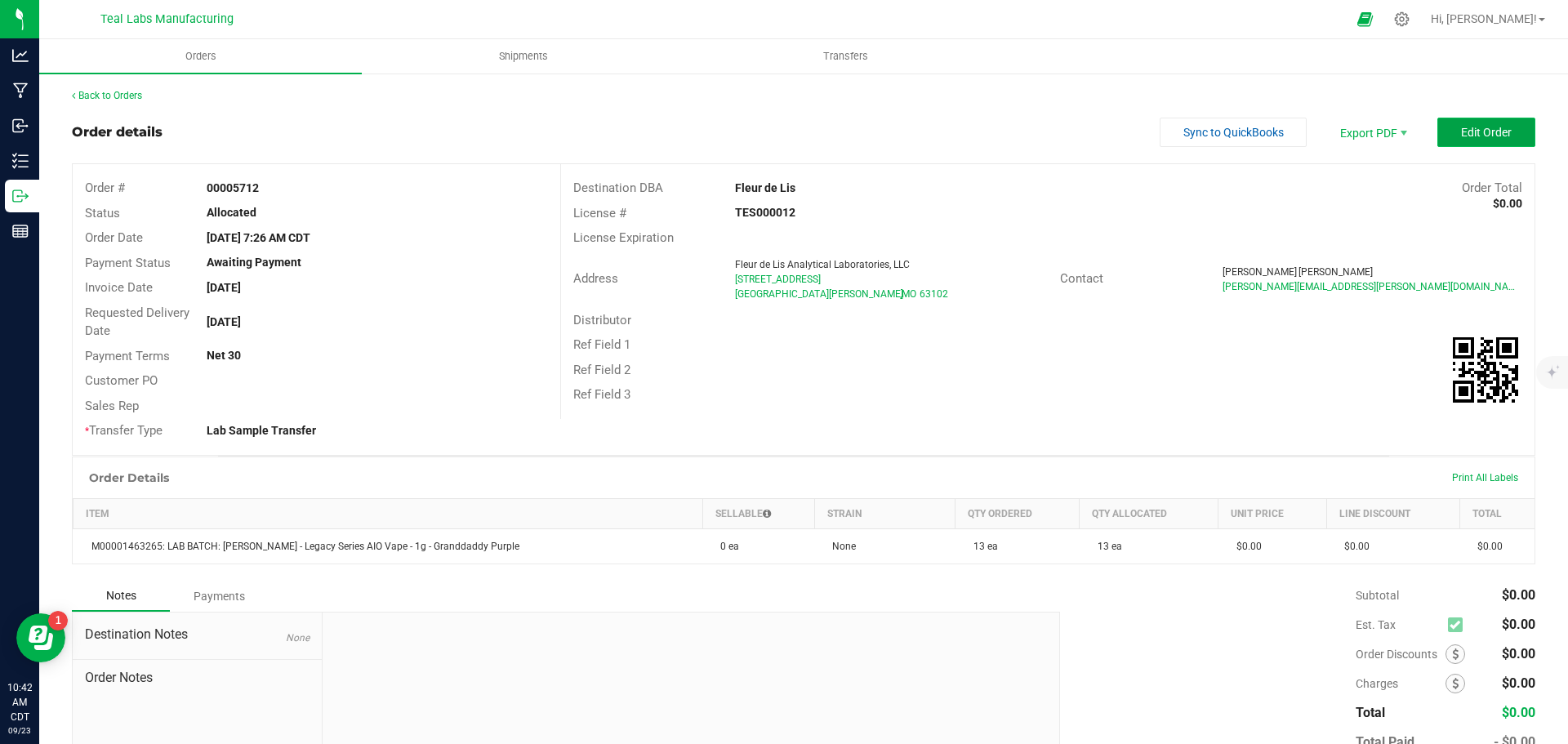
click at [1450, 142] on button "Edit Order" at bounding box center [1487, 132] width 98 height 29
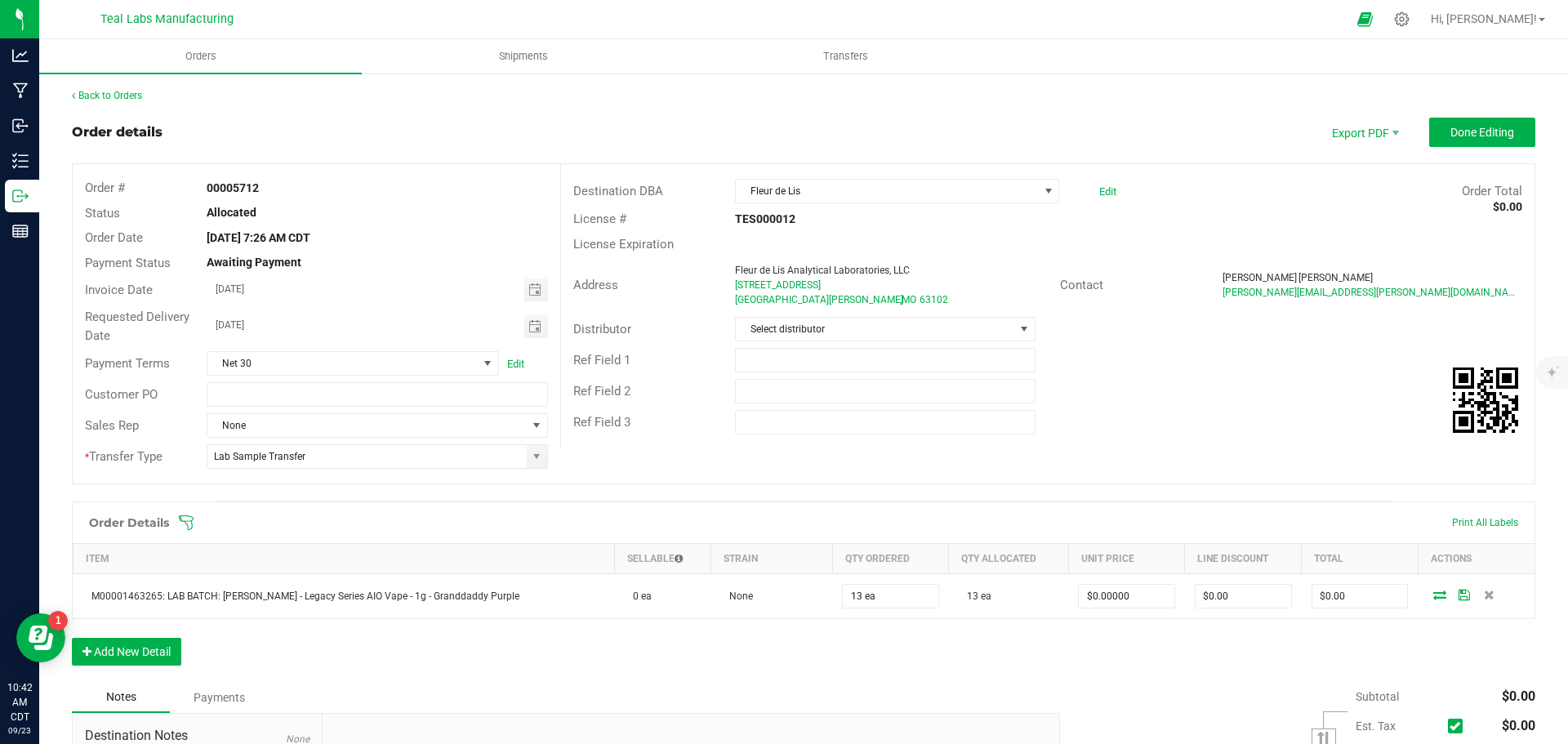
click at [186, 516] on icon at bounding box center [187, 523] width 15 height 15
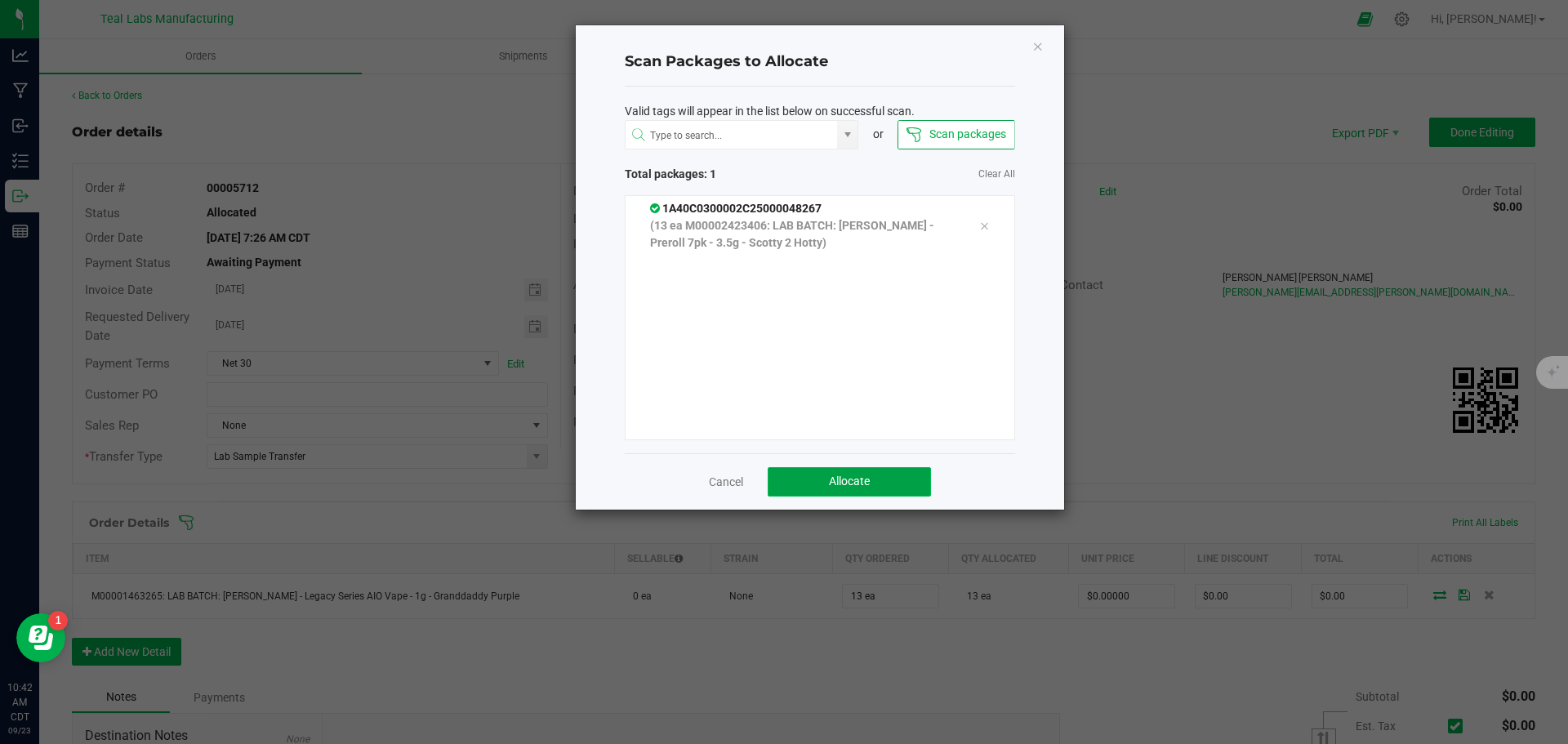
click at [876, 483] on button "Allocate" at bounding box center [849, 481] width 163 height 29
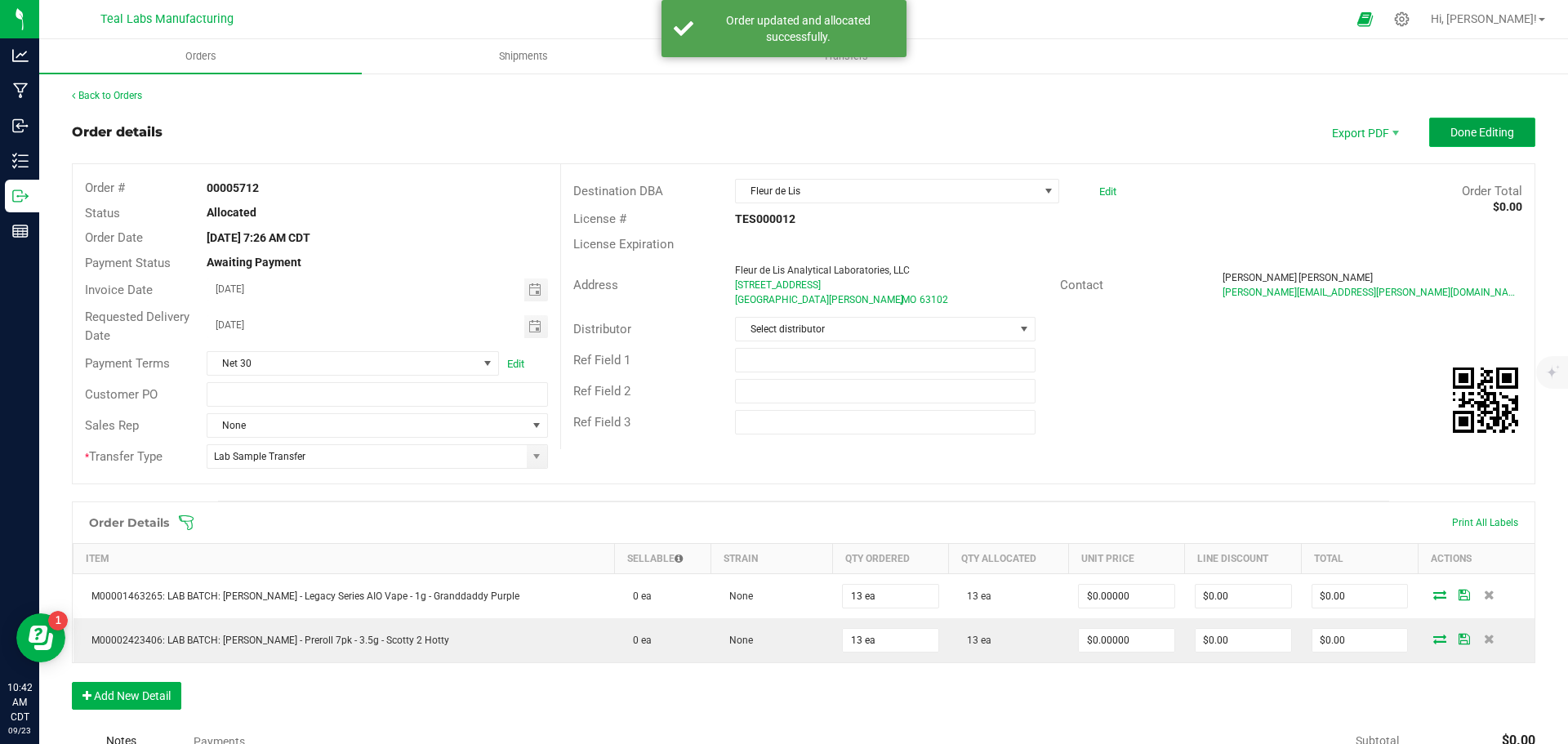
click at [1452, 130] on span "Done Editing" at bounding box center [1482, 132] width 64 height 13
